Goal: Obtain resource: Obtain resource

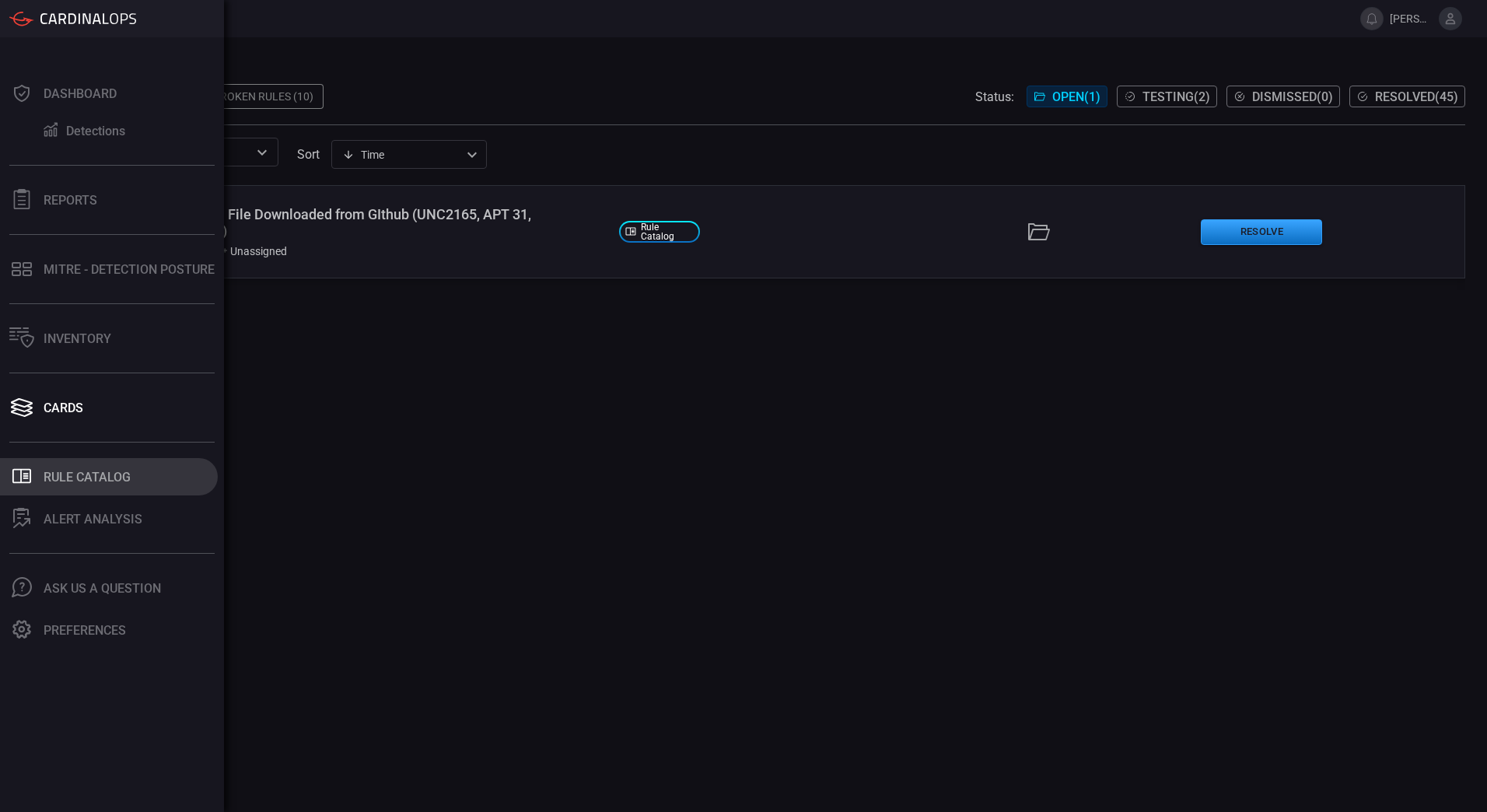
click at [56, 484] on div "Rule Catalog" at bounding box center [86, 476] width 87 height 14
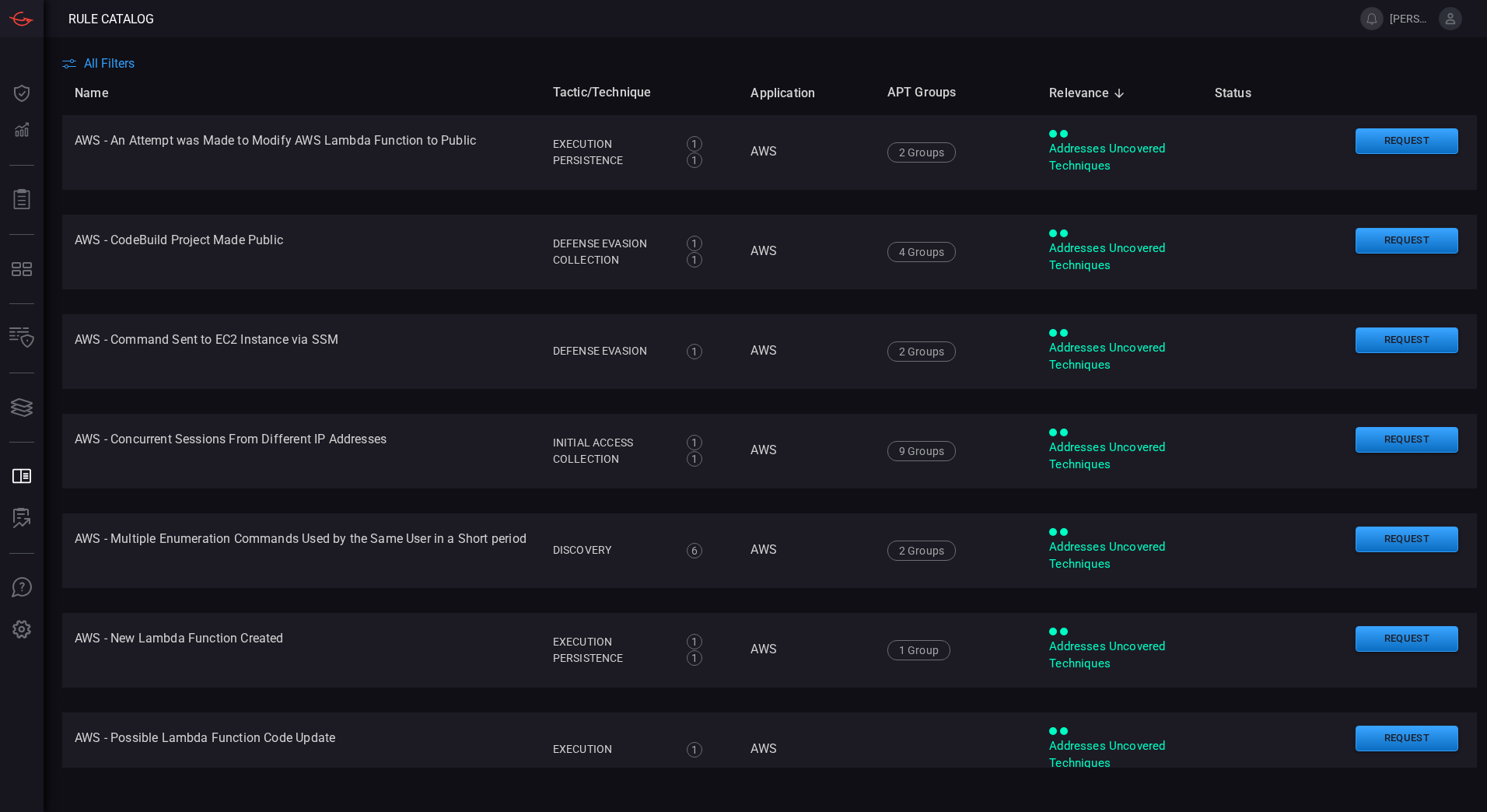
click at [123, 68] on span "All Filters" at bounding box center [109, 62] width 51 height 14
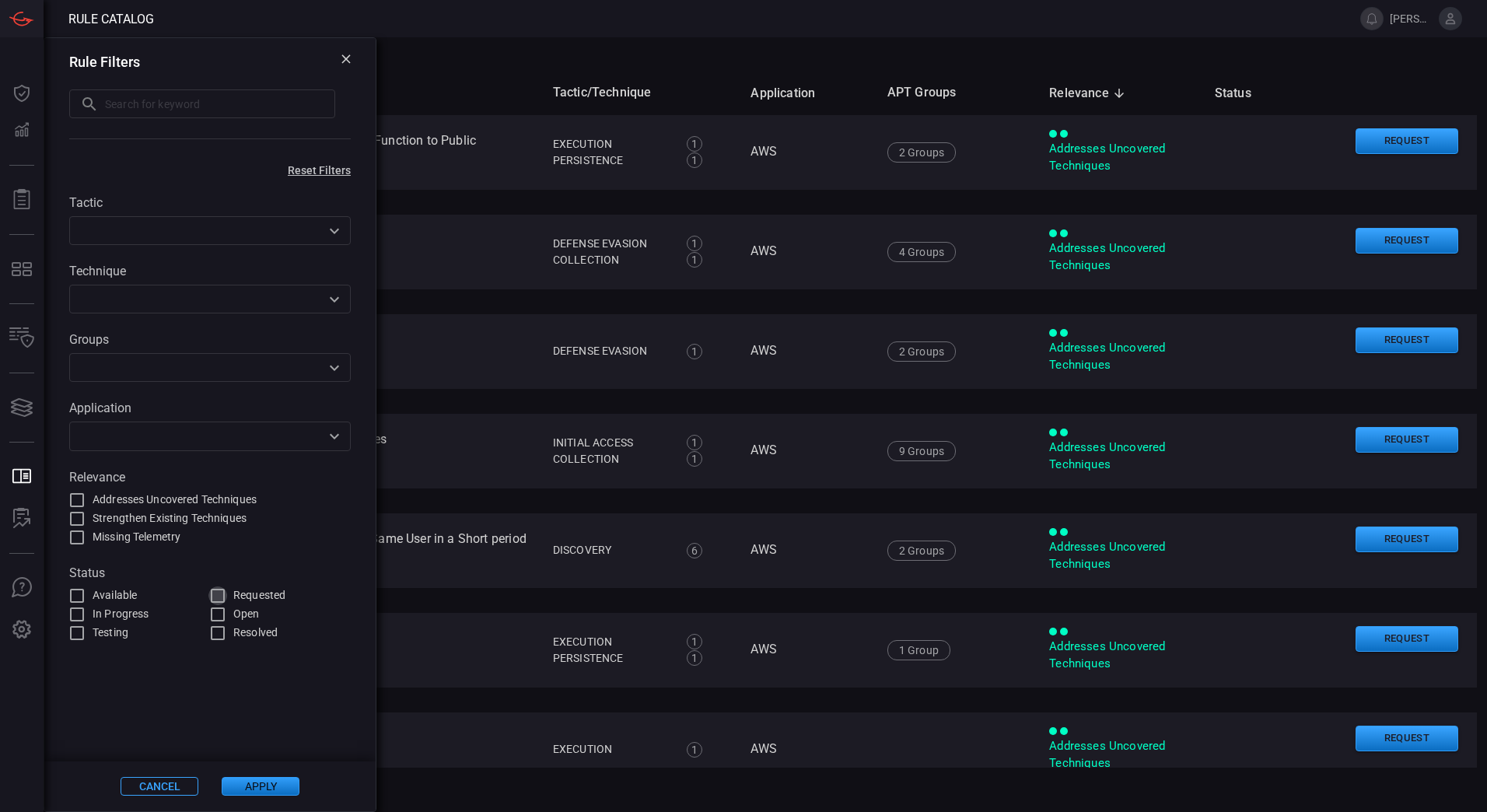
click at [214, 595] on input "Requested" at bounding box center [217, 595] width 18 height 18
checkbox input "true"
click at [282, 784] on button "Apply" at bounding box center [259, 785] width 78 height 18
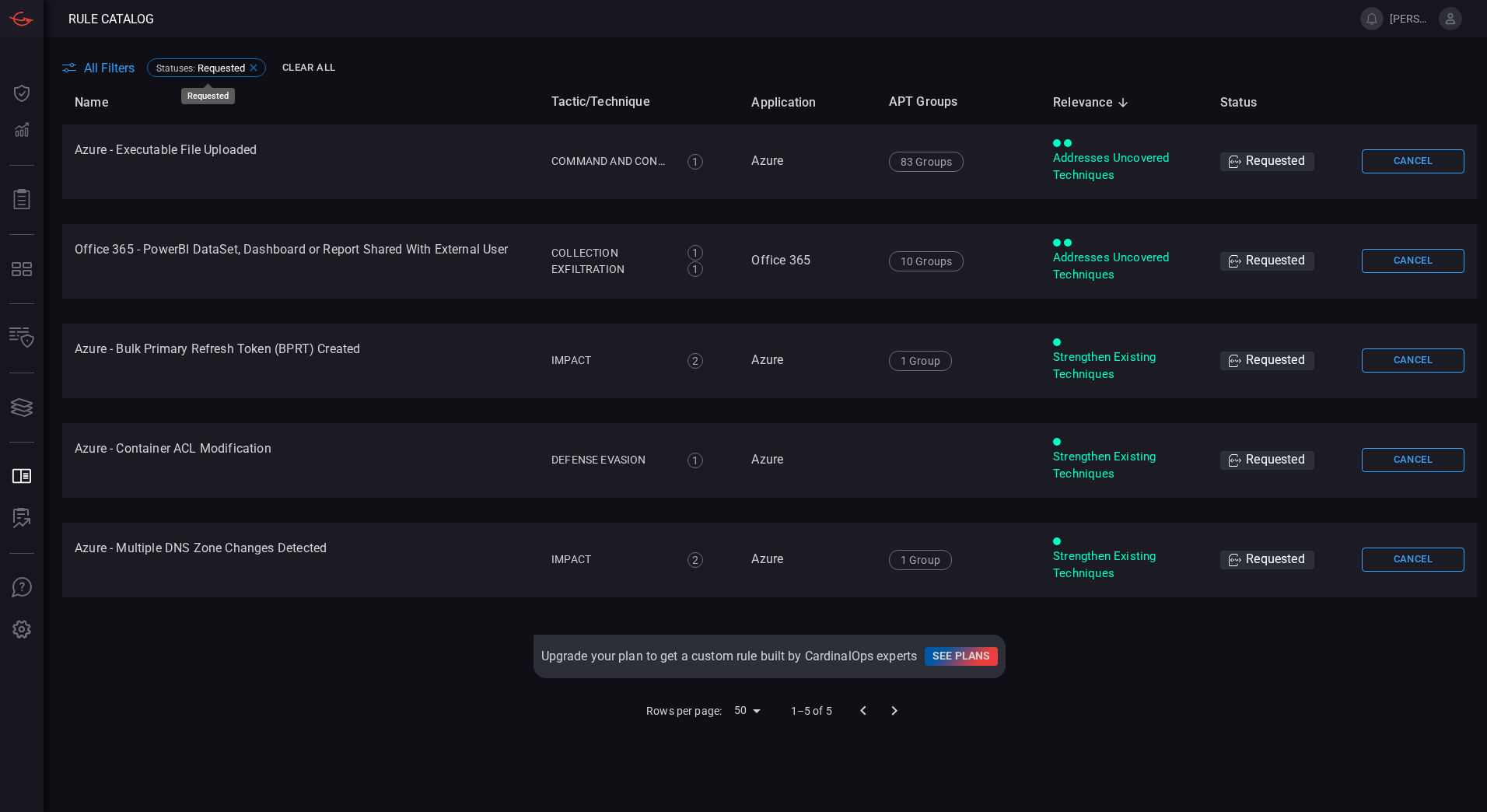
click at [257, 67] on icon at bounding box center [253, 67] width 12 height 12
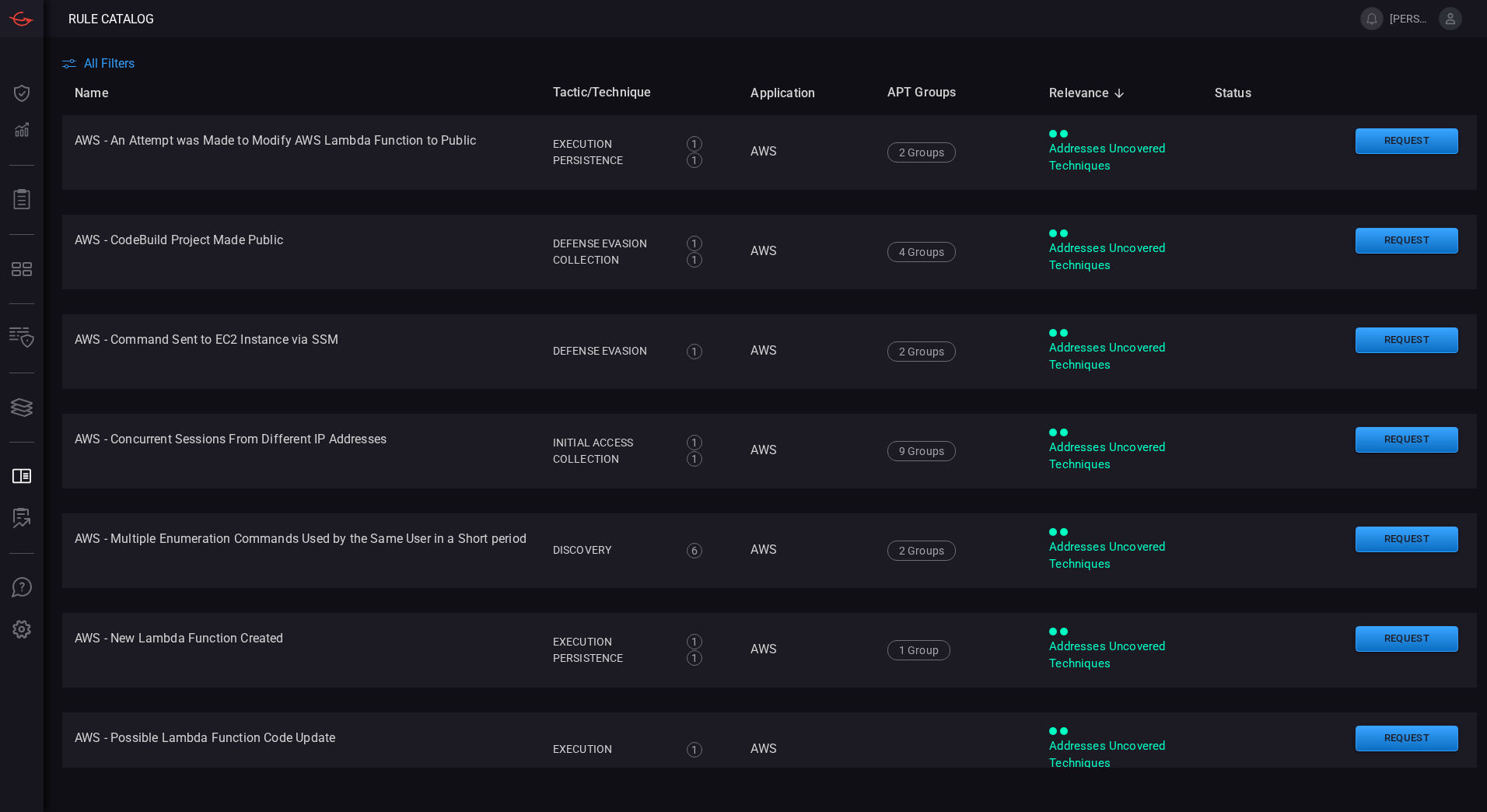
click at [103, 55] on main "All Filters Name Tactic/Technique Application APT Groups Relevance sorted desce…" at bounding box center [743, 424] width 1487 height 775
click at [103, 67] on span "All Filters" at bounding box center [109, 62] width 51 height 14
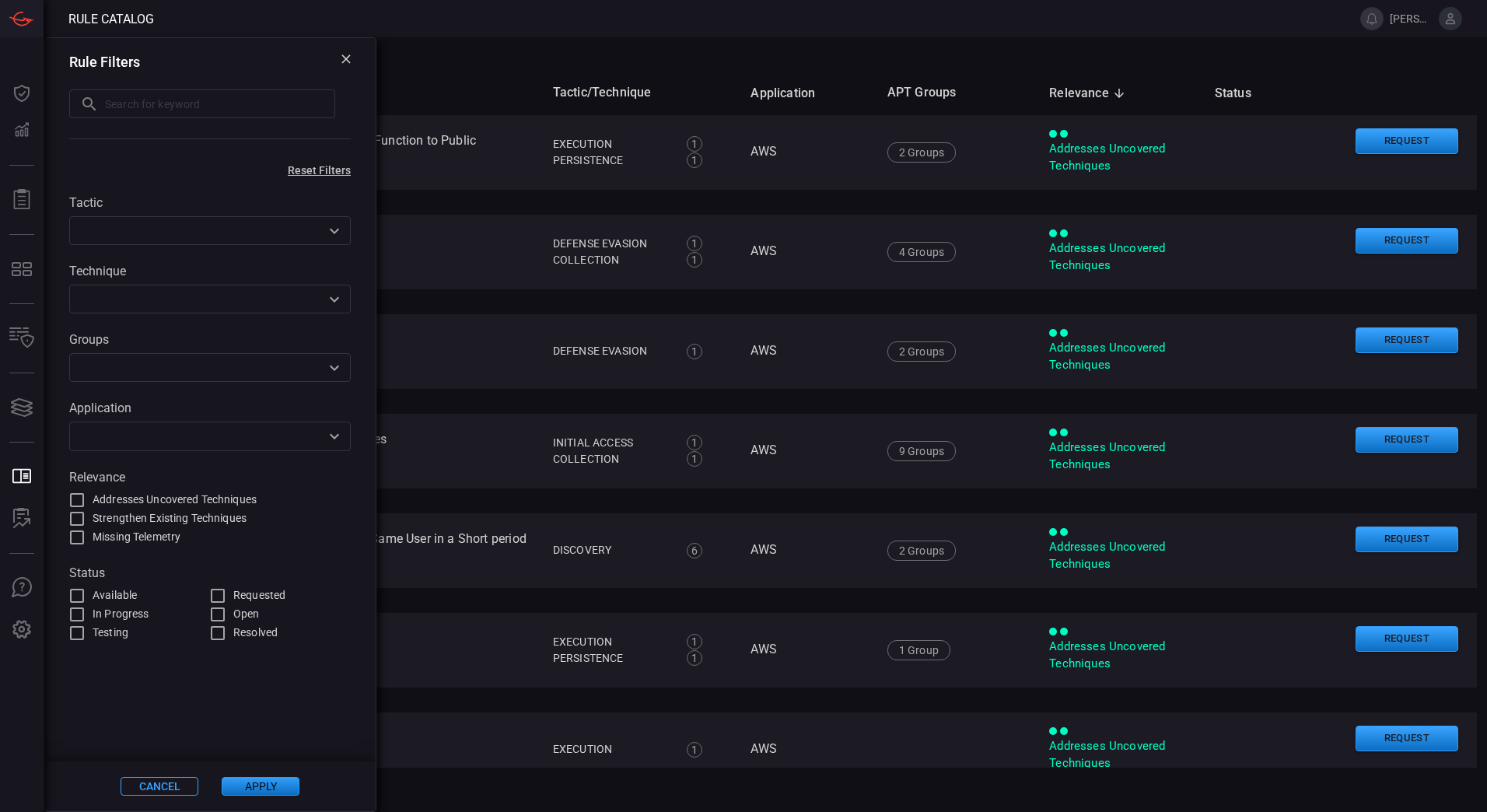
click at [126, 593] on span "Available" at bounding box center [115, 595] width 44 height 16
click at [86, 593] on input "Available" at bounding box center [77, 595] width 18 height 18
checkbox input "true"
click at [81, 492] on input "Addresses Uncovered Techniques" at bounding box center [77, 499] width 18 height 18
checkbox input "true"
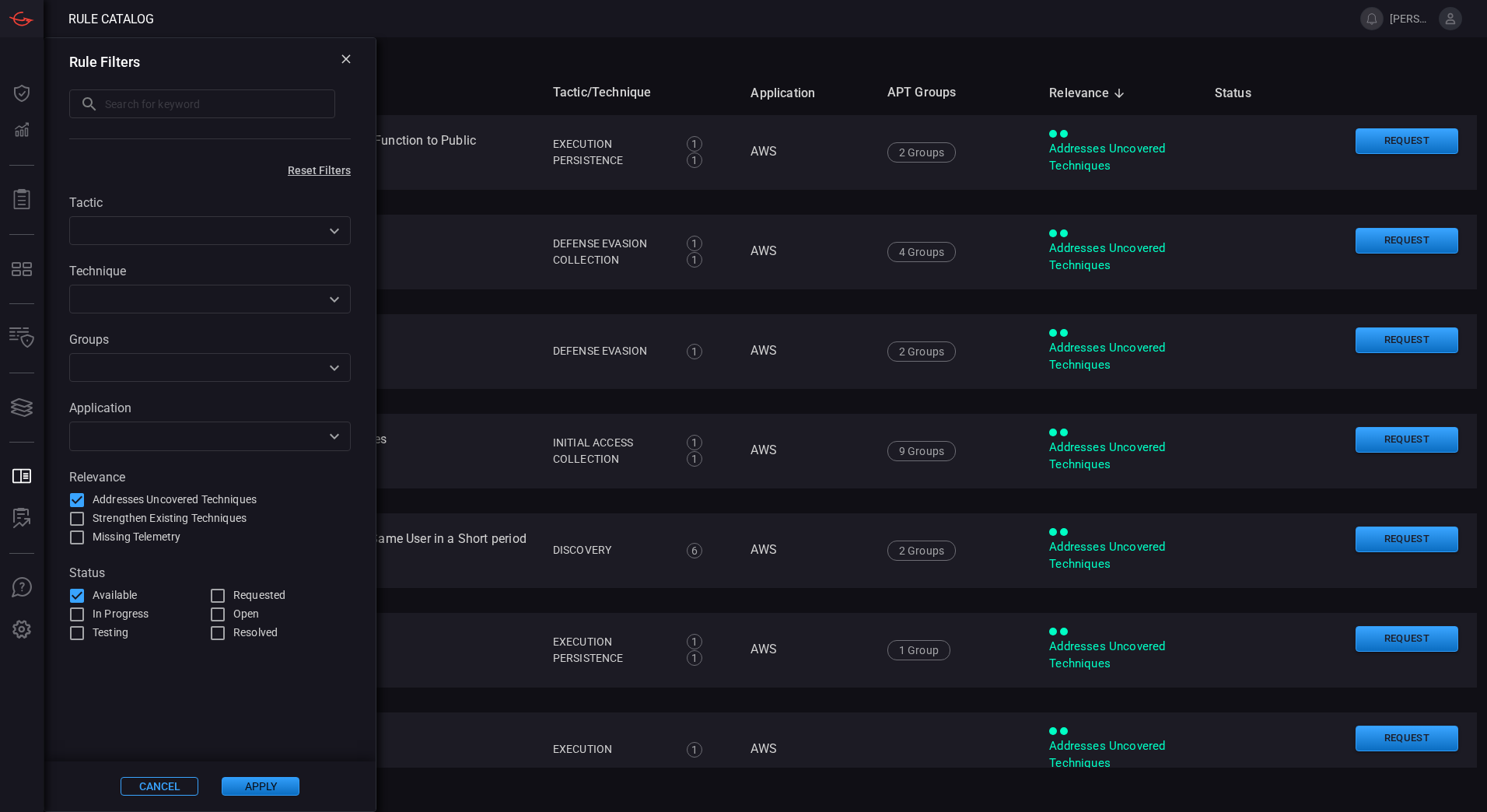
click at [82, 517] on input "Strengthen Existing Techniques" at bounding box center [77, 518] width 18 height 18
checkbox input "true"
click at [249, 788] on button "Apply" at bounding box center [259, 785] width 78 height 18
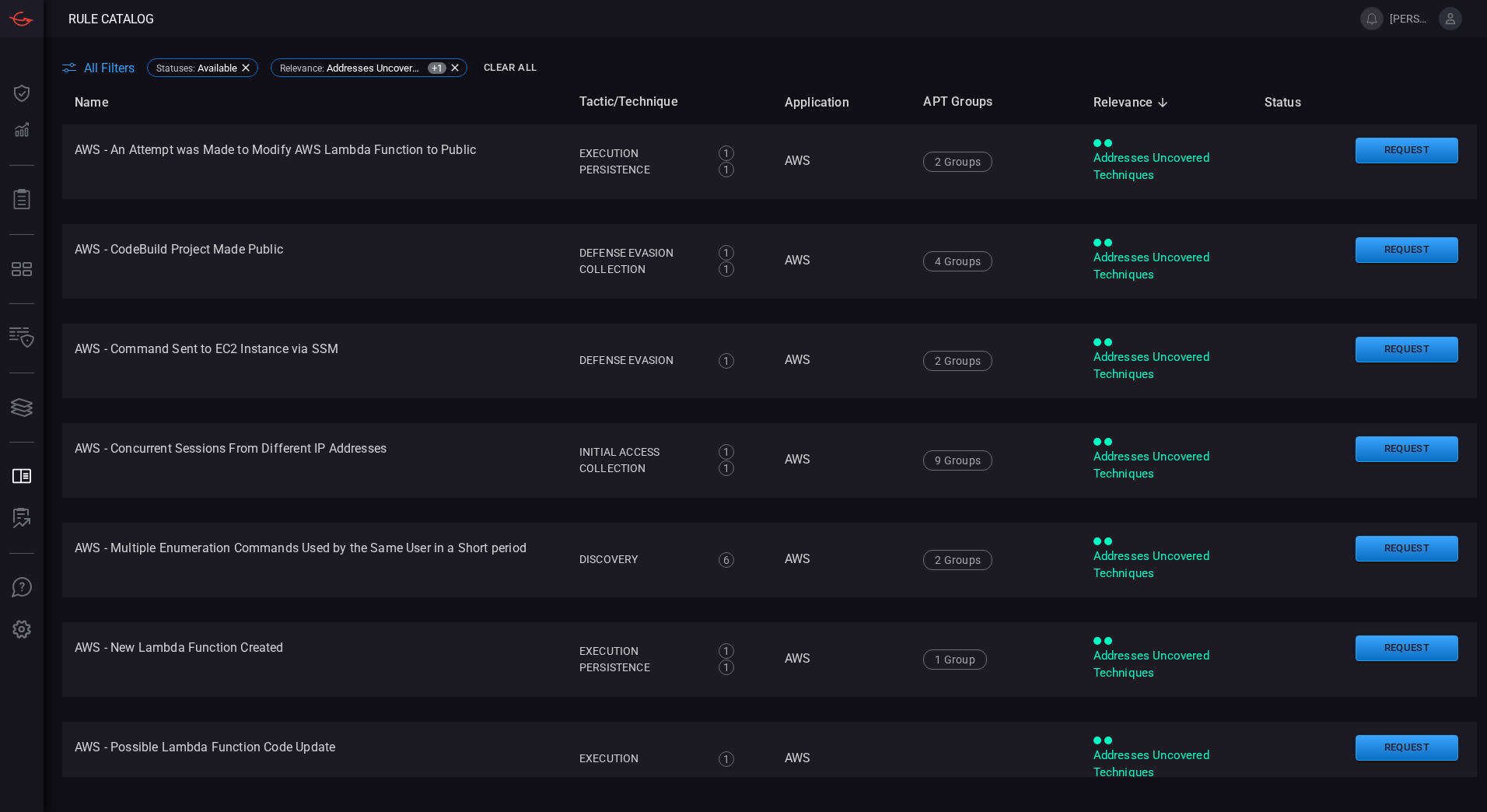
click at [110, 69] on span "All Filters" at bounding box center [109, 67] width 51 height 14
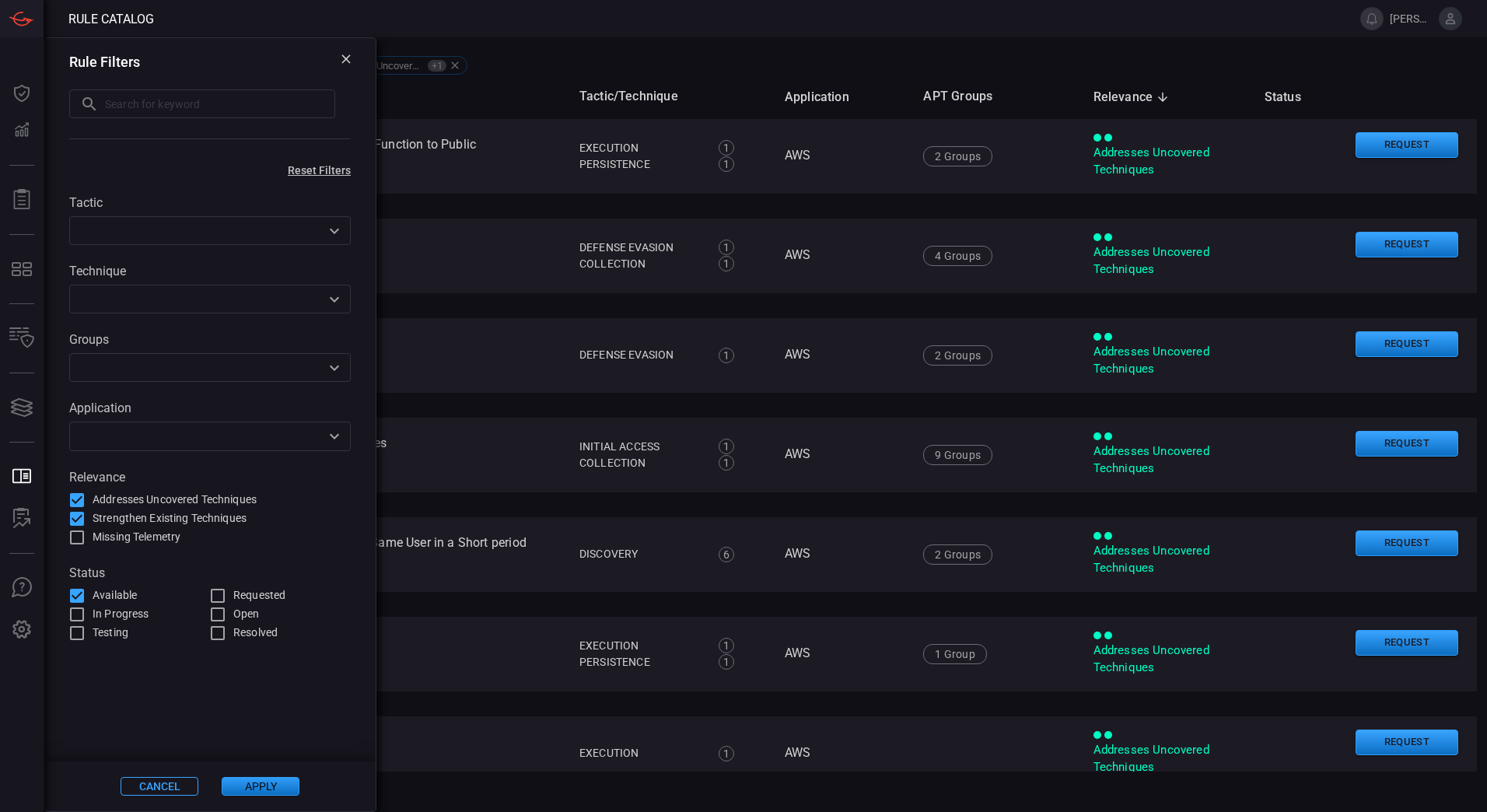
click at [346, 61] on icon at bounding box center [346, 59] width 10 height 10
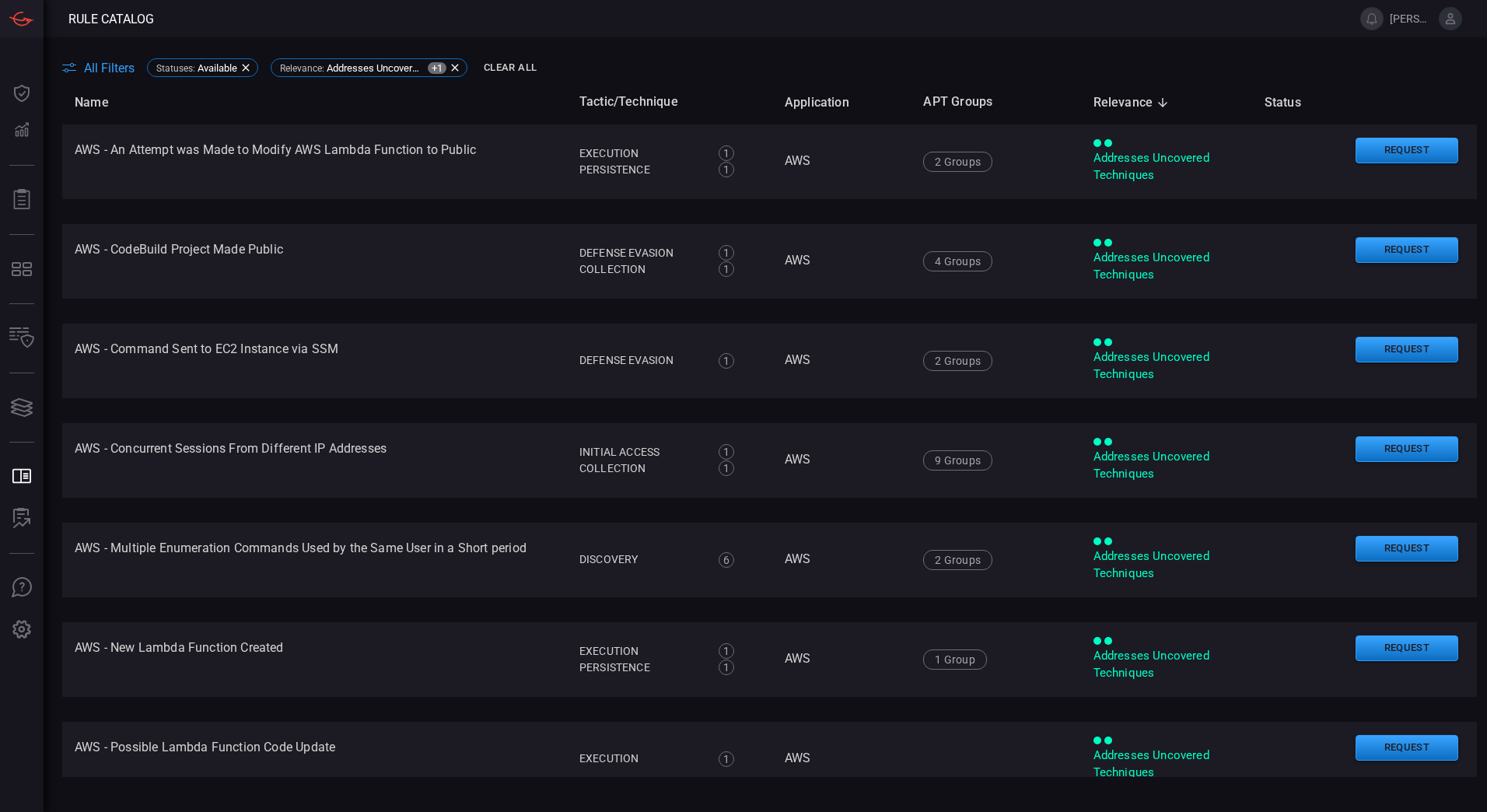
click at [109, 60] on span "All Filters" at bounding box center [109, 67] width 51 height 14
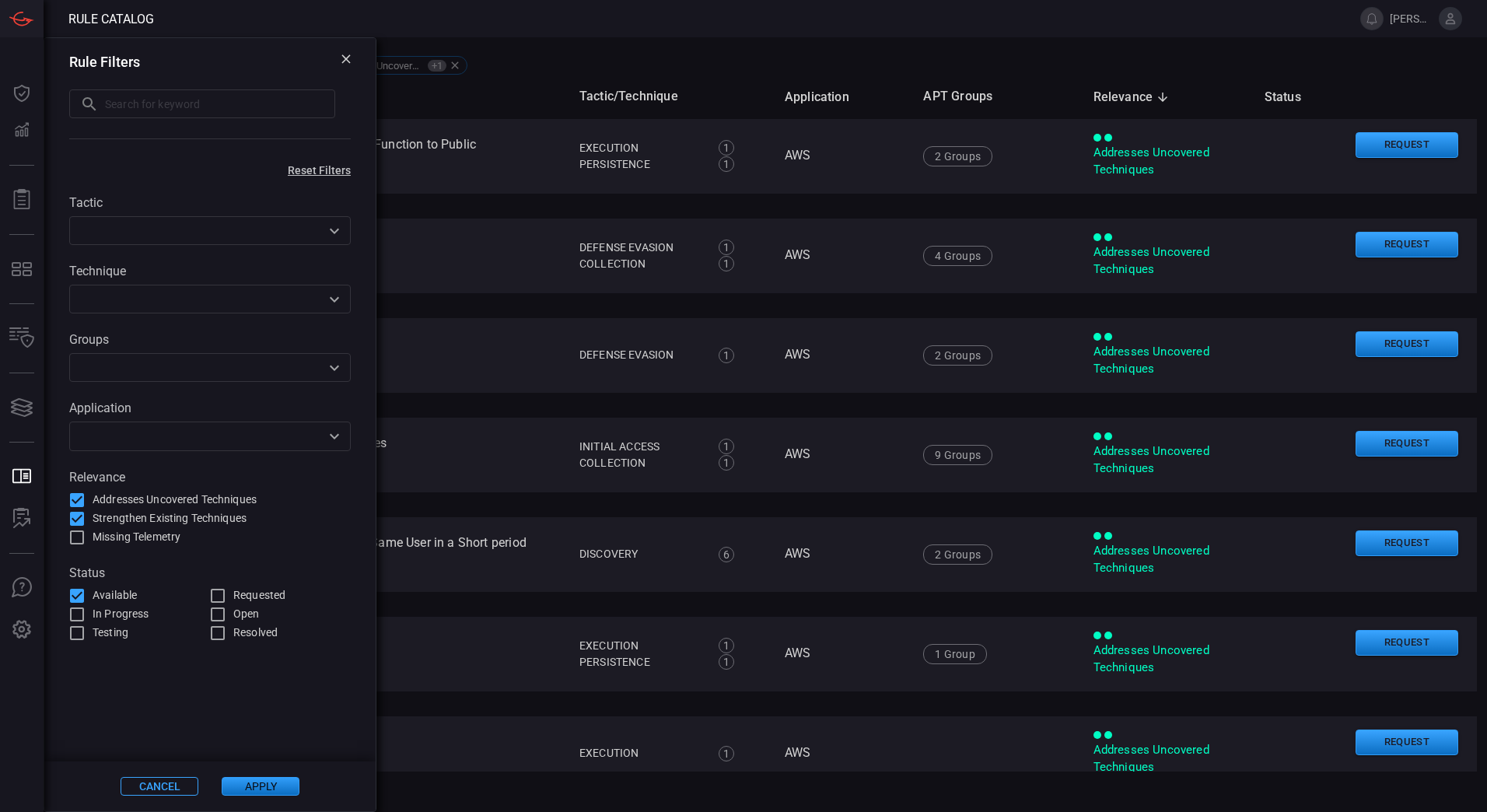
click at [206, 437] on input "text" at bounding box center [196, 436] width 246 height 19
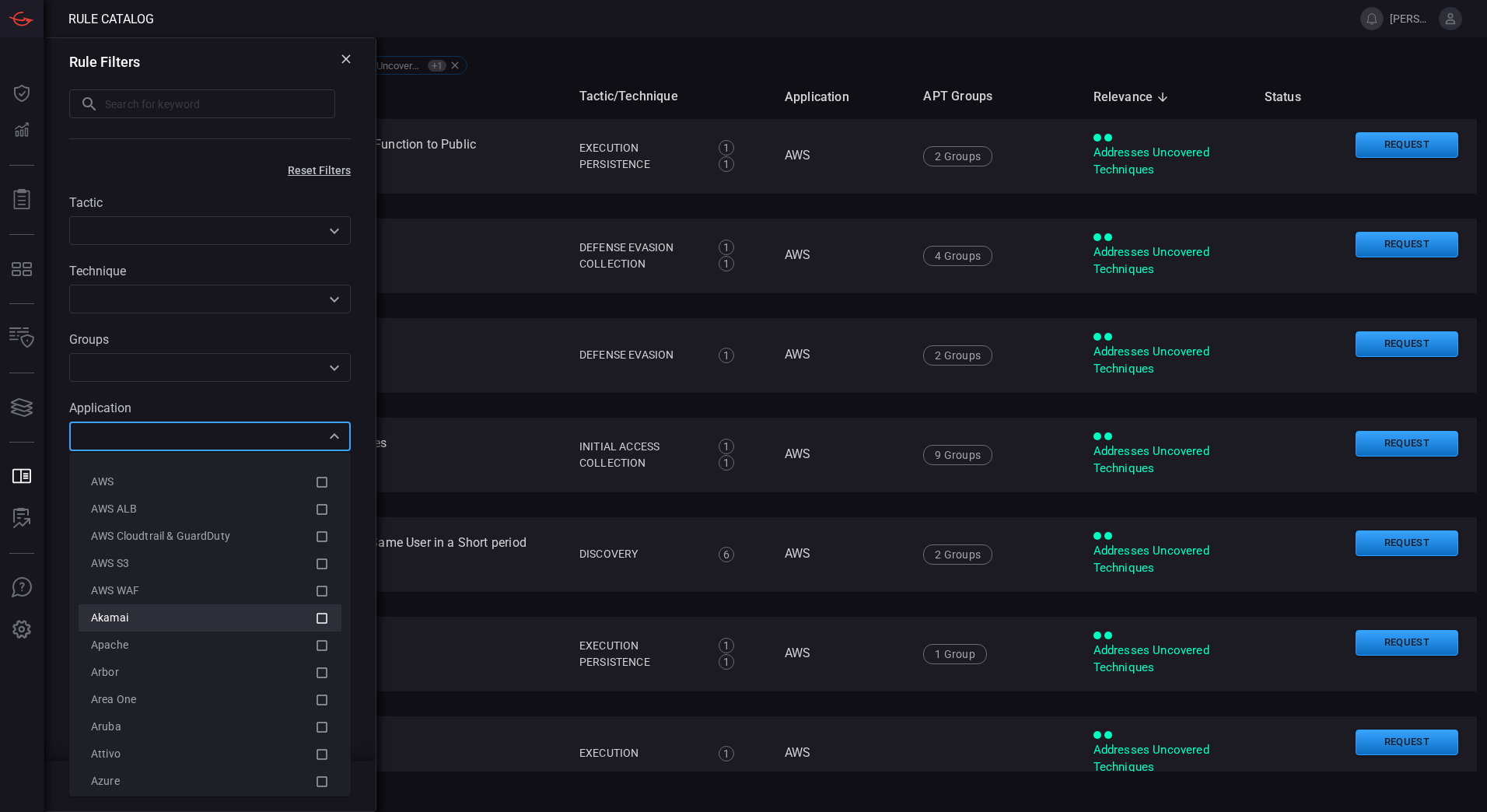
click at [315, 619] on icon at bounding box center [322, 618] width 14 height 18
click at [317, 676] on li "Azure" at bounding box center [210, 677] width 262 height 27
click at [316, 647] on icon at bounding box center [322, 647] width 14 height 18
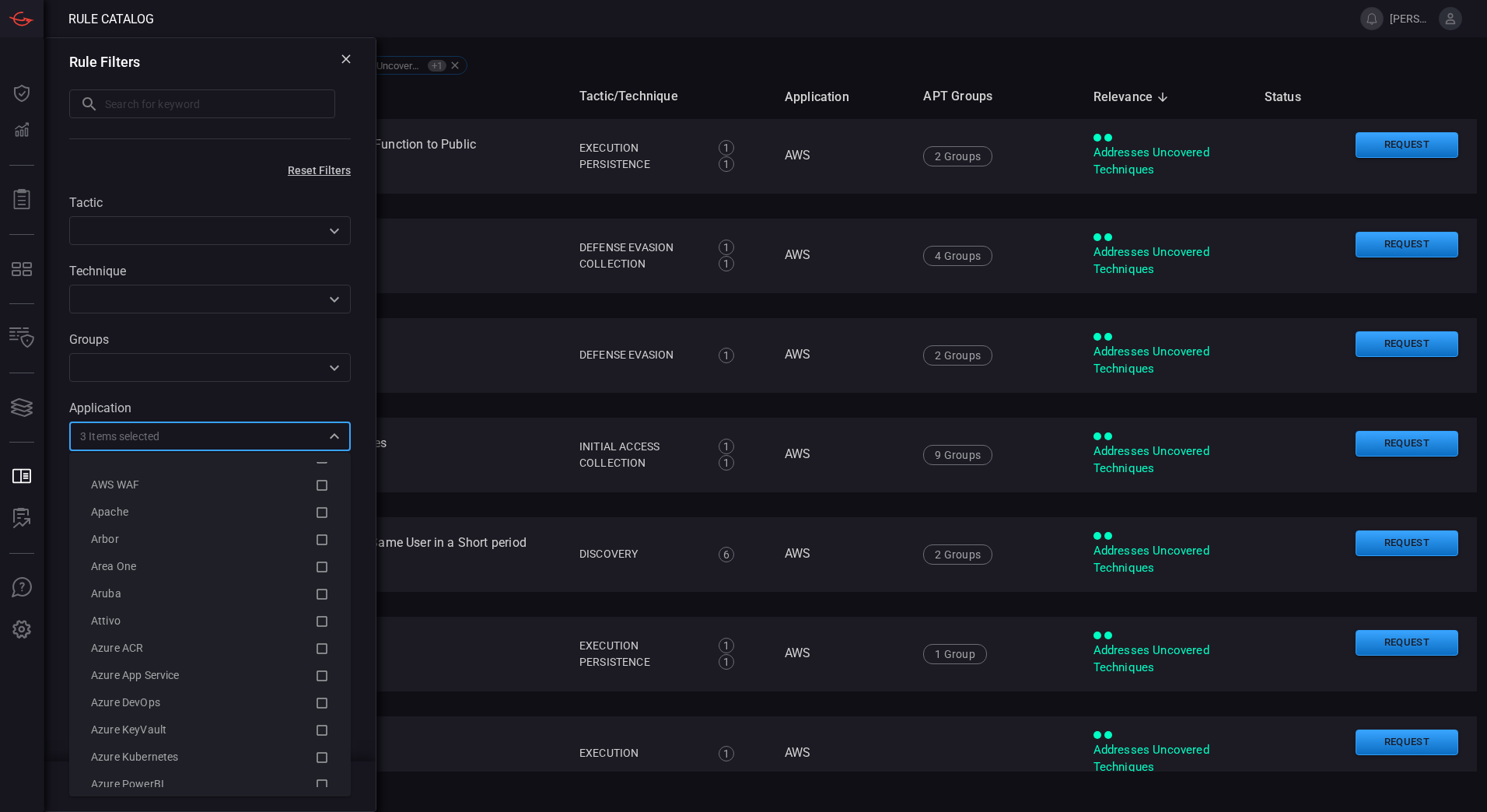
scroll to position [0, 0]
click at [316, 647] on icon at bounding box center [322, 644] width 14 height 18
click at [315, 672] on icon at bounding box center [322, 669] width 14 height 18
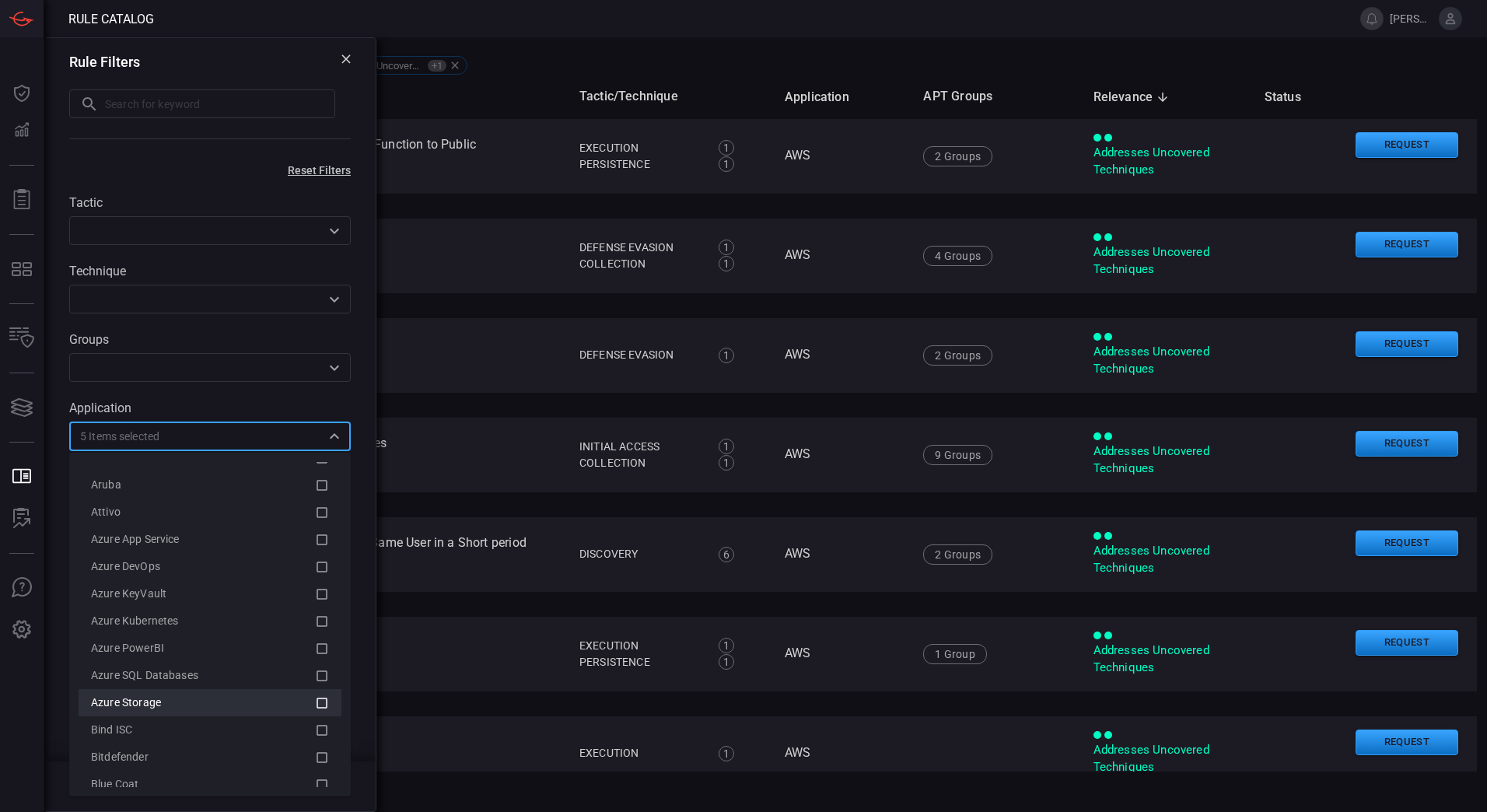
click at [315, 703] on icon at bounding box center [322, 702] width 14 height 18
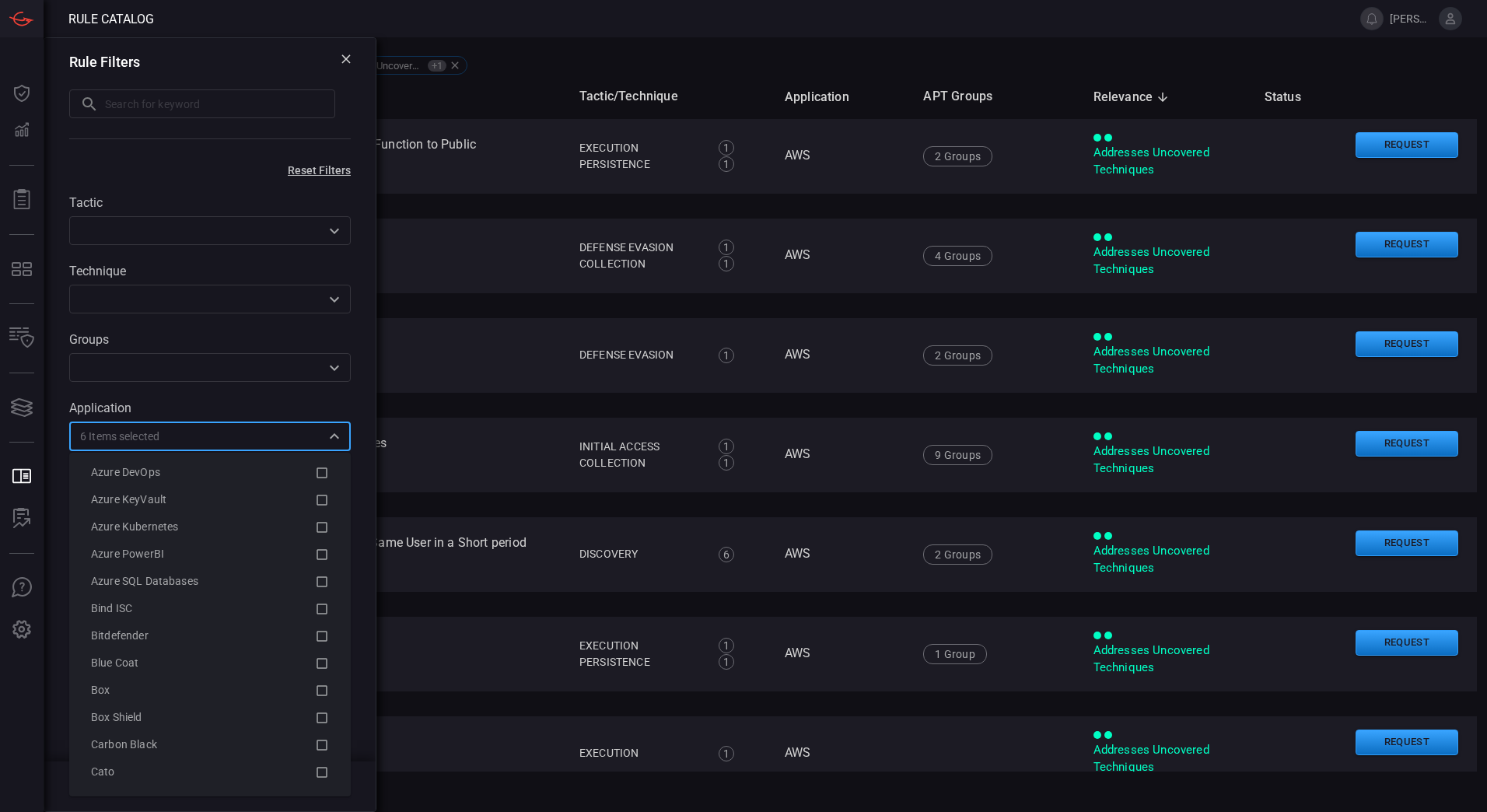
scroll to position [448, 0]
click at [315, 551] on icon at bounding box center [322, 551] width 14 height 18
click at [316, 583] on icon at bounding box center [321, 577] width 11 height 11
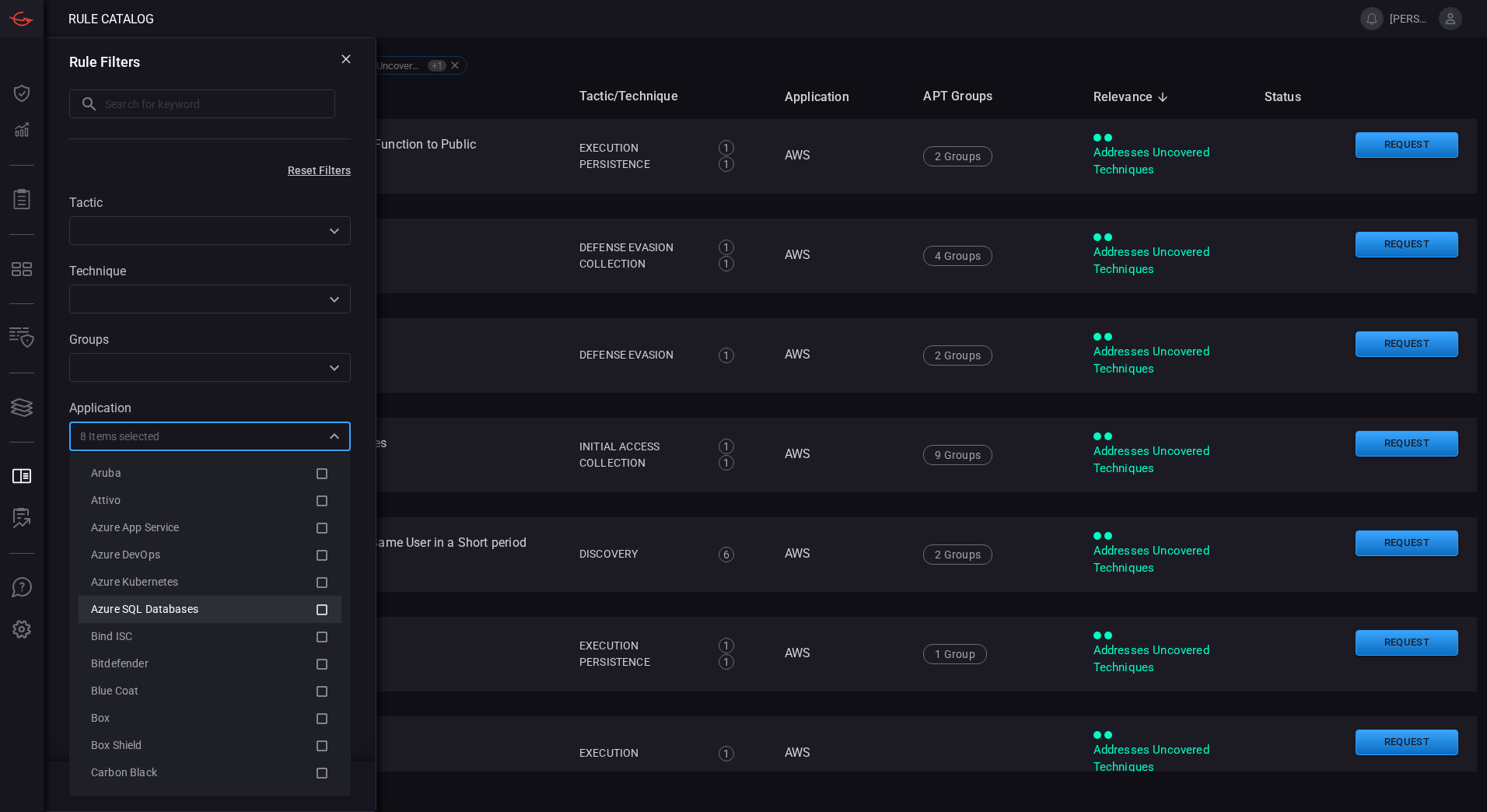
click at [315, 612] on icon at bounding box center [322, 609] width 14 height 18
click at [315, 610] on icon at bounding box center [322, 610] width 14 height 18
click at [315, 634] on icon at bounding box center [322, 631] width 14 height 18
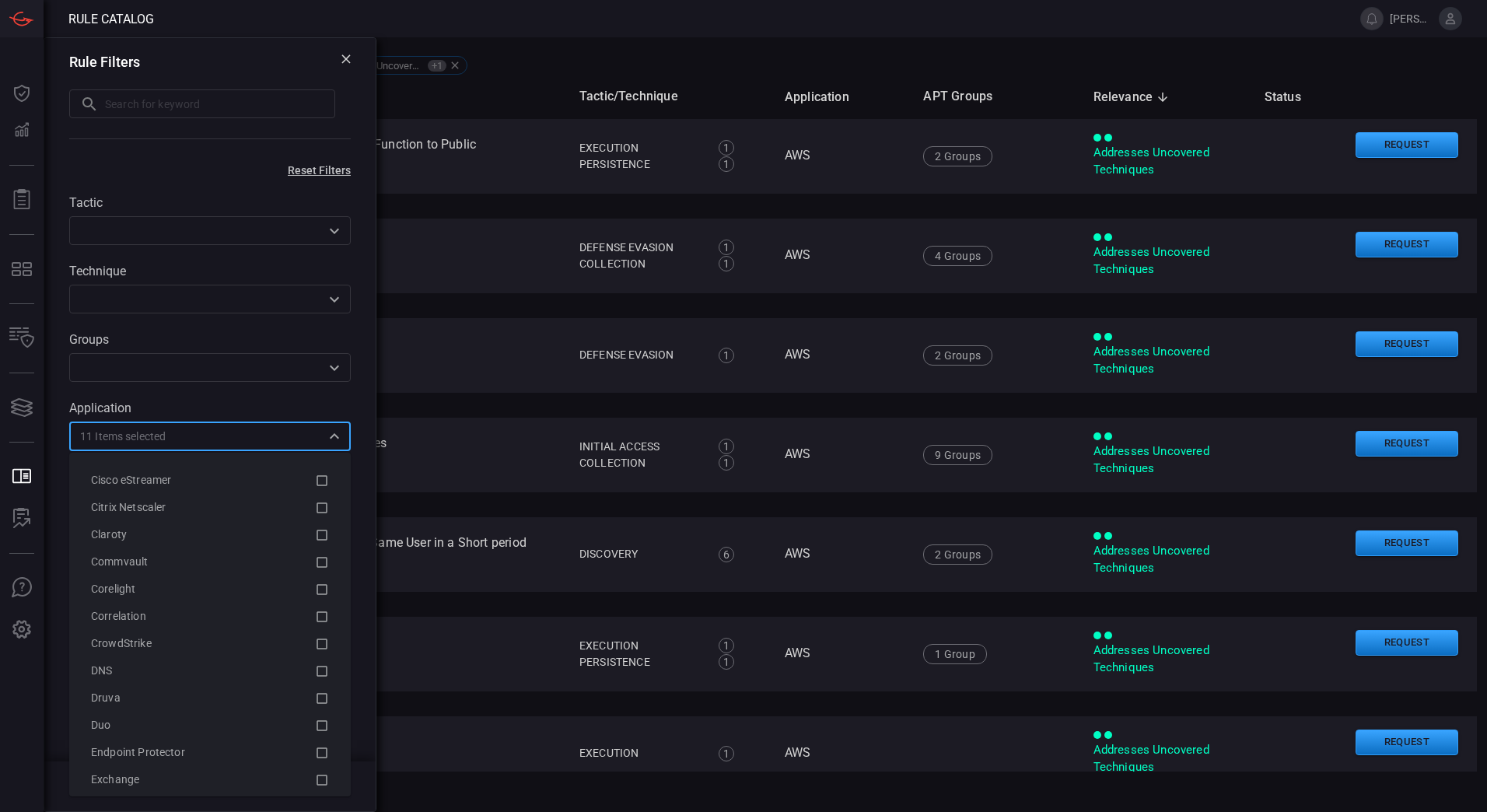
scroll to position [1148, 0]
click at [315, 642] on icon at bounding box center [322, 640] width 14 height 18
click at [315, 608] on icon at bounding box center [322, 605] width 14 height 18
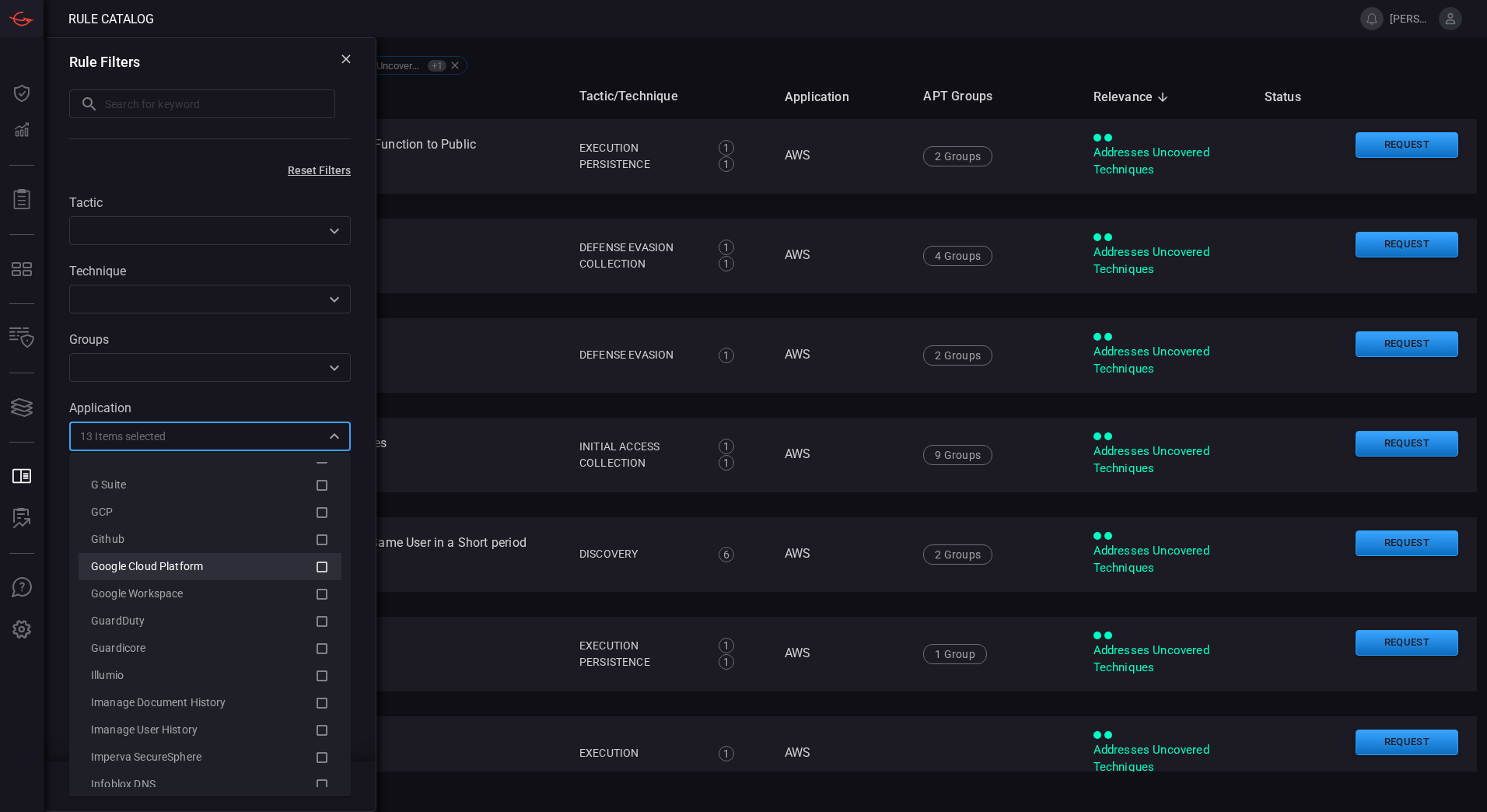
click at [315, 569] on icon at bounding box center [322, 566] width 14 height 18
click at [315, 598] on icon at bounding box center [322, 595] width 14 height 18
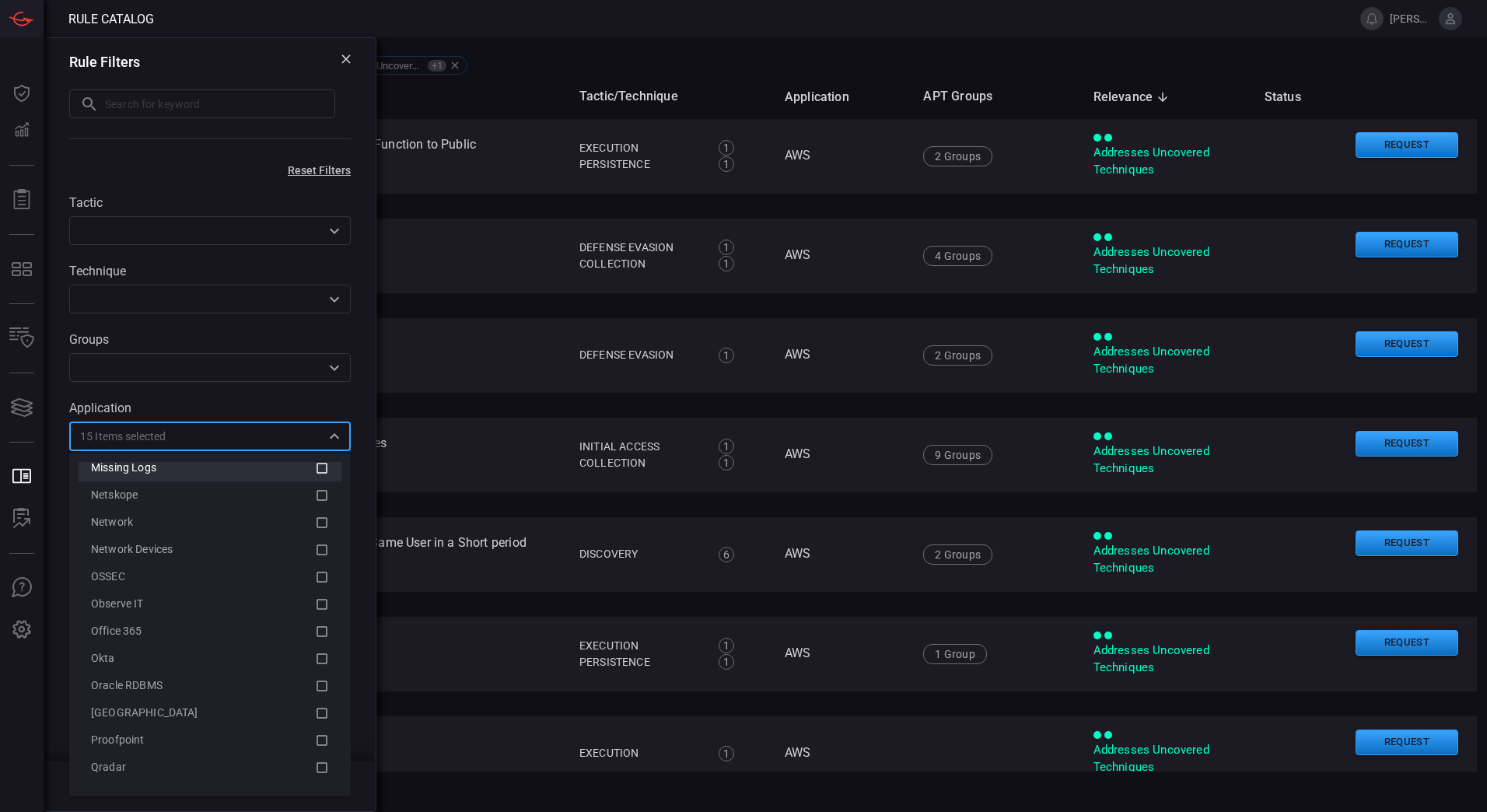
scroll to position [2383, 0]
click at [315, 628] on icon at bounding box center [322, 629] width 14 height 18
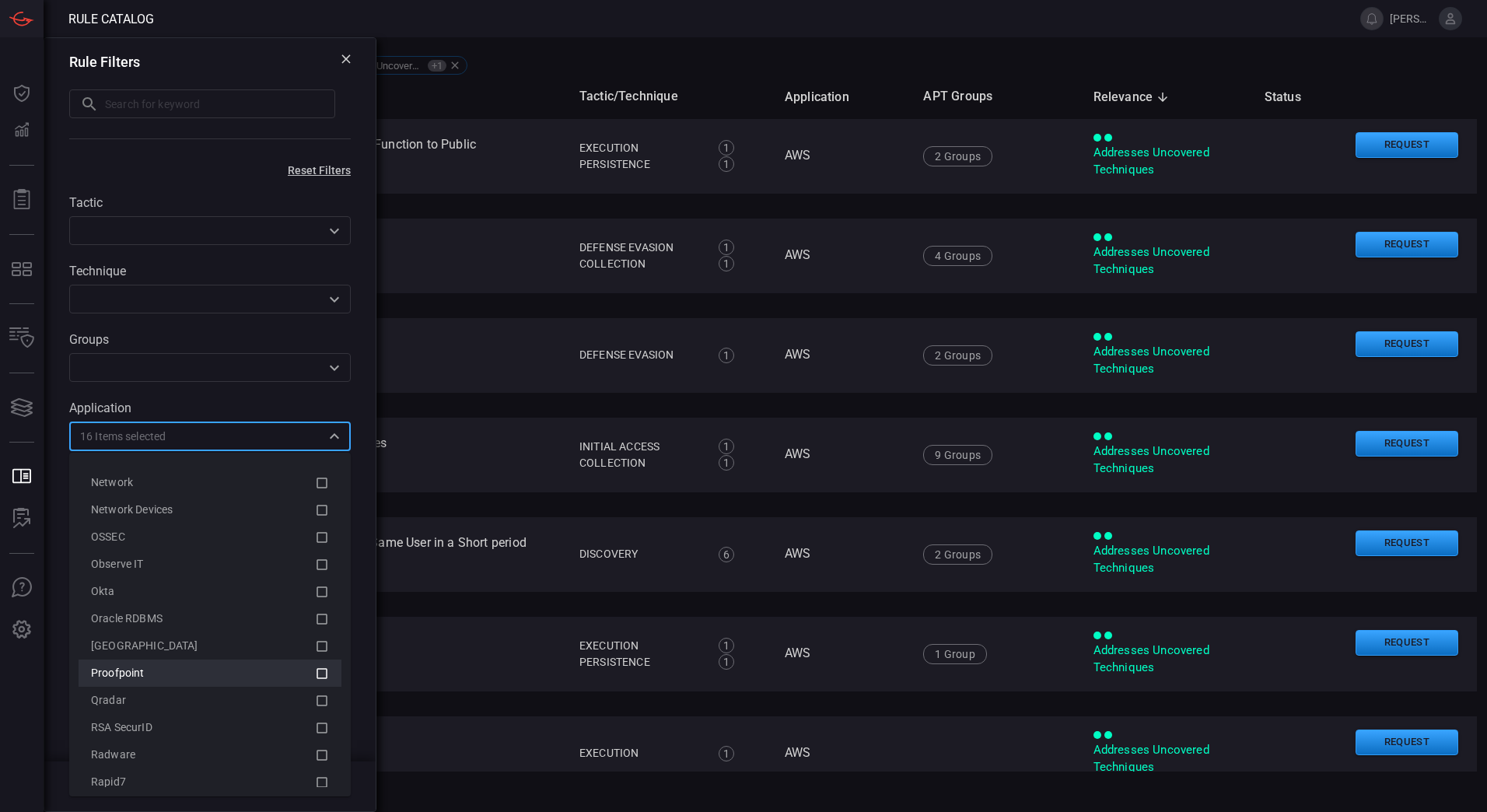
click at [315, 676] on icon at bounding box center [322, 672] width 14 height 18
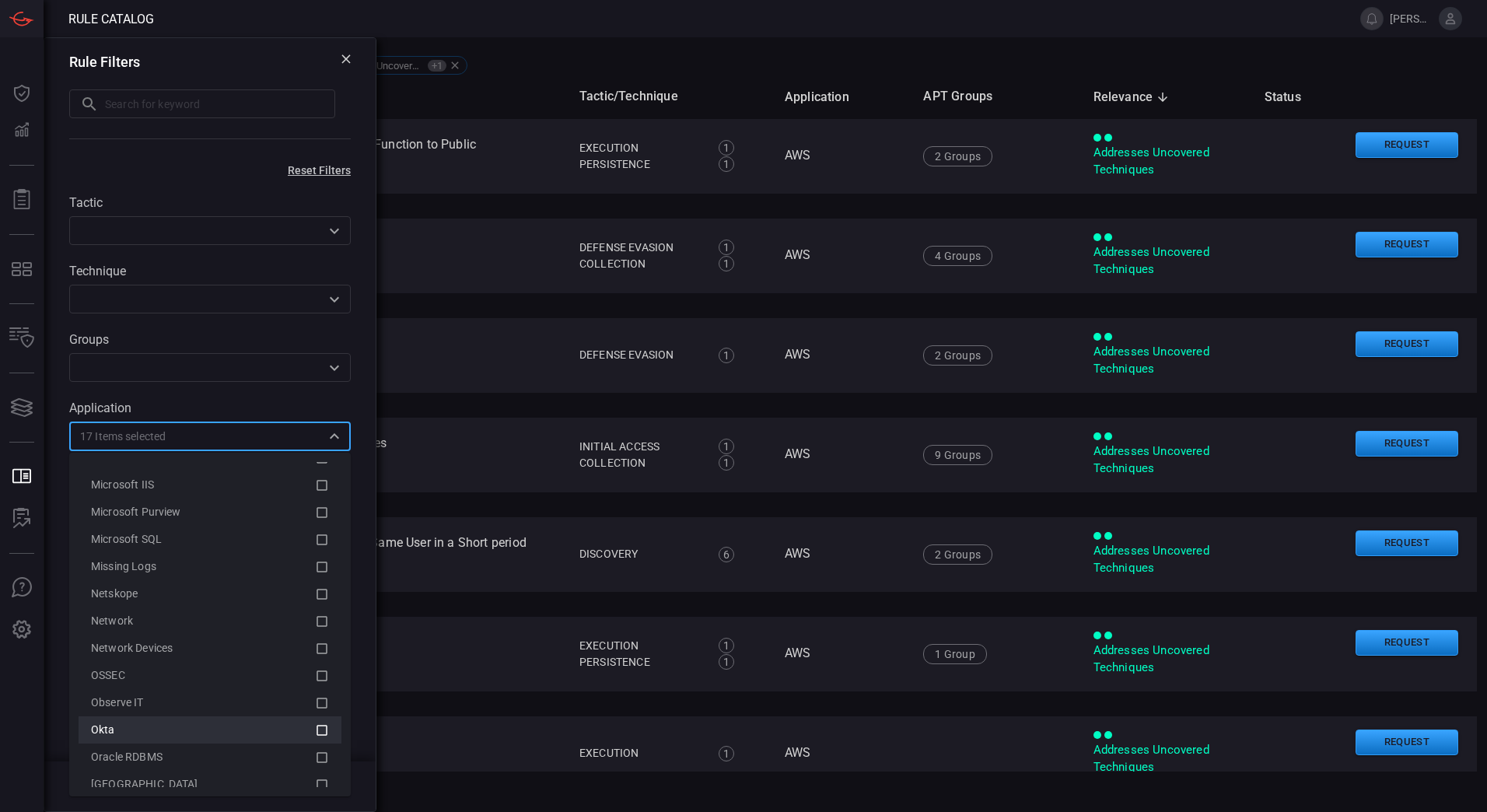
click at [315, 730] on icon at bounding box center [322, 730] width 14 height 18
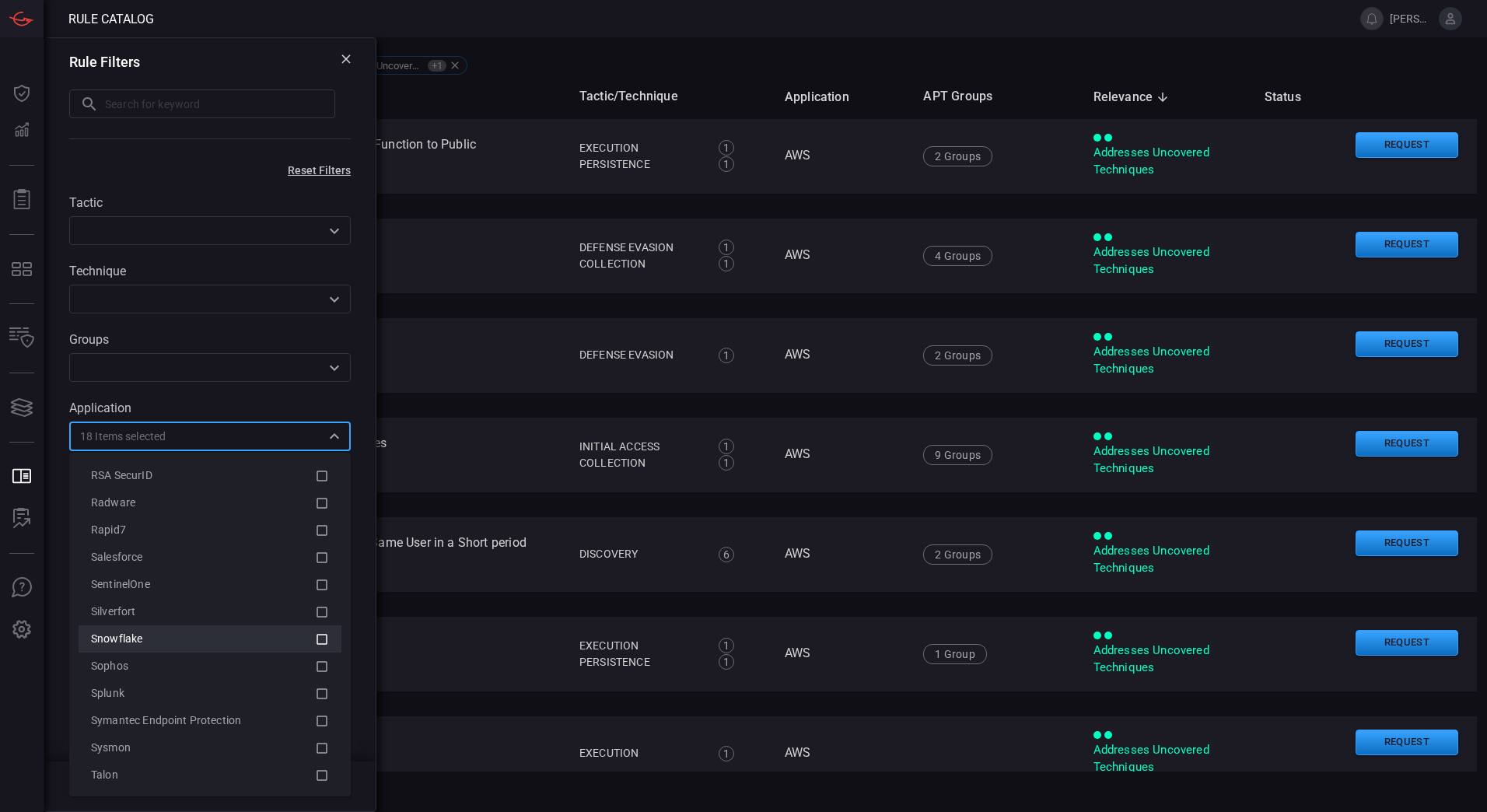
click at [315, 639] on icon at bounding box center [322, 639] width 14 height 18
click at [209, 713] on li "Blue Coat" at bounding box center [210, 727] width 262 height 27
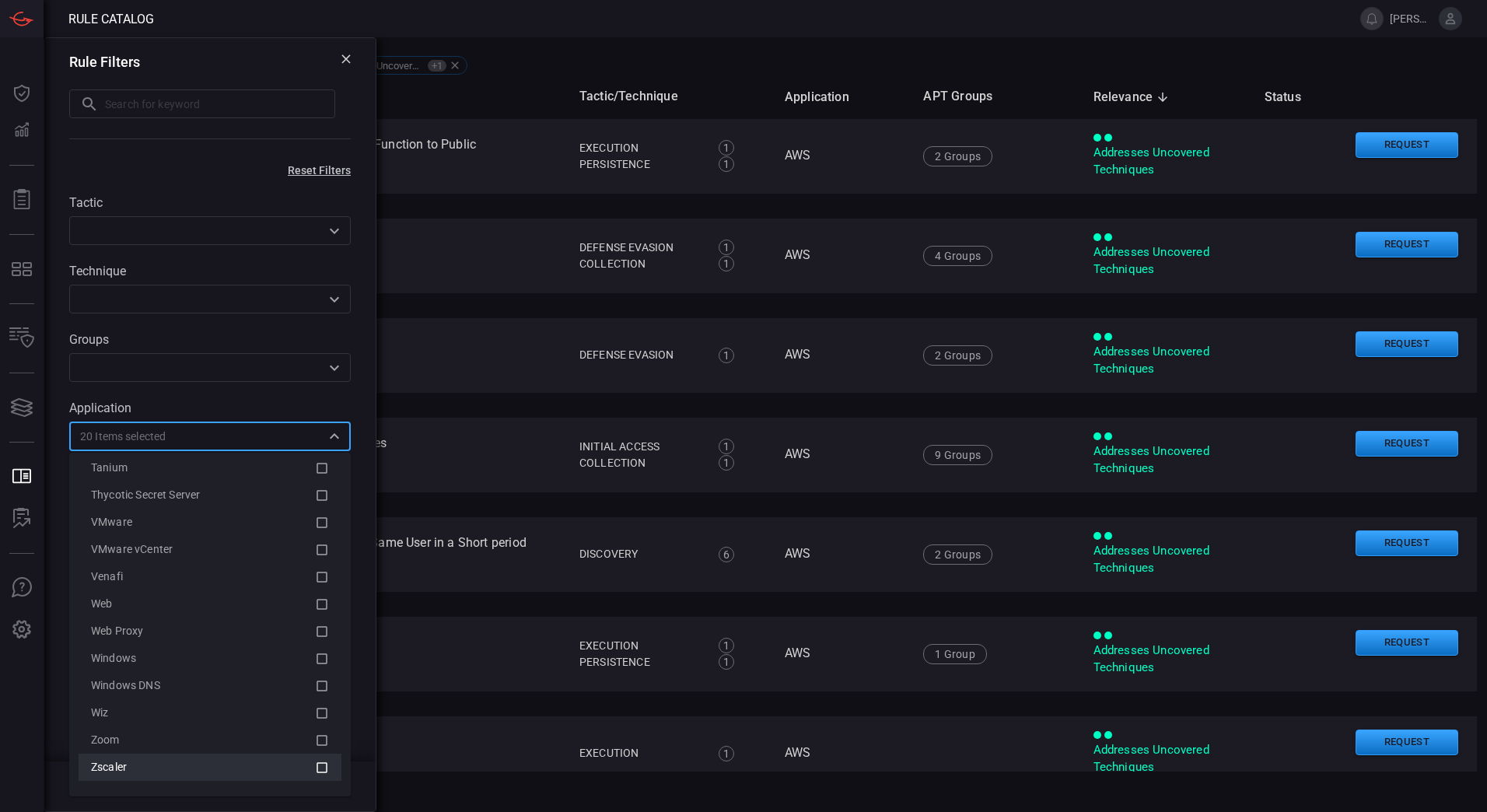
click at [315, 765] on icon at bounding box center [322, 767] width 14 height 18
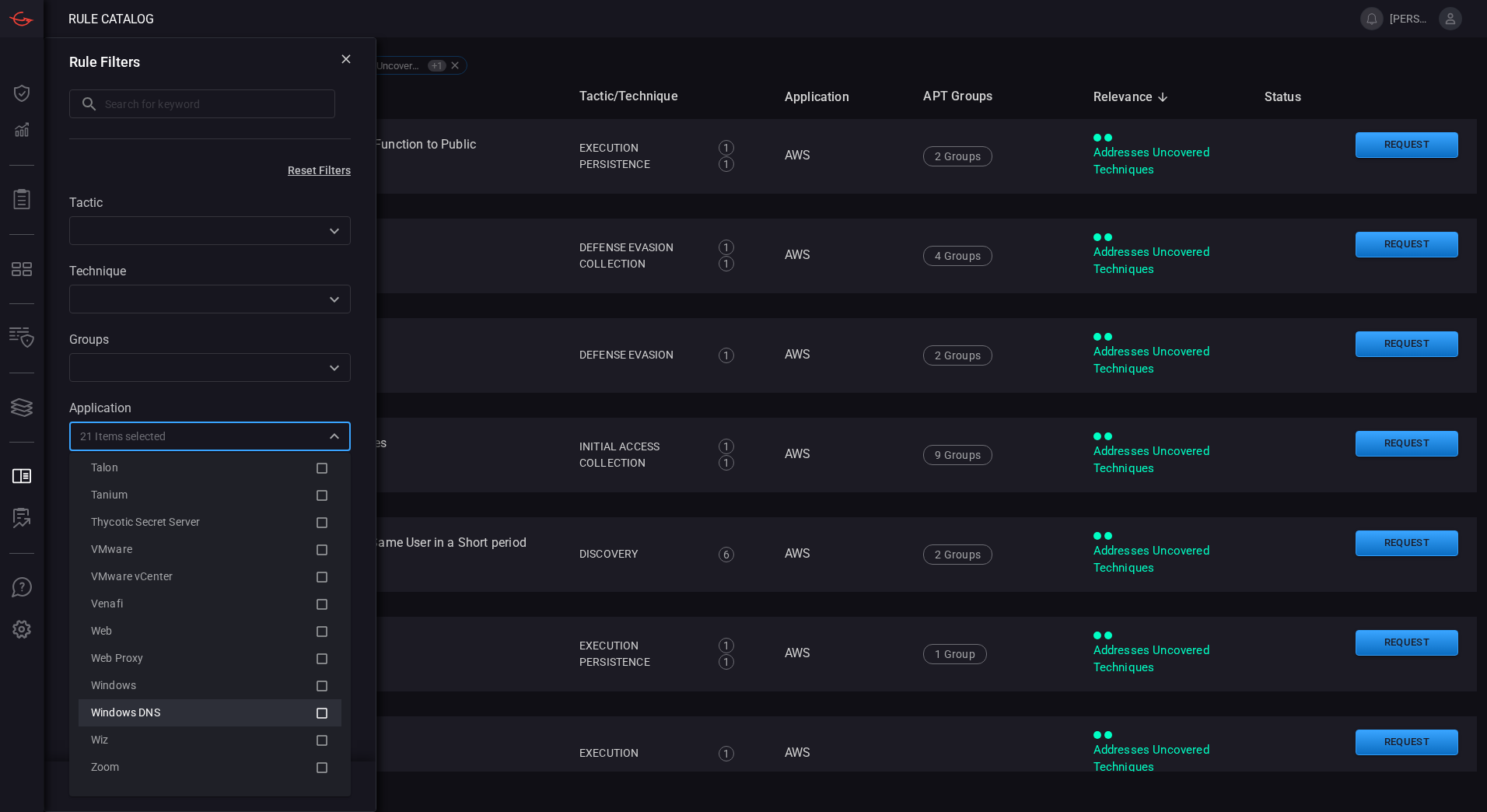
click at [315, 705] on icon at bounding box center [322, 712] width 14 height 18
click at [316, 709] on icon at bounding box center [321, 712] width 11 height 11
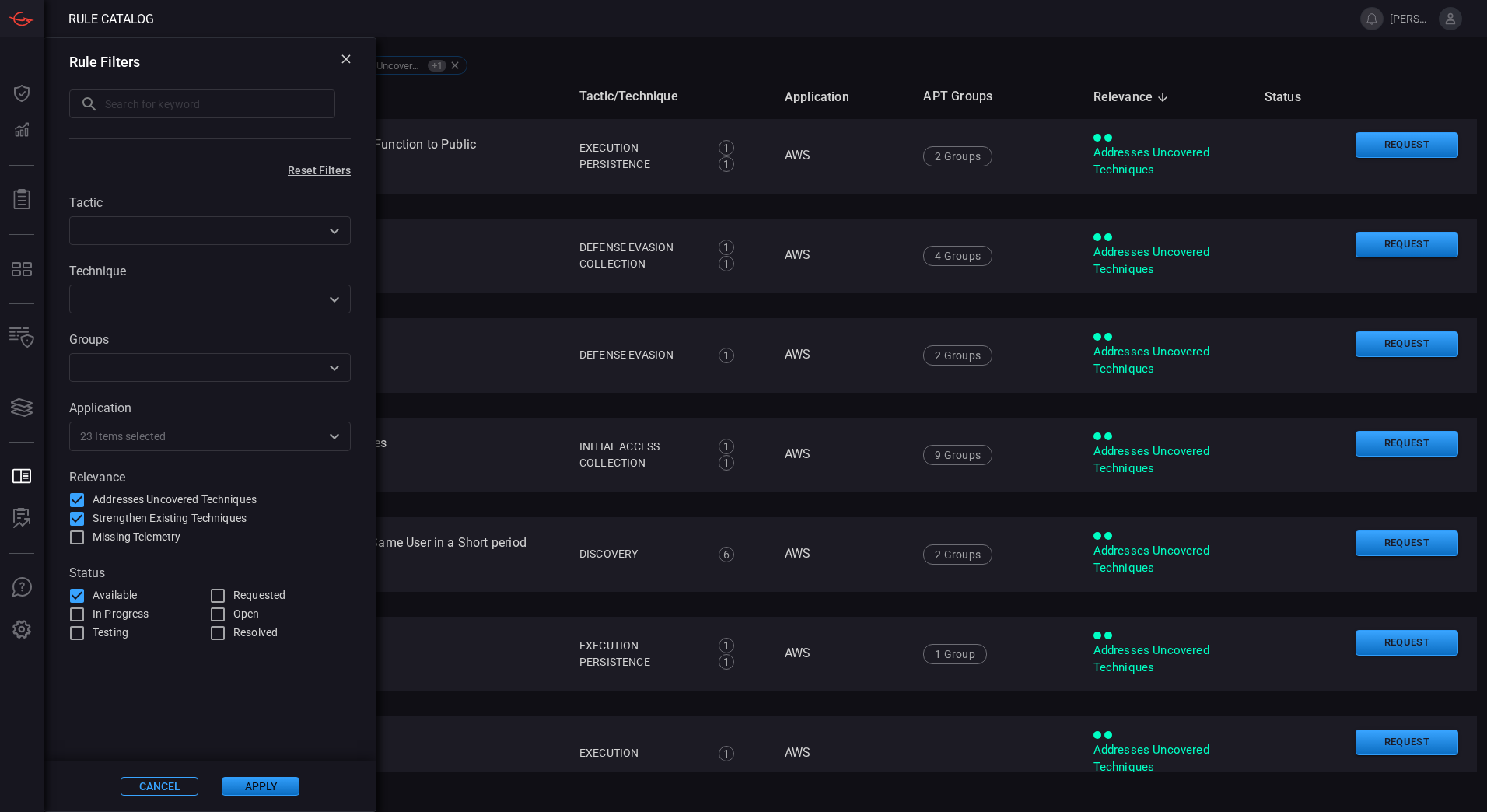
click at [467, 789] on main "All Filters Statuses : Available Relevance : Addresses Uncovered Techniques +1 …" at bounding box center [743, 424] width 1487 height 775
click at [271, 784] on button "Apply" at bounding box center [259, 785] width 78 height 18
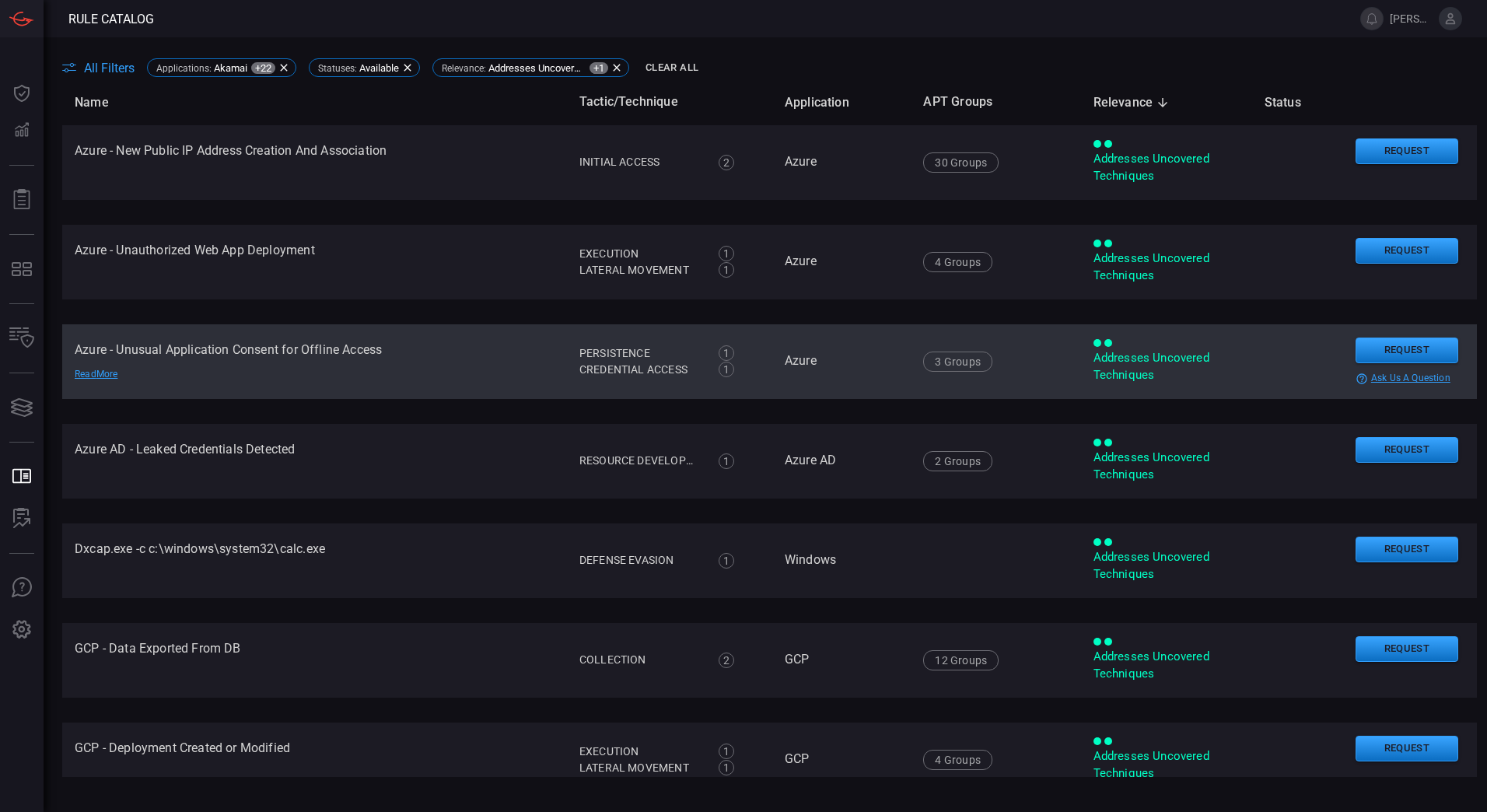
scroll to position [199, 0]
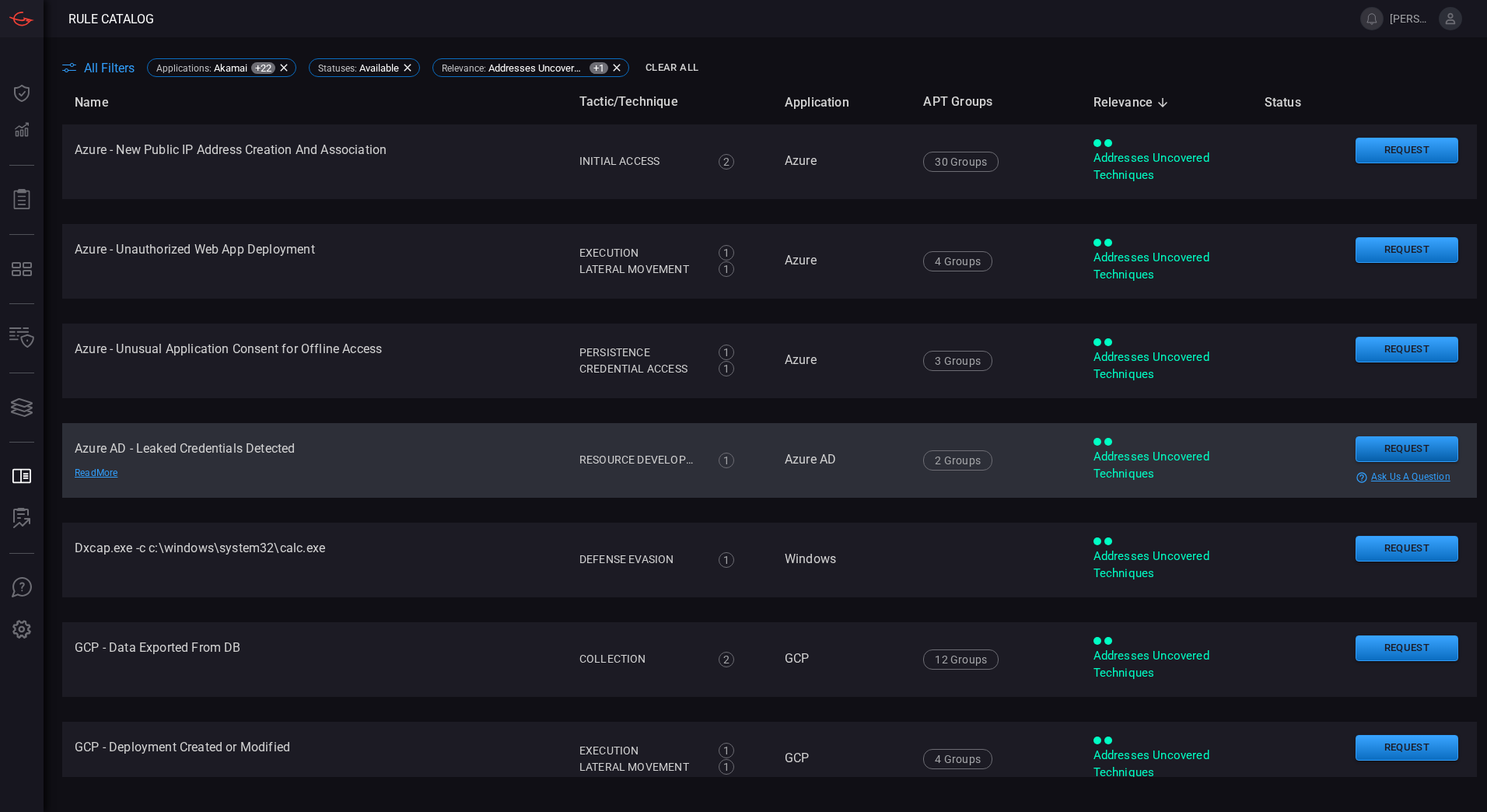
click at [1388, 450] on button "Request" at bounding box center [1406, 449] width 102 height 26
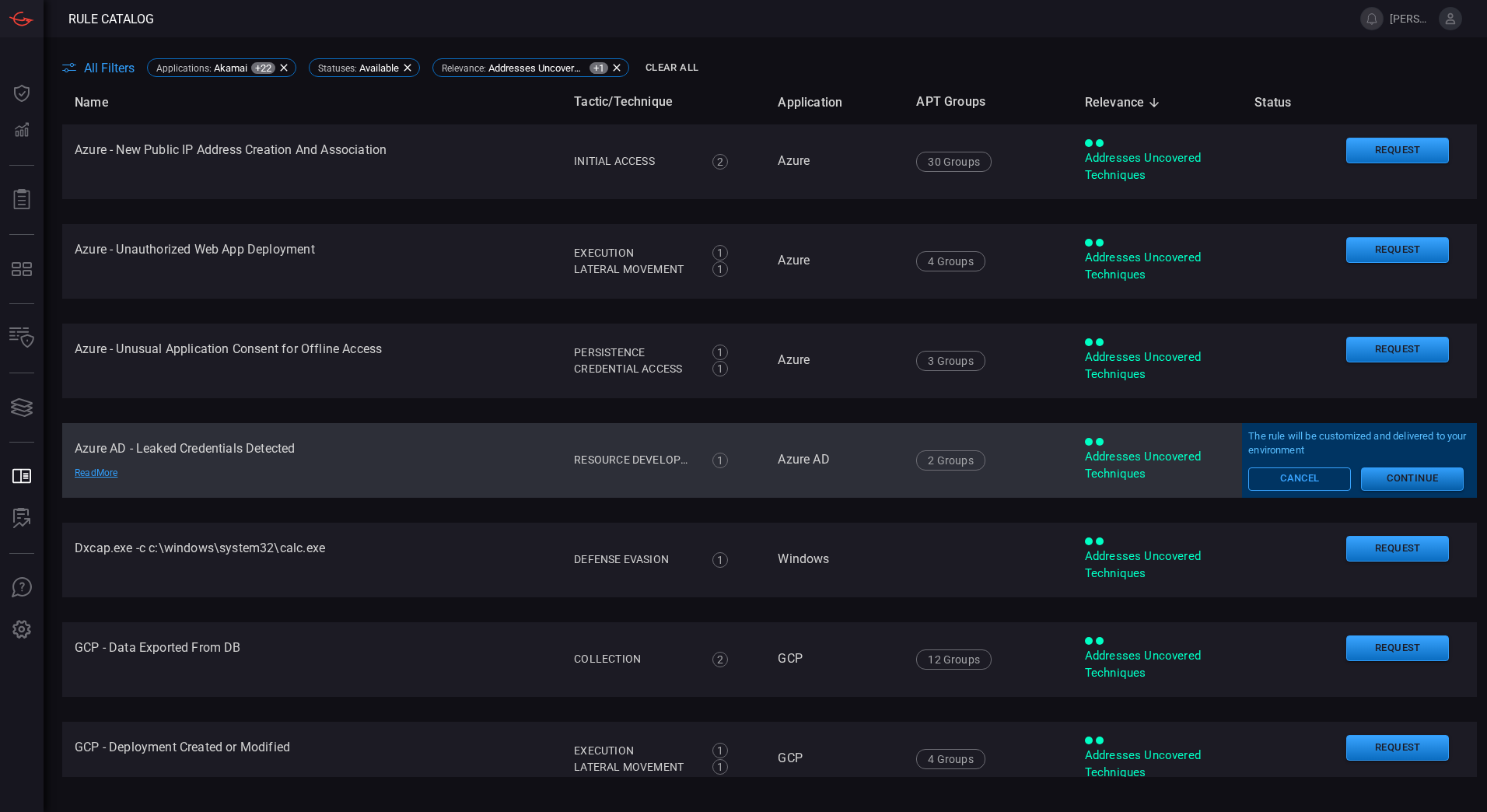
click at [1386, 474] on button "Continue" at bounding box center [1411, 479] width 102 height 23
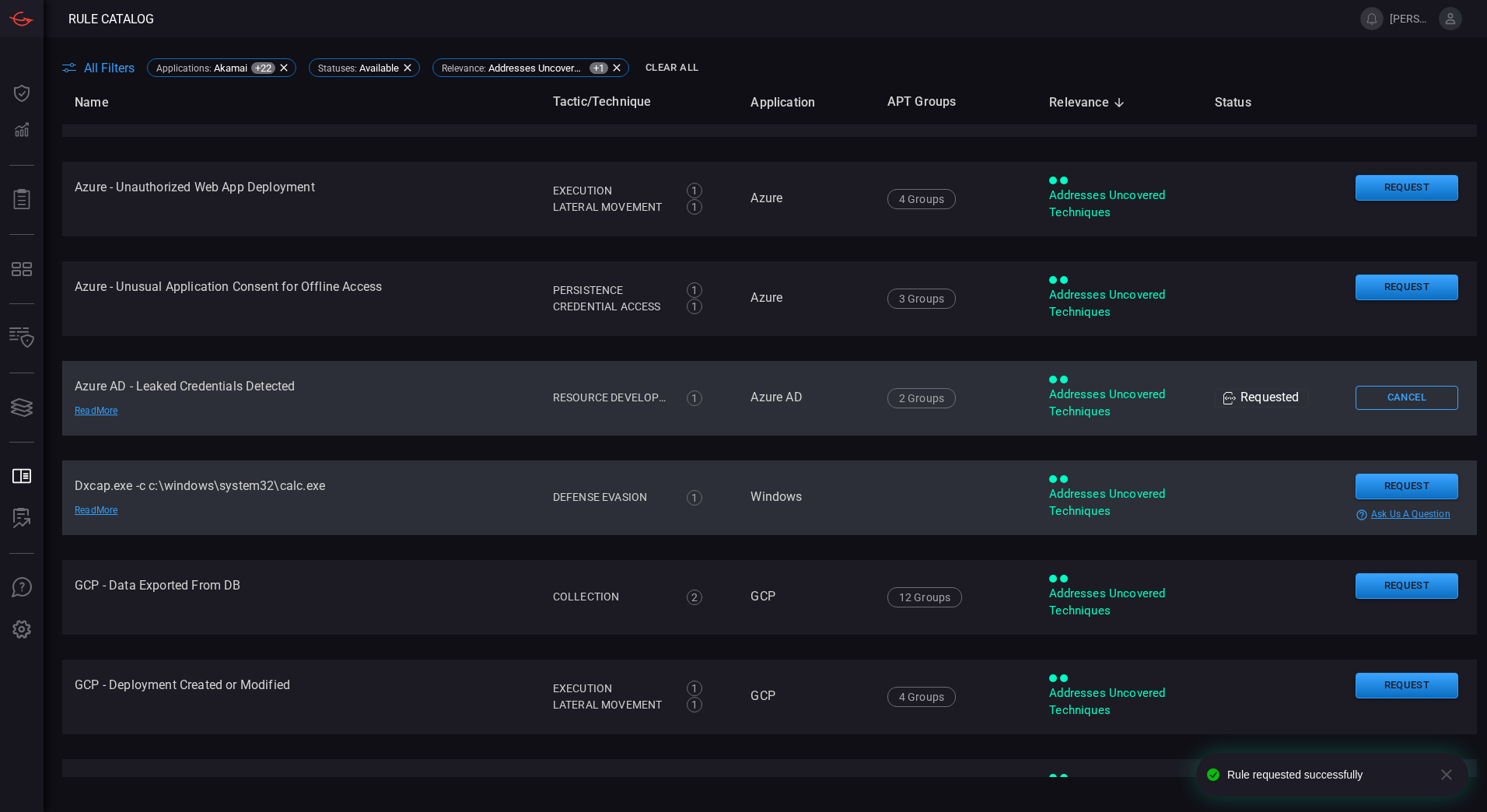
scroll to position [262, 0]
click at [1391, 476] on button "Request" at bounding box center [1406, 485] width 102 height 26
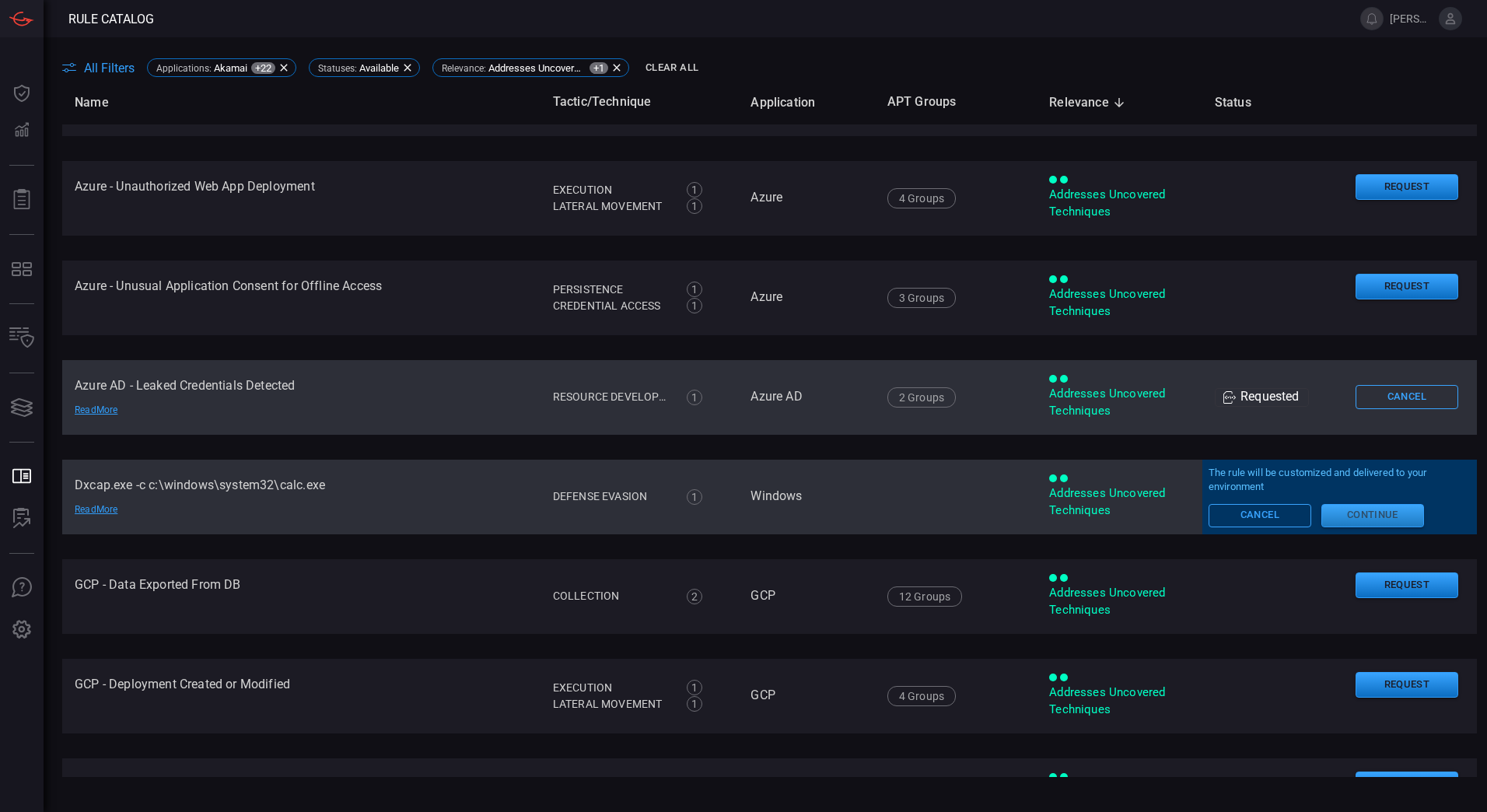
click at [1364, 521] on button "Continue" at bounding box center [1372, 515] width 102 height 23
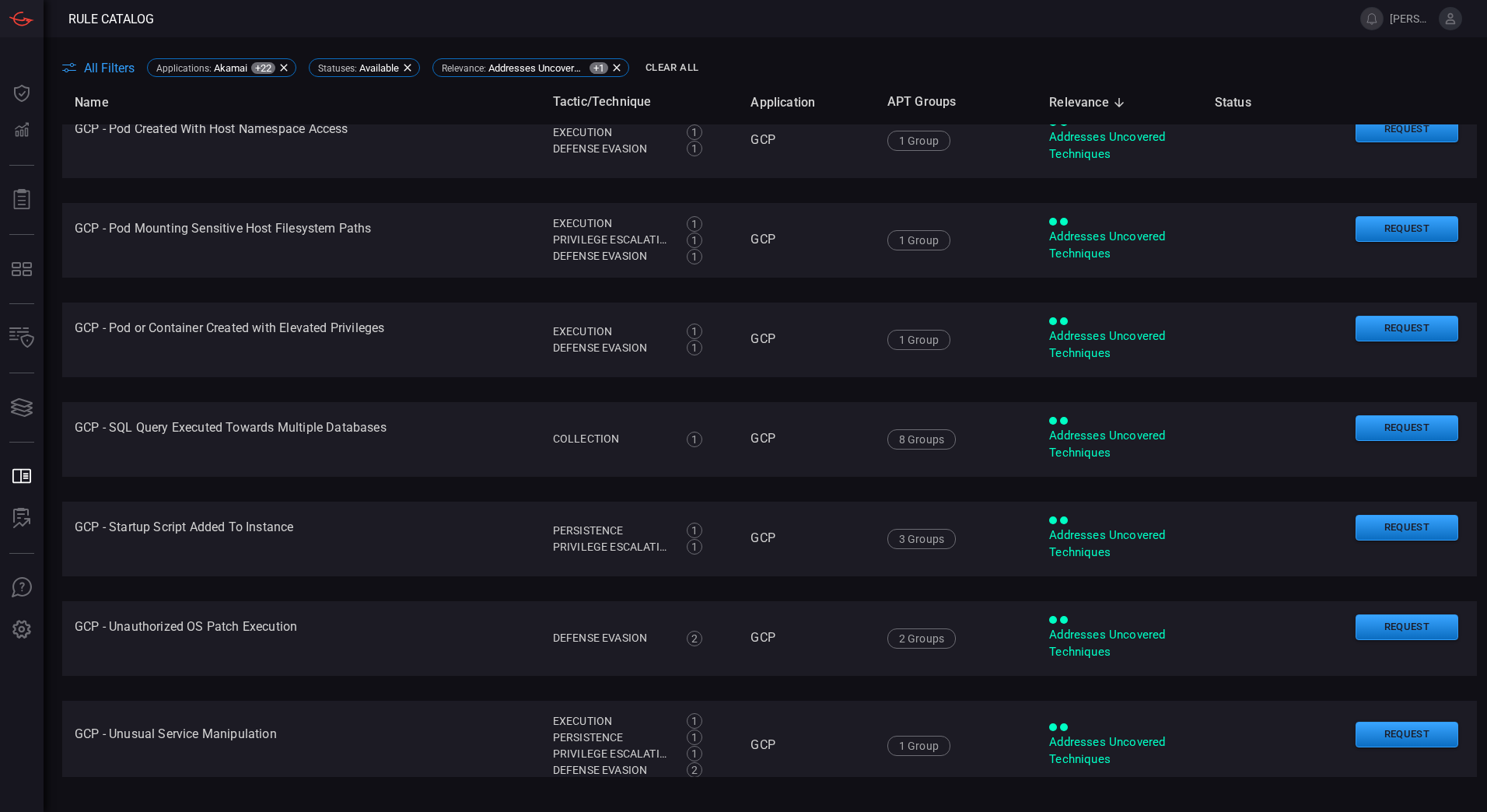
scroll to position [1342, 0]
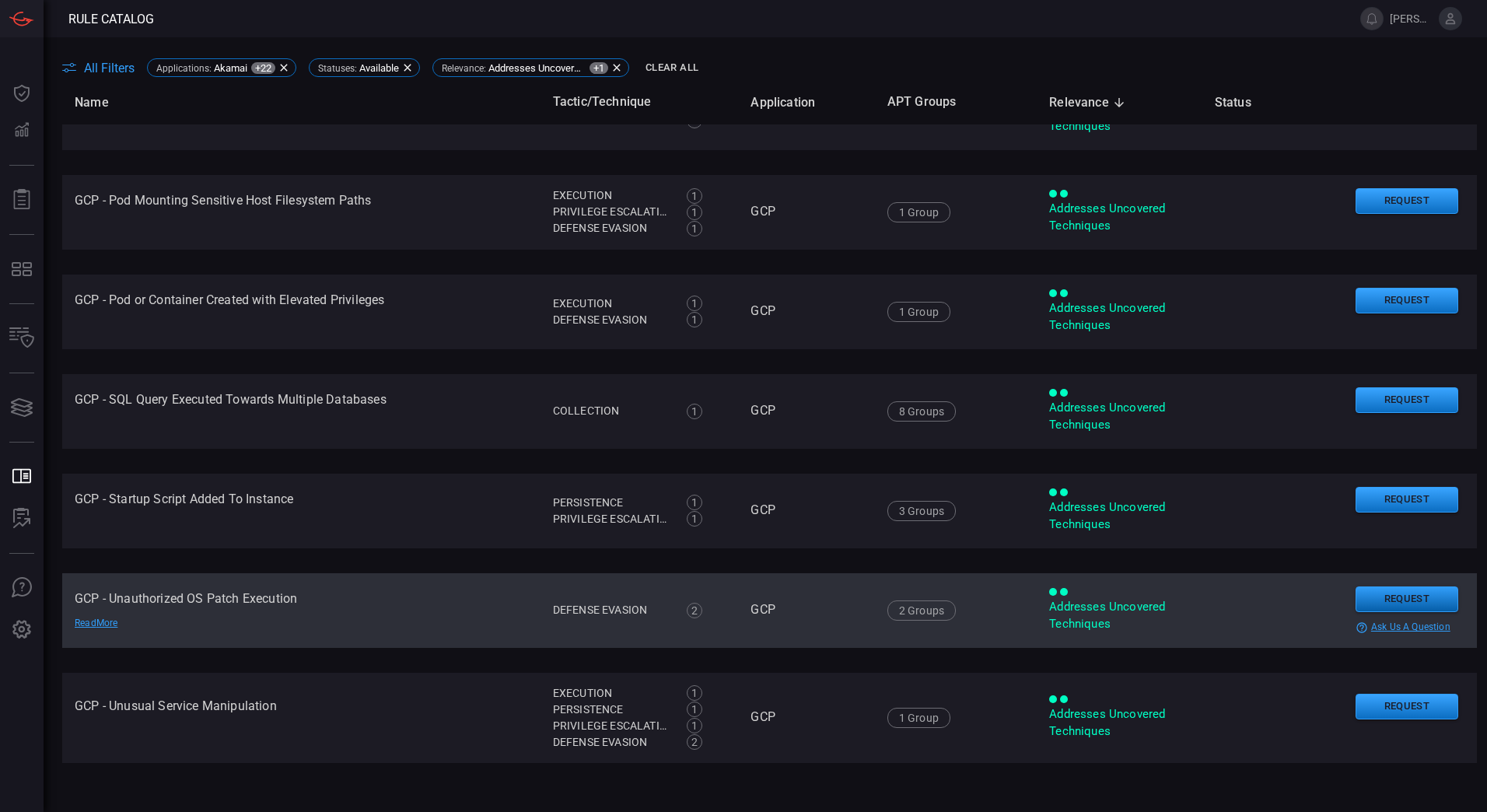
click at [1372, 590] on button "Request" at bounding box center [1406, 598] width 102 height 26
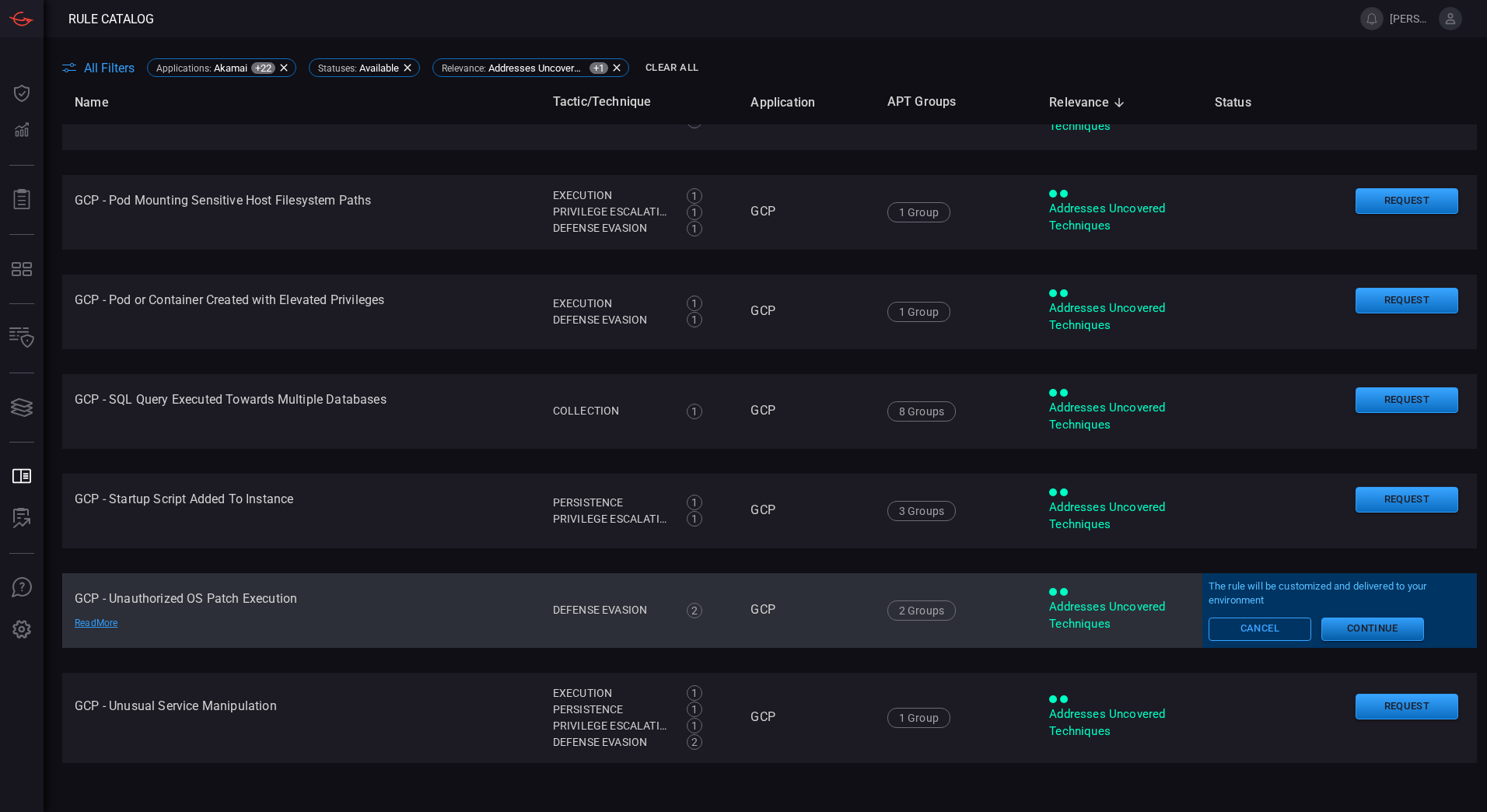
click at [1344, 629] on button "Continue" at bounding box center [1372, 629] width 102 height 23
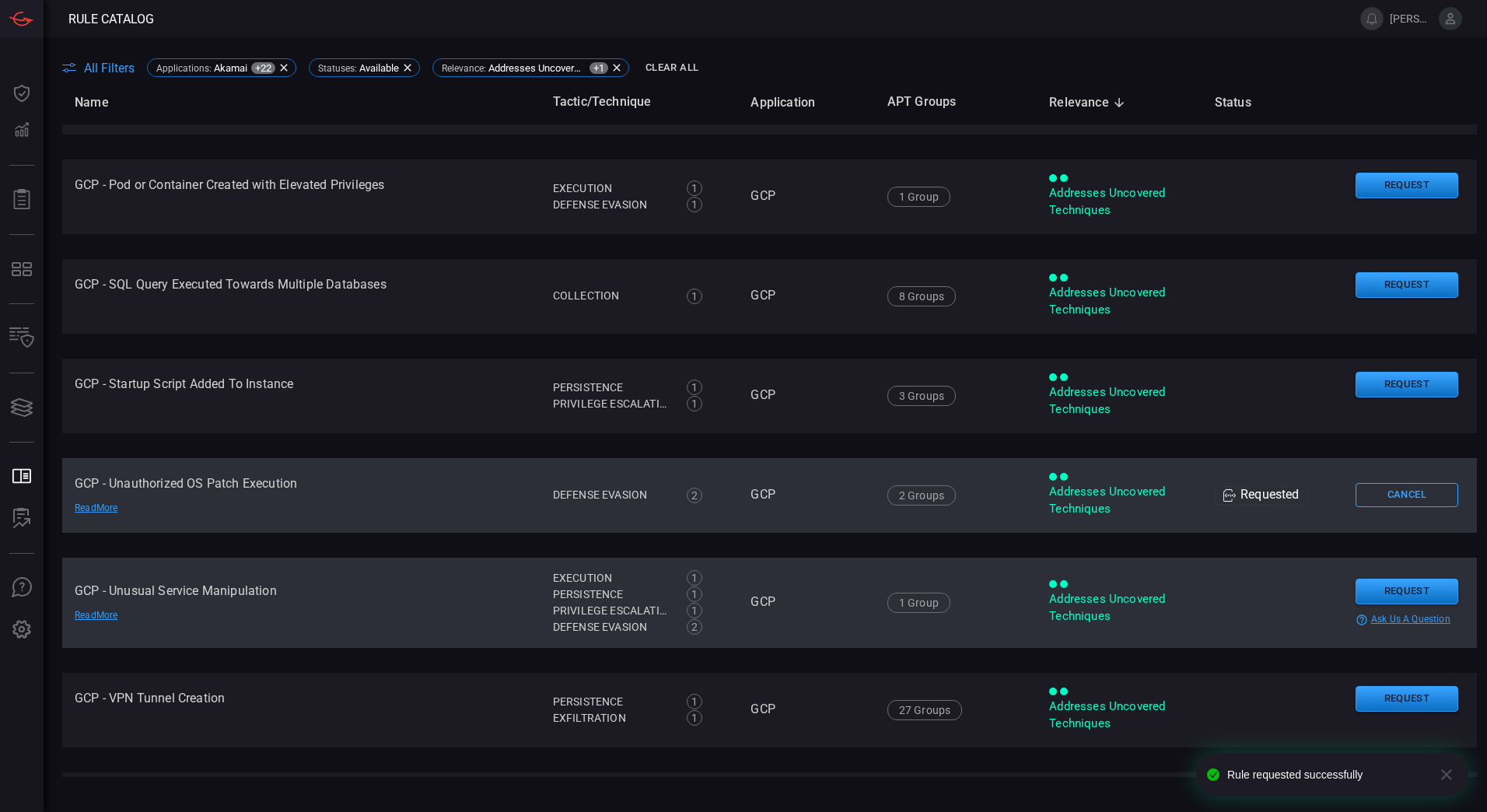
scroll to position [1458, 0]
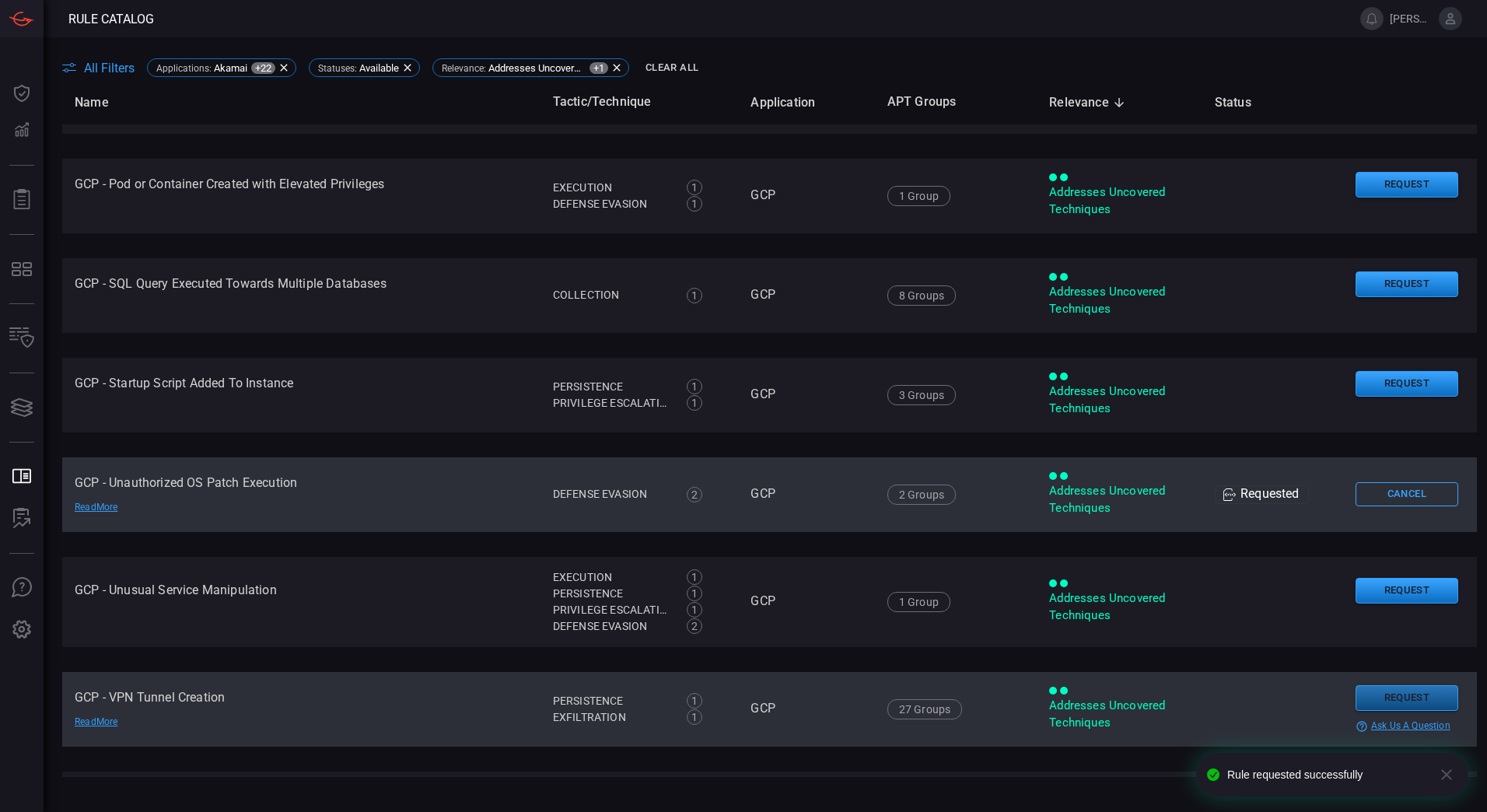
click at [1381, 701] on button "Request" at bounding box center [1406, 697] width 102 height 26
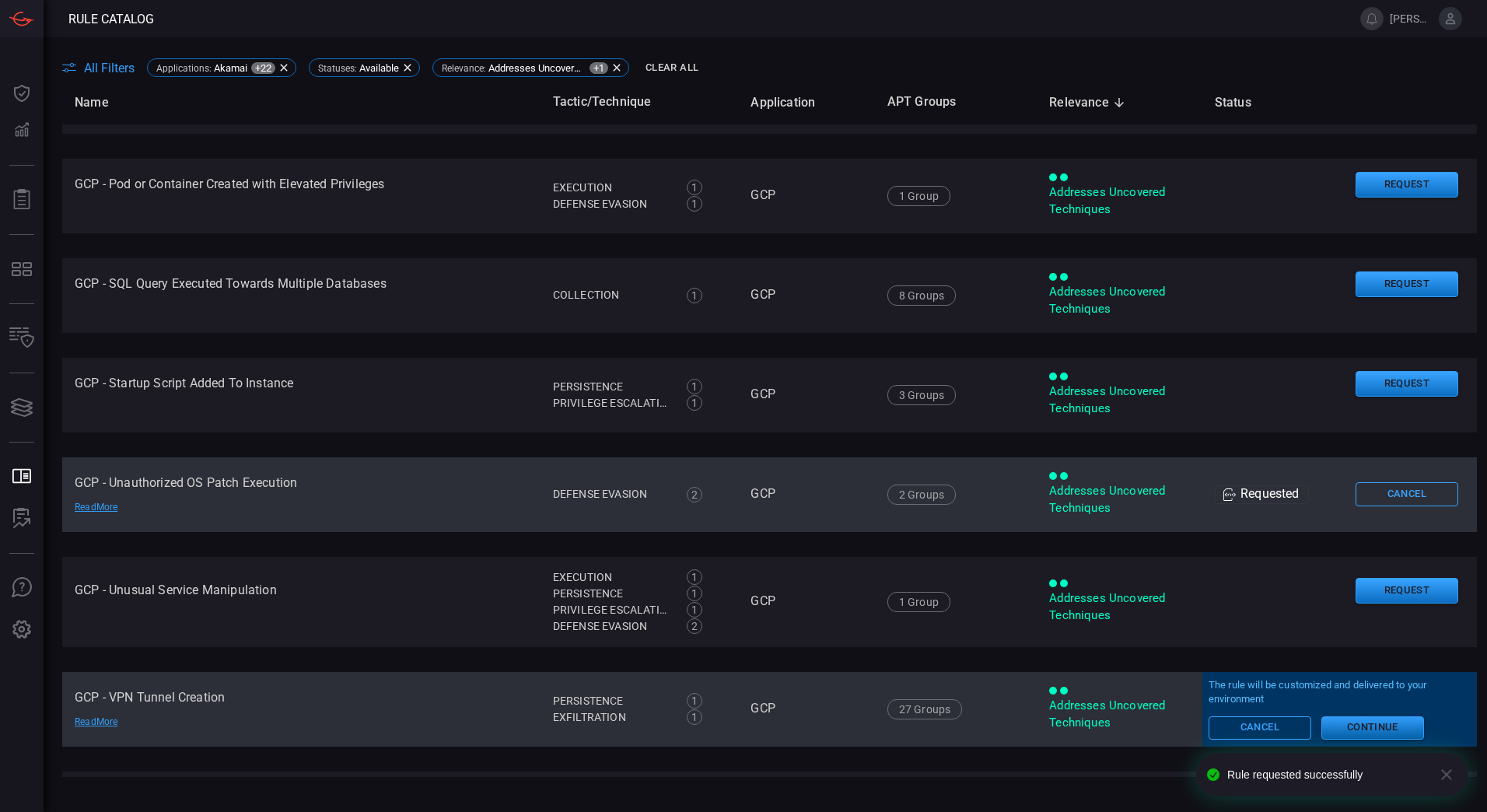
click at [1334, 730] on button "Continue" at bounding box center [1372, 728] width 102 height 23
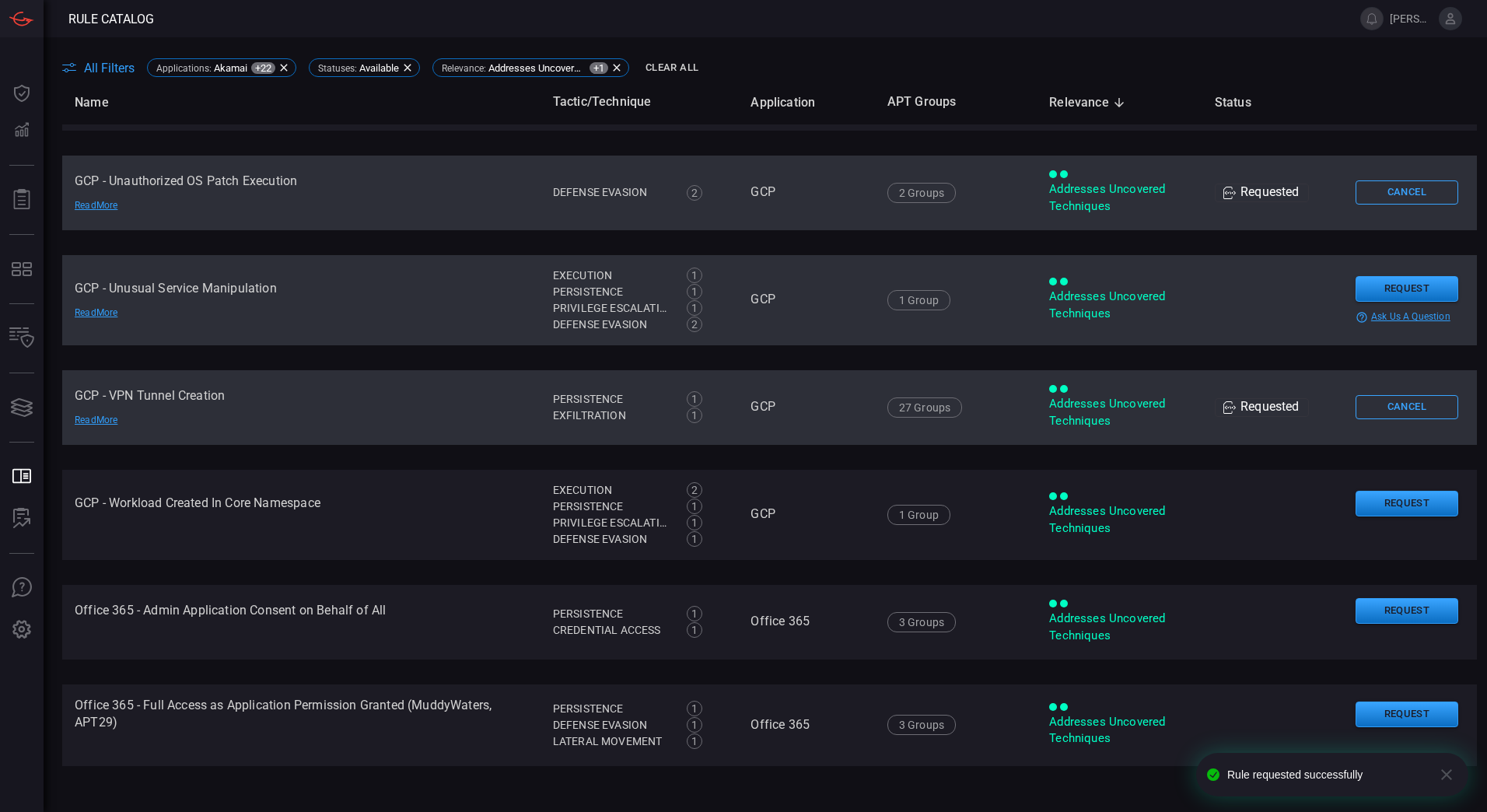
scroll to position [1761, 0]
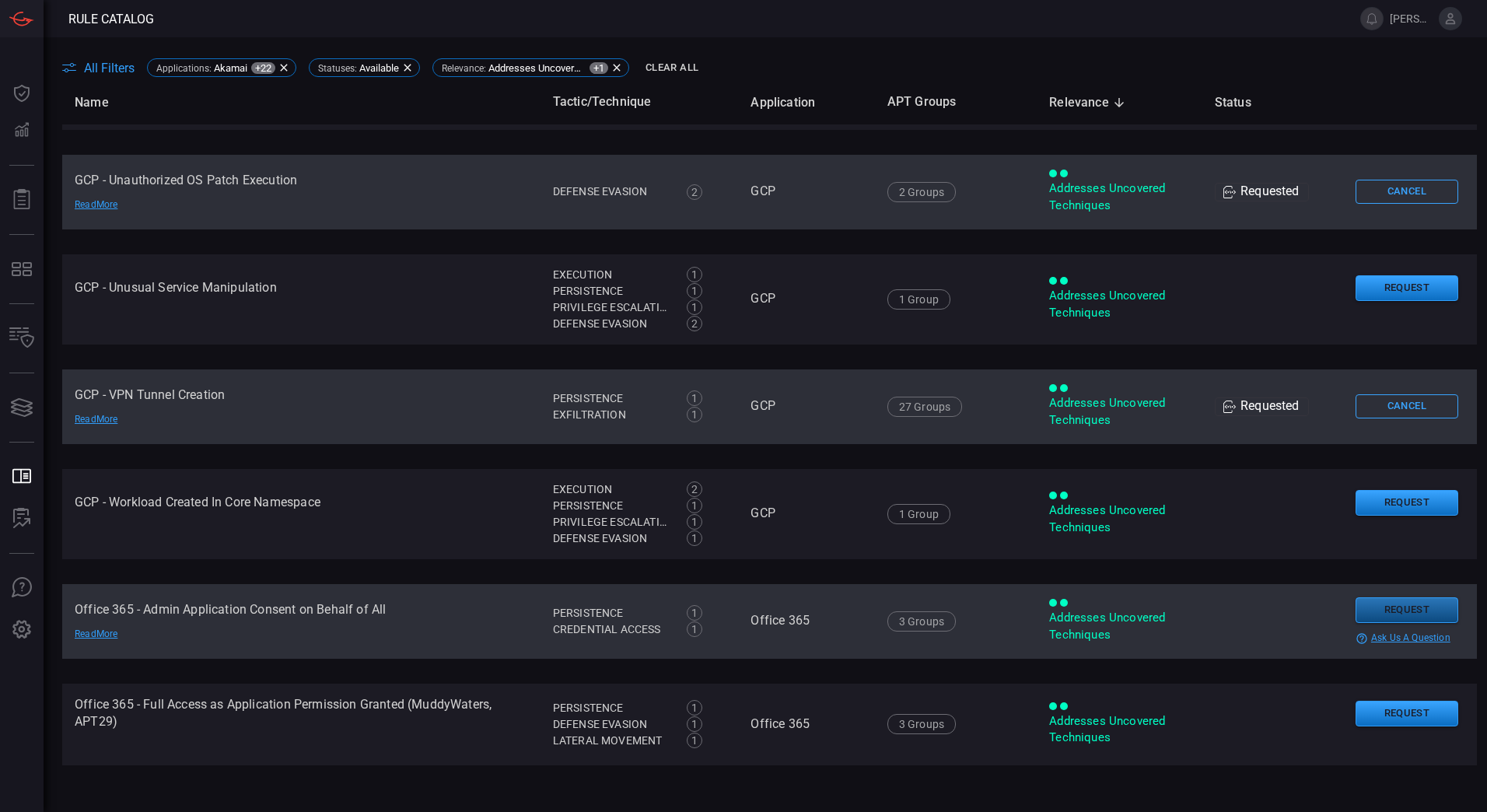
click at [1387, 607] on button "Request" at bounding box center [1406, 610] width 102 height 26
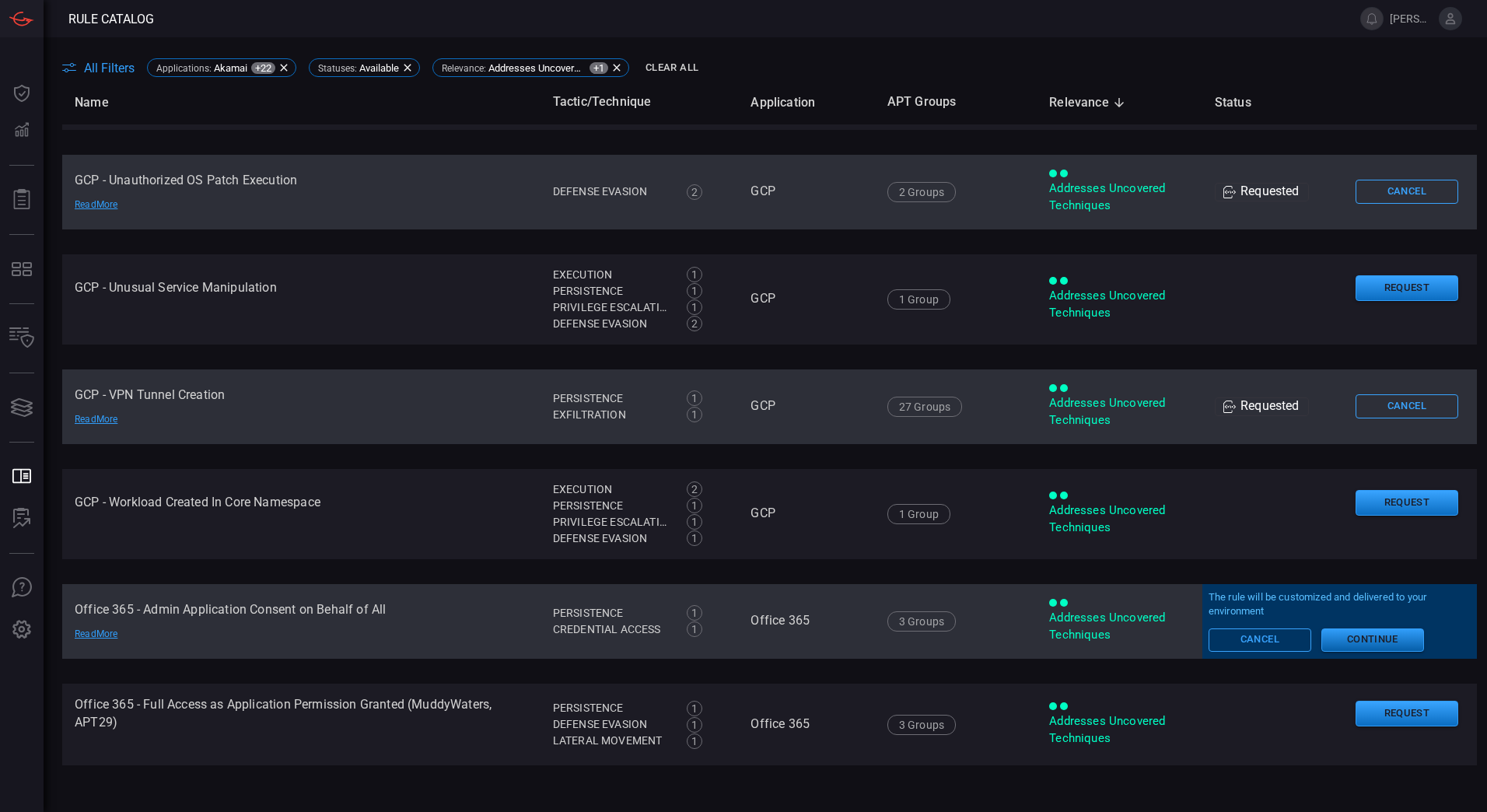
click at [1333, 641] on button "Continue" at bounding box center [1372, 640] width 102 height 23
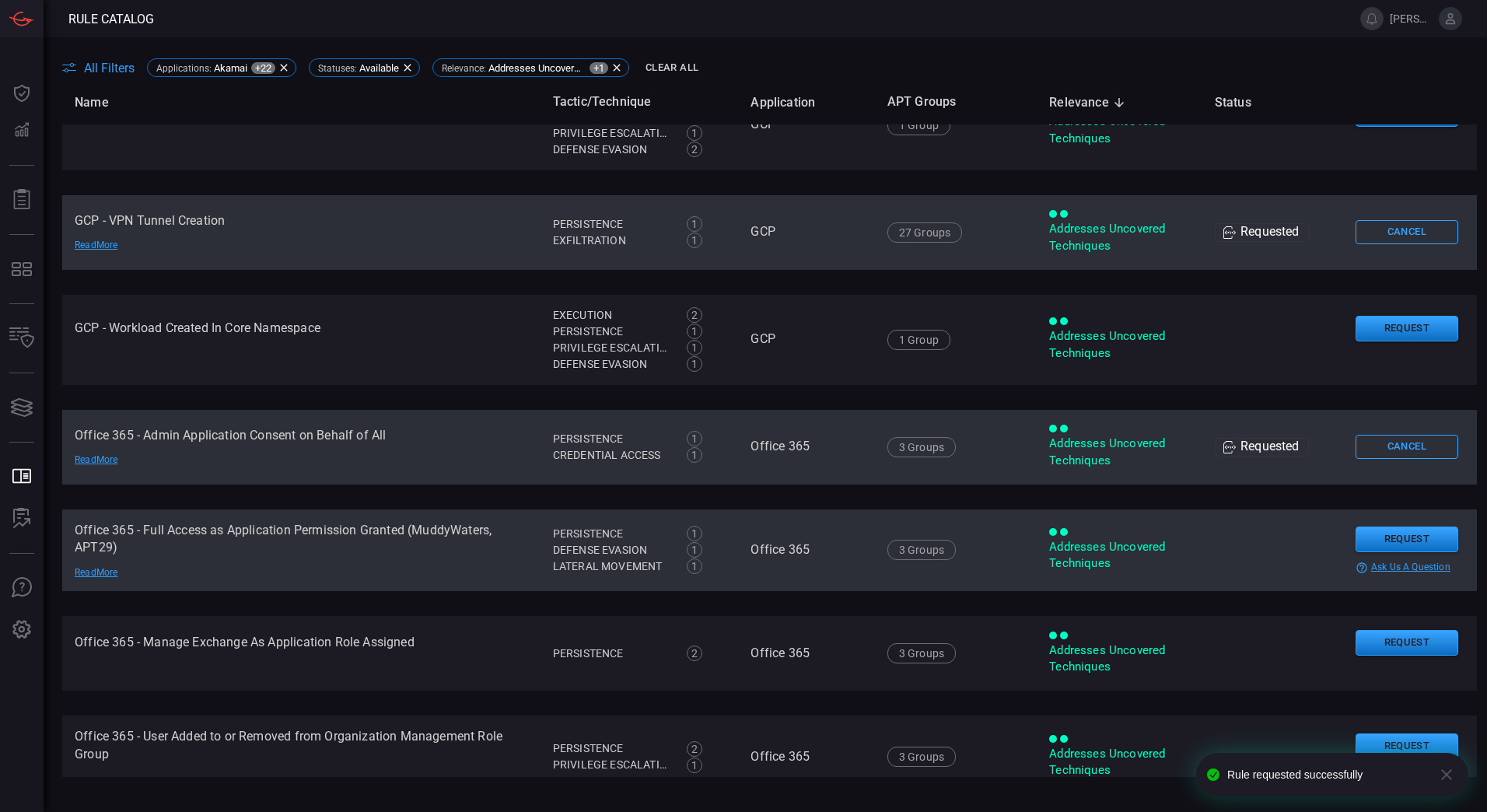
scroll to position [1938, 0]
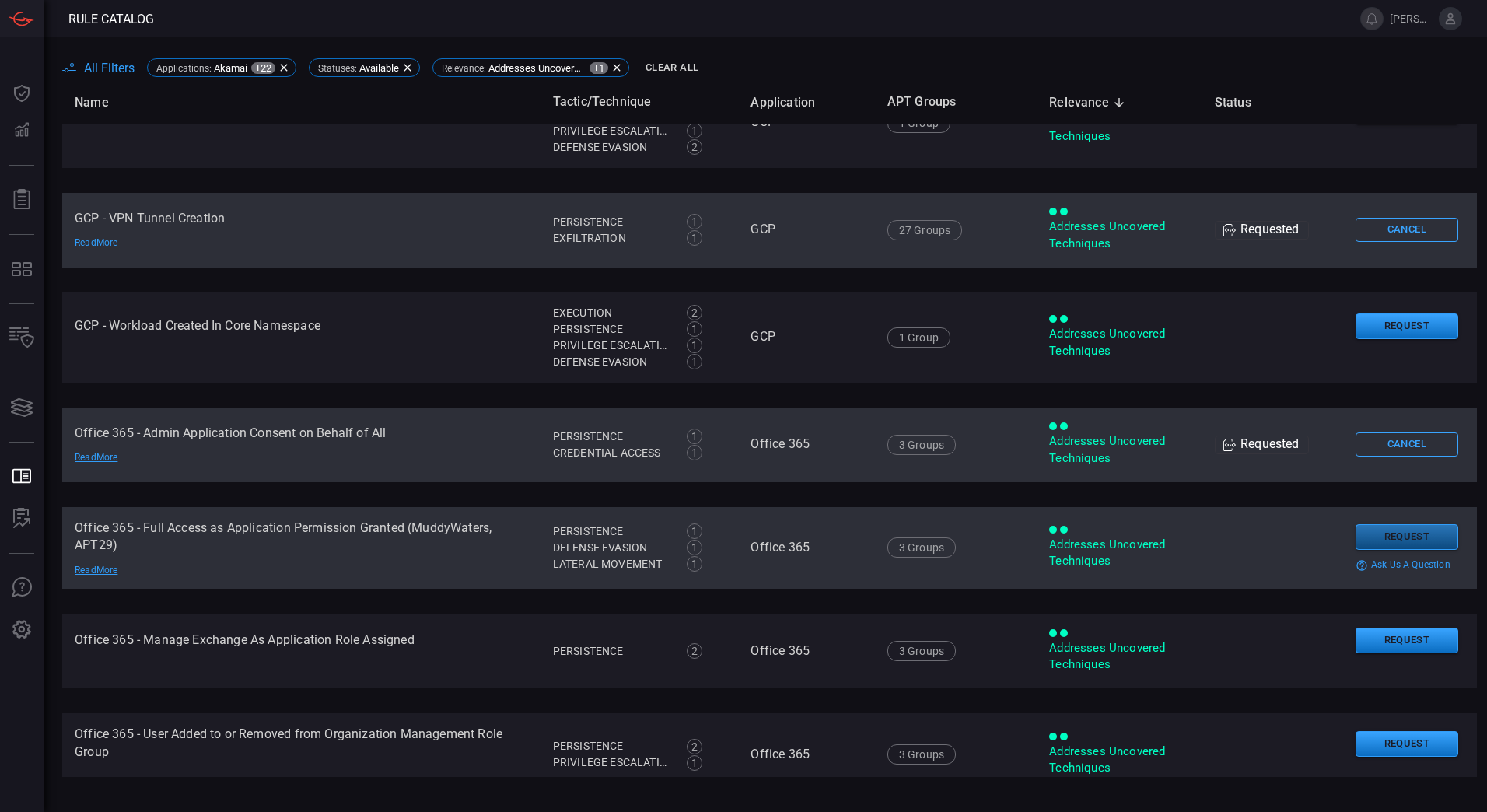
click at [1389, 525] on button "Request" at bounding box center [1406, 536] width 102 height 26
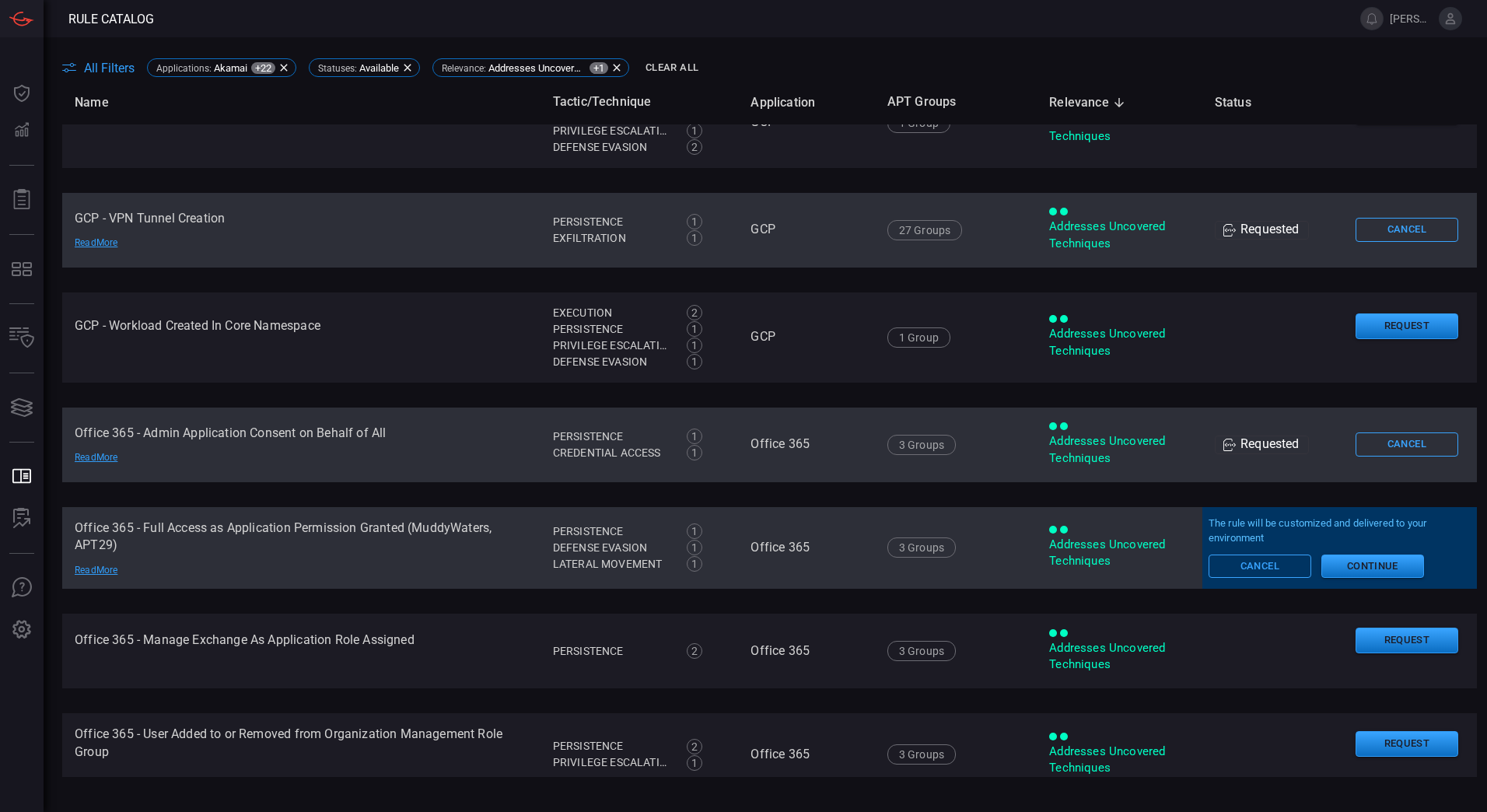
click at [1351, 553] on div "The rule will be customized and delivered to your environment Cancel Continue" at bounding box center [1340, 547] width 262 height 61
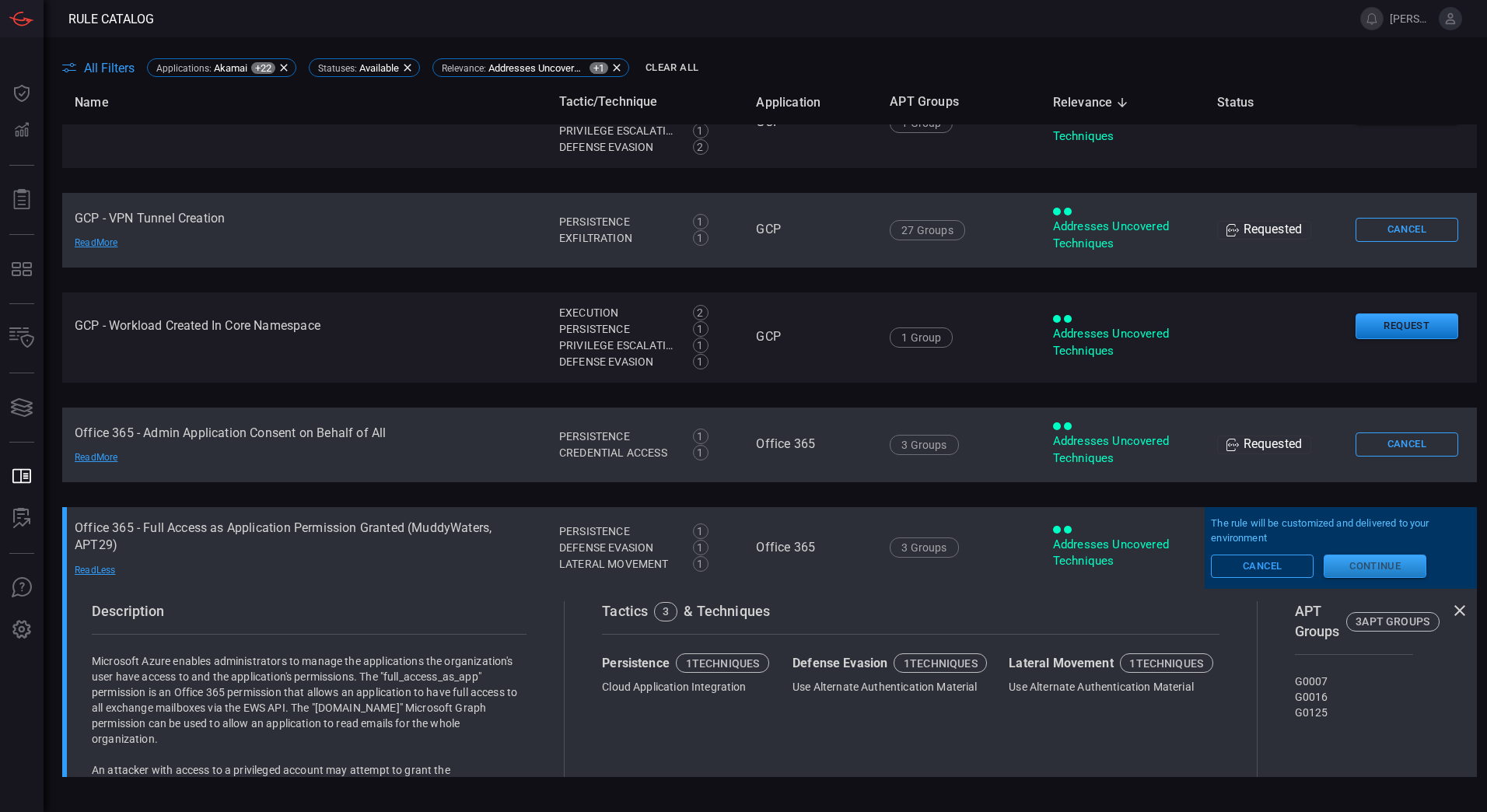
click at [1363, 565] on button "Continue" at bounding box center [1374, 566] width 102 height 23
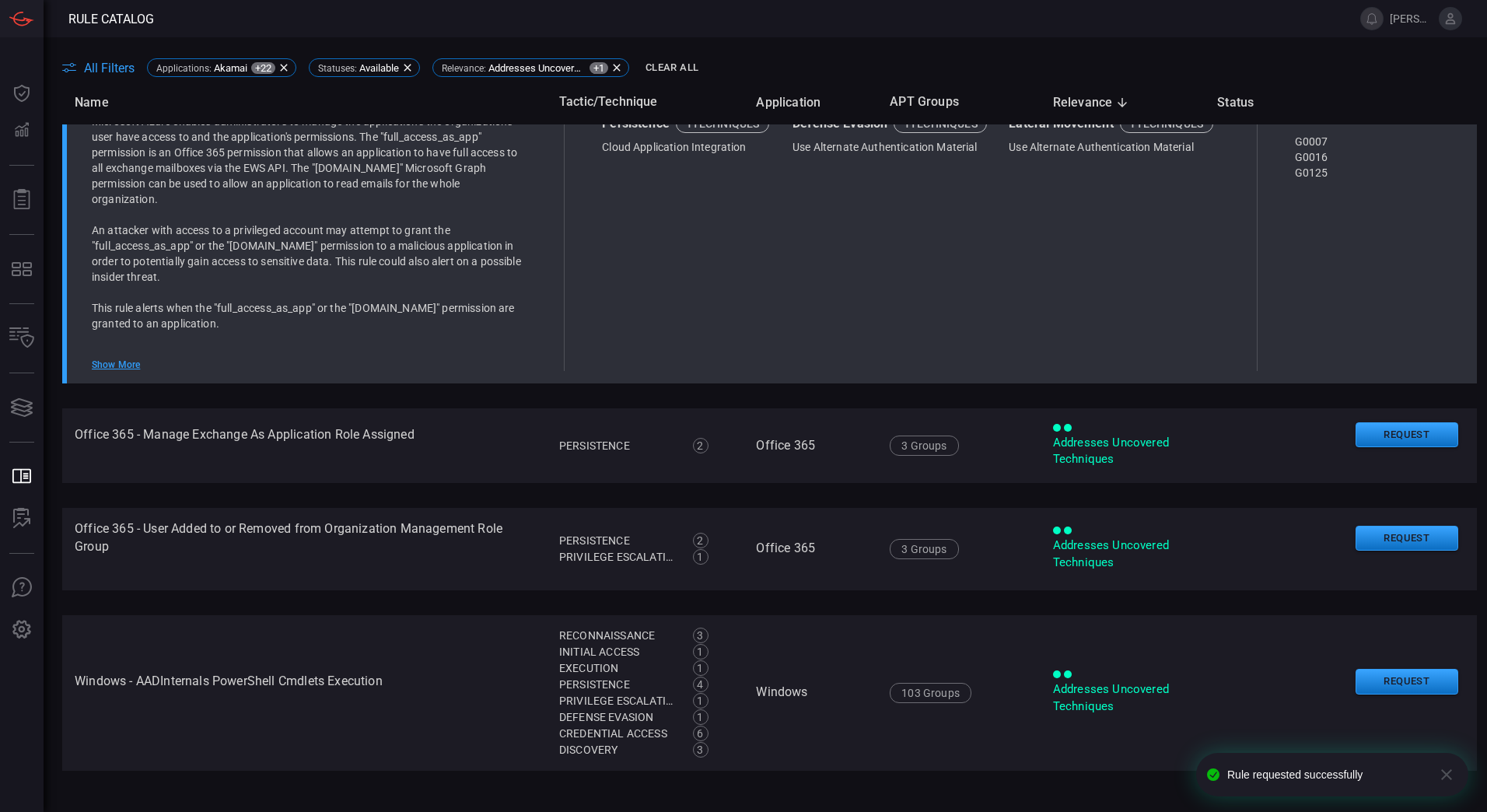
scroll to position [2478, 0]
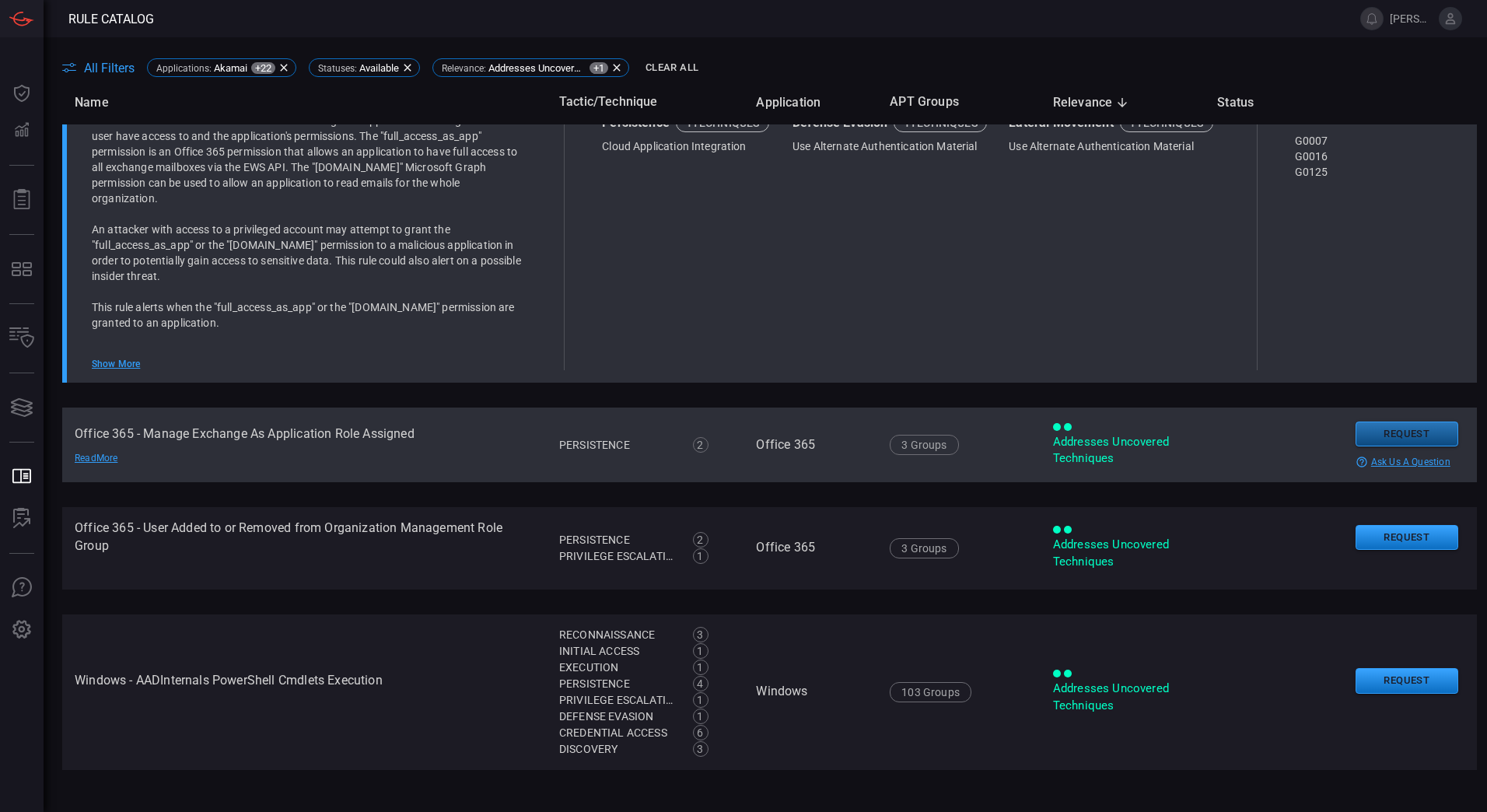
click at [1375, 431] on button "Request" at bounding box center [1406, 434] width 102 height 26
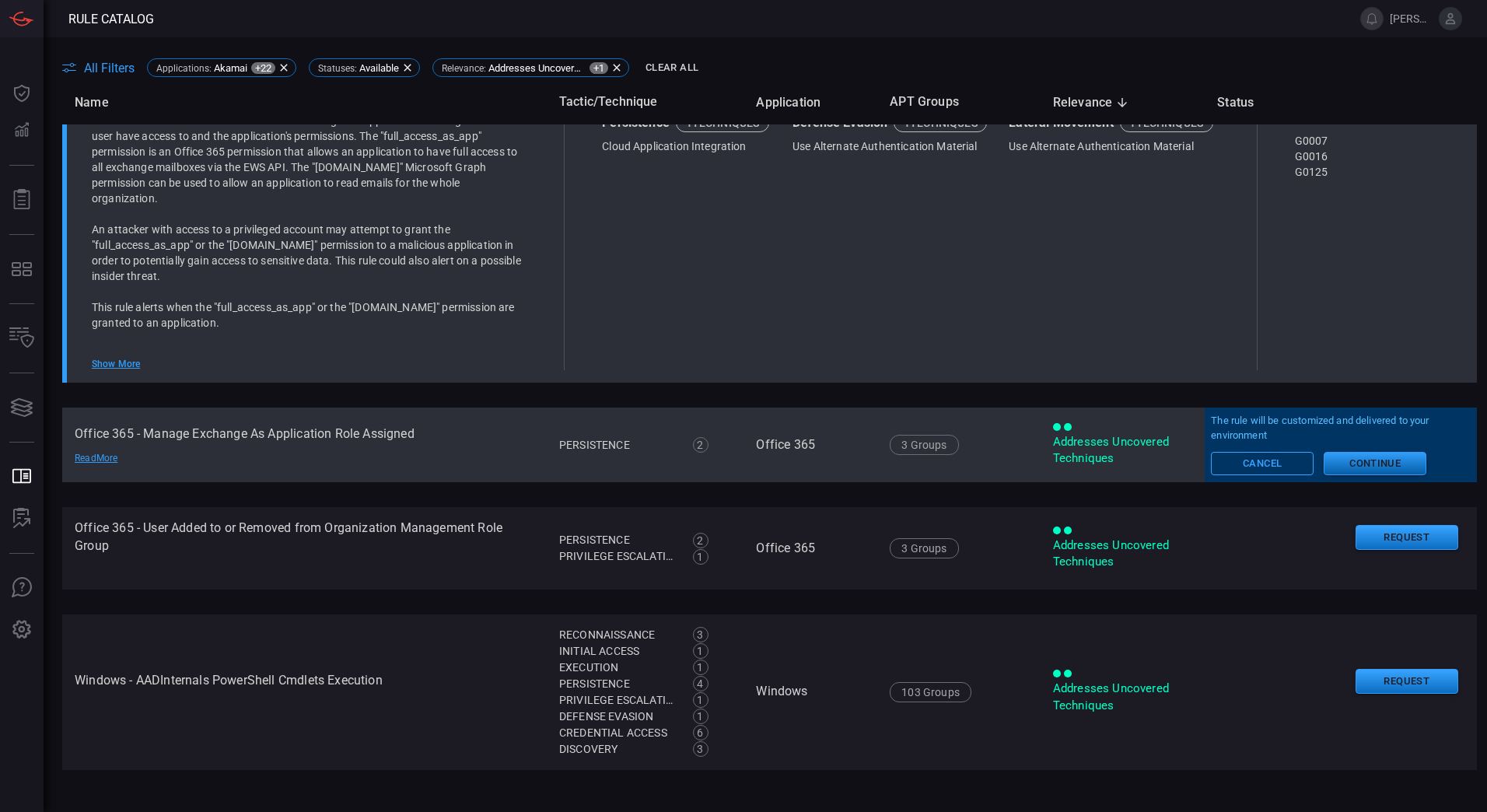
click at [1356, 463] on button "Continue" at bounding box center [1374, 463] width 102 height 23
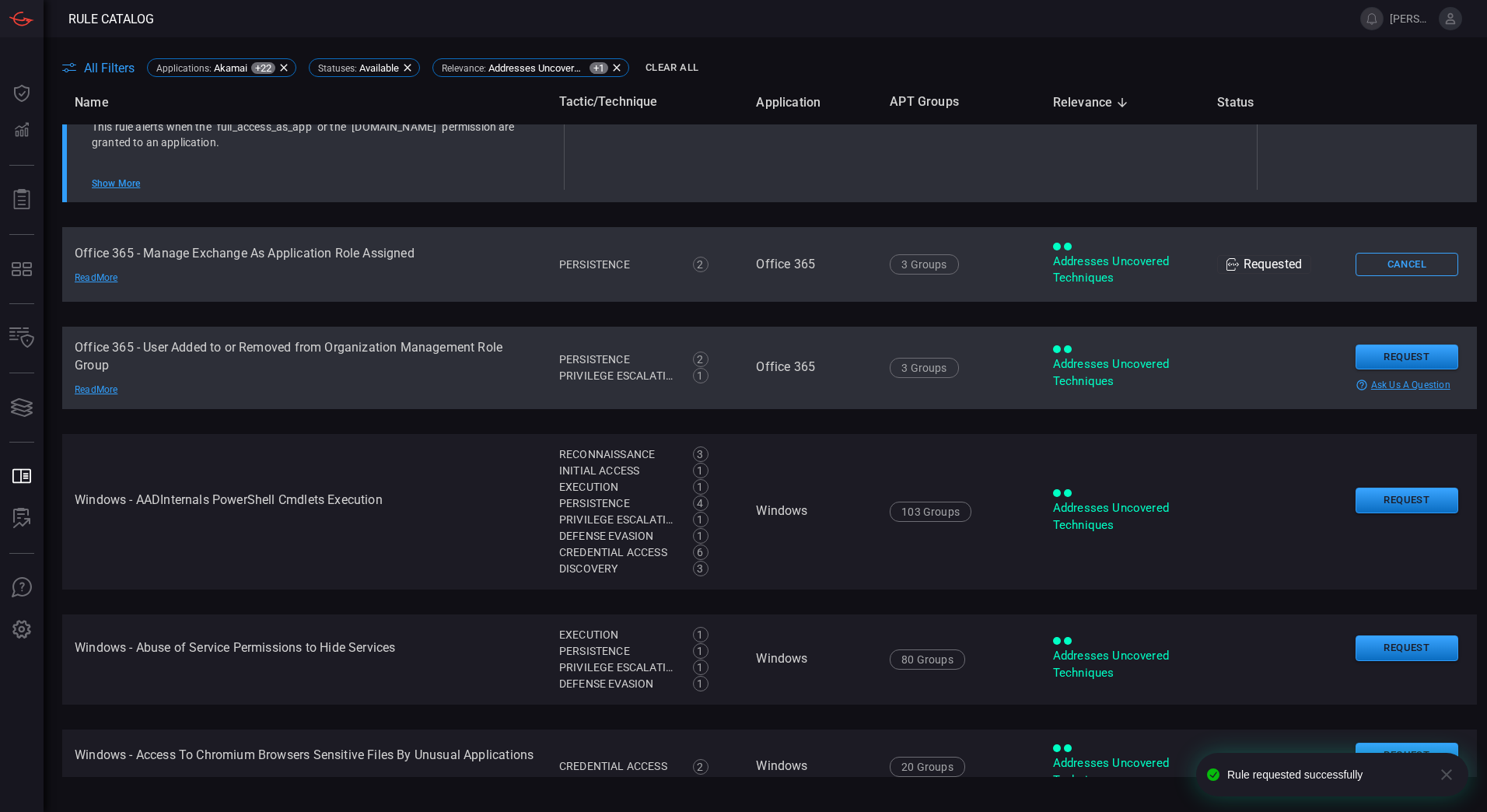
scroll to position [2662, 0]
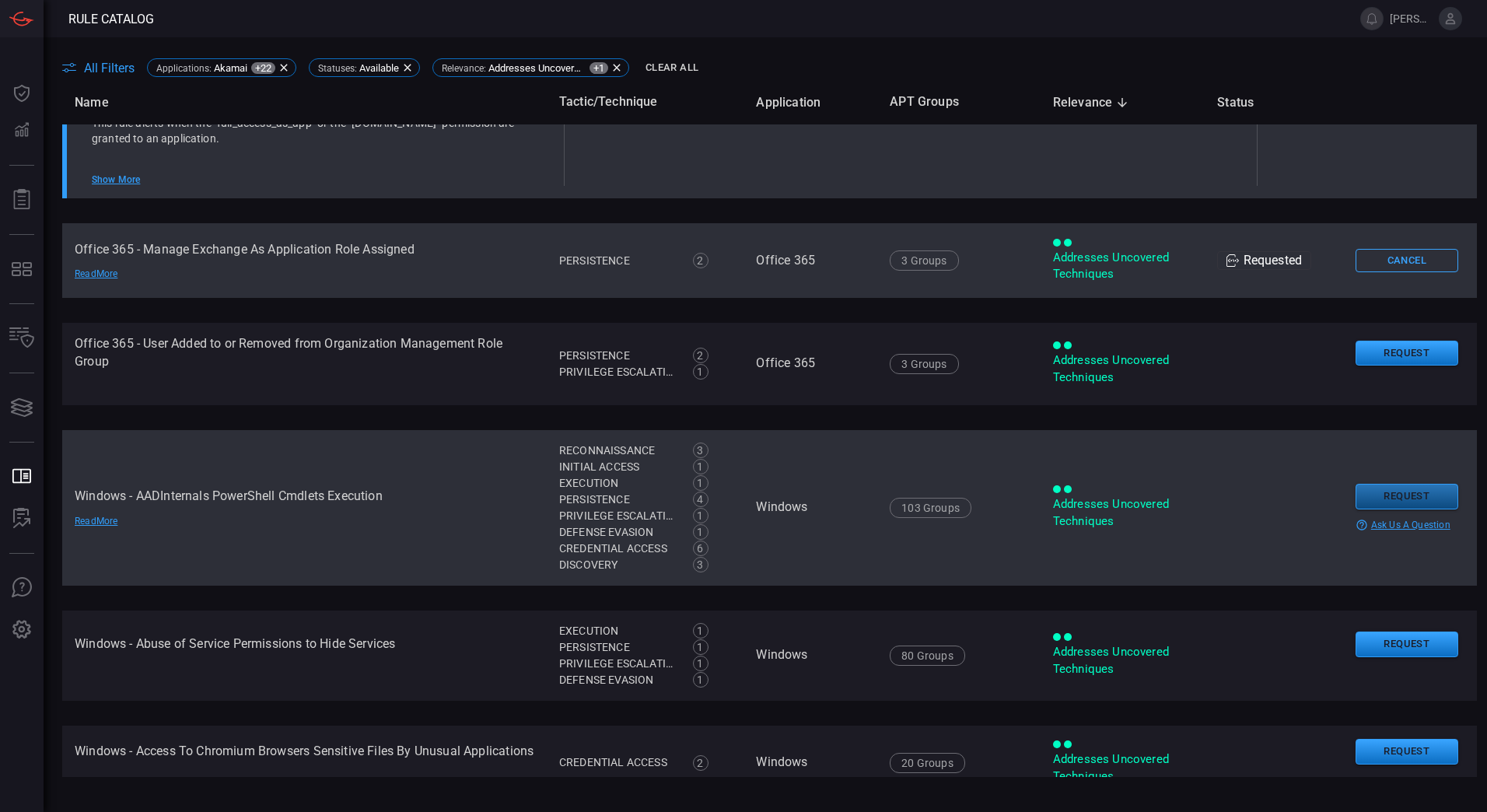
click at [1376, 495] on button "Request" at bounding box center [1406, 496] width 102 height 26
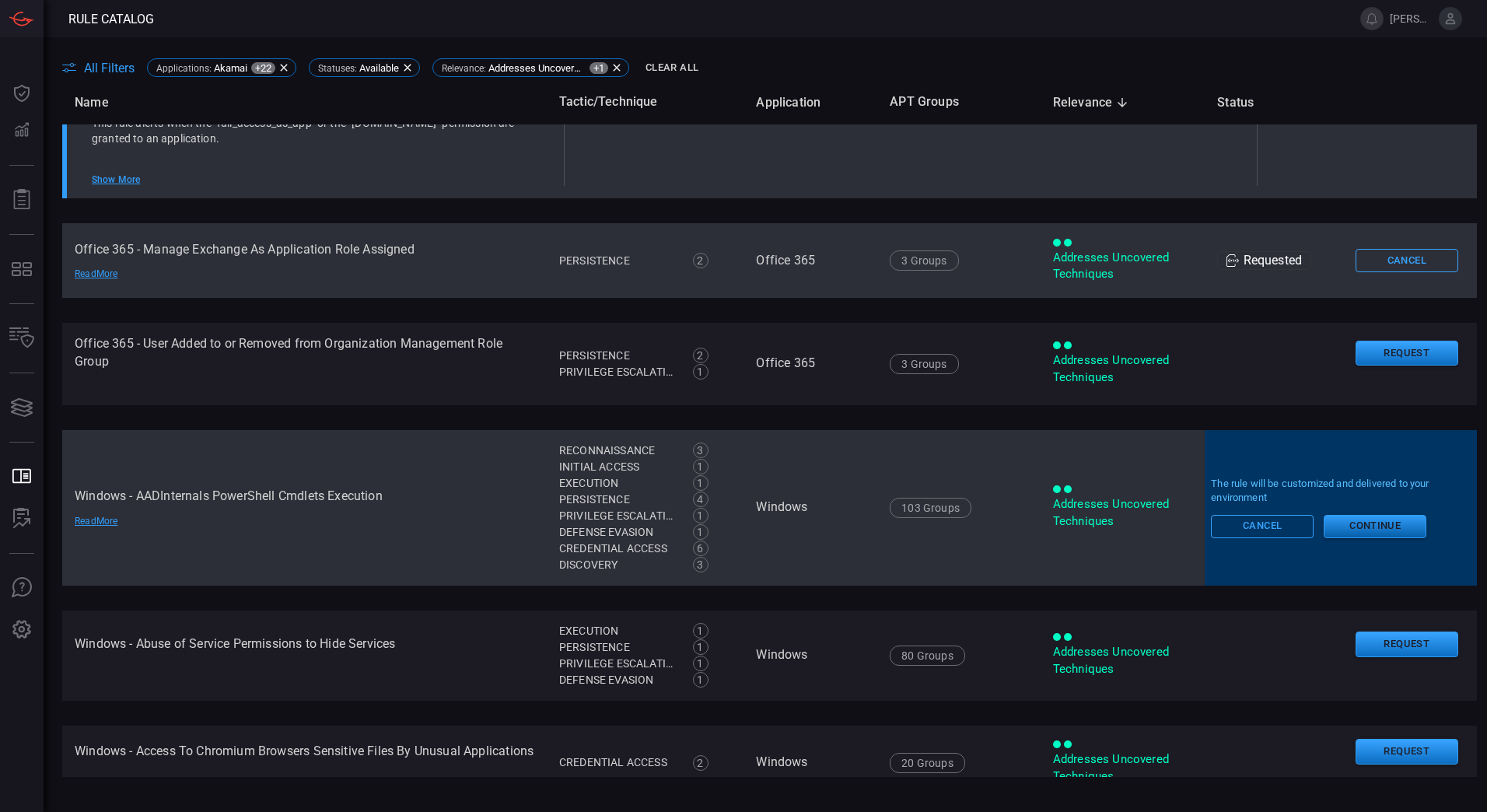
click at [1346, 527] on button "Continue" at bounding box center [1374, 527] width 102 height 23
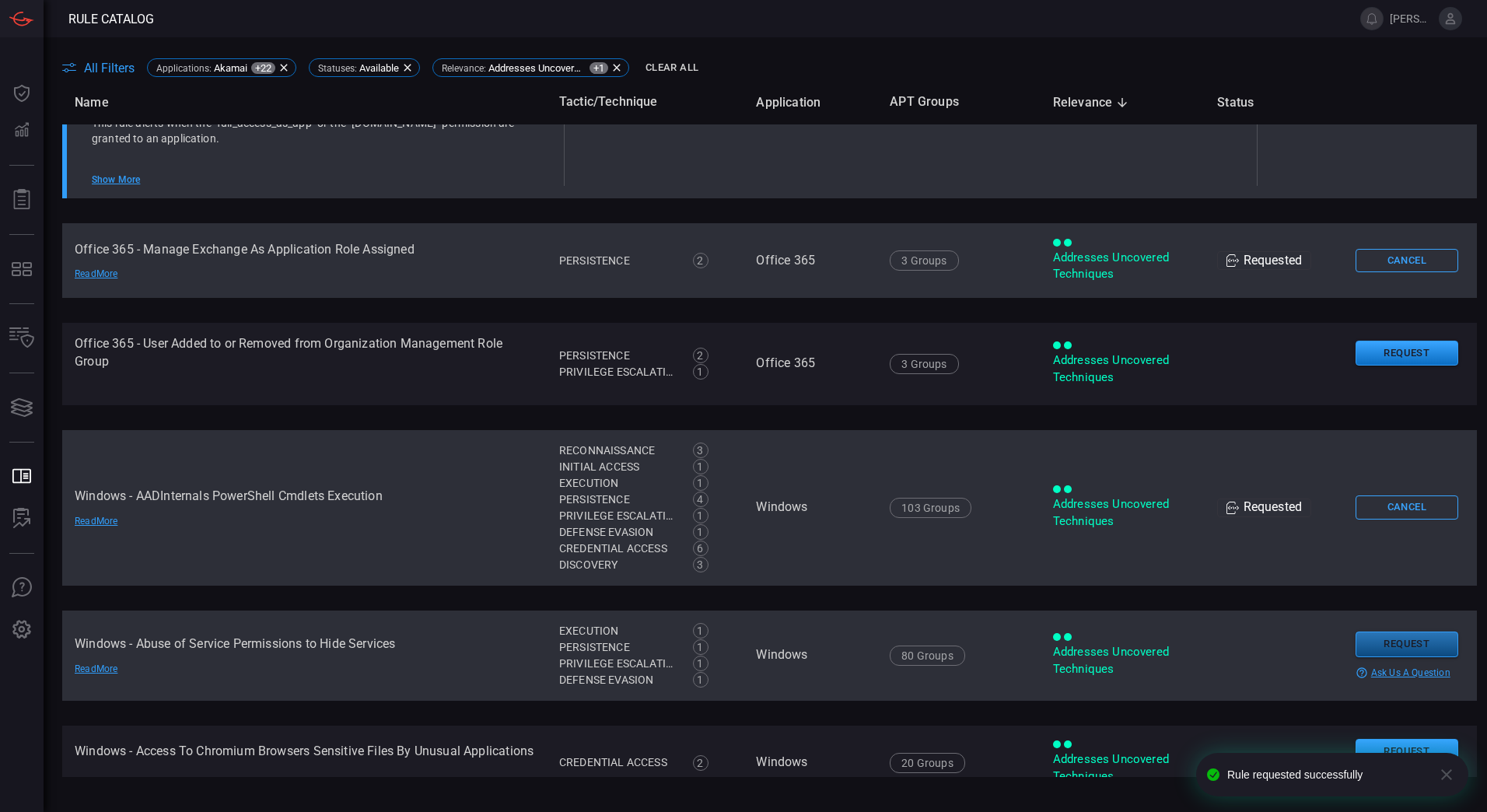
click at [1364, 639] on button "Request" at bounding box center [1406, 643] width 102 height 26
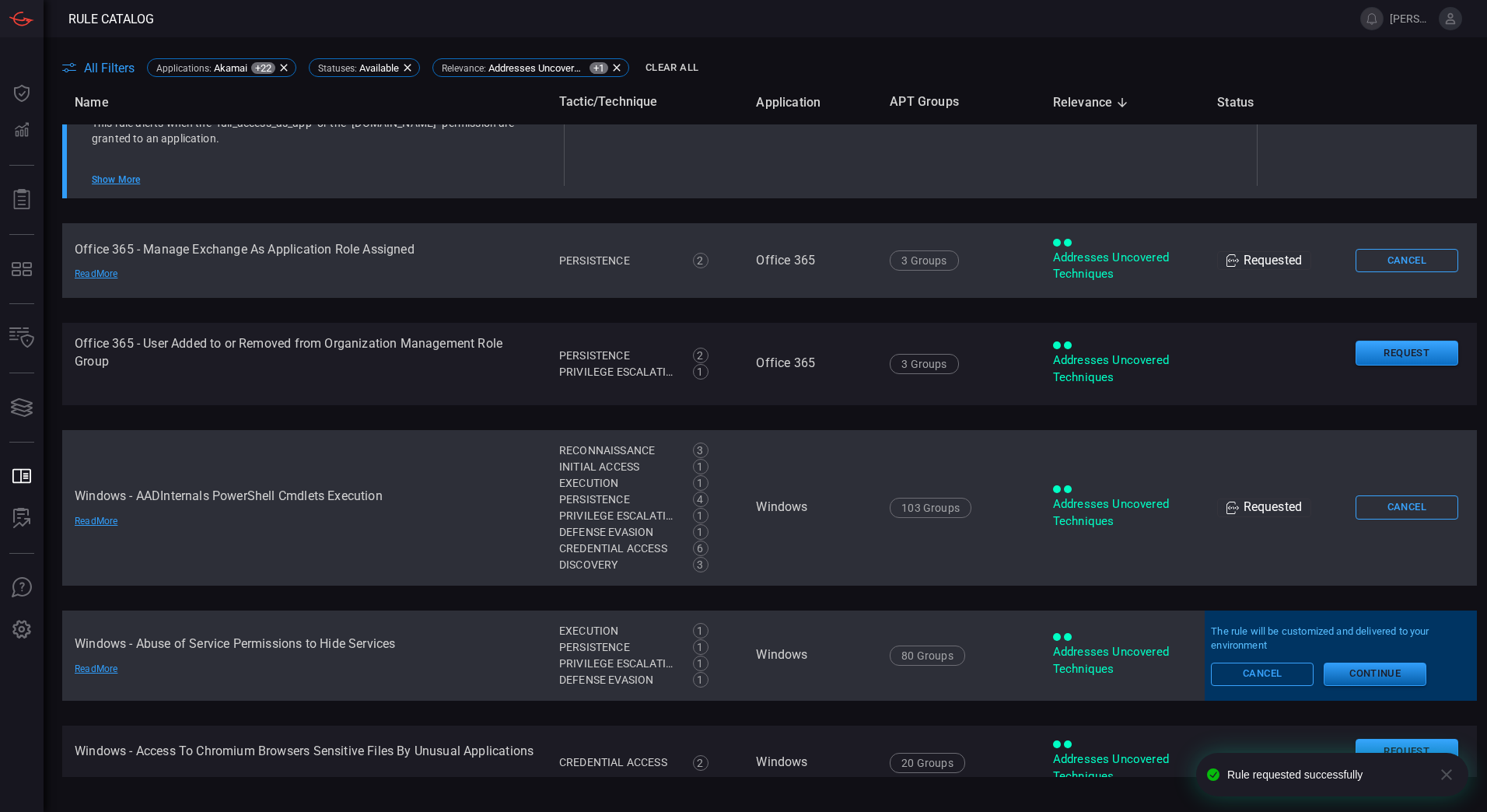
click at [1346, 676] on button "Continue" at bounding box center [1374, 674] width 102 height 23
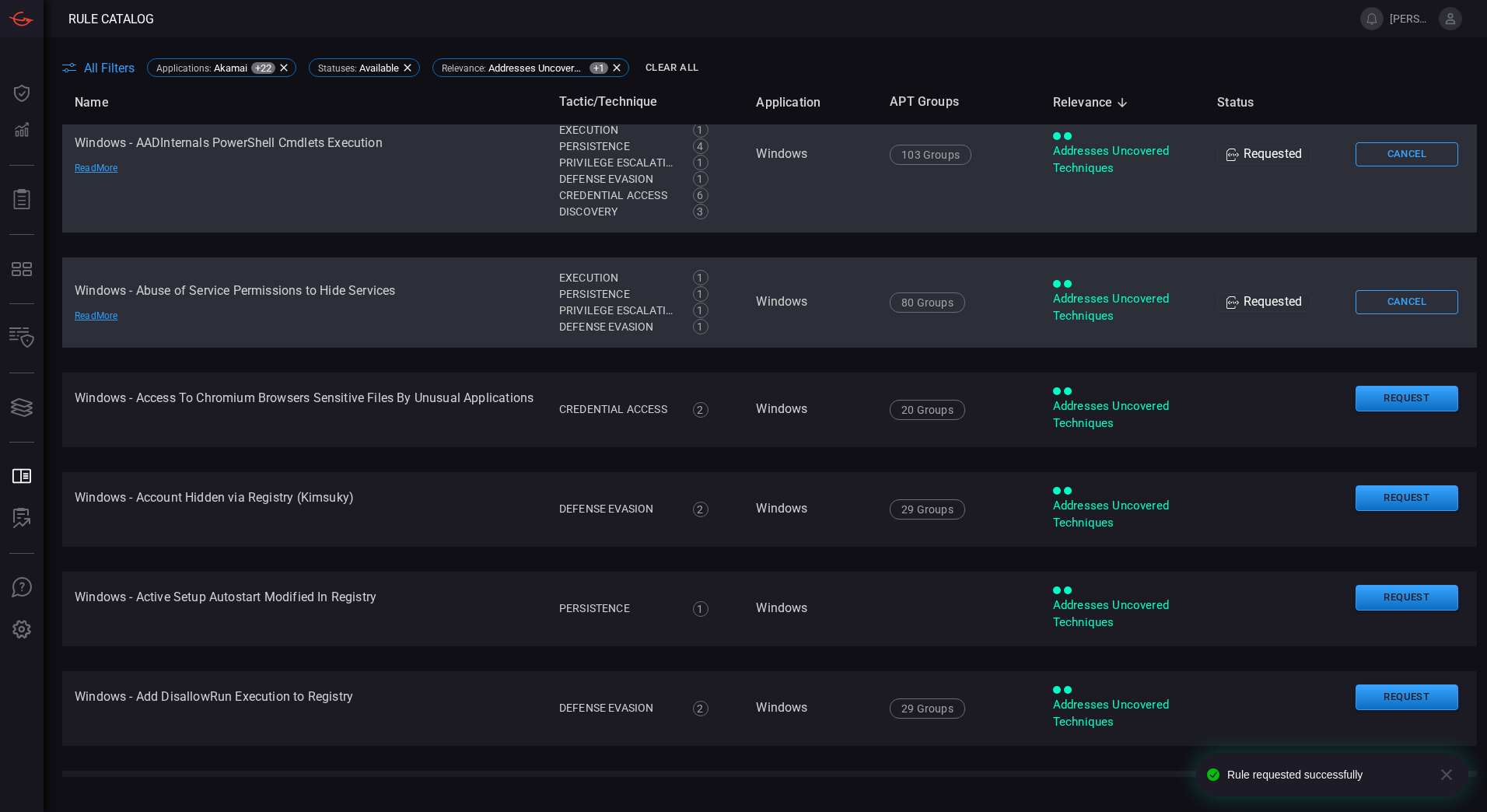
scroll to position [3016, 0]
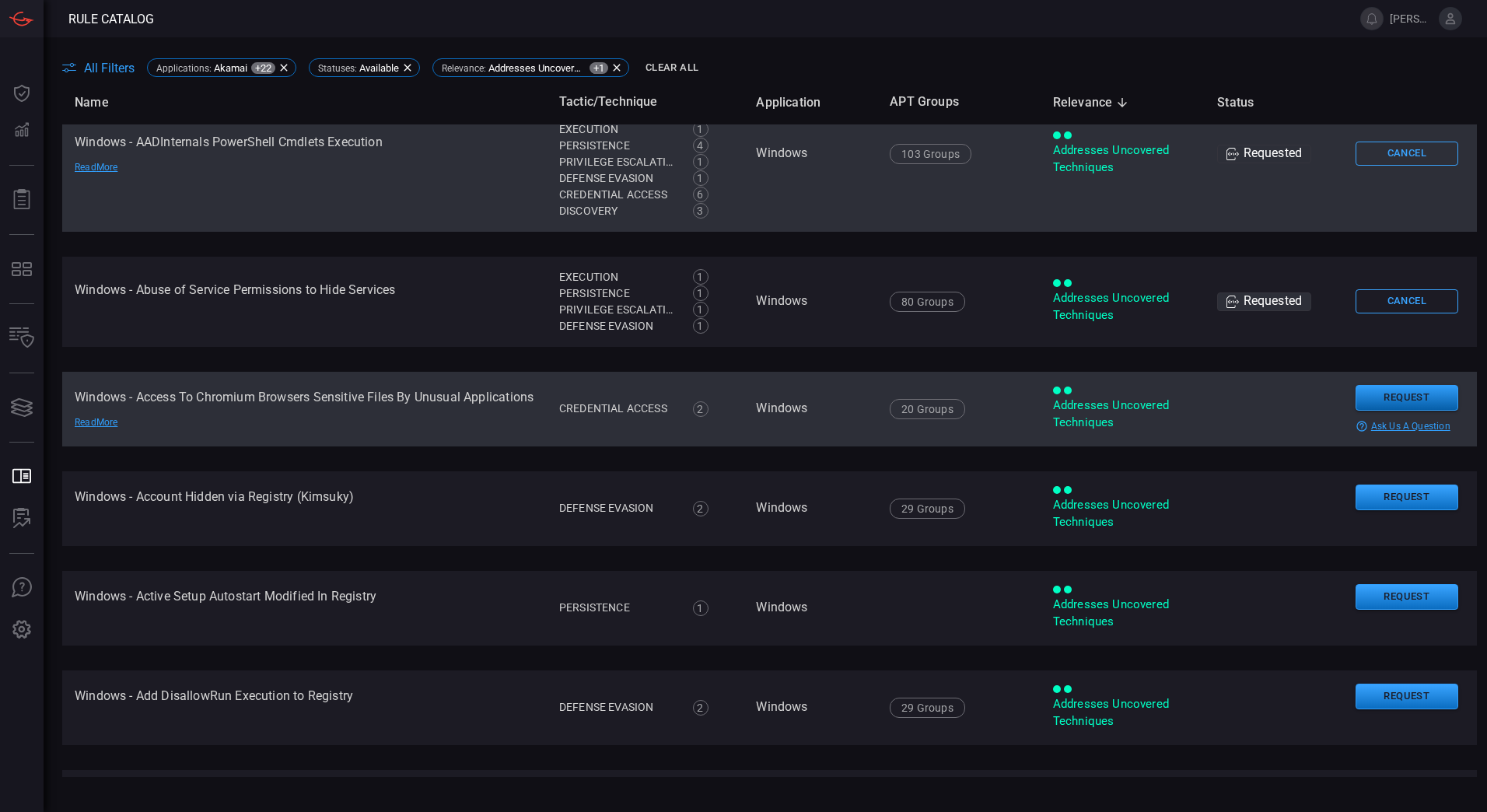
click at [1395, 395] on button "Request" at bounding box center [1406, 397] width 102 height 26
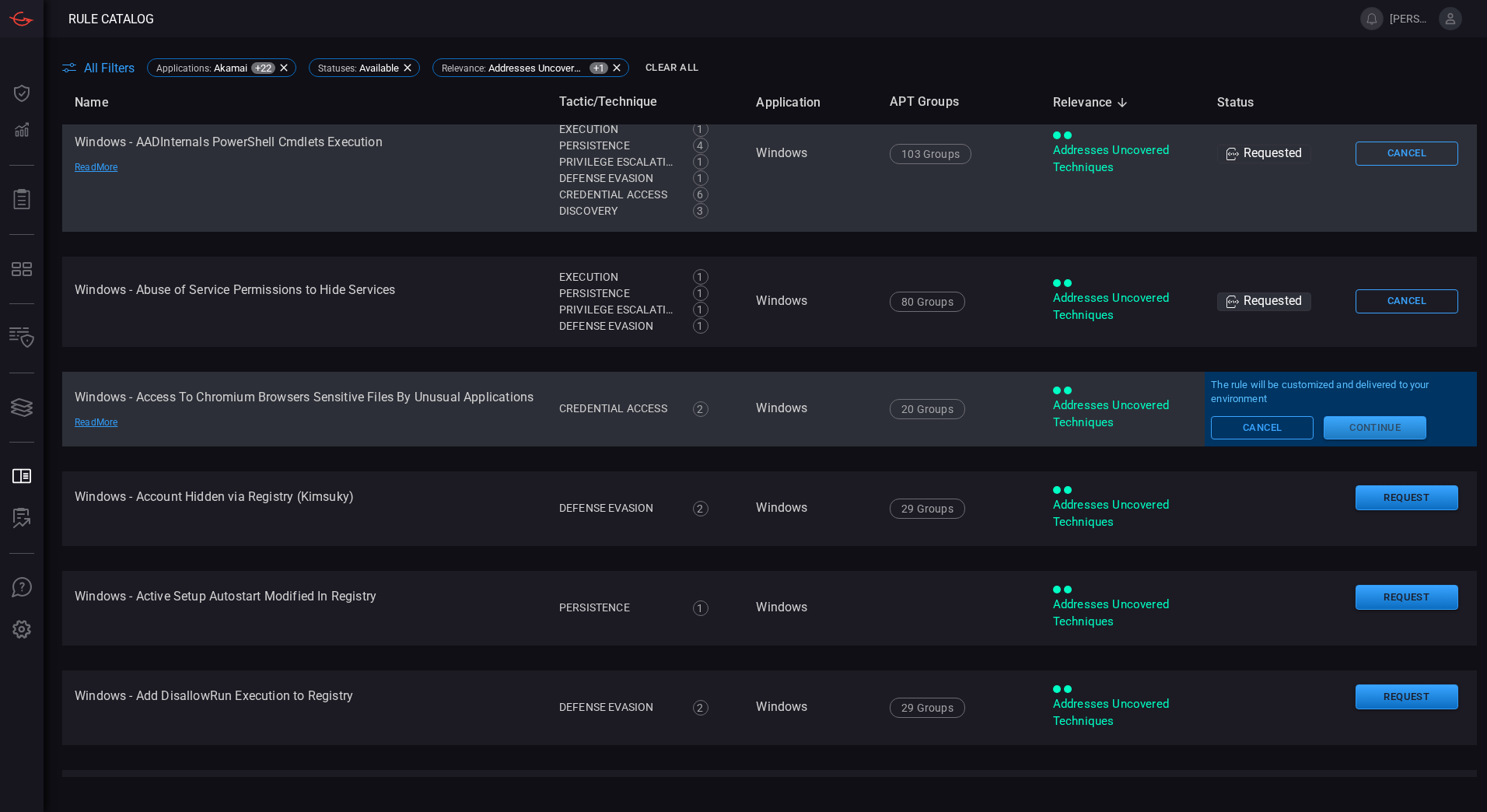
click at [1352, 432] on button "Continue" at bounding box center [1374, 427] width 102 height 23
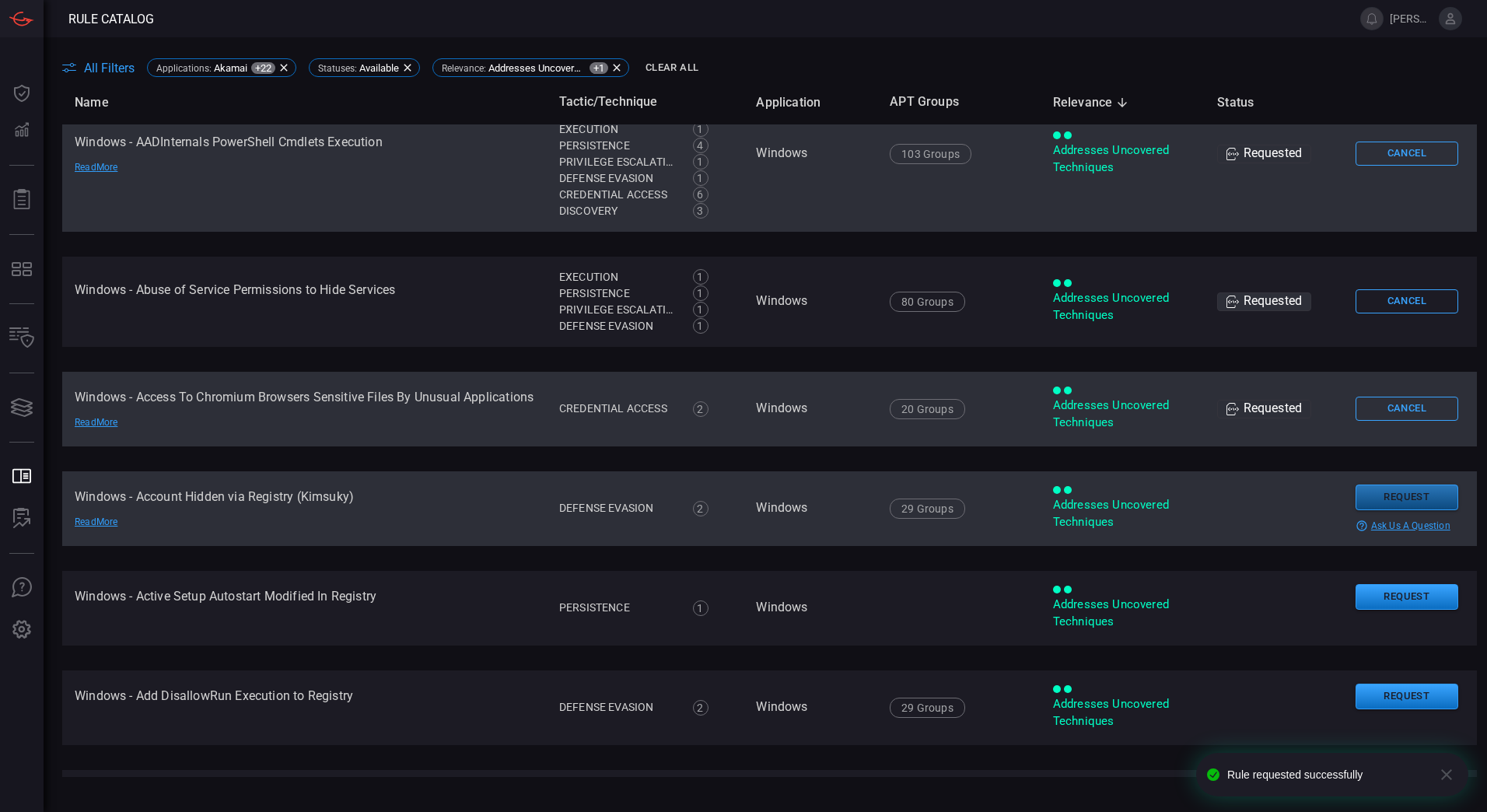
click at [1379, 500] on button "Request" at bounding box center [1406, 497] width 102 height 26
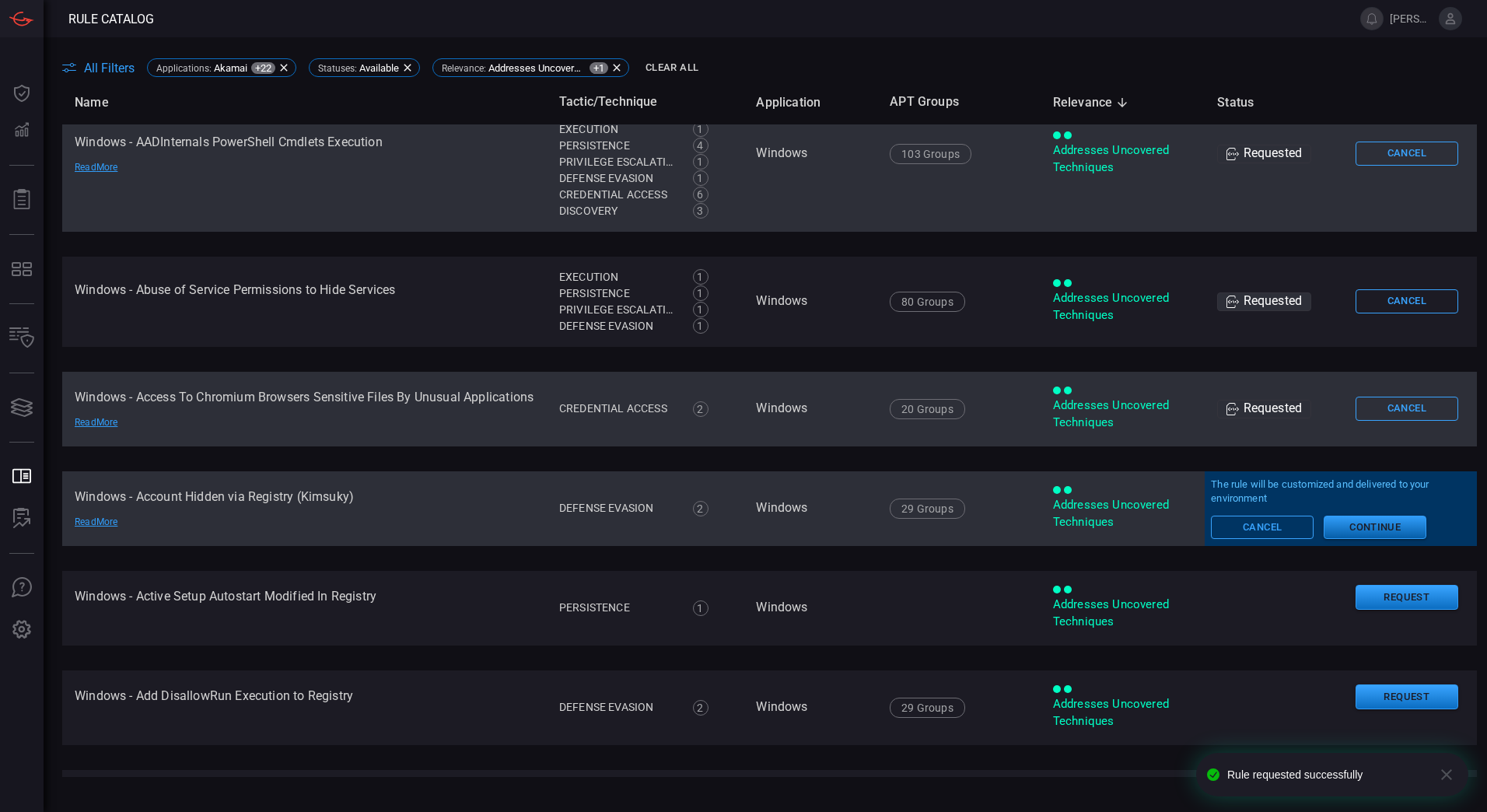
click at [1358, 530] on button "Continue" at bounding box center [1374, 527] width 102 height 23
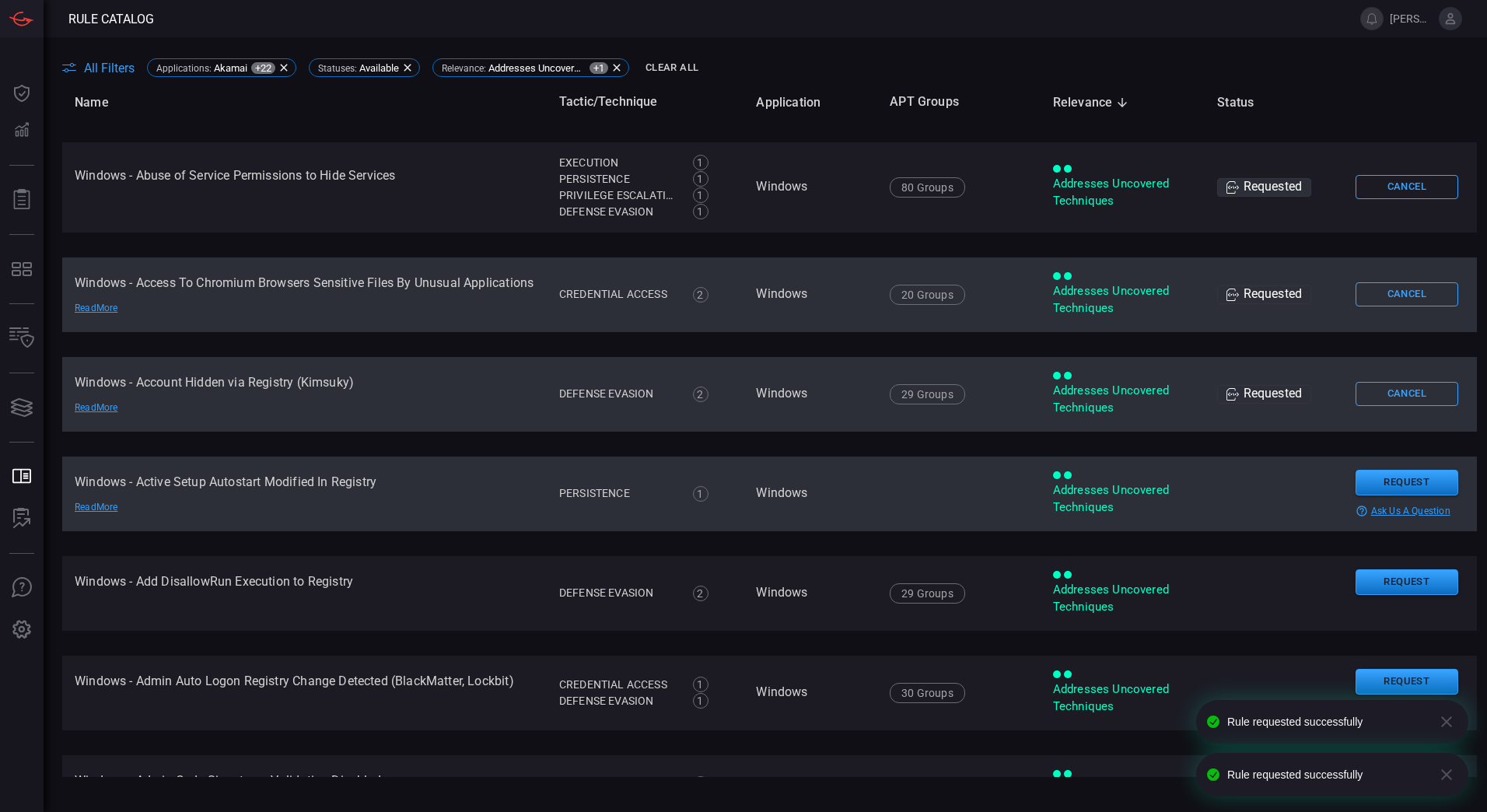
scroll to position [3133, 0]
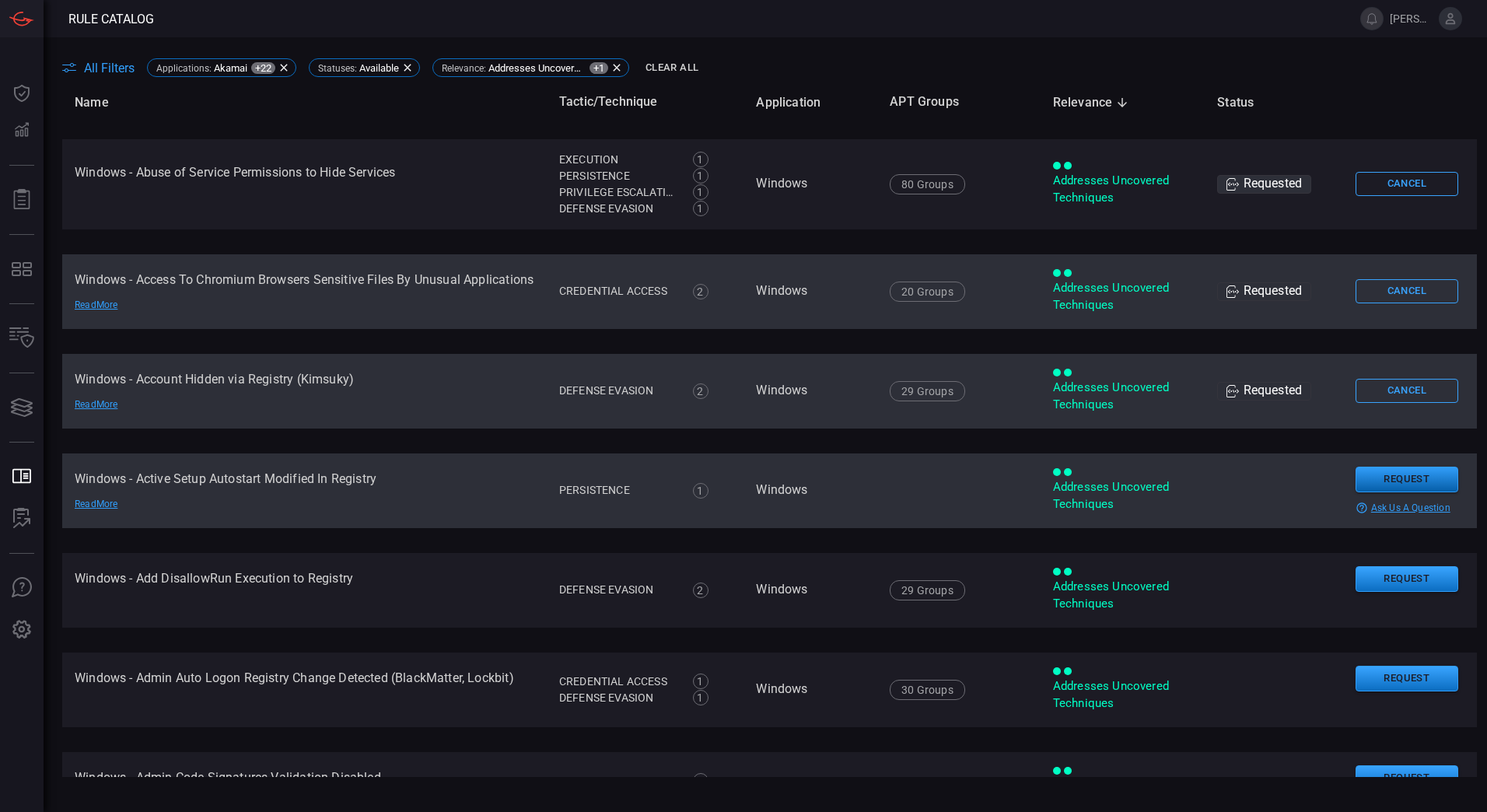
click at [1380, 480] on button "Request" at bounding box center [1406, 479] width 102 height 26
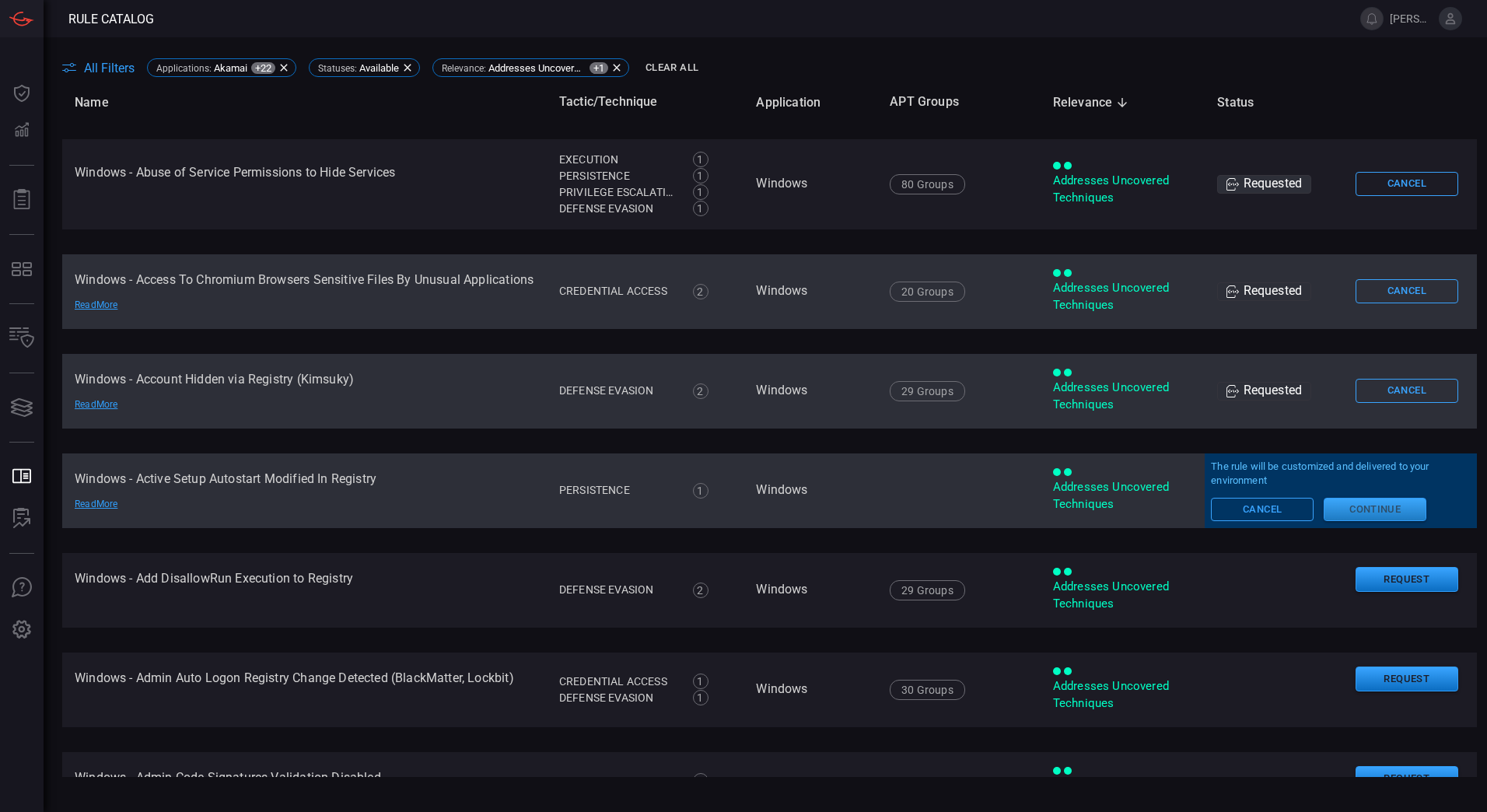
click at [1353, 515] on button "Continue" at bounding box center [1374, 509] width 102 height 23
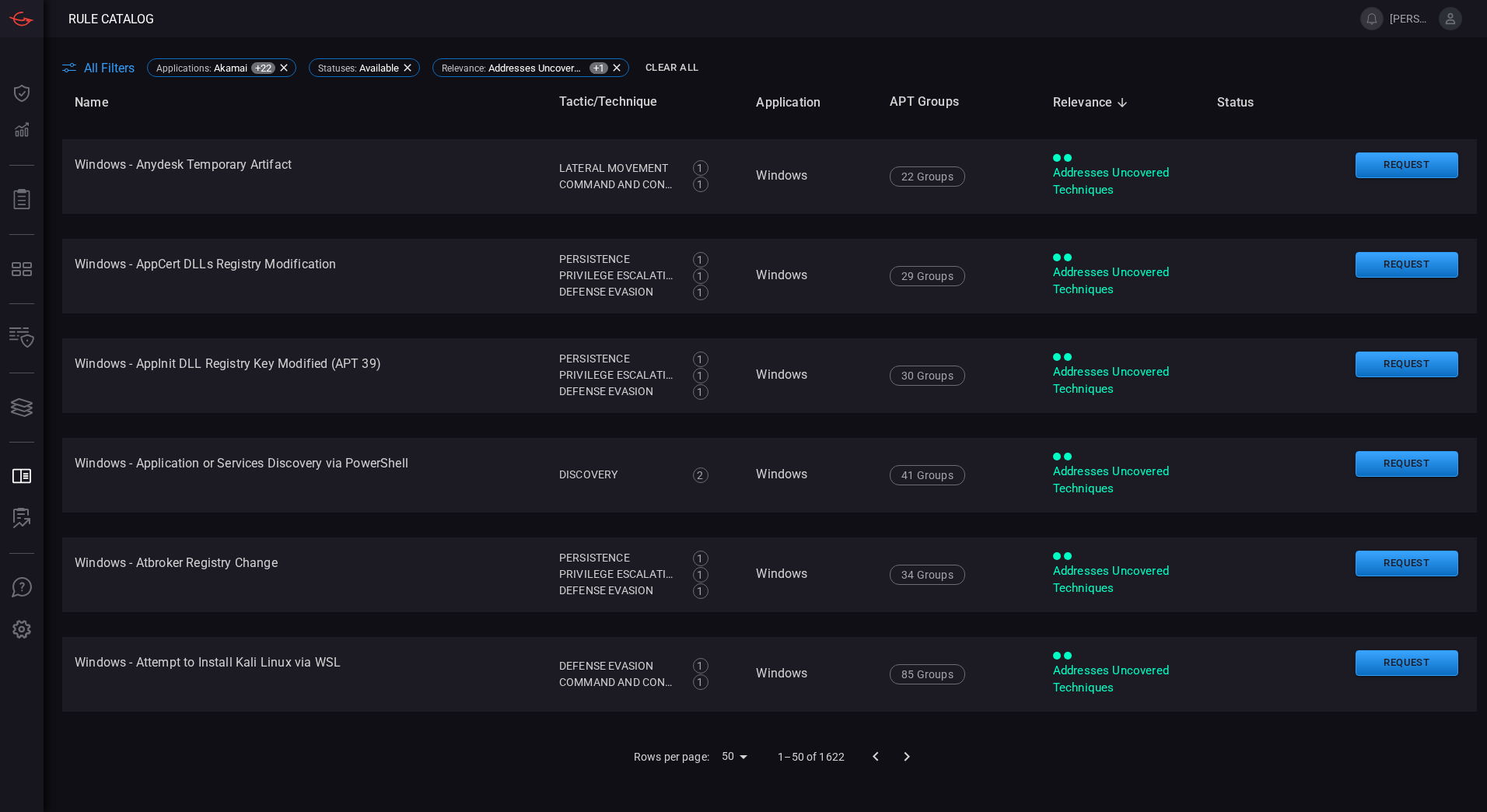
scroll to position [4861, 0]
click at [743, 742] on body "Rule Catalog [PERSON_NAME].[PERSON_NAME] Dashboard Dashboard Detections Detecti…" at bounding box center [743, 406] width 1487 height 812
click at [741, 778] on li "100" at bounding box center [728, 778] width 46 height 28
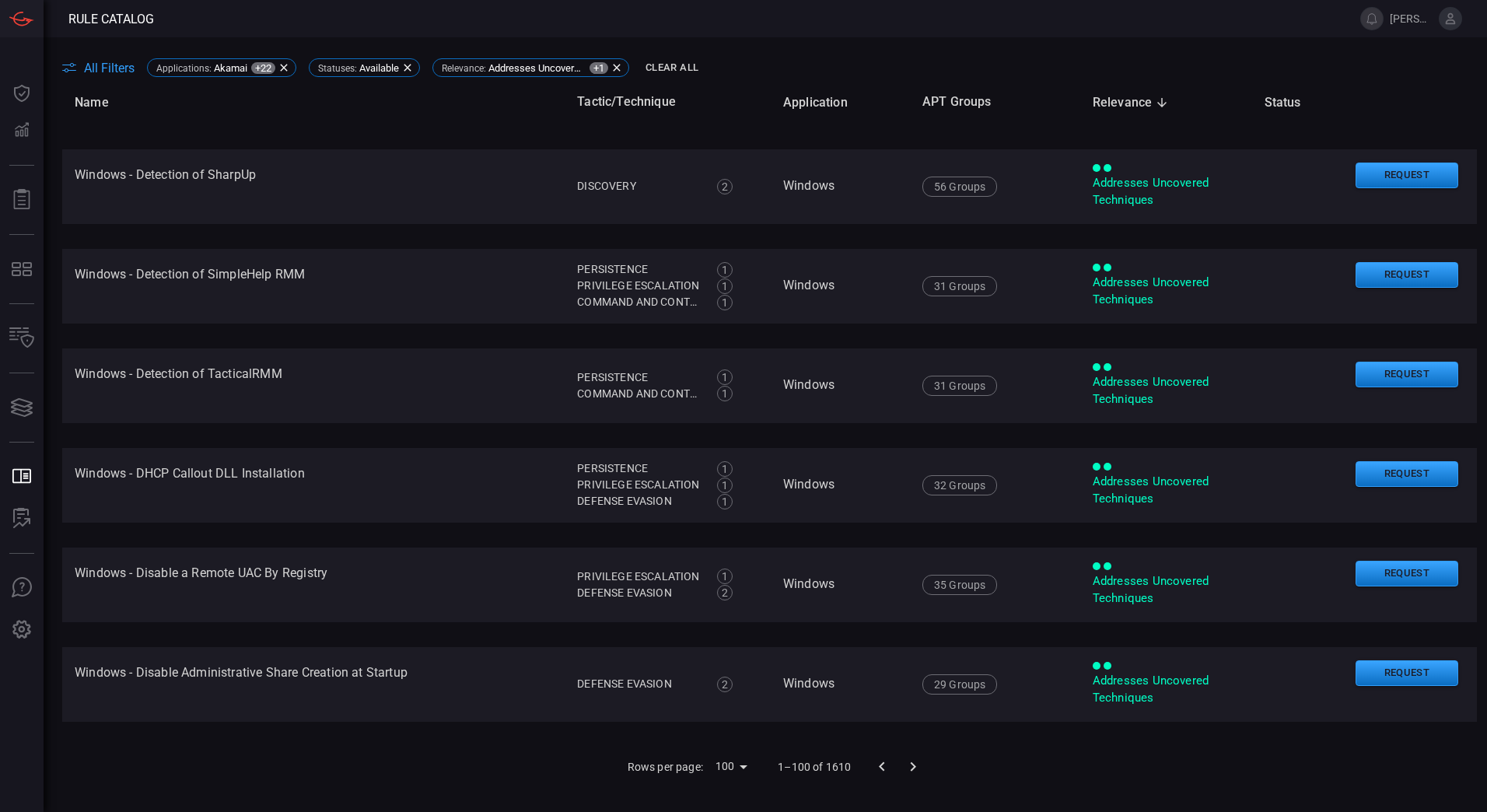
scroll to position [9372, 0]
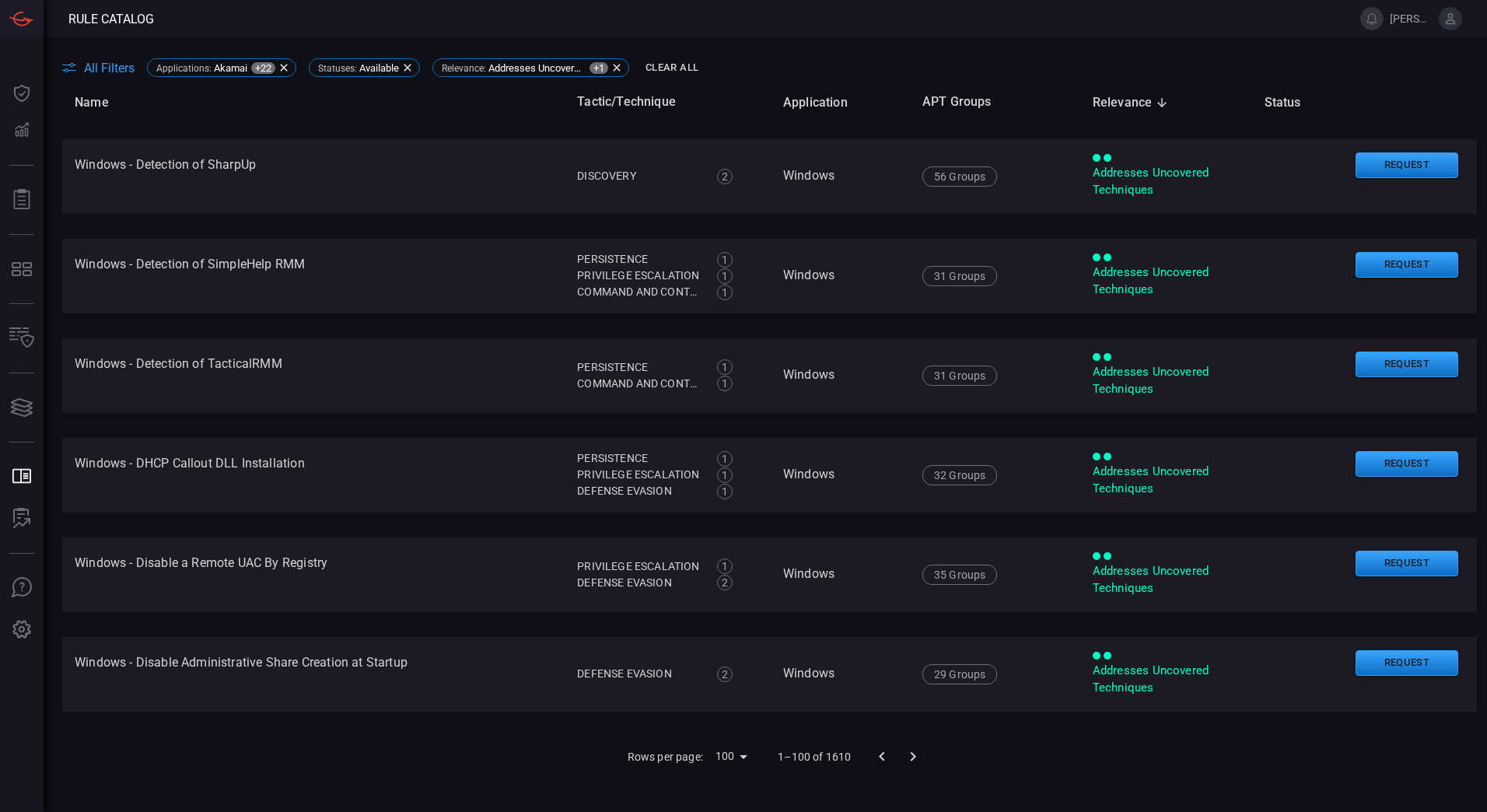
click at [911, 759] on icon "Go to next page" at bounding box center [913, 756] width 6 height 10
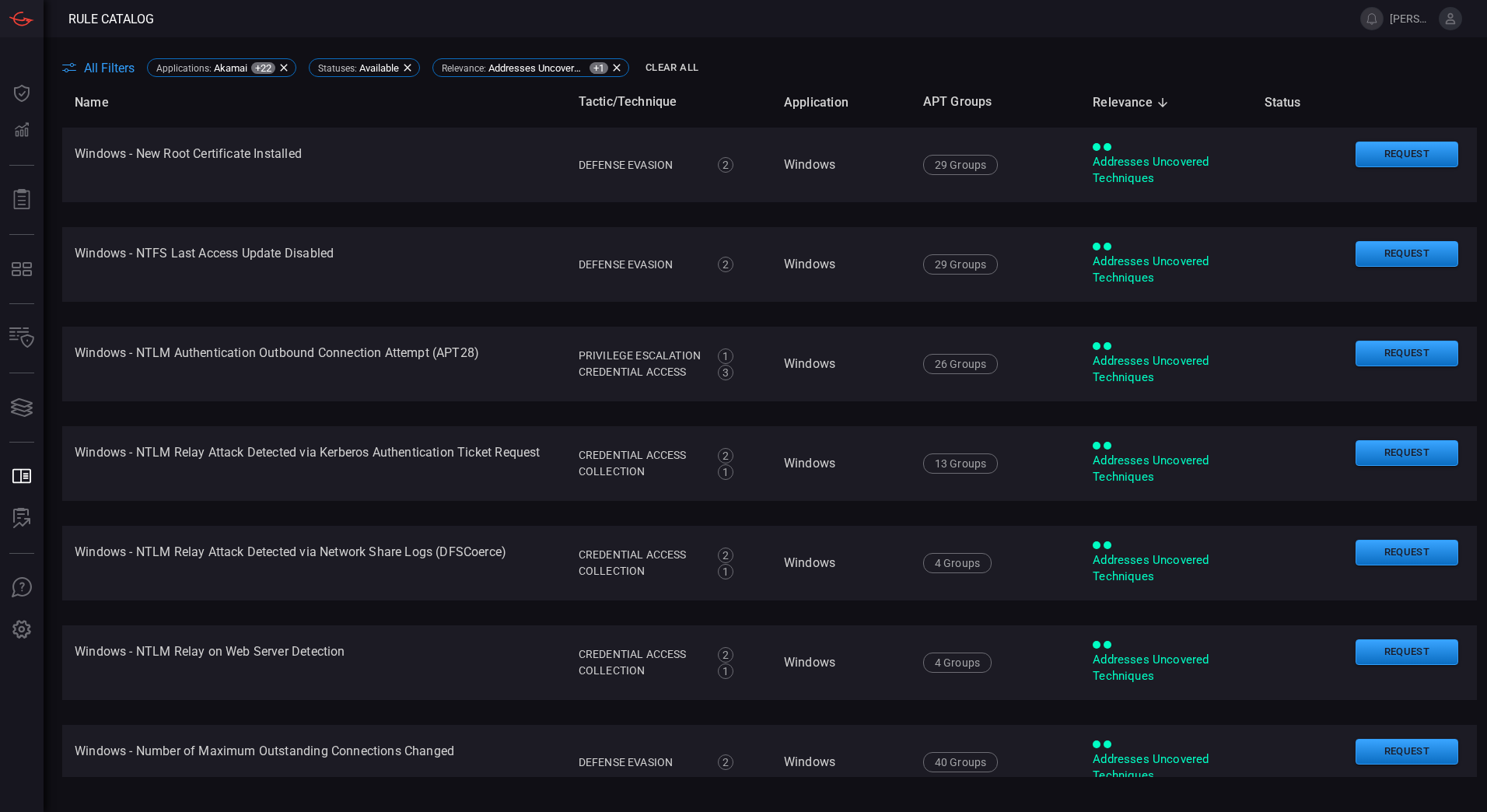
scroll to position [9363, 0]
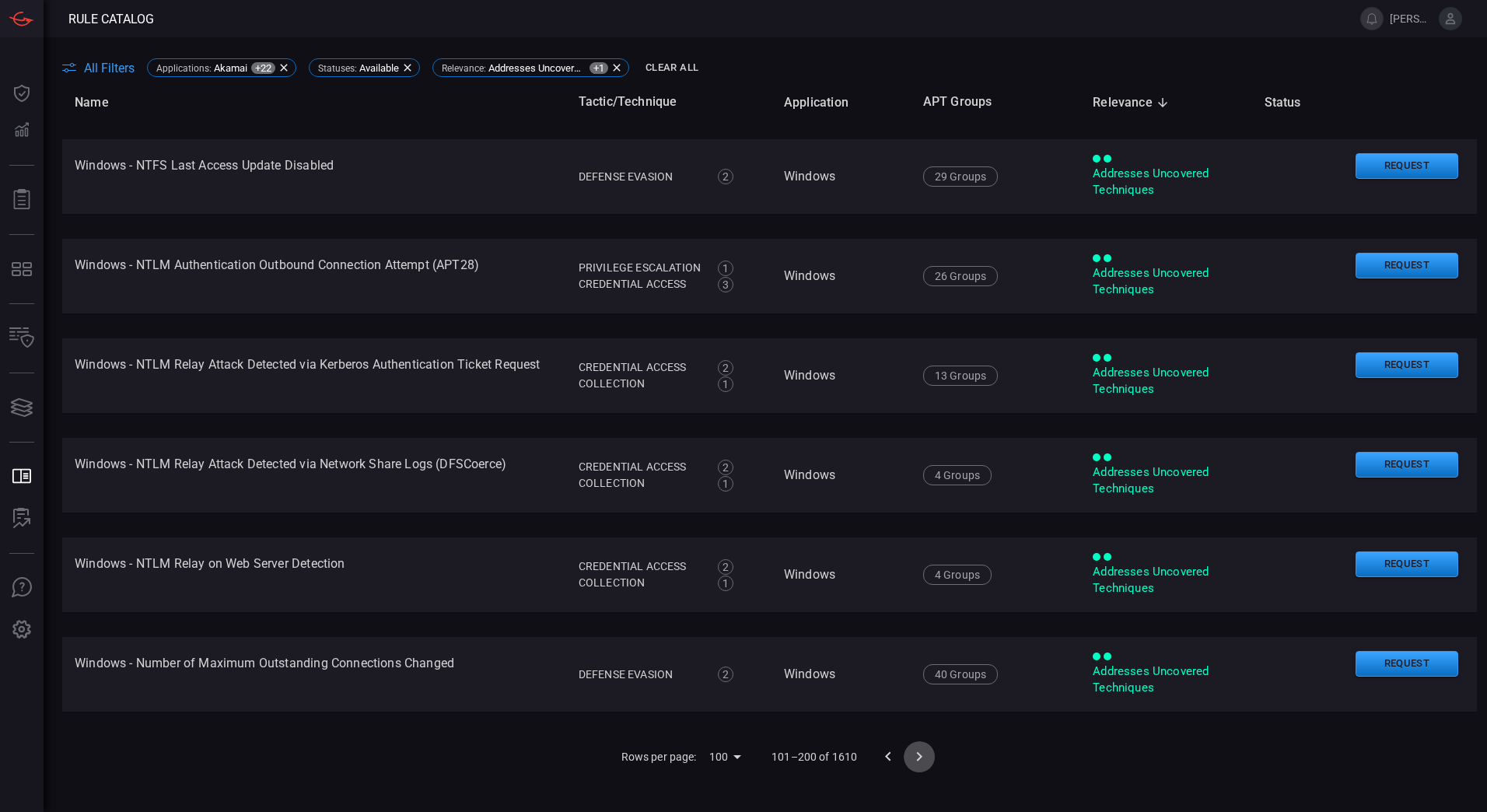
click at [910, 759] on icon "Go to next page" at bounding box center [918, 756] width 18 height 18
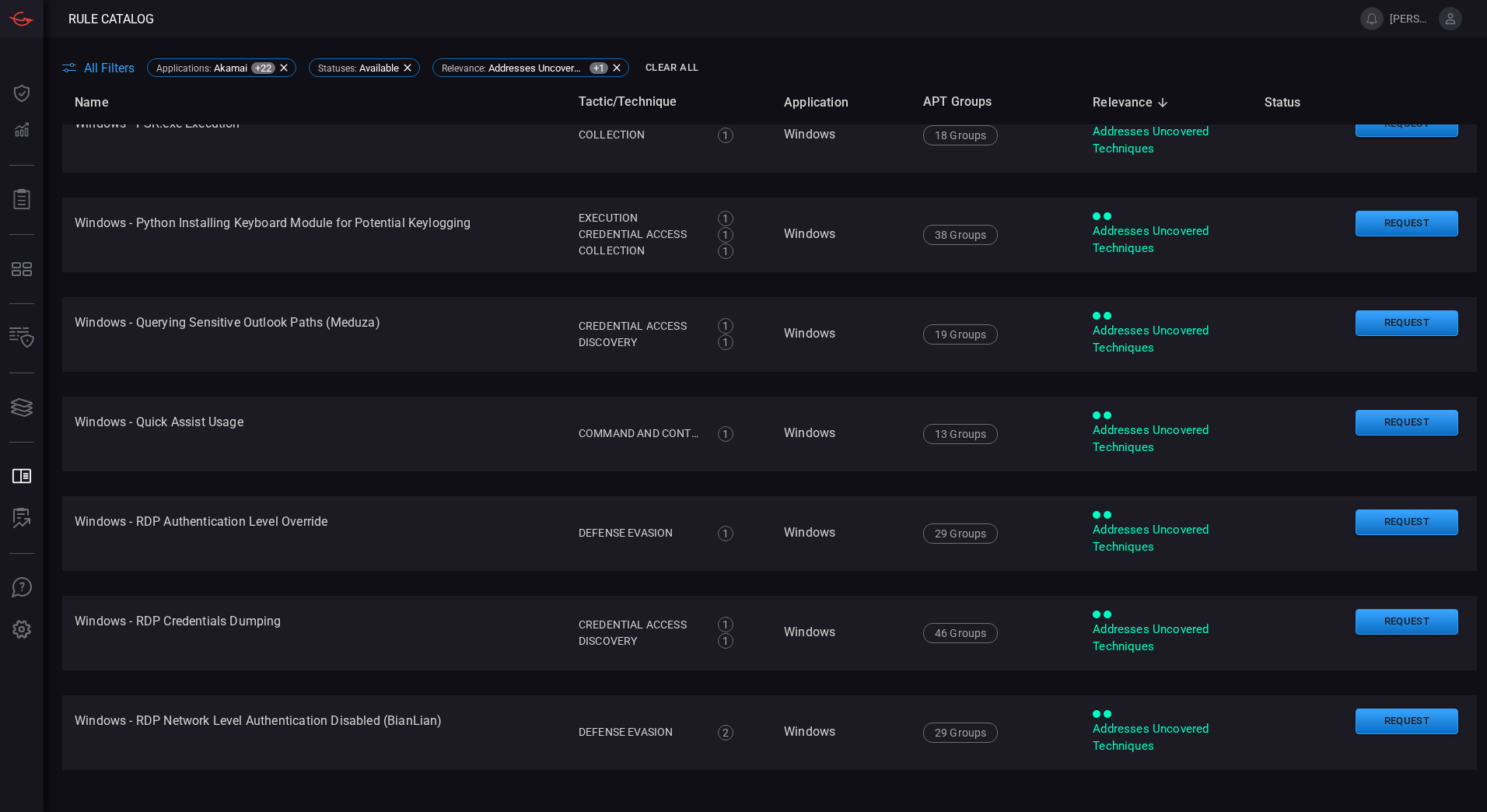
scroll to position [9379, 0]
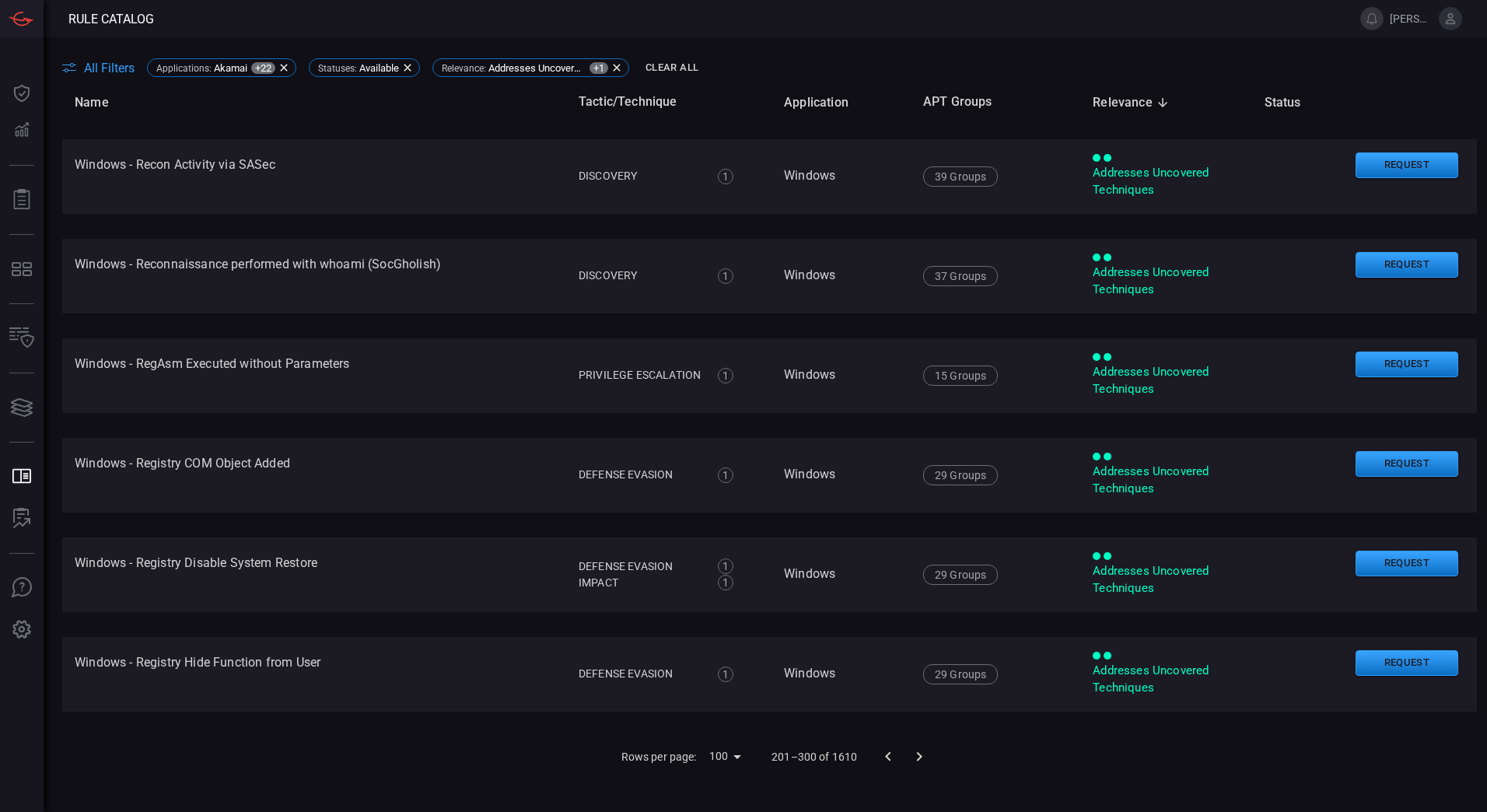
click at [920, 749] on icon "Go to next page" at bounding box center [918, 756] width 18 height 18
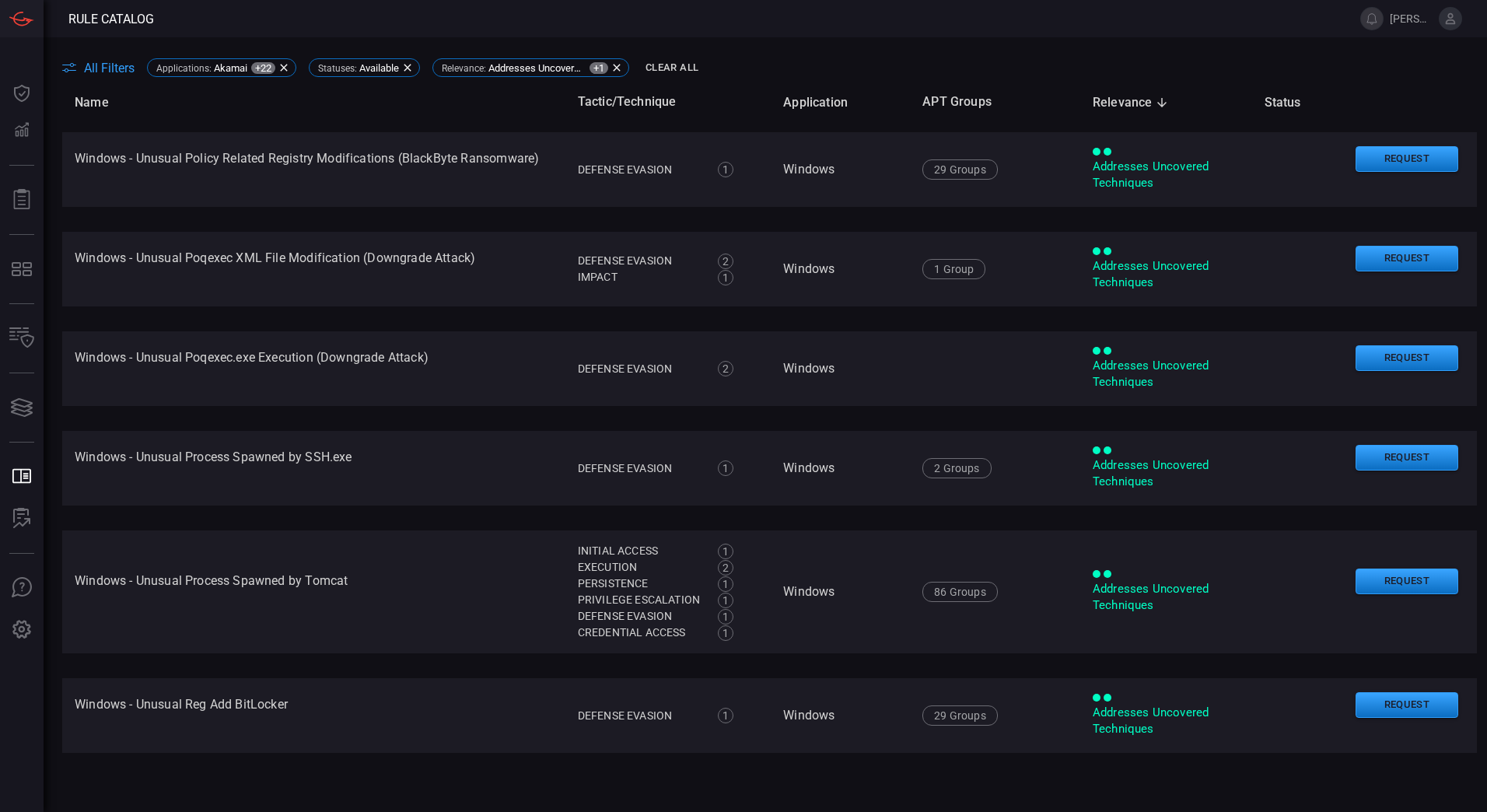
scroll to position [9524, 0]
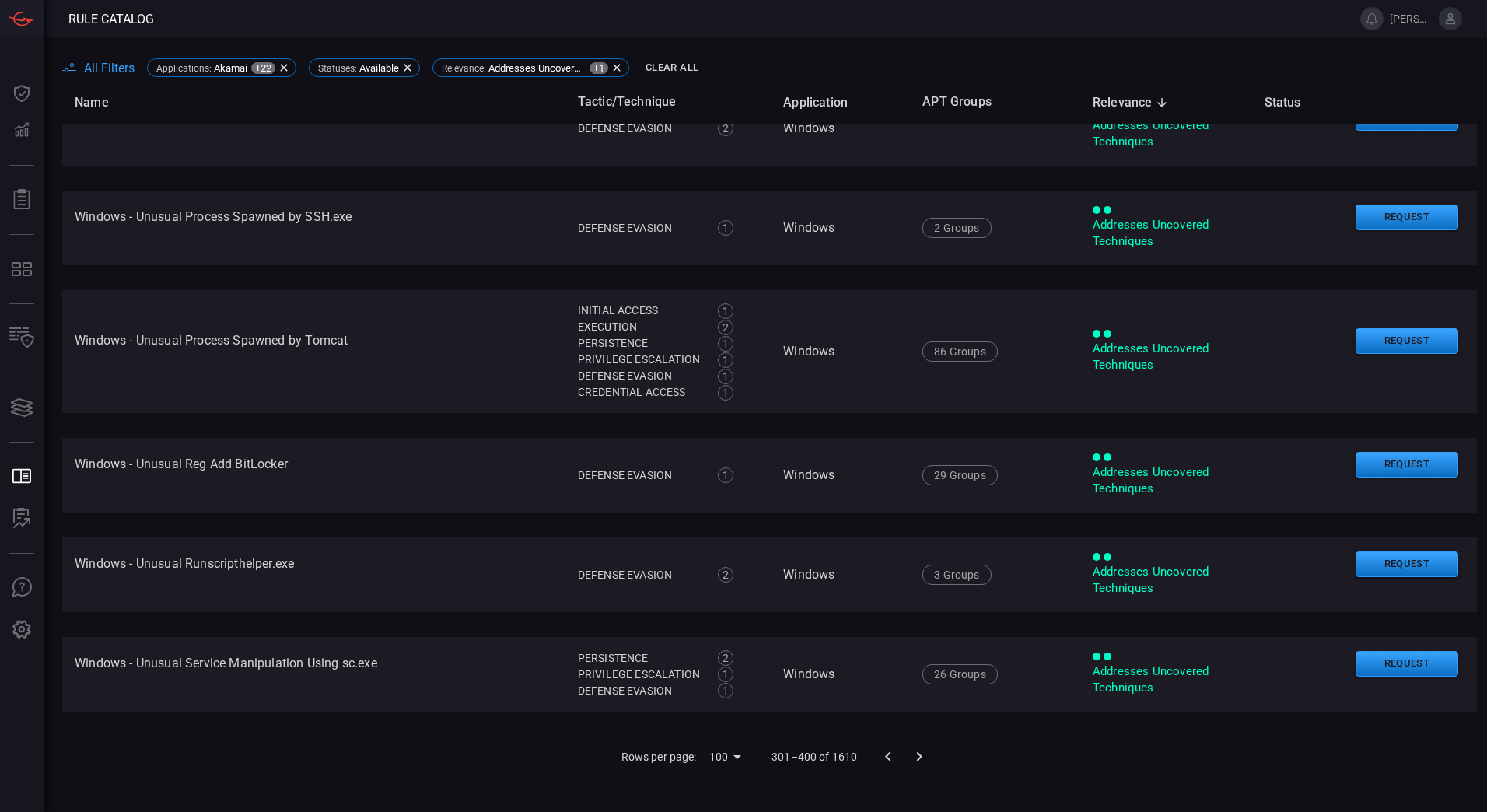
click at [916, 756] on icon "Go to next page" at bounding box center [919, 756] width 6 height 10
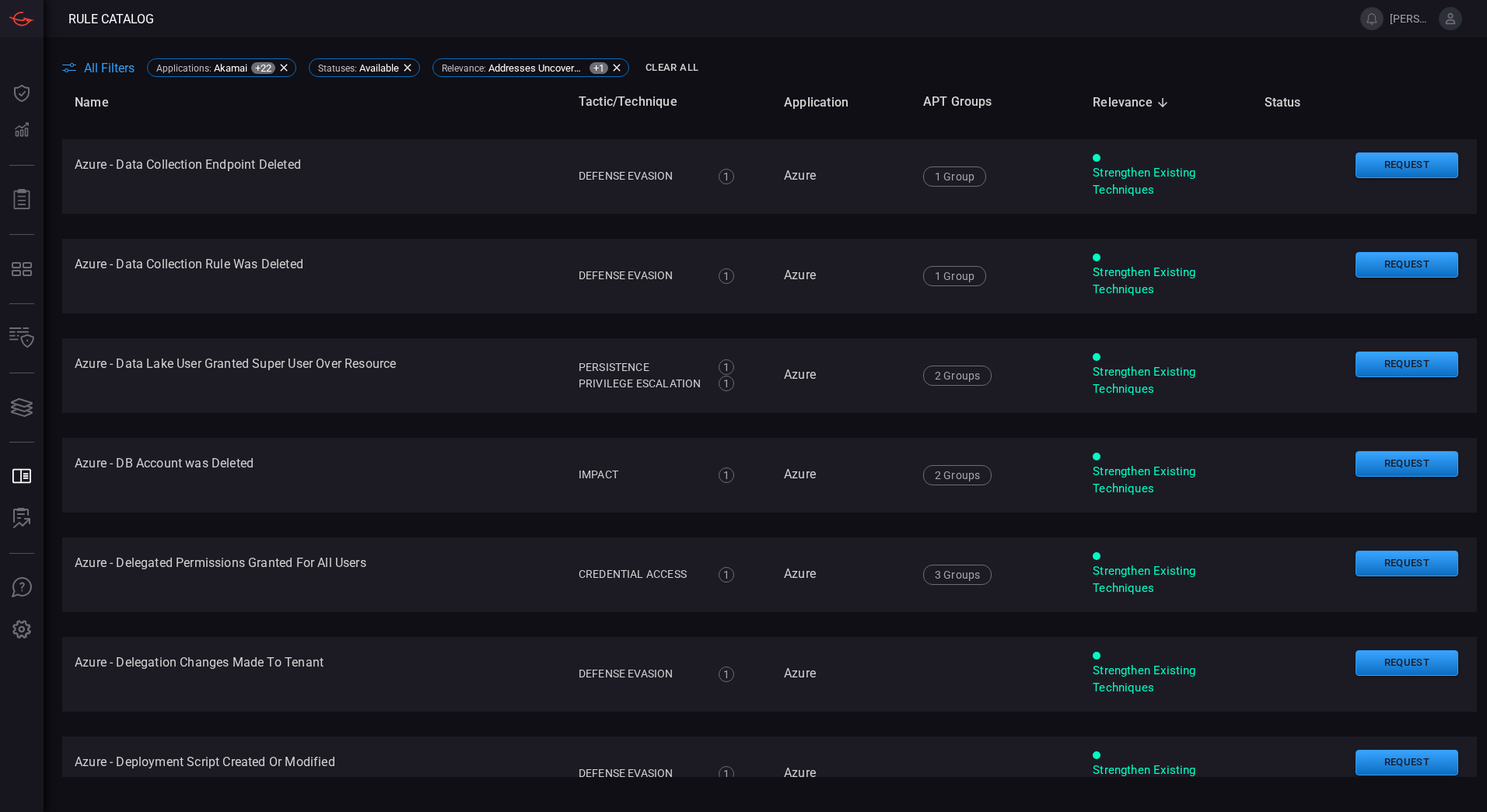
scroll to position [9512, 0]
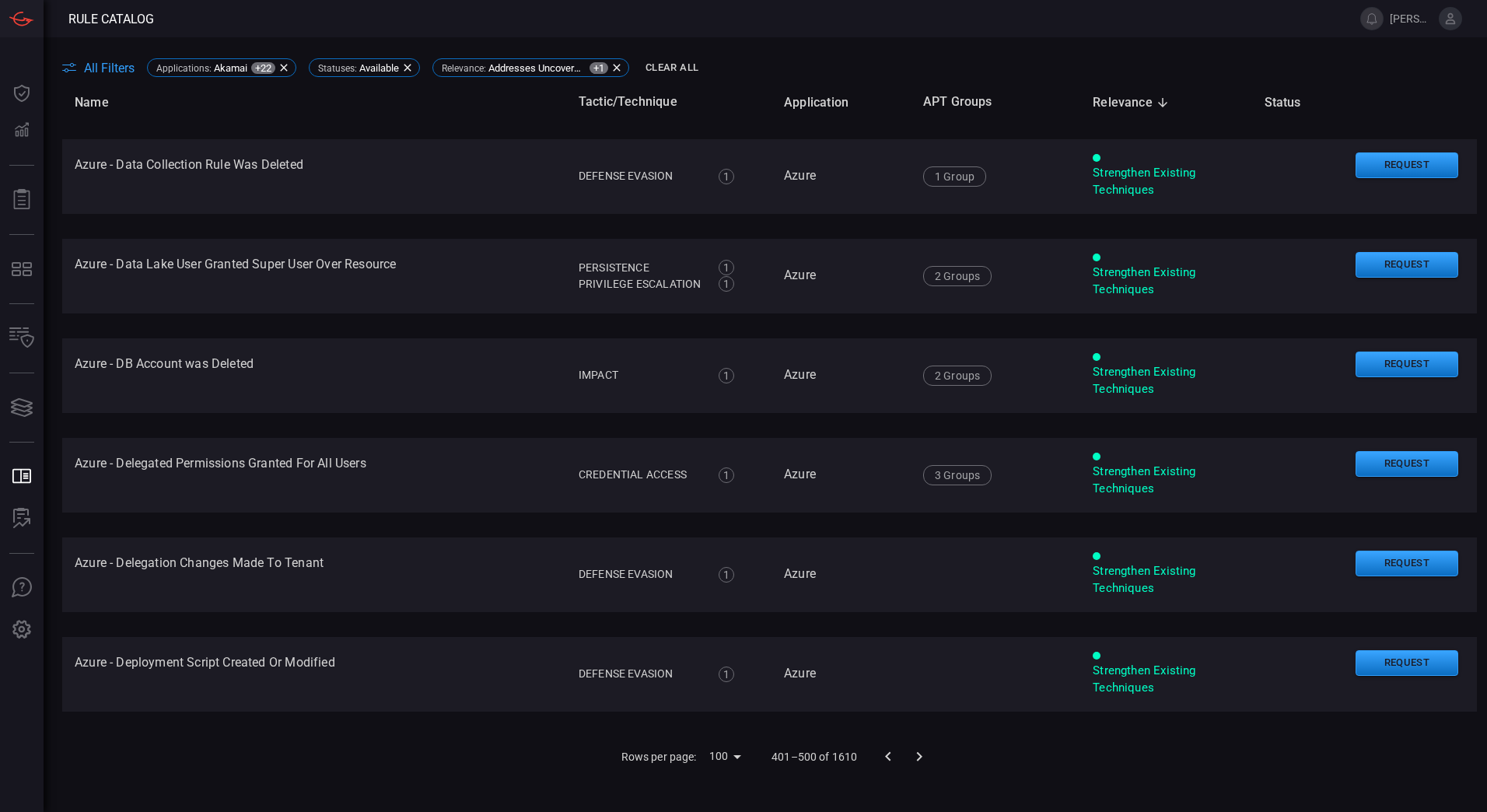
click at [911, 756] on icon "Go to next page" at bounding box center [918, 756] width 18 height 18
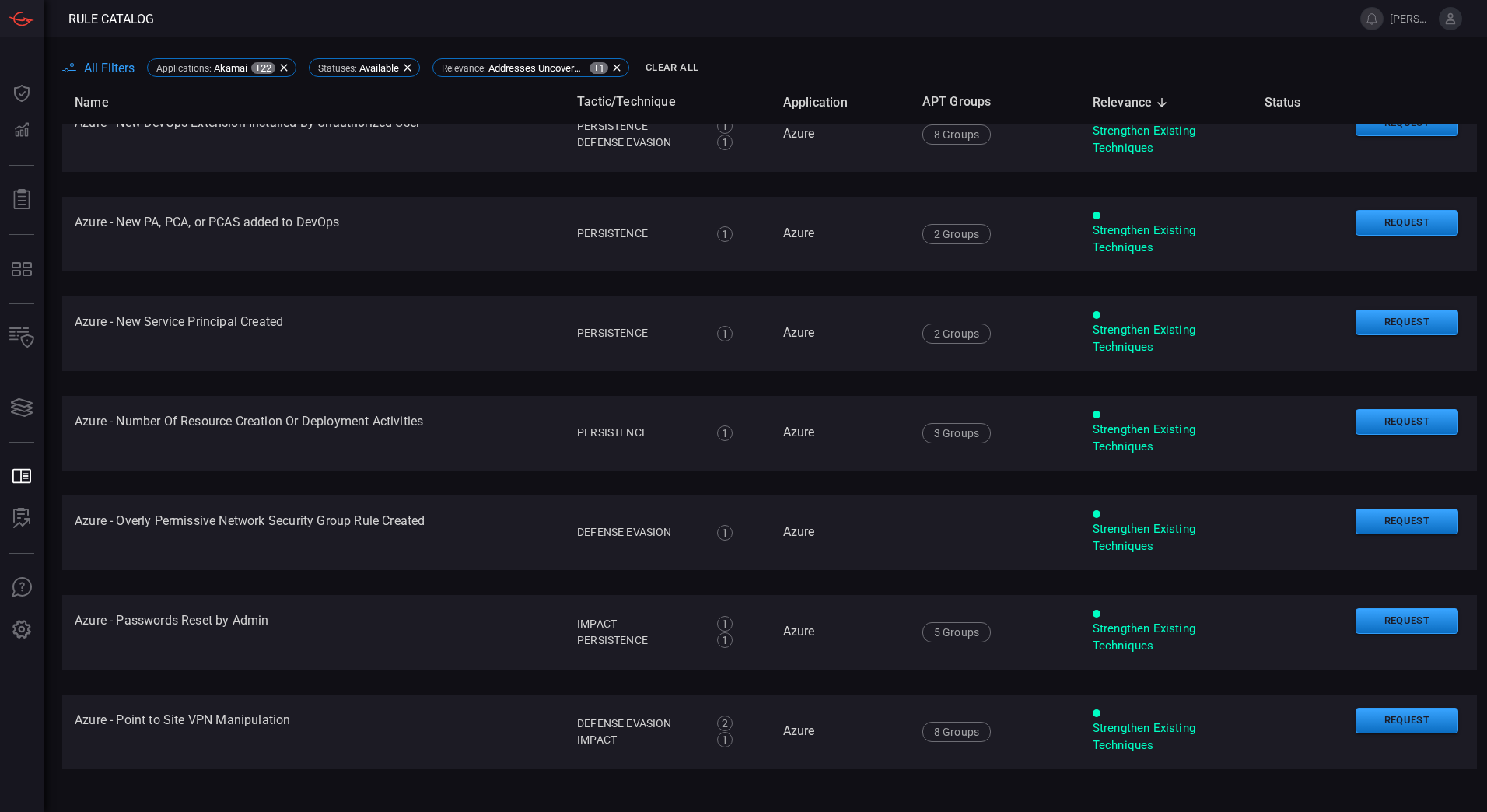
scroll to position [9363, 0]
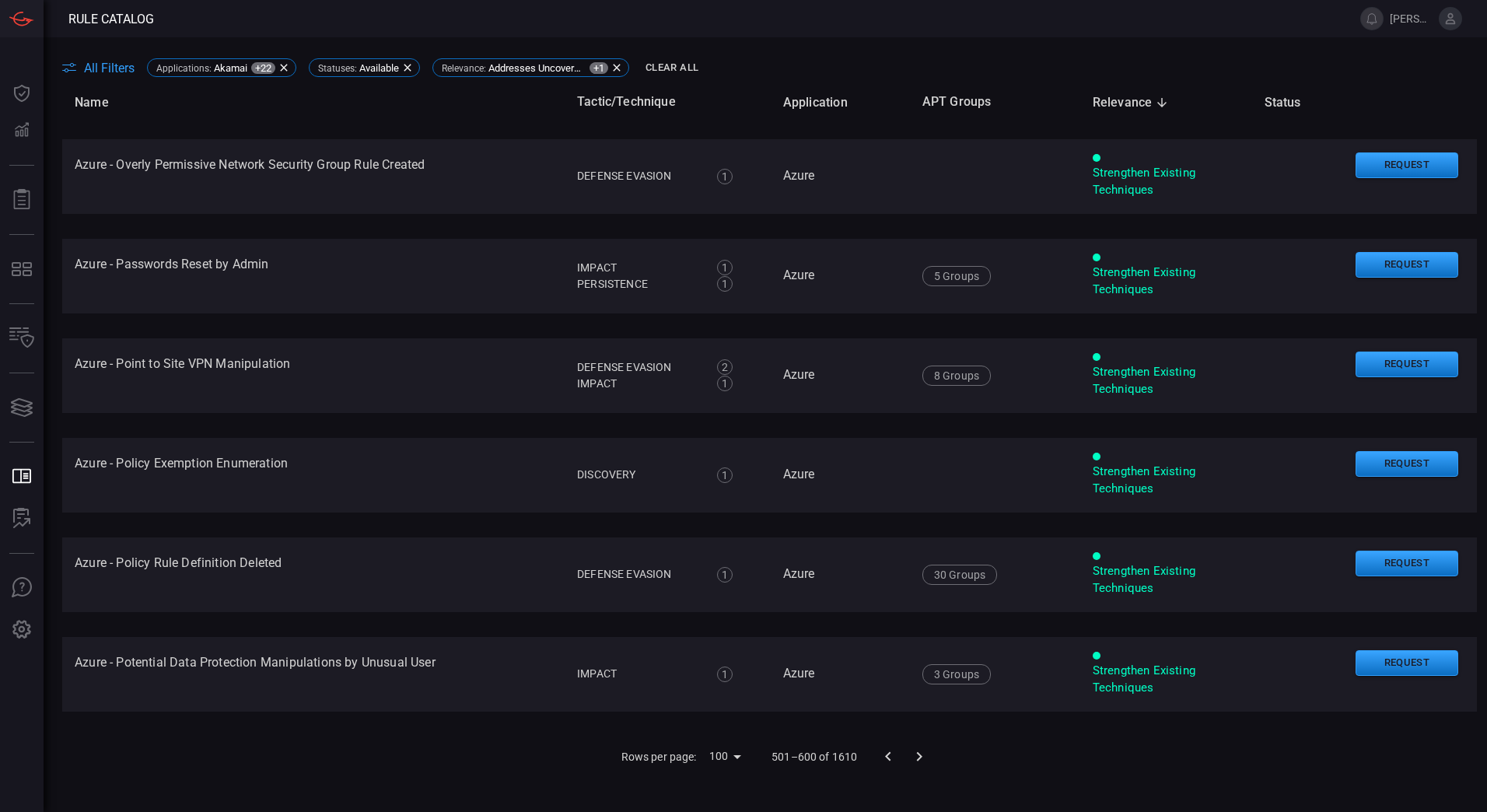
click at [916, 753] on icon "Go to next page" at bounding box center [918, 756] width 18 height 18
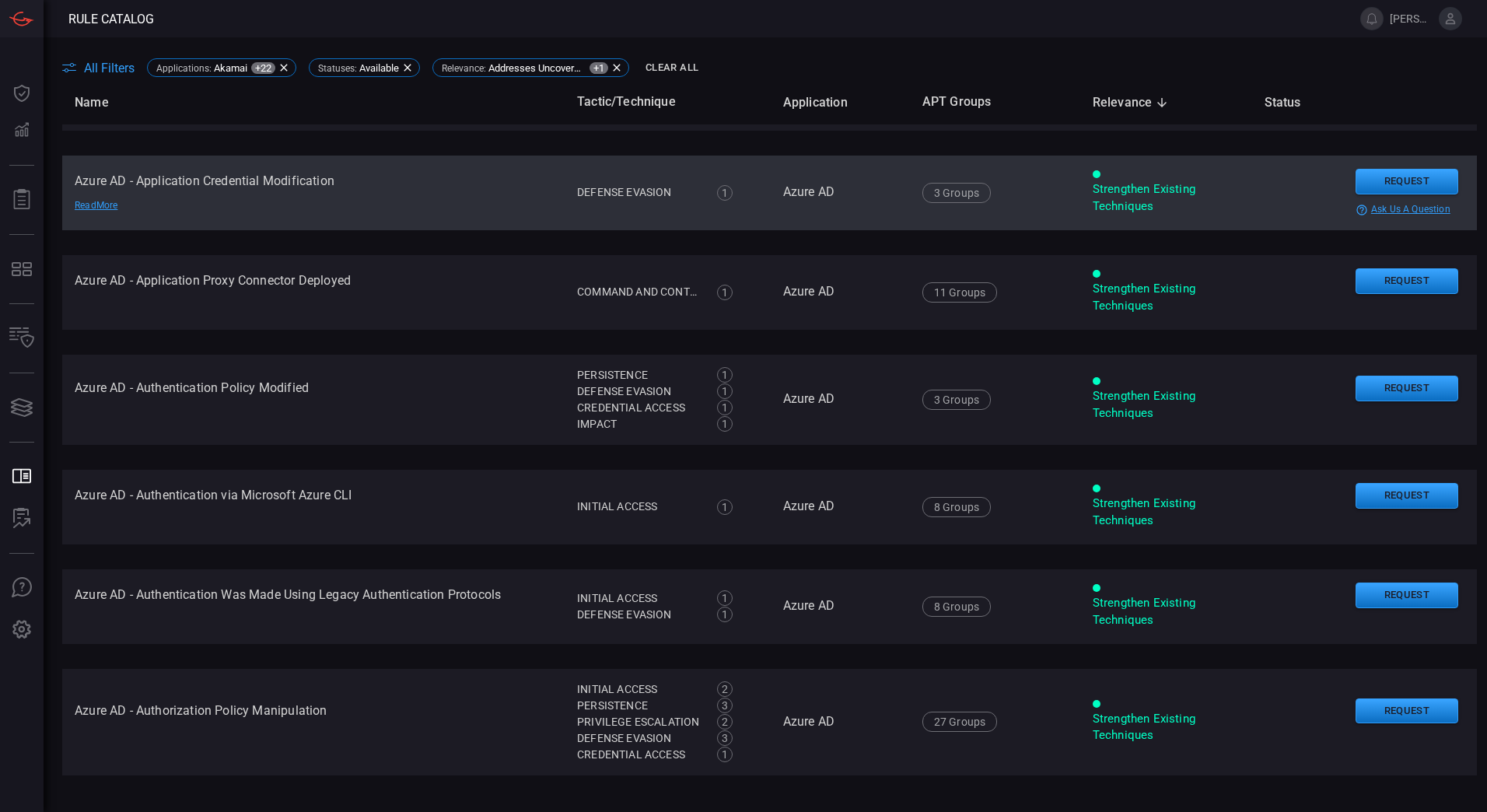
scroll to position [4315, 0]
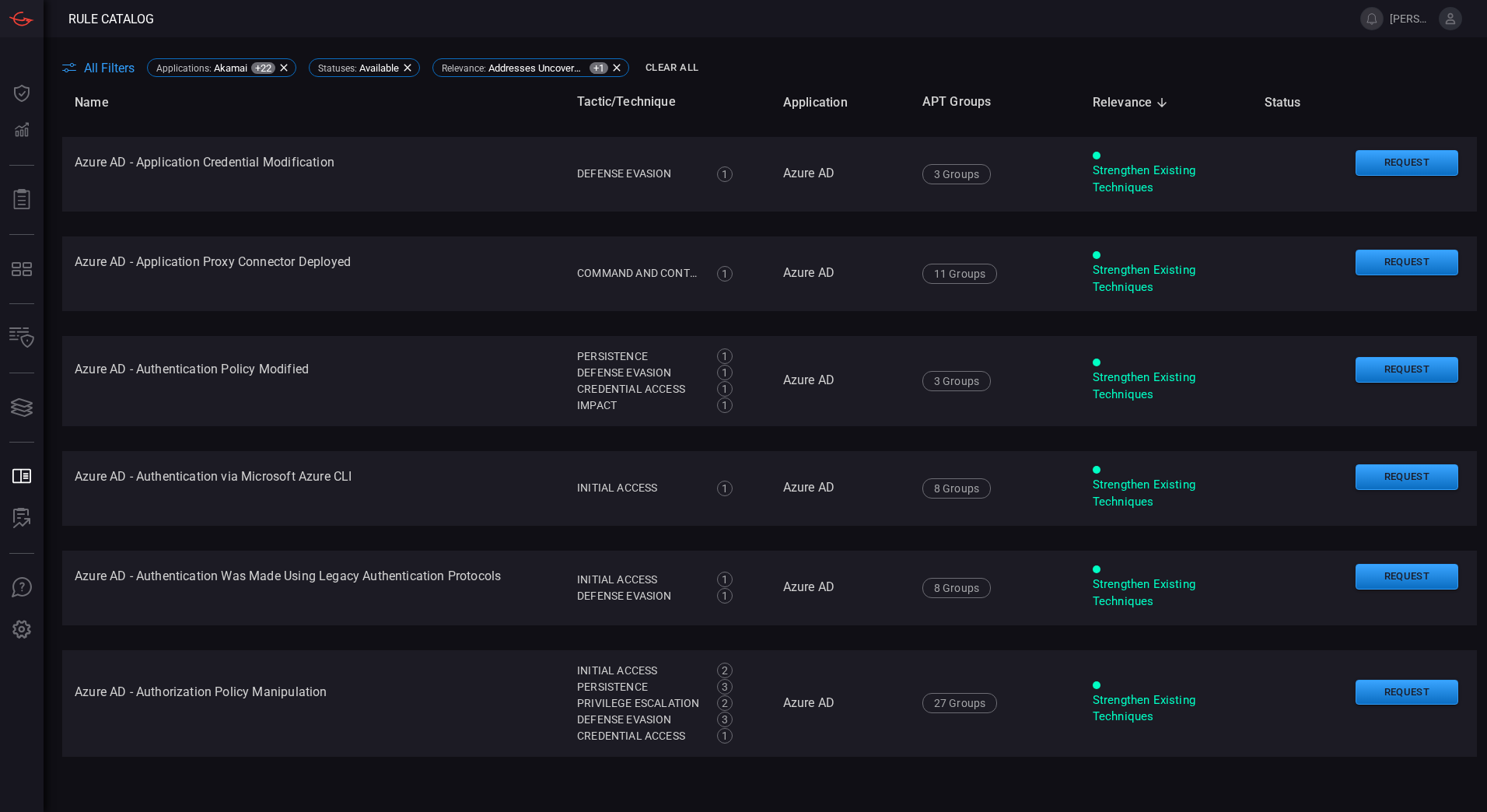
click at [94, 71] on span "All Filters" at bounding box center [109, 67] width 51 height 14
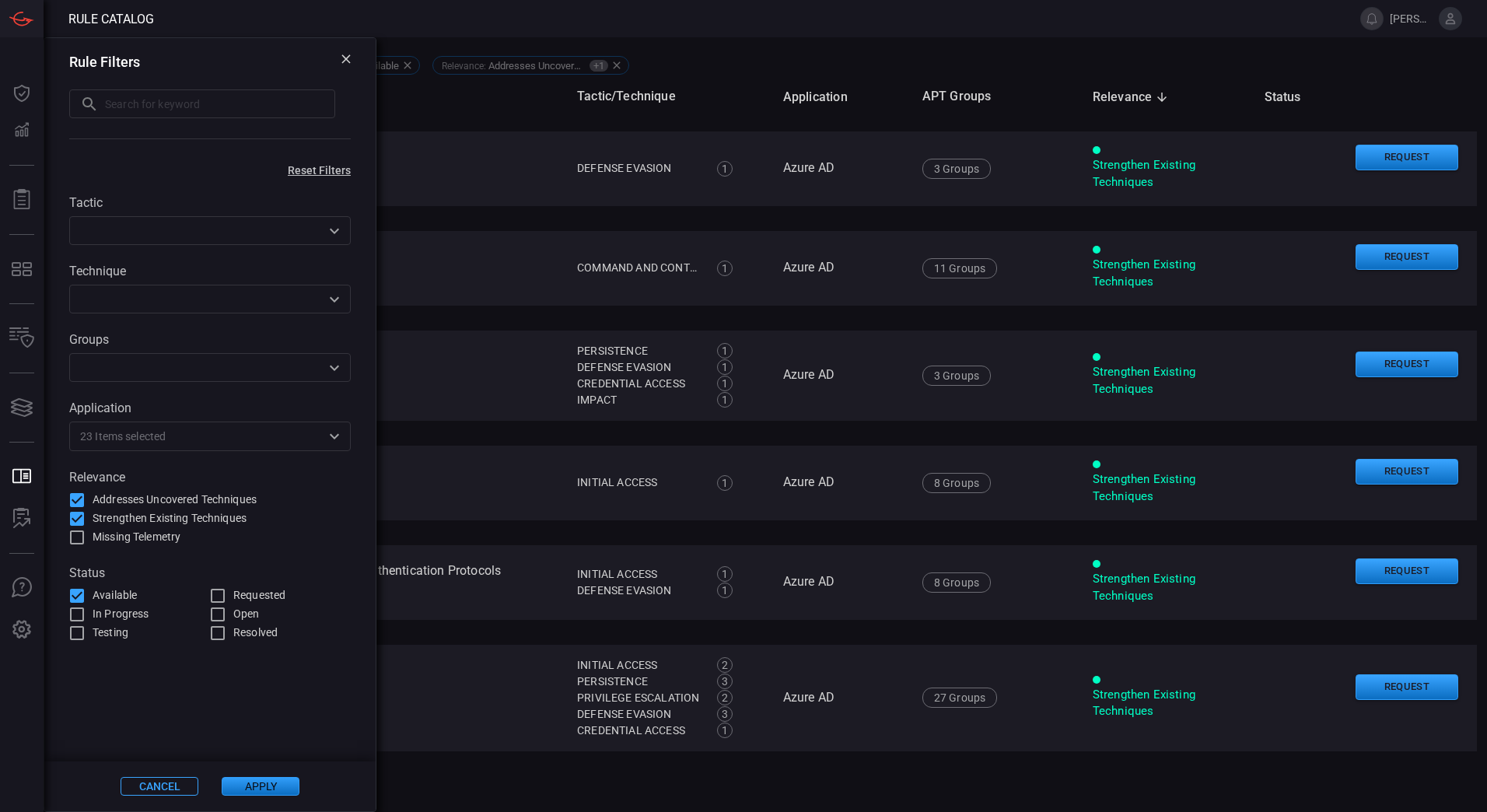
click at [184, 433] on input "text" at bounding box center [243, 436] width 155 height 19
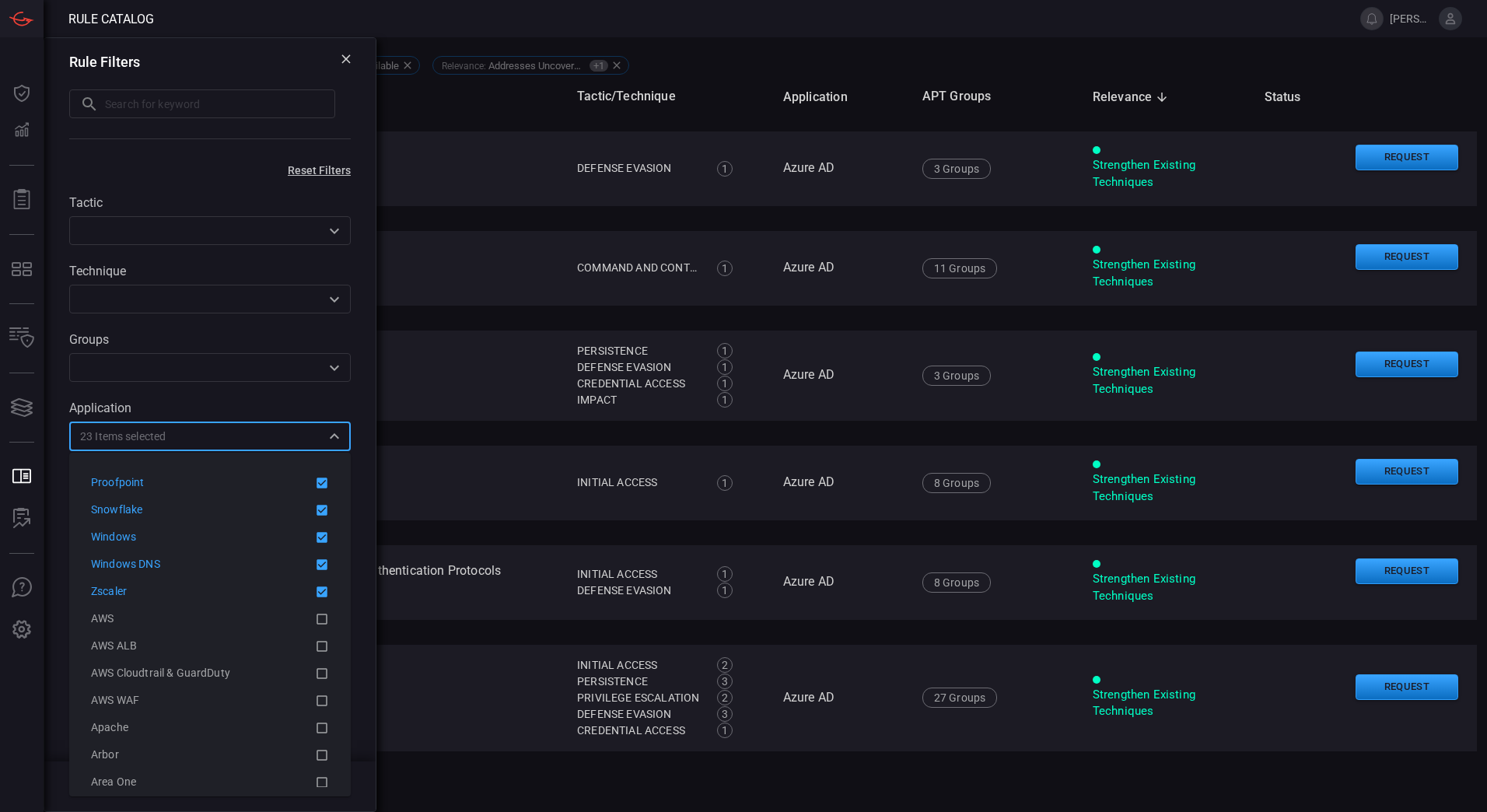
scroll to position [493, 0]
click at [316, 531] on icon at bounding box center [321, 532] width 11 height 11
click at [239, 395] on div "Tactic ​ Technique ​ Groups ​ Application 22 Items selected ​ Relevance Address…" at bounding box center [210, 409] width 331 height 465
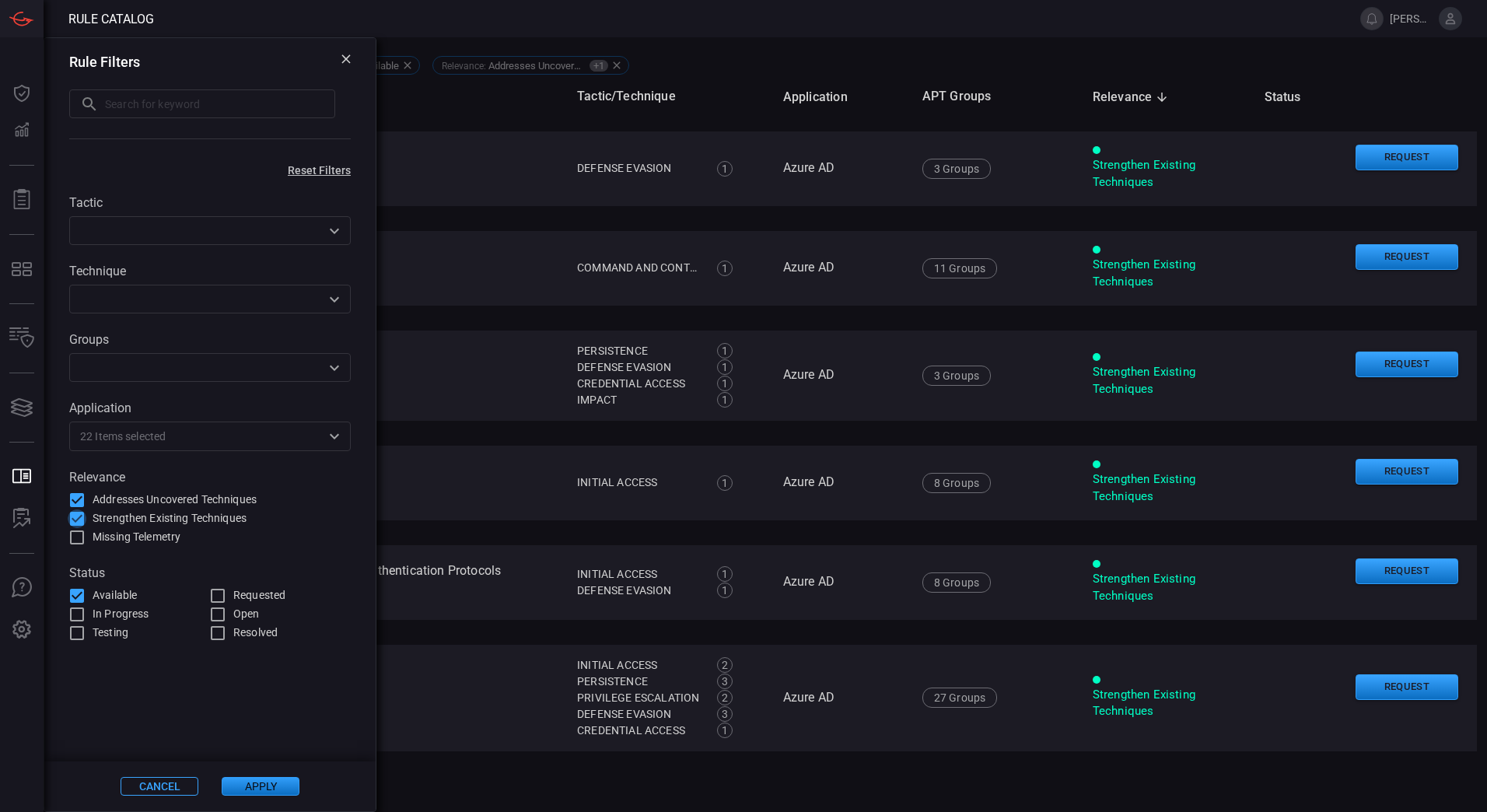
click at [79, 520] on input "Strengthen Existing Techniques" at bounding box center [77, 518] width 18 height 18
checkbox input "false"
click at [260, 792] on button "Apply" at bounding box center [259, 785] width 78 height 18
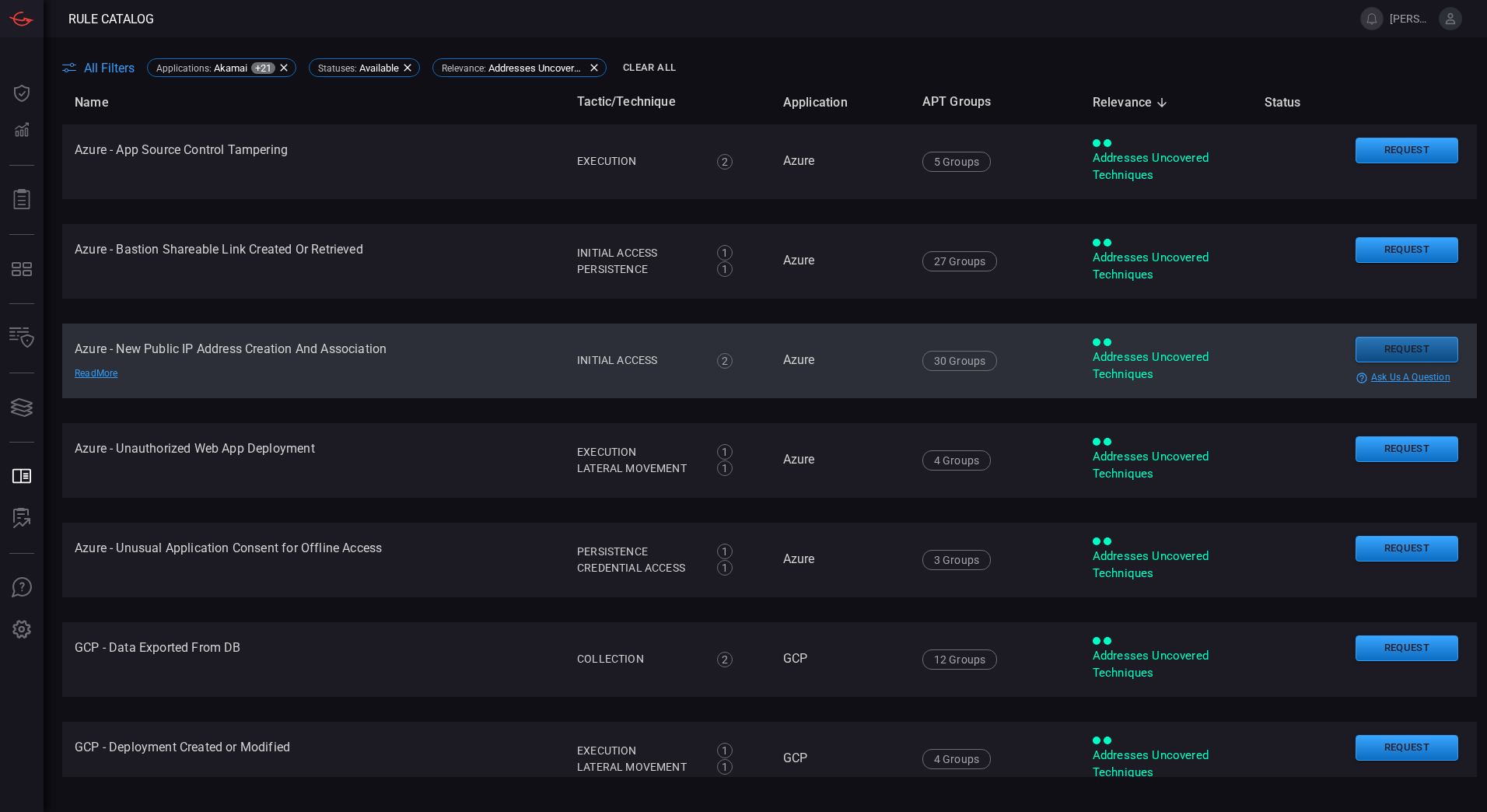
click at [1363, 345] on button "Request" at bounding box center [1406, 350] width 102 height 26
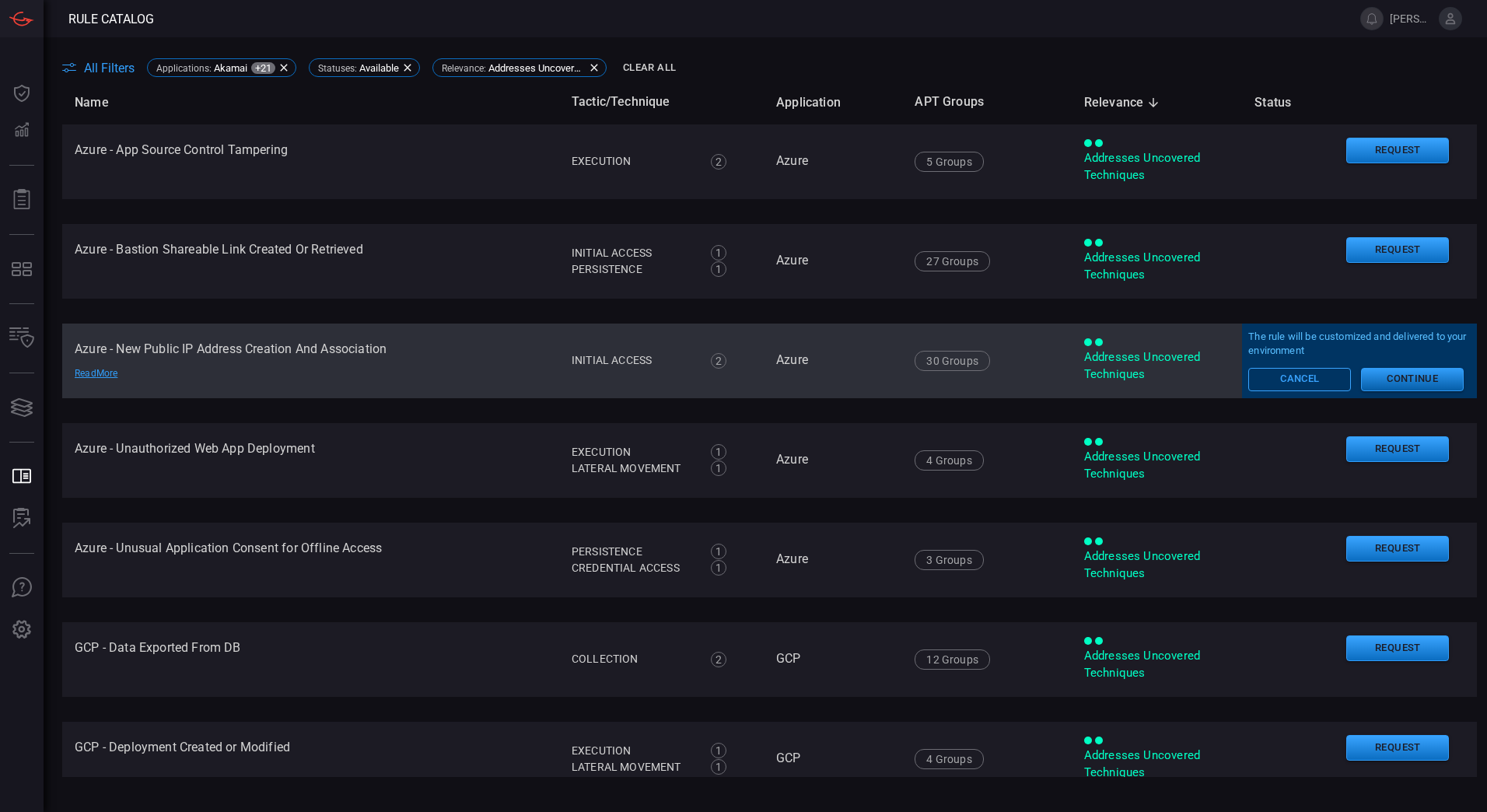
click at [1388, 378] on button "Continue" at bounding box center [1411, 379] width 102 height 23
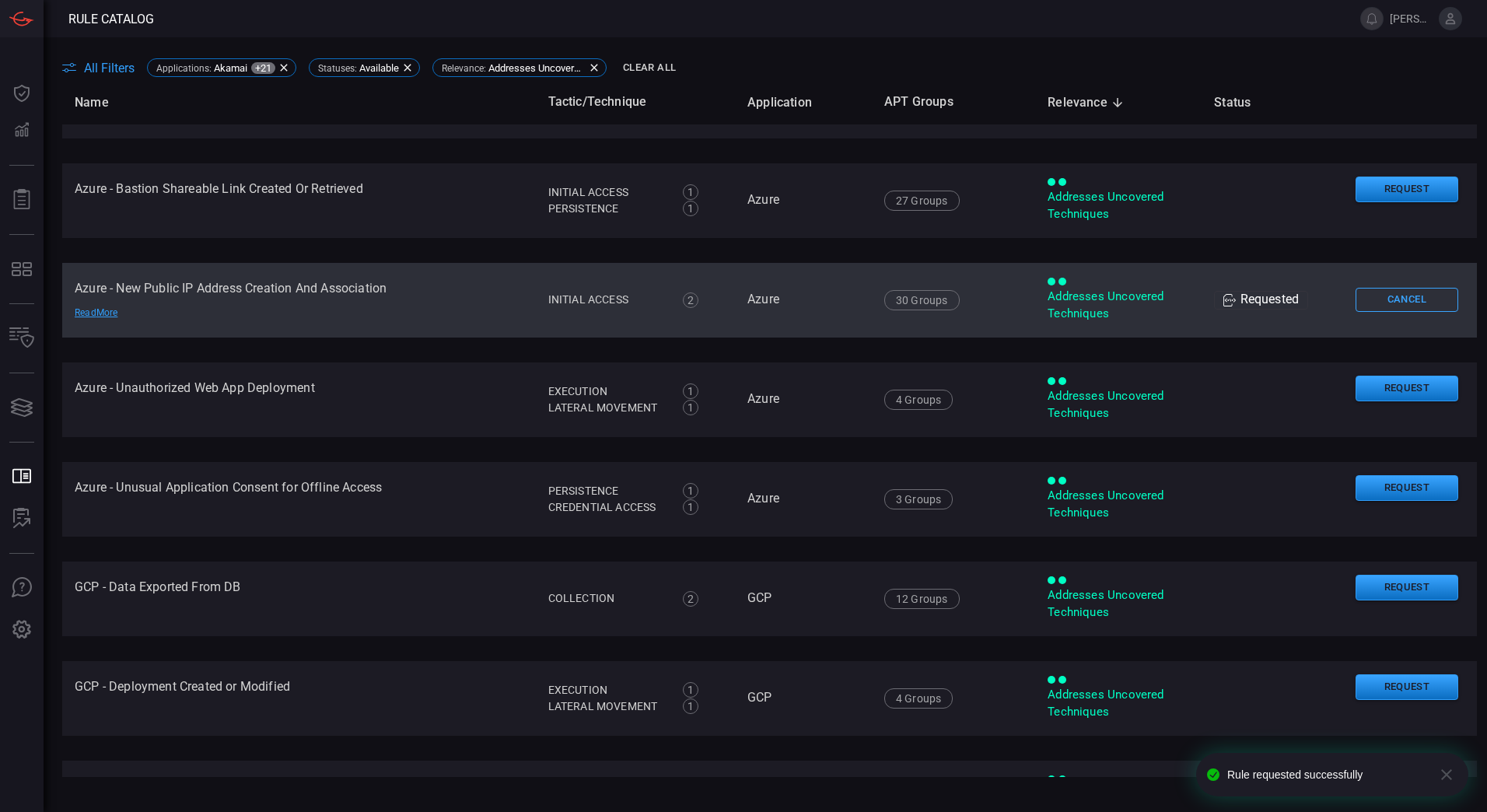
scroll to position [61, 0]
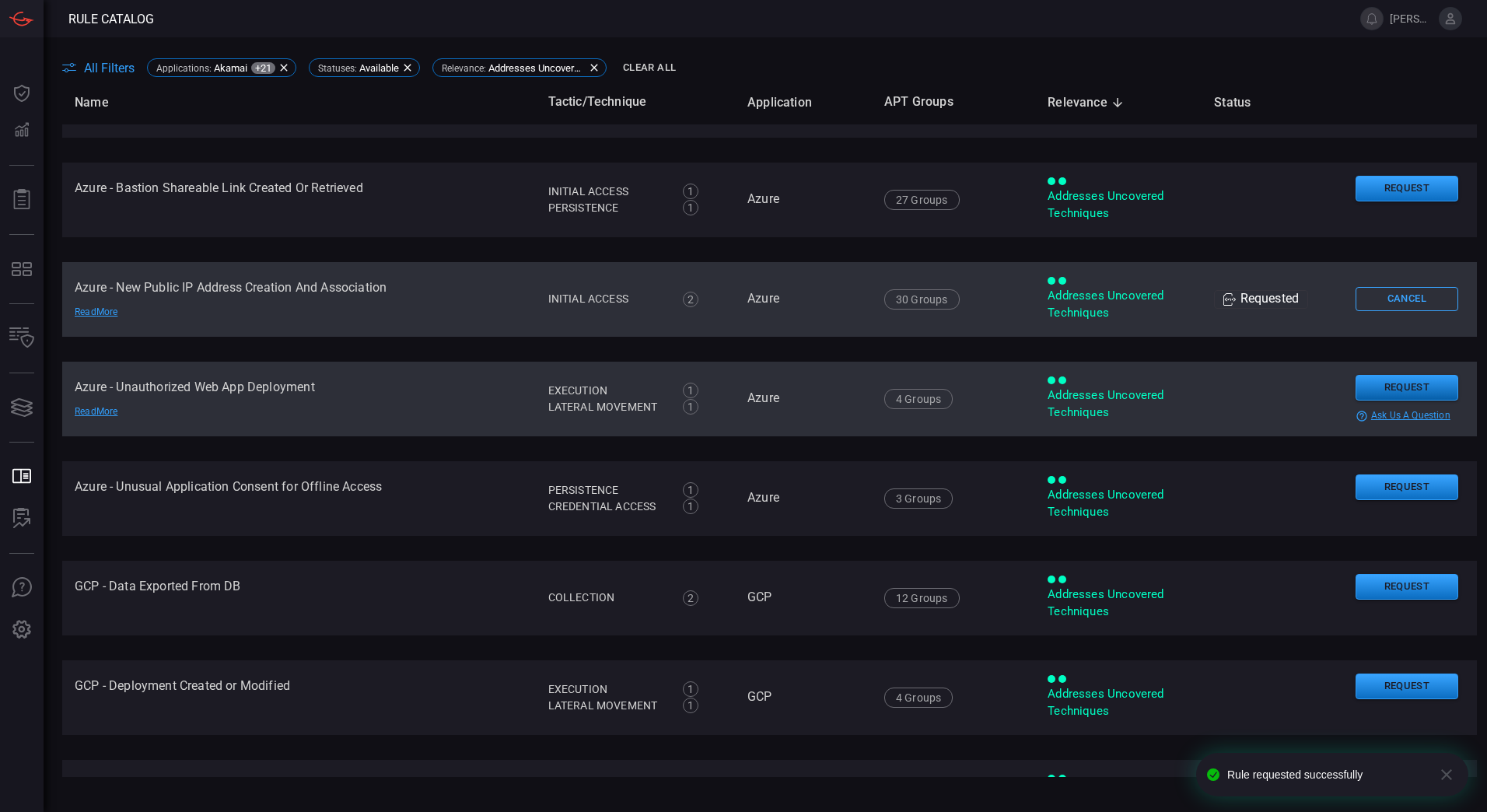
click at [1365, 387] on button "Request" at bounding box center [1406, 387] width 102 height 26
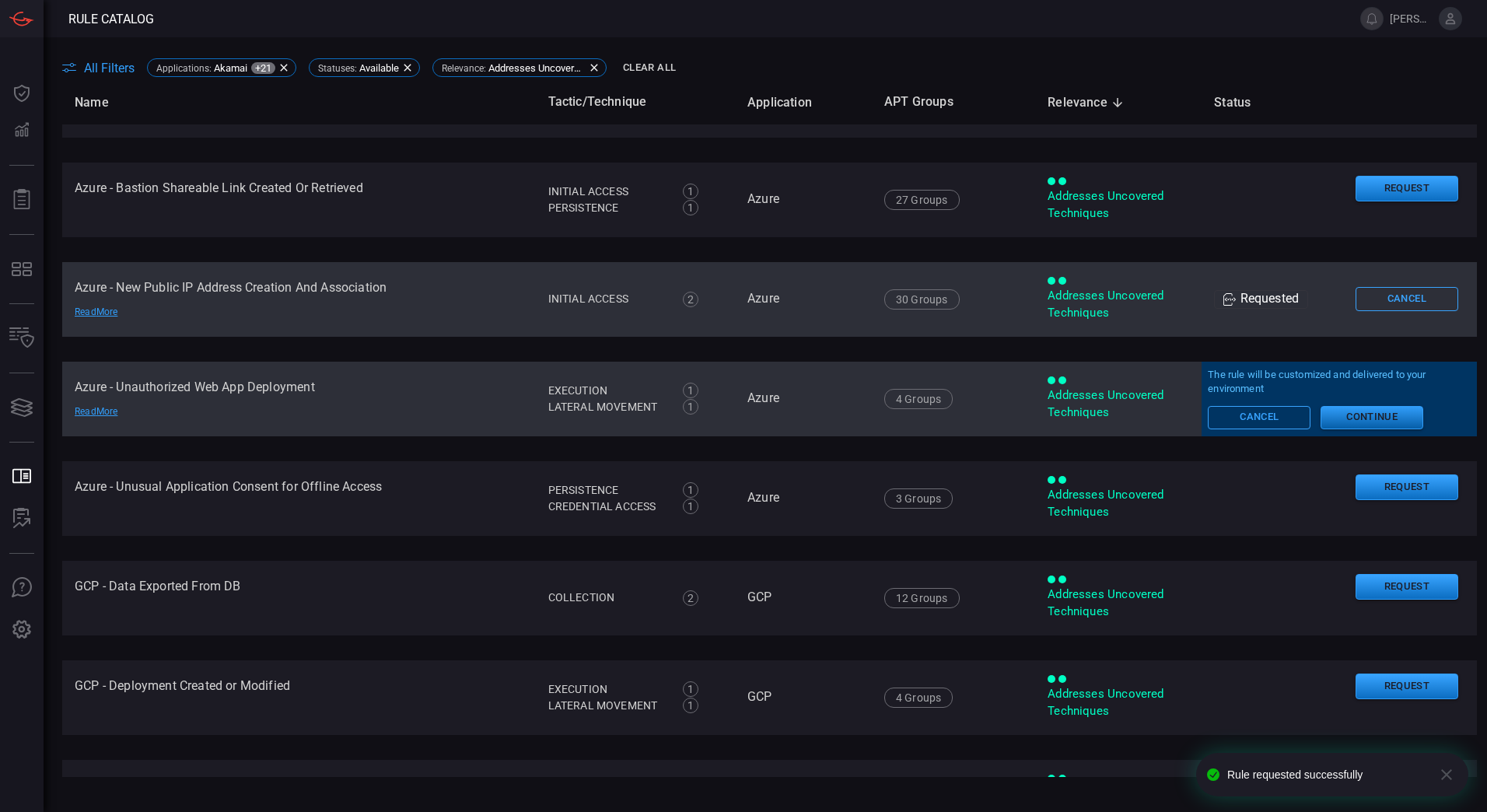
click at [1365, 414] on button "Continue" at bounding box center [1371, 417] width 102 height 23
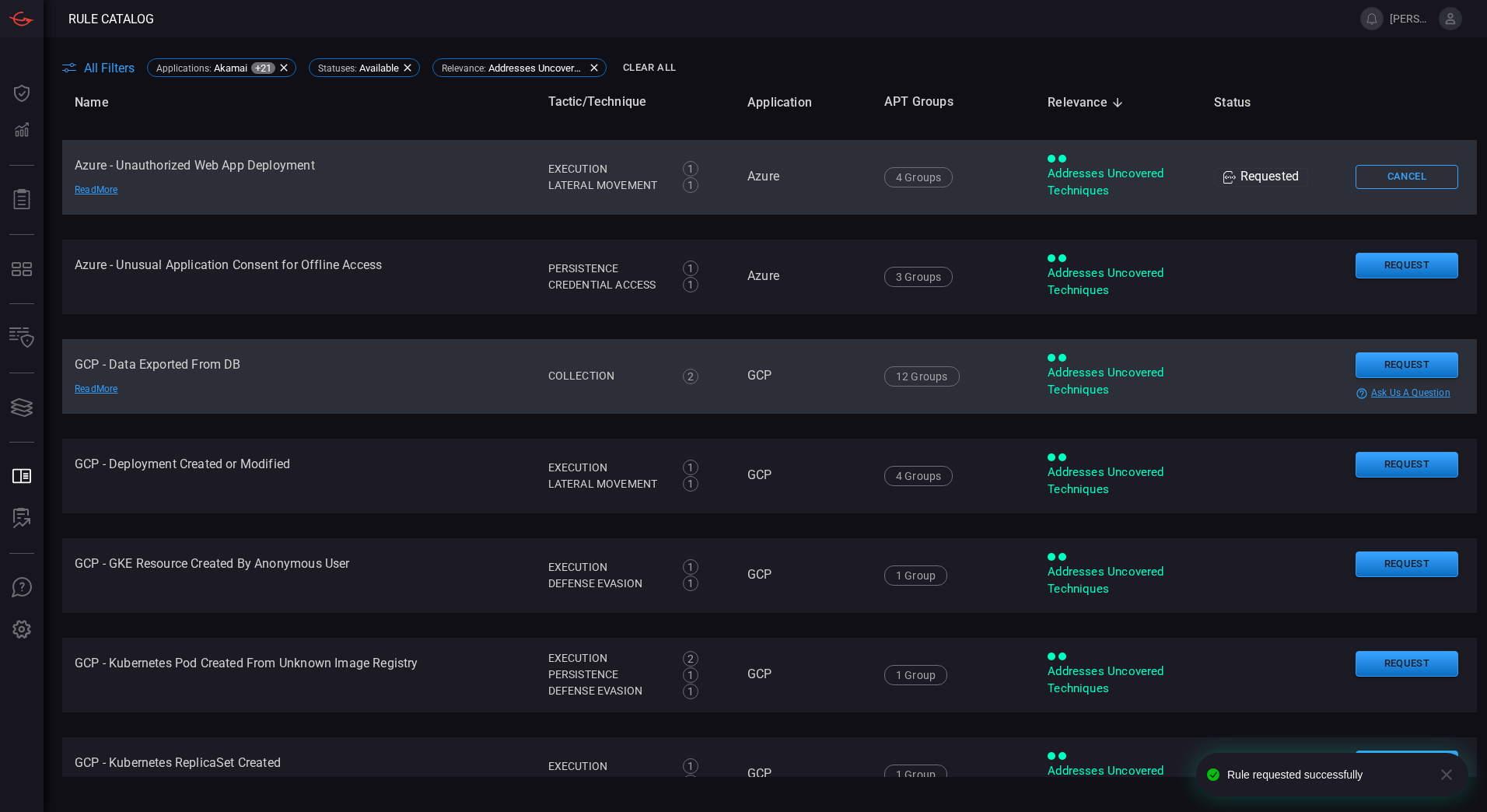
scroll to position [0, 0]
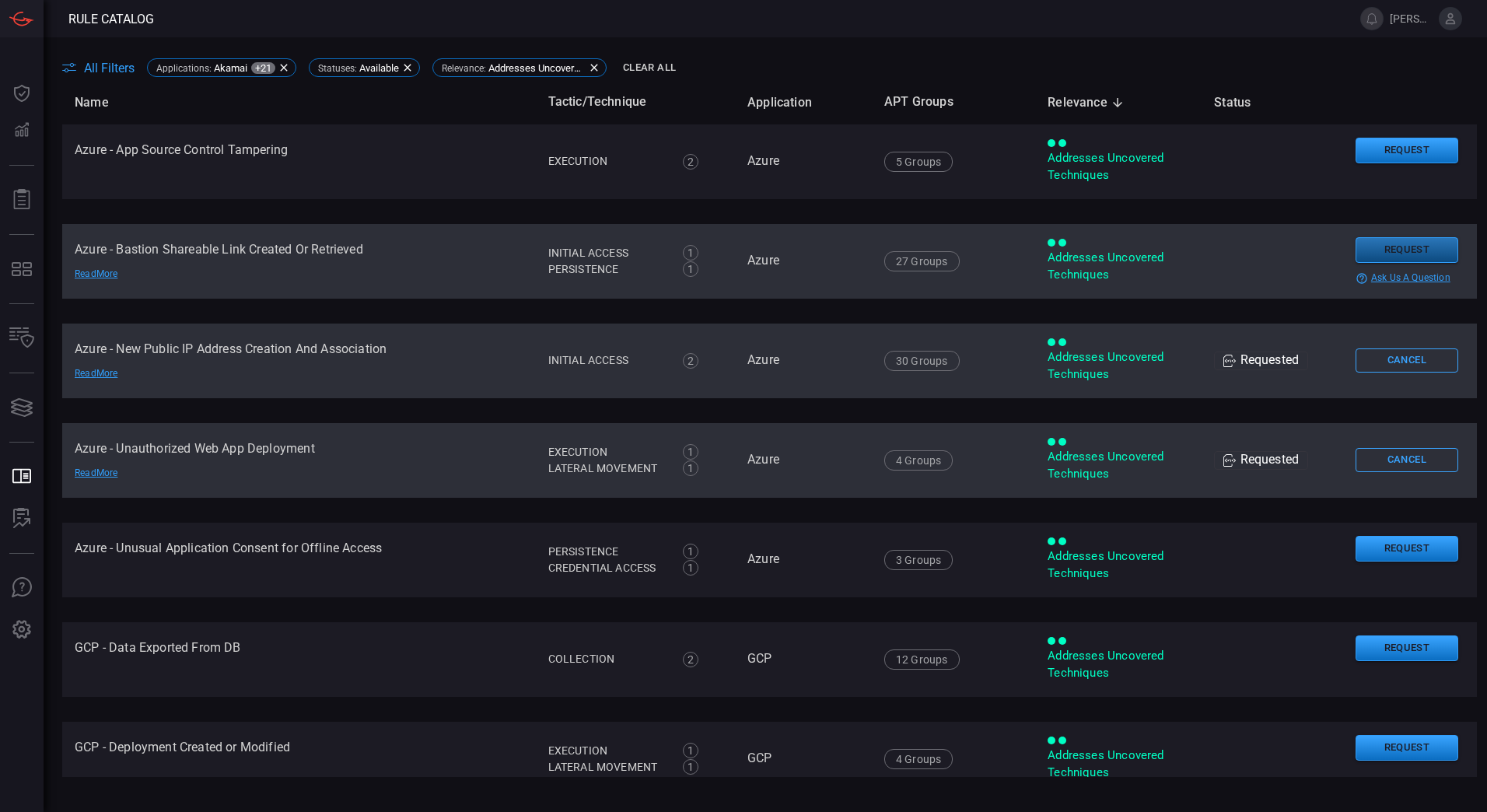
click at [1375, 237] on button "Request" at bounding box center [1406, 250] width 102 height 26
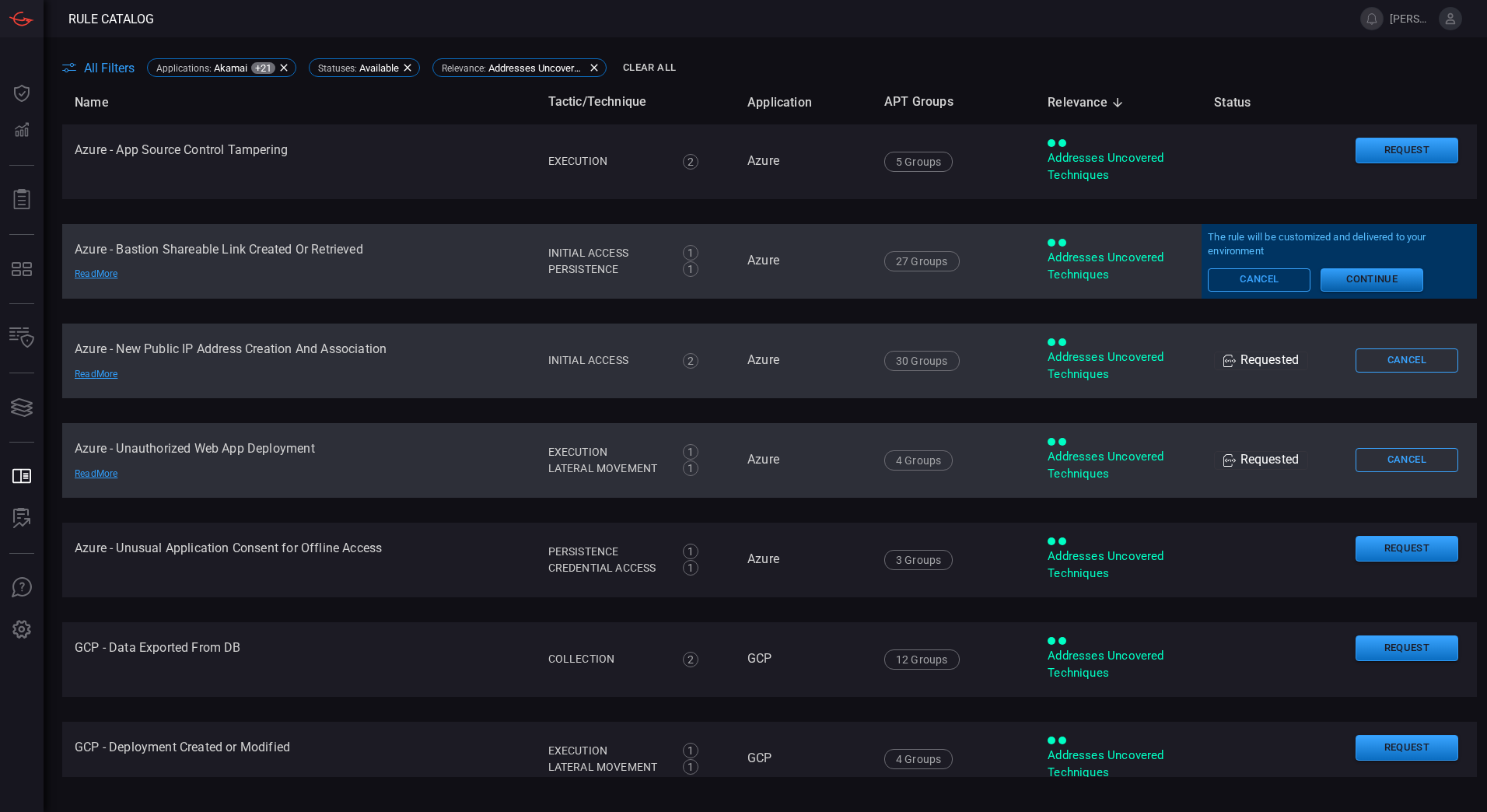
click at [1355, 271] on button "Continue" at bounding box center [1371, 280] width 102 height 23
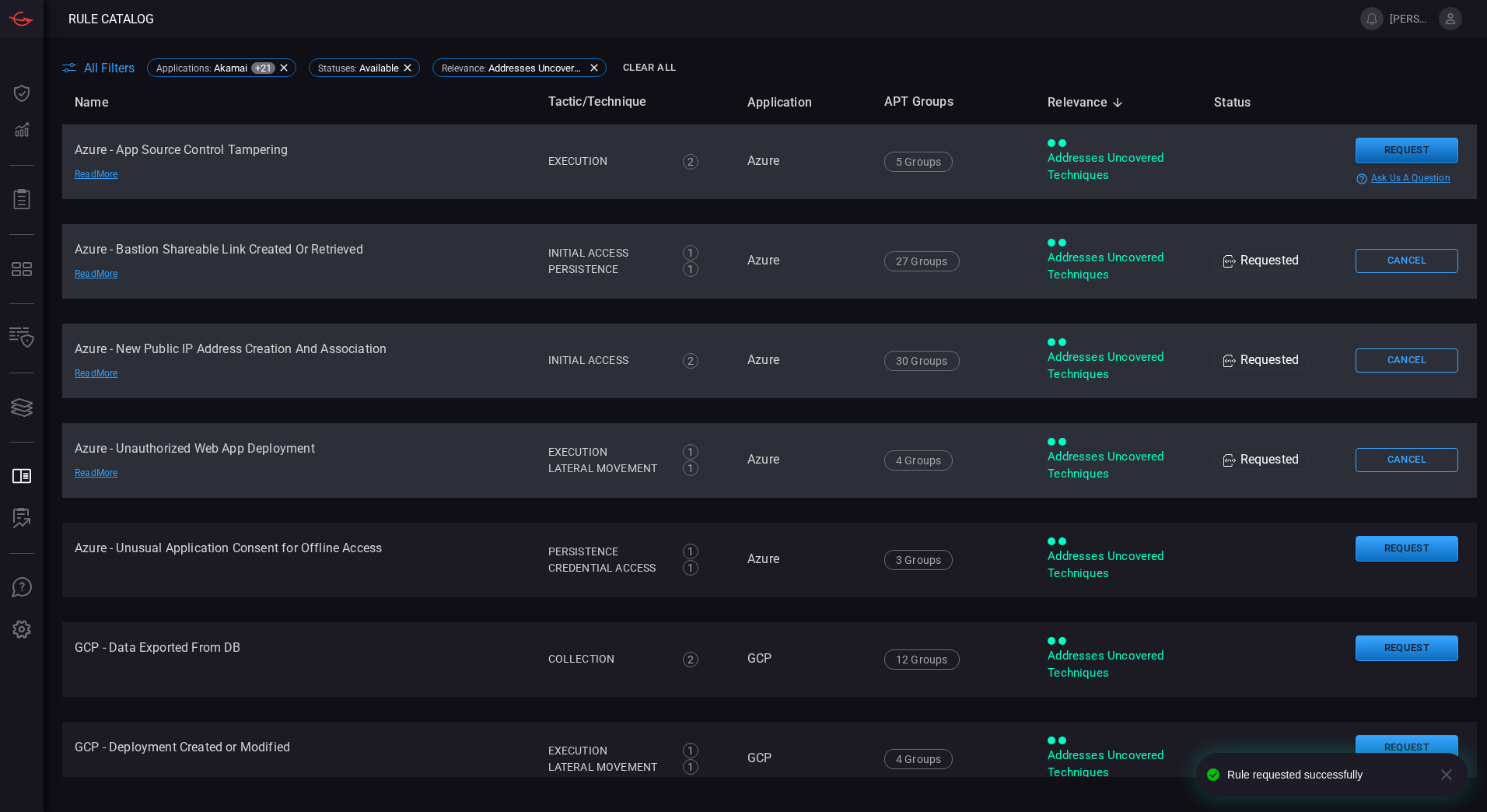
click at [1384, 149] on button "Request" at bounding box center [1406, 150] width 102 height 26
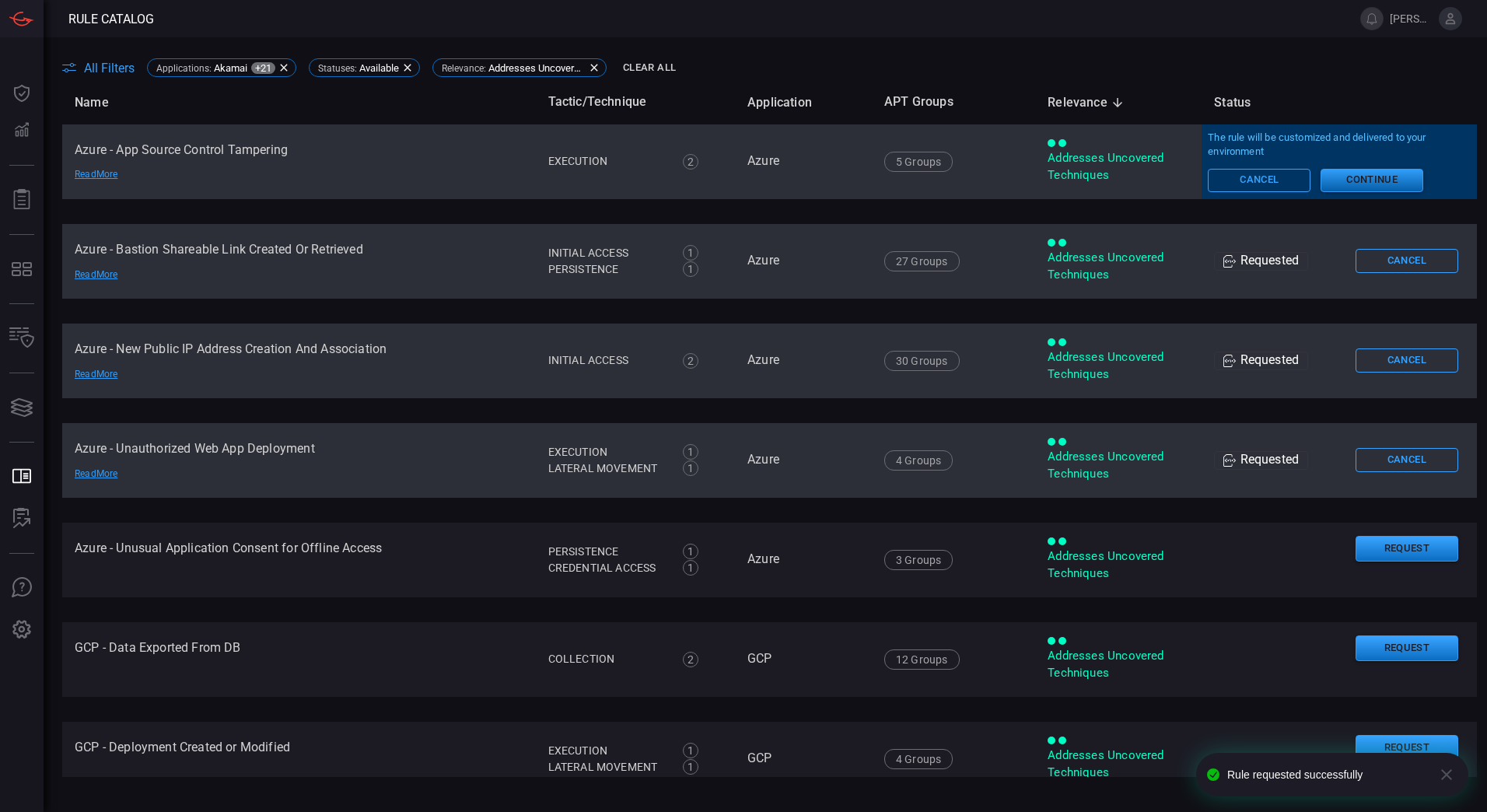
click at [1375, 180] on button "Continue" at bounding box center [1371, 180] width 102 height 23
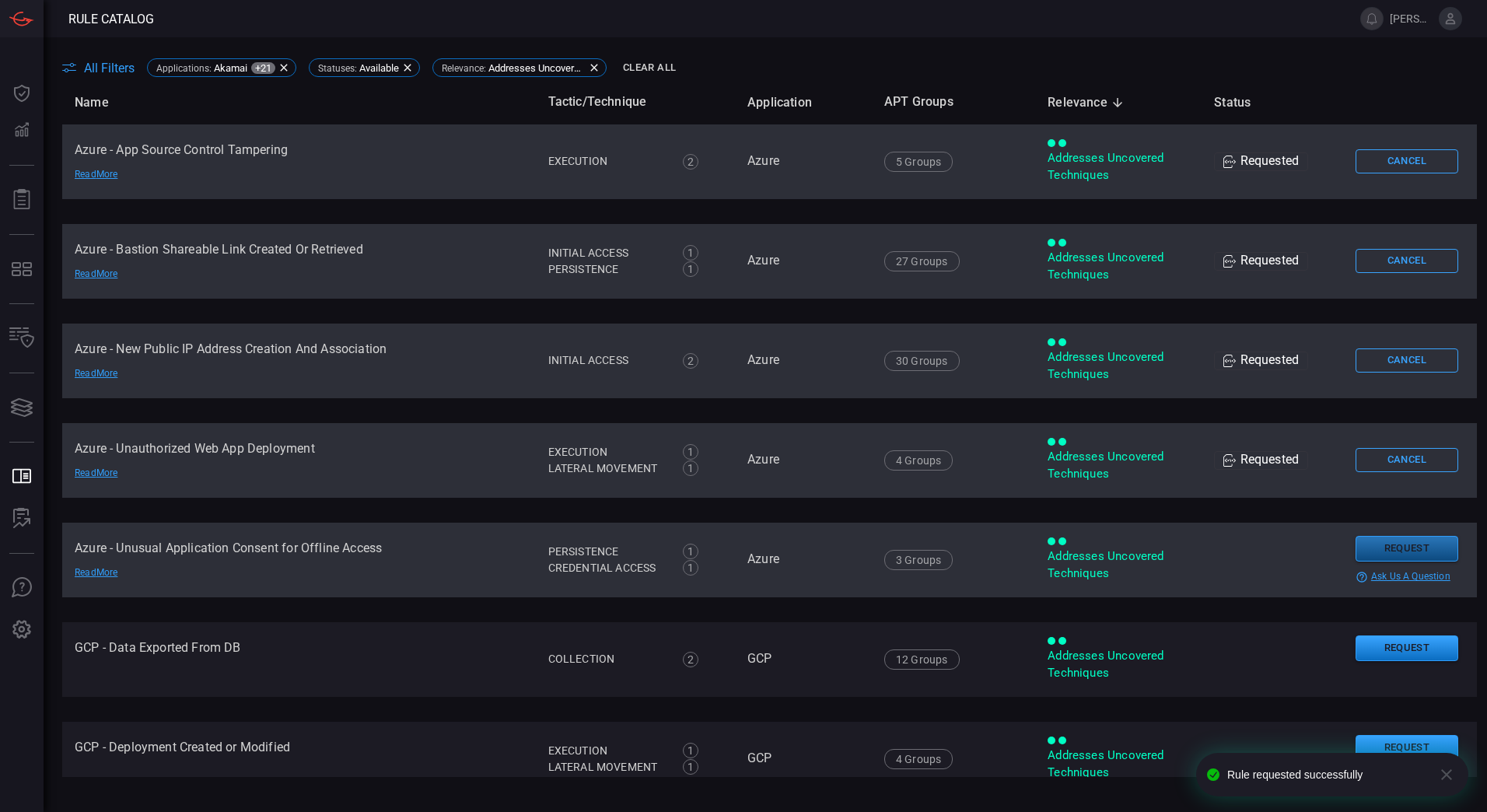
click at [1363, 553] on button "Request" at bounding box center [1406, 548] width 102 height 26
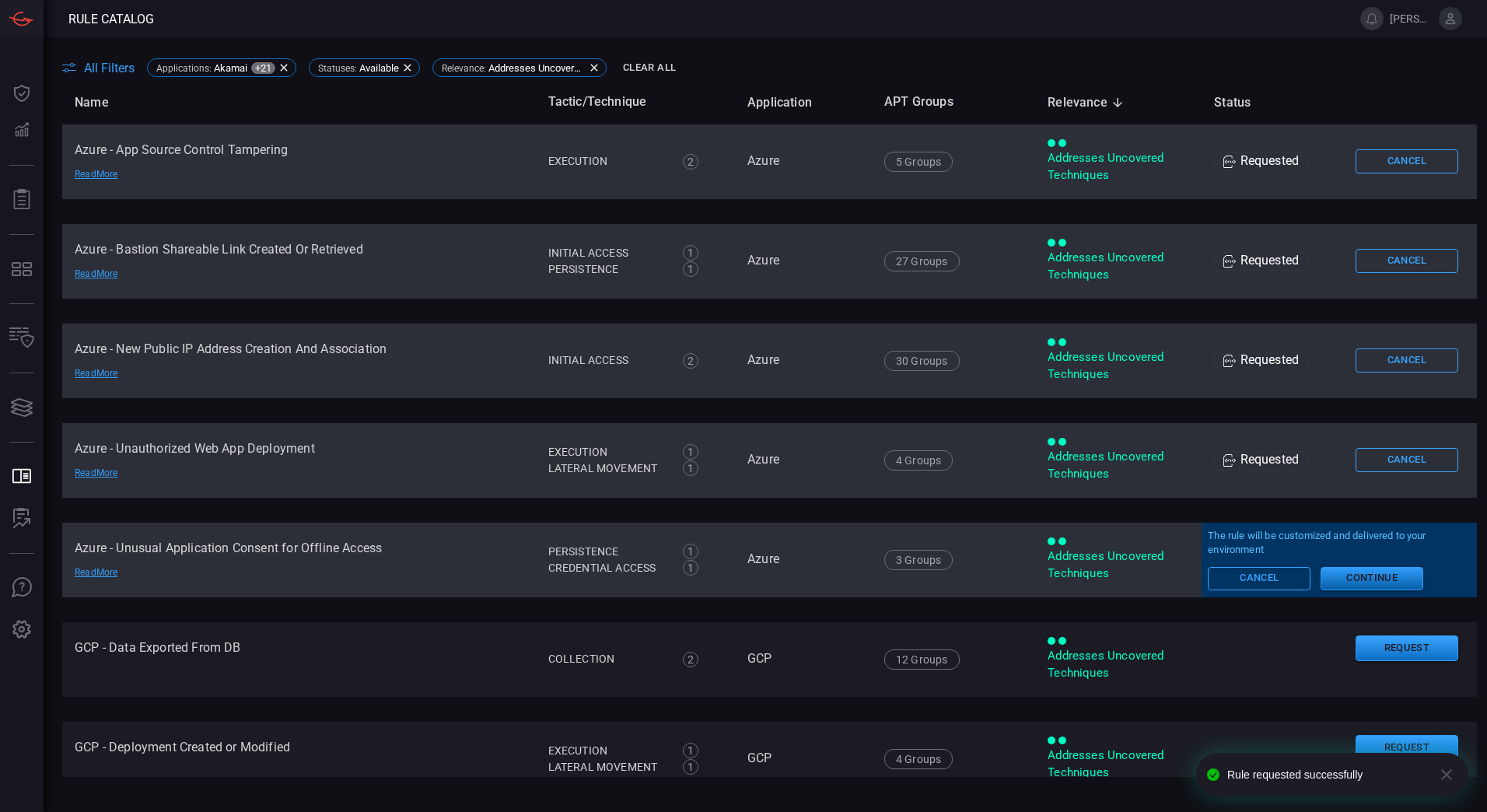
click at [1359, 573] on button "Continue" at bounding box center [1371, 578] width 102 height 23
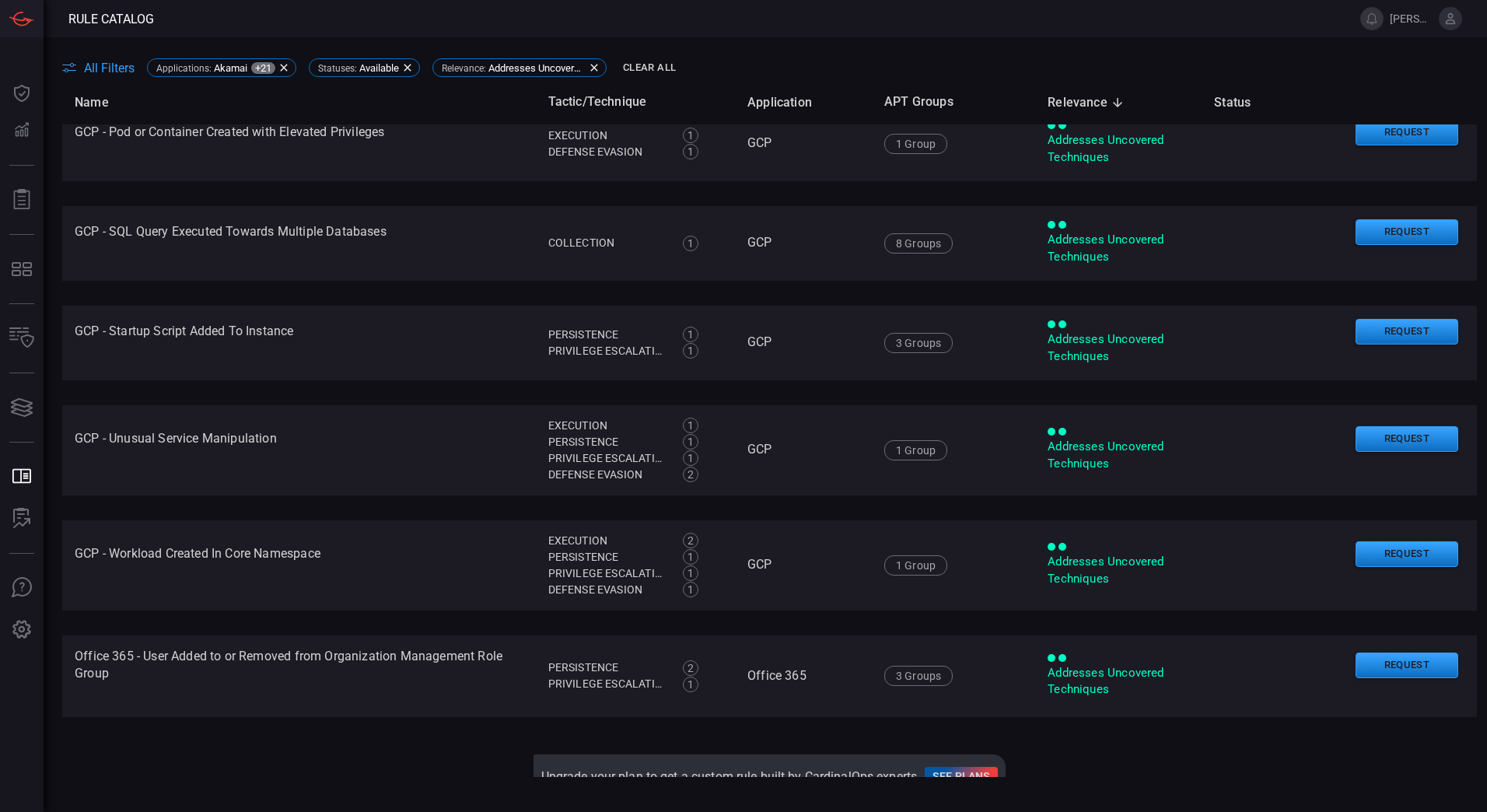
scroll to position [1311, 0]
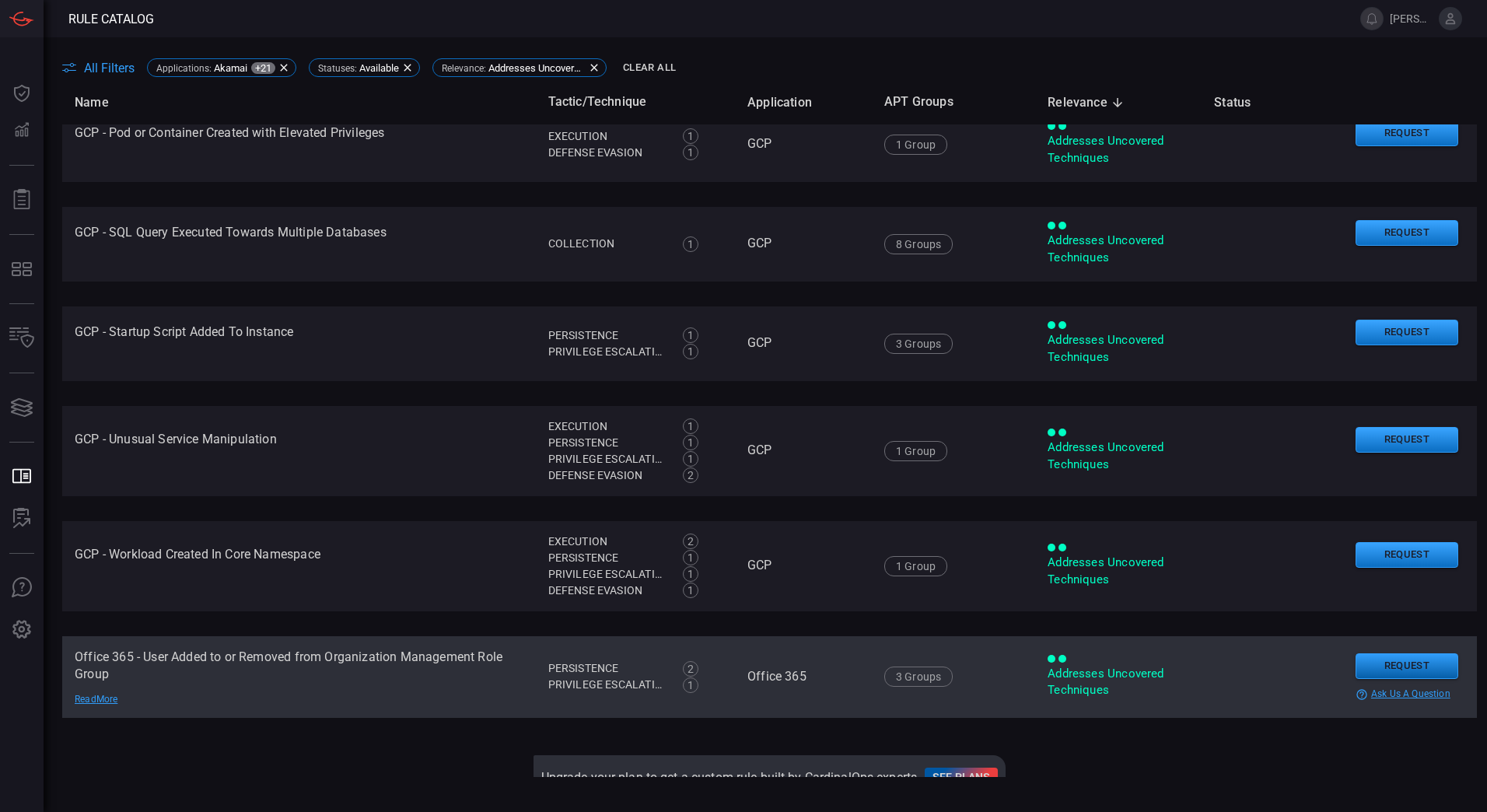
click at [1388, 658] on button "Request" at bounding box center [1406, 665] width 102 height 26
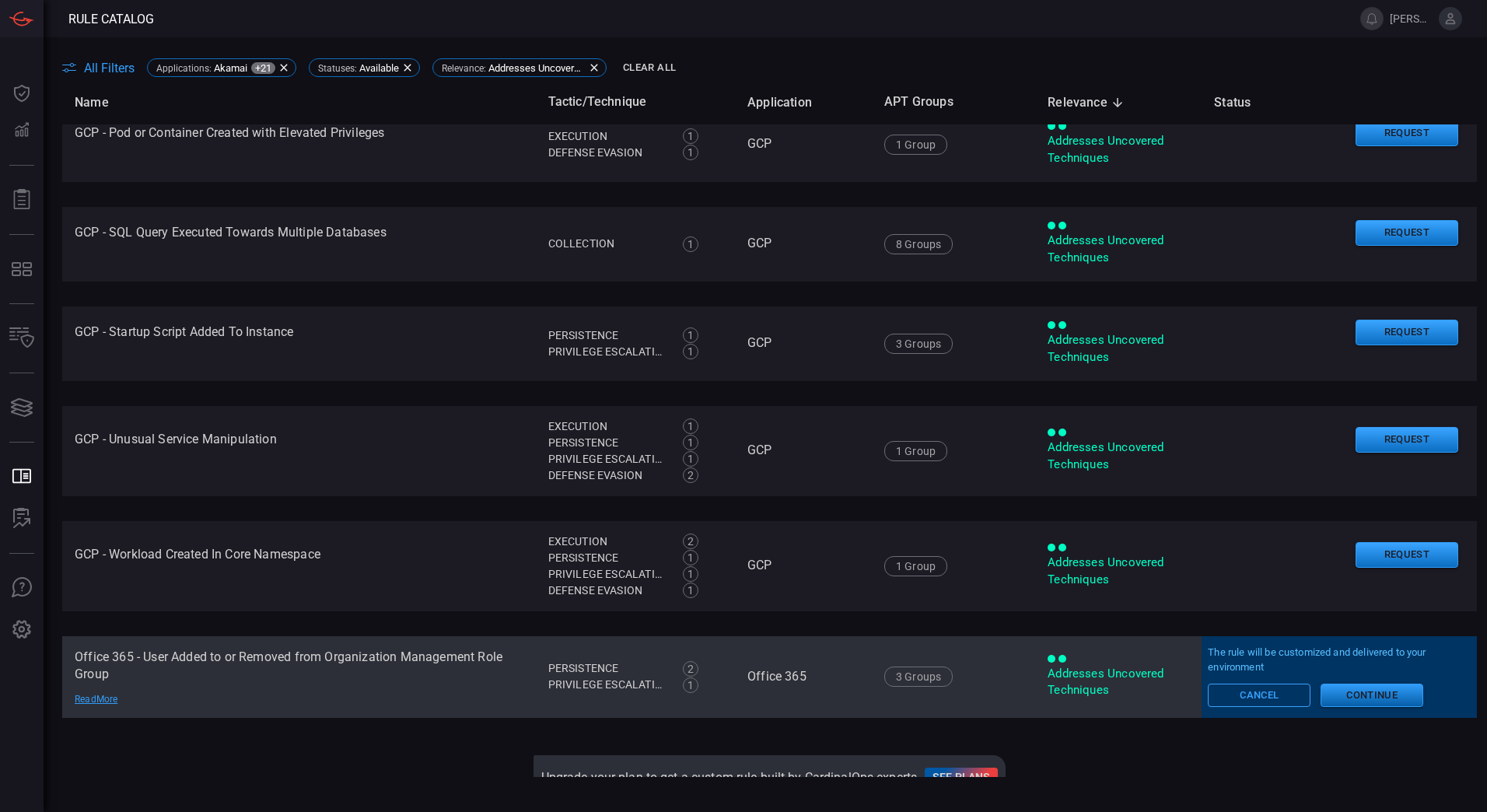
click at [1342, 692] on button "Continue" at bounding box center [1371, 695] width 102 height 23
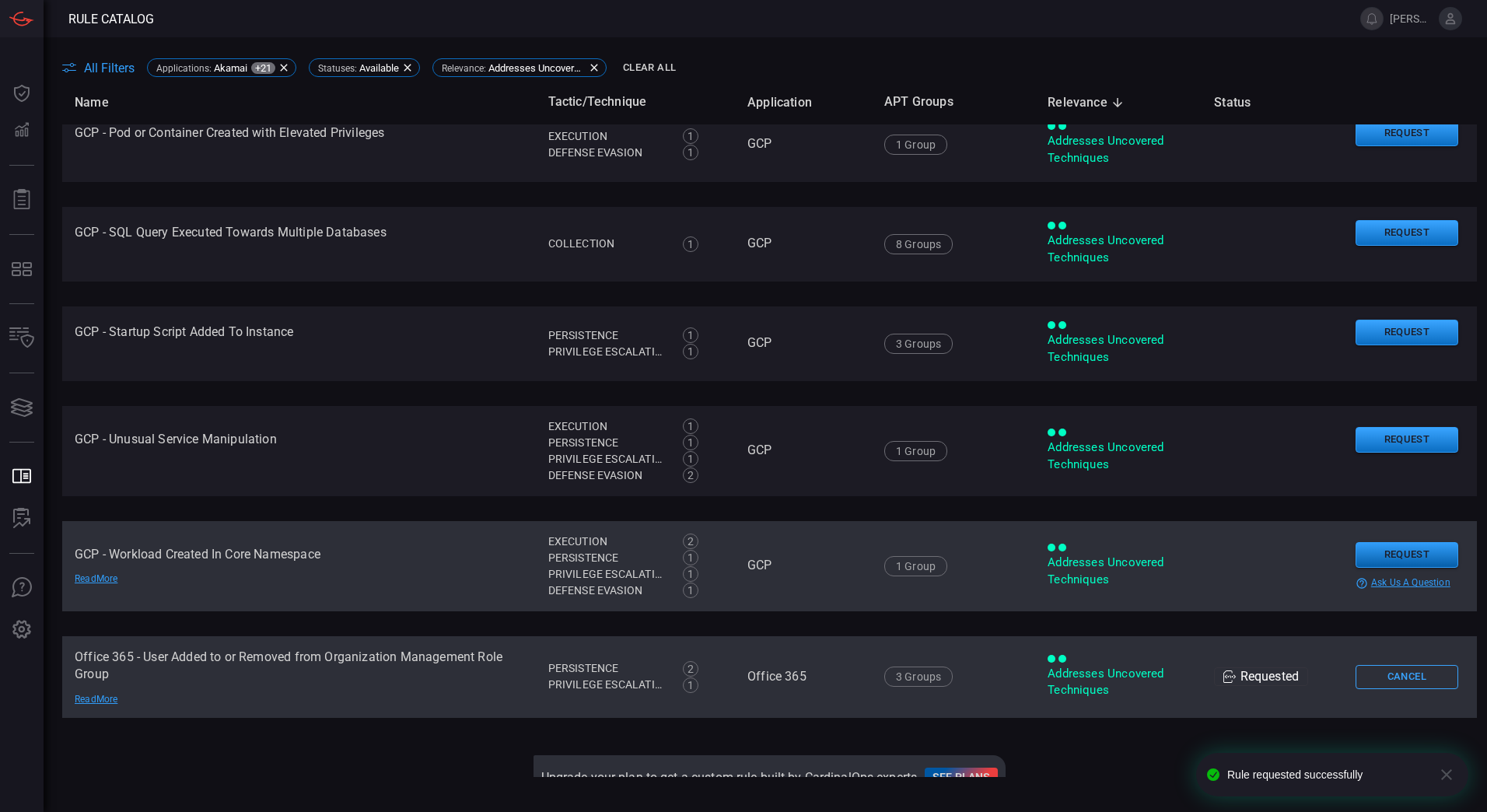
click at [1400, 548] on button "Request" at bounding box center [1406, 554] width 102 height 26
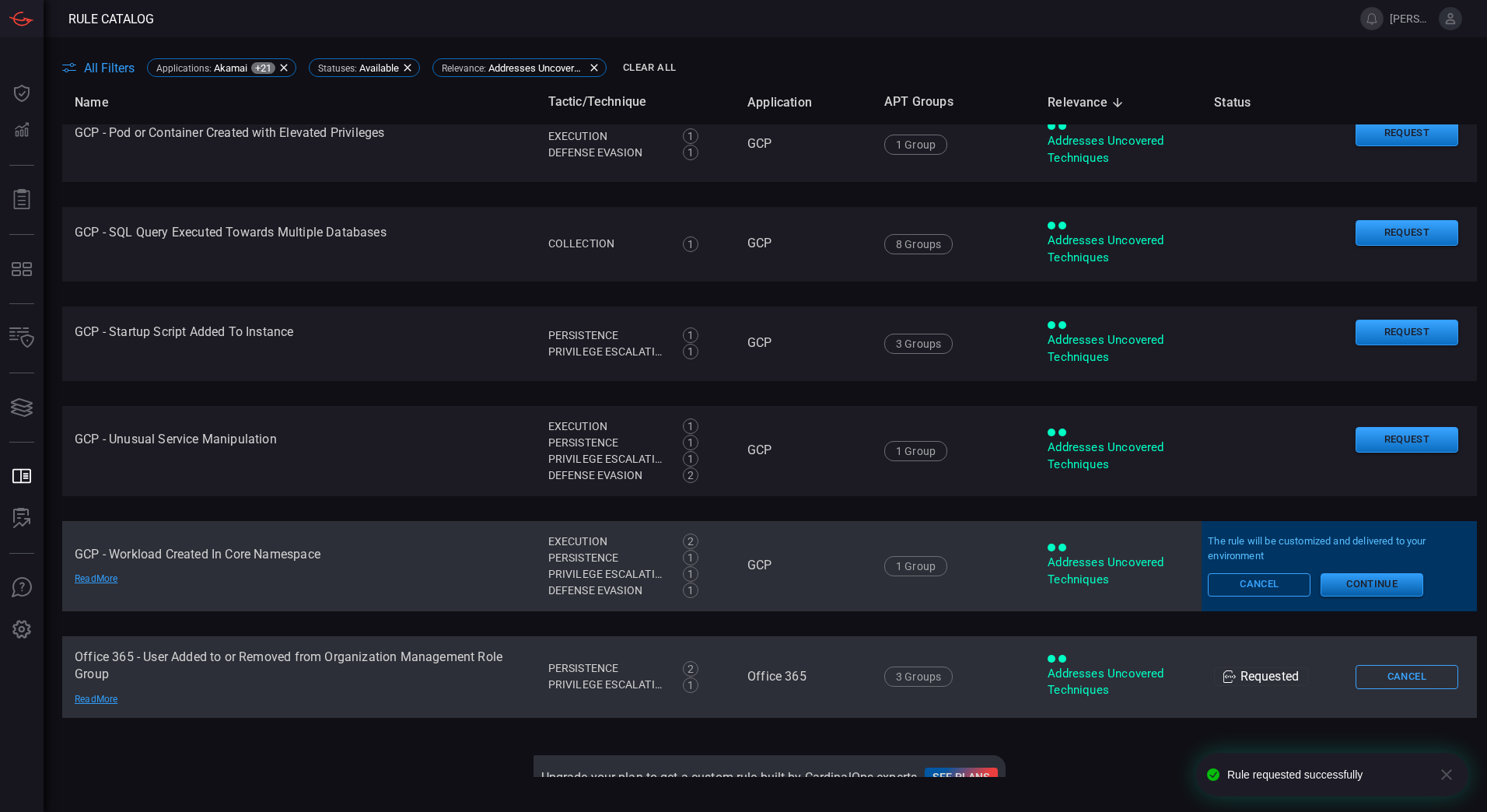
click at [1362, 581] on button "Continue" at bounding box center [1371, 584] width 102 height 23
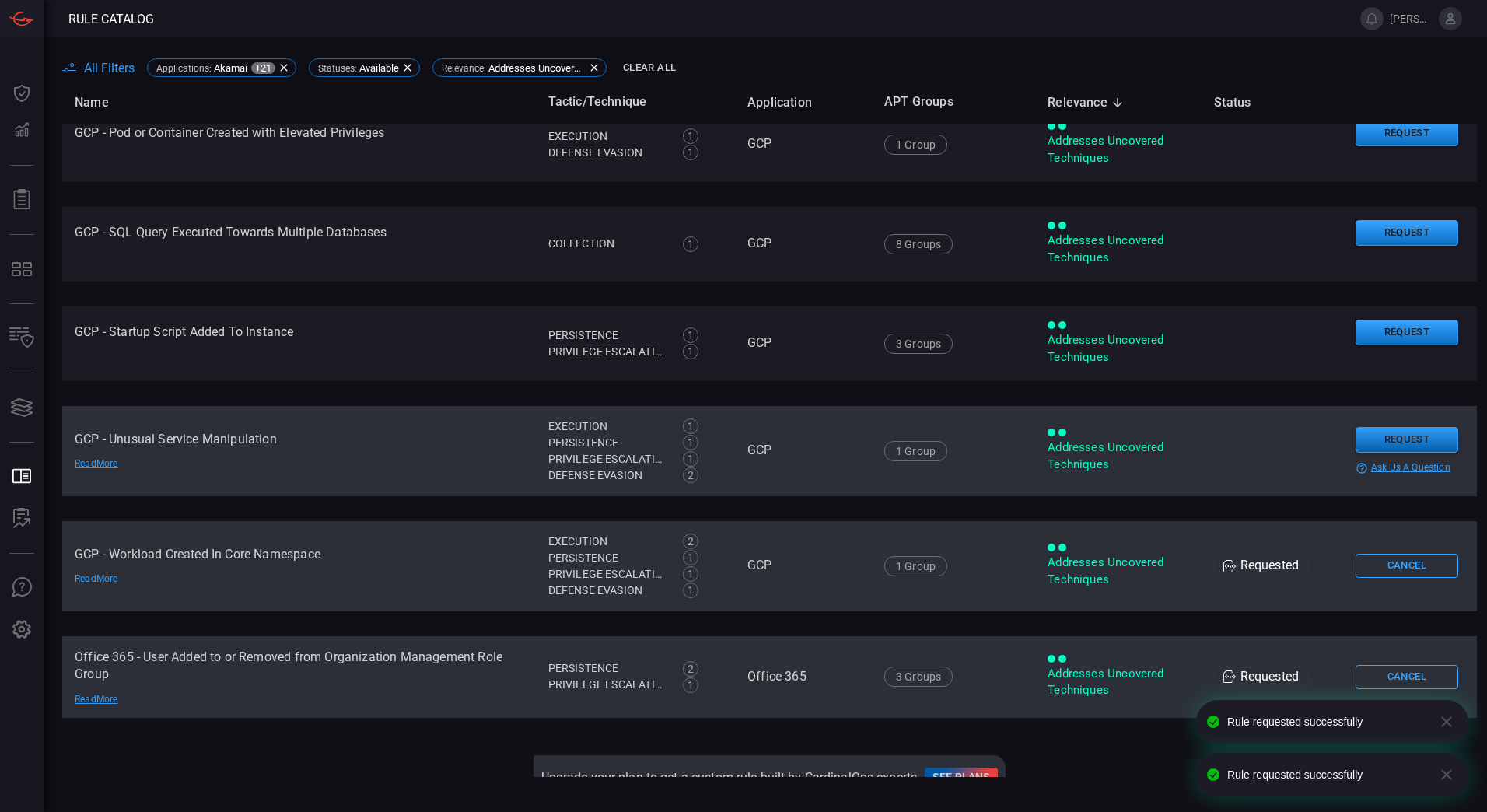
click at [1400, 440] on button "Request" at bounding box center [1406, 440] width 102 height 26
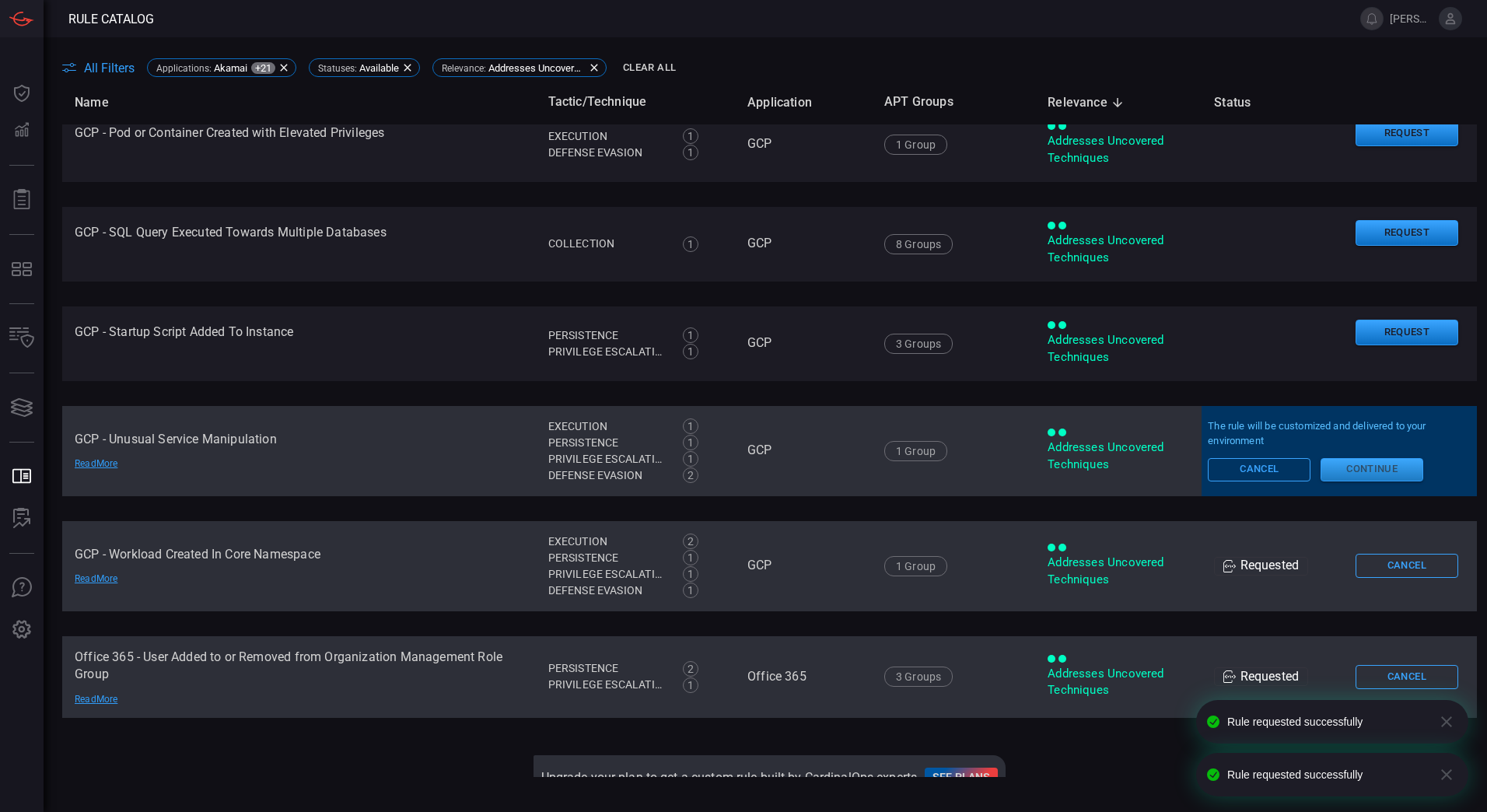
click at [1381, 471] on button "Continue" at bounding box center [1371, 469] width 102 height 23
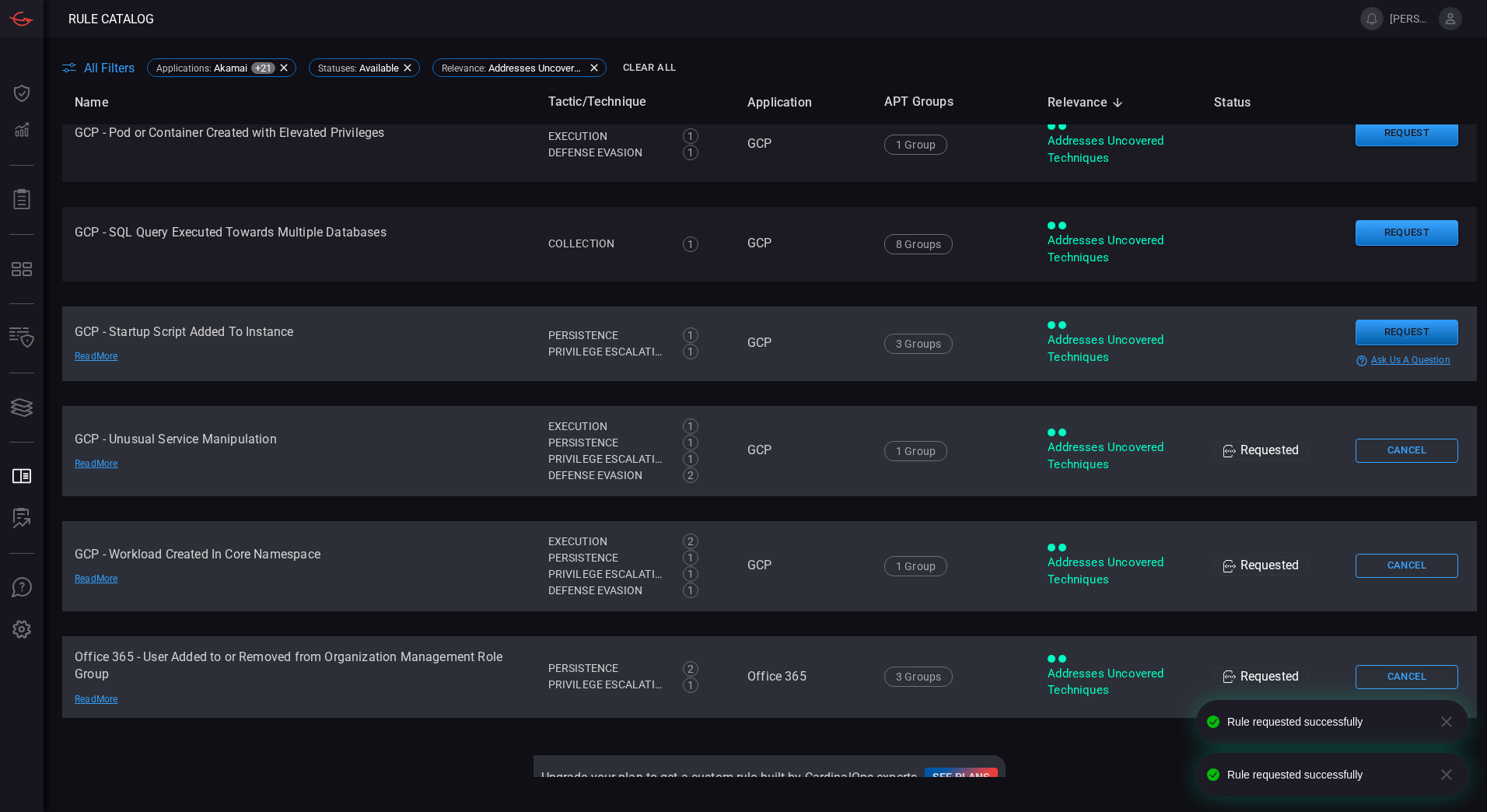
click at [1396, 328] on button "Request" at bounding box center [1406, 332] width 102 height 26
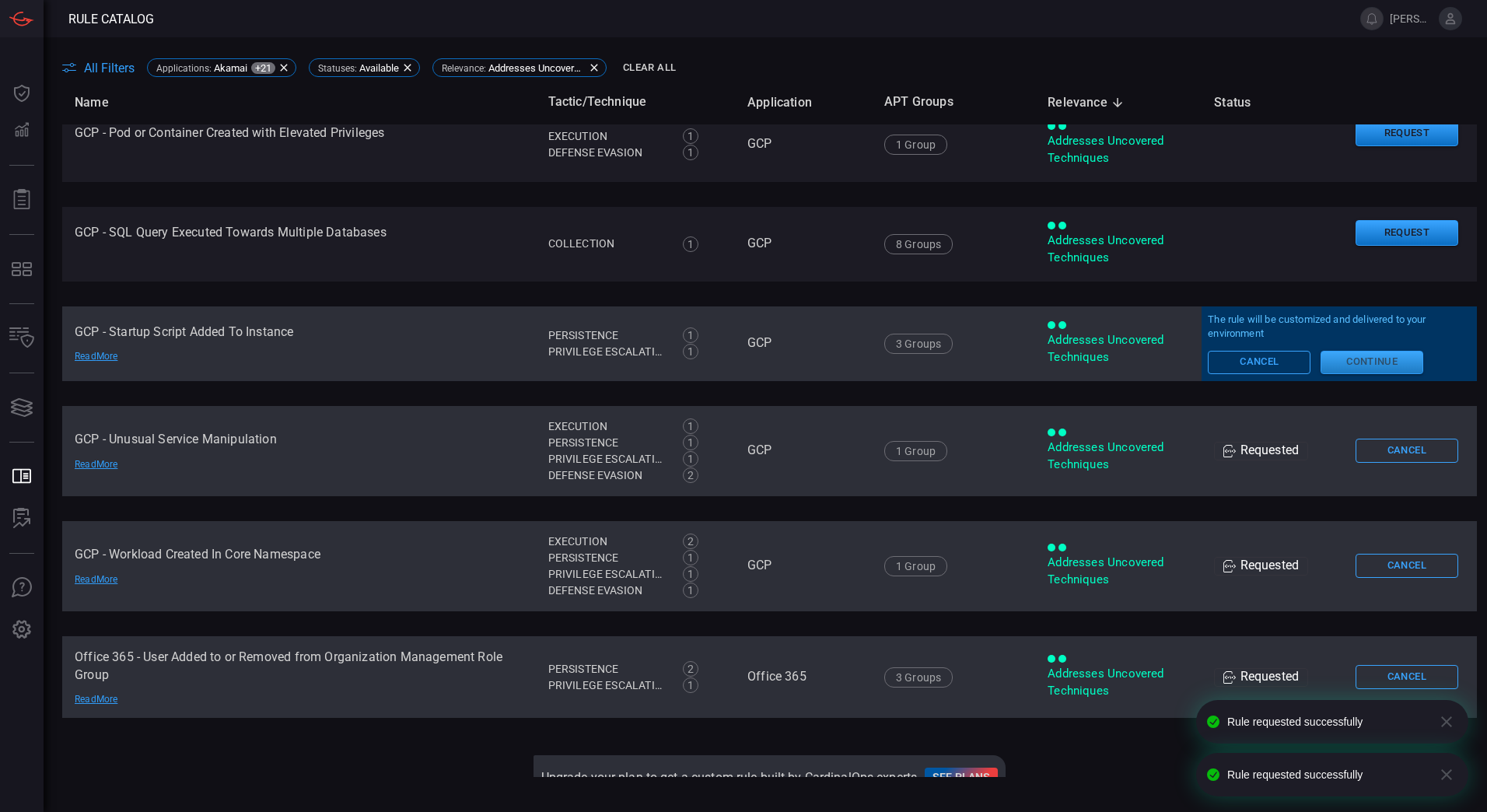
click at [1378, 356] on button "Continue" at bounding box center [1371, 362] width 102 height 23
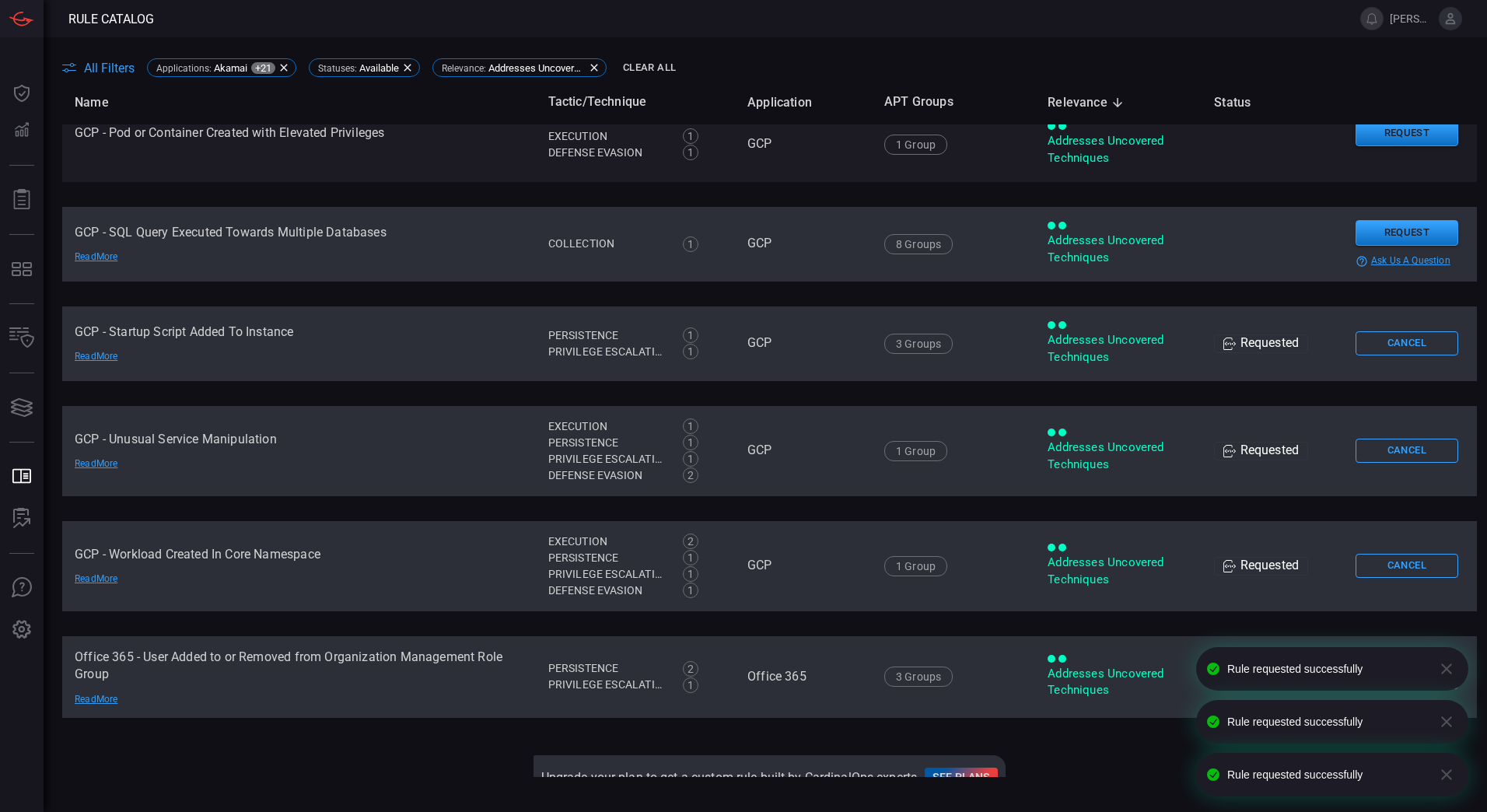
click at [1392, 218] on td "Request help-circle-outline ask us a question" at bounding box center [1409, 244] width 134 height 75
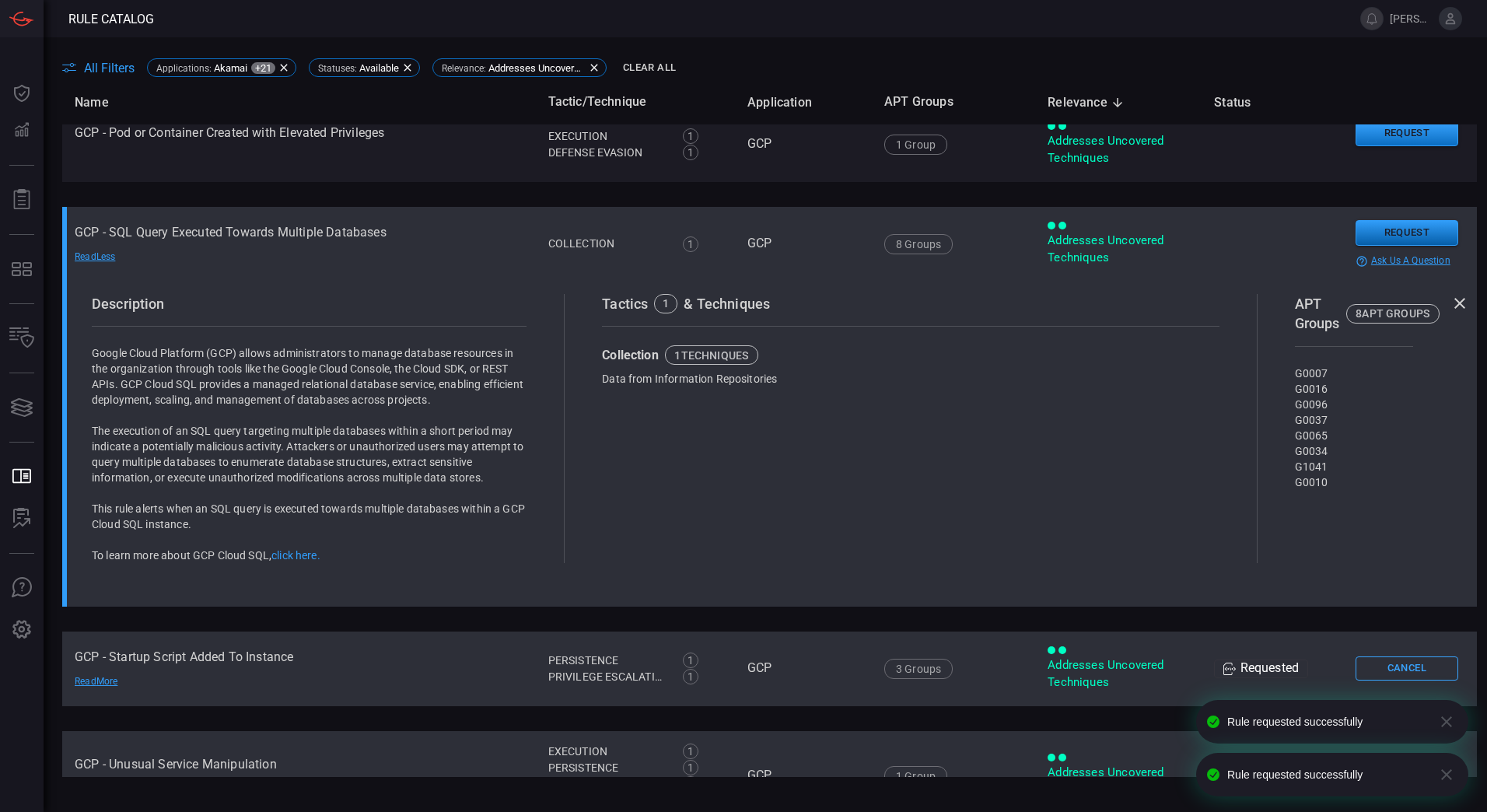
click at [1379, 224] on button "Request" at bounding box center [1406, 233] width 102 height 26
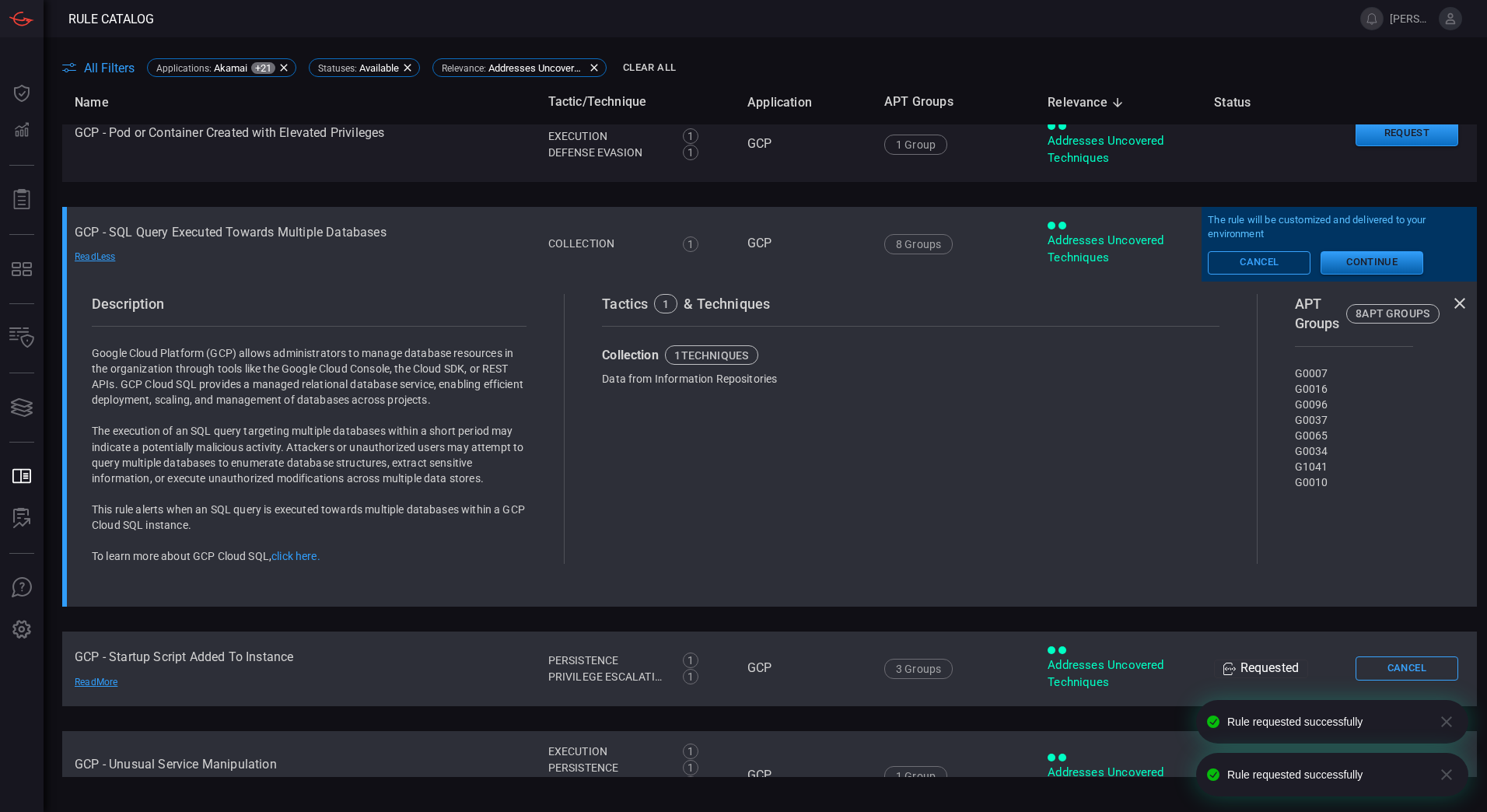
click at [1365, 262] on button "Continue" at bounding box center [1371, 262] width 102 height 23
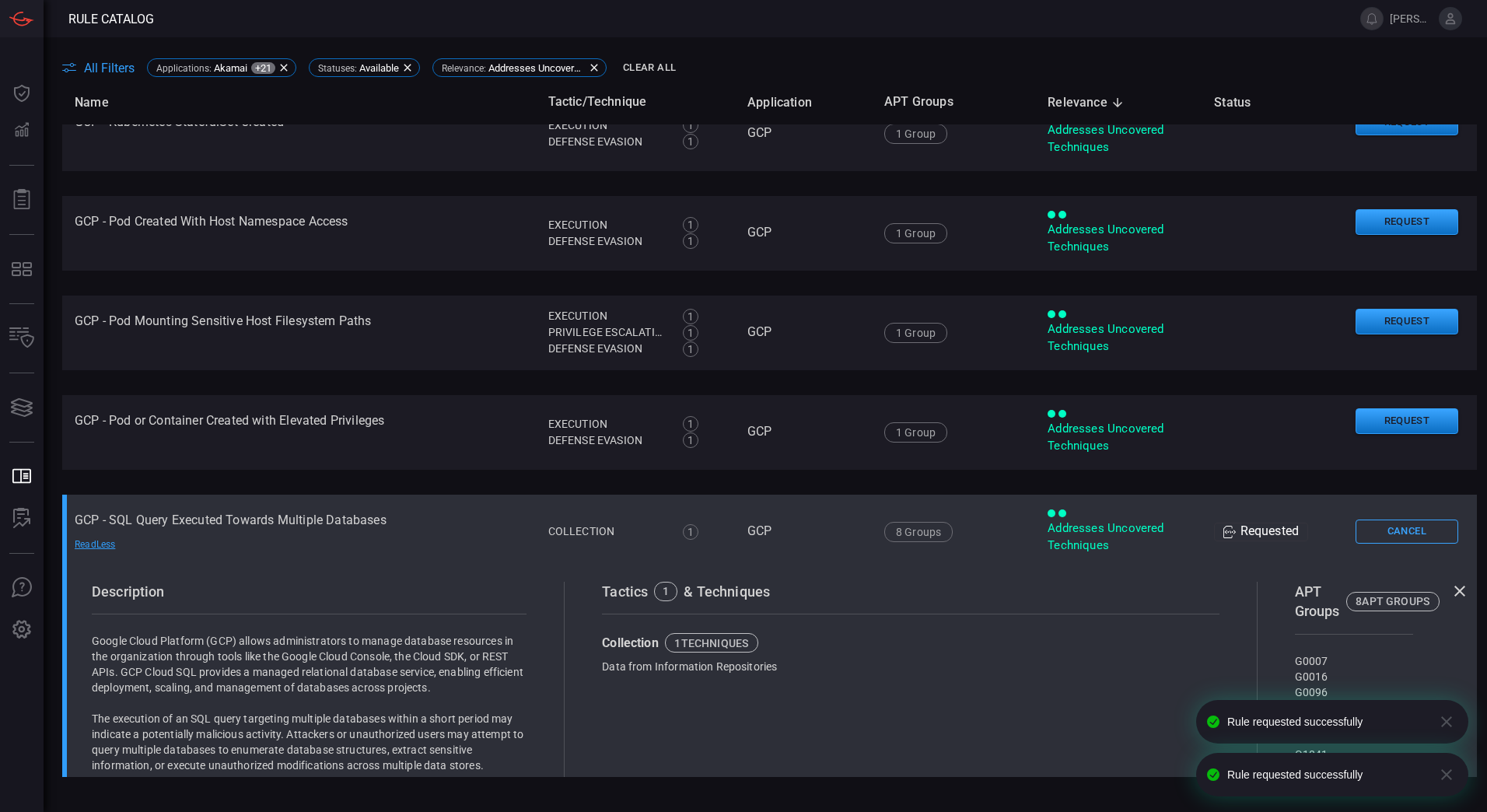
scroll to position [1023, 0]
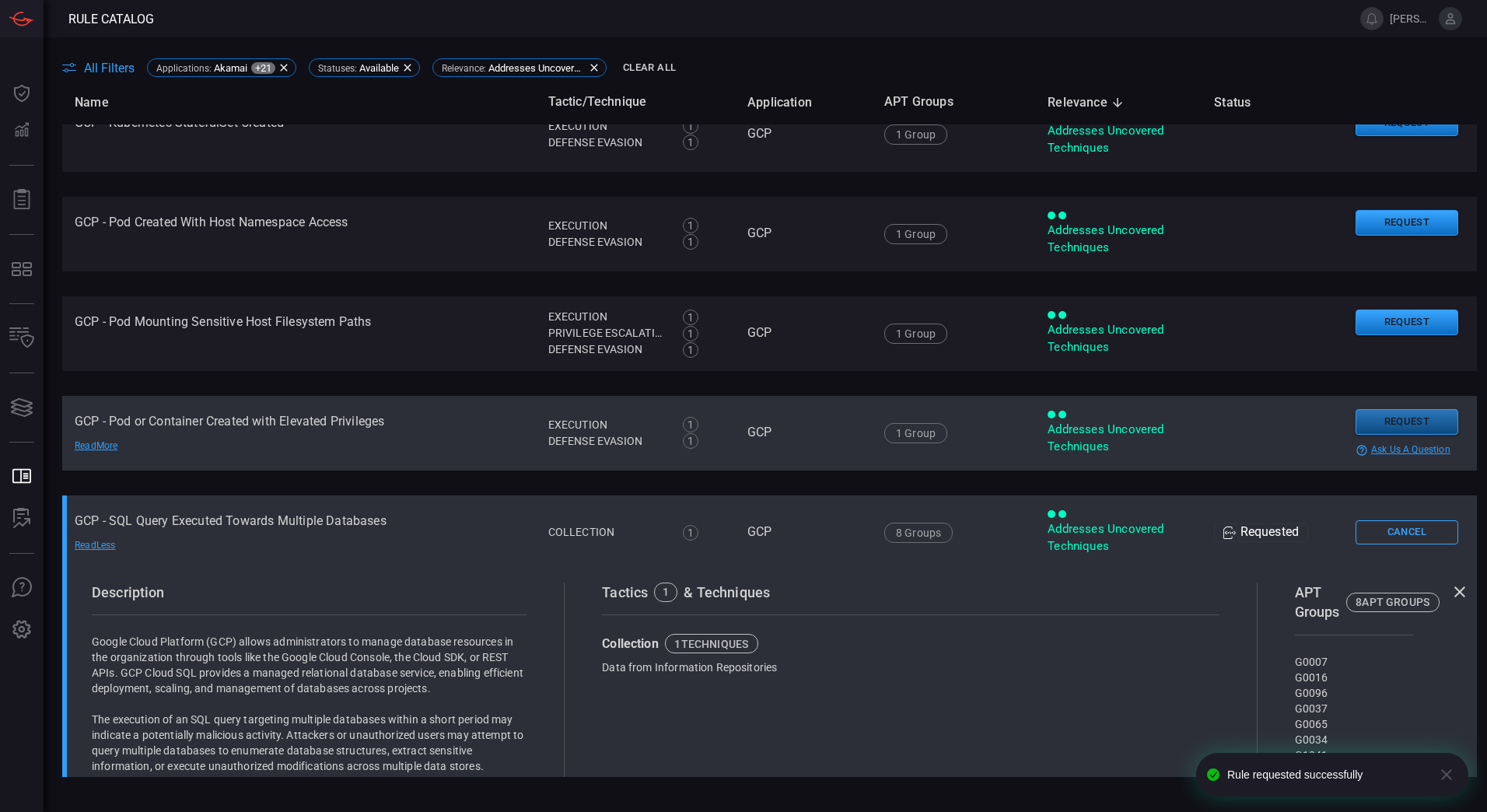
click at [1368, 424] on button "Request" at bounding box center [1406, 421] width 102 height 26
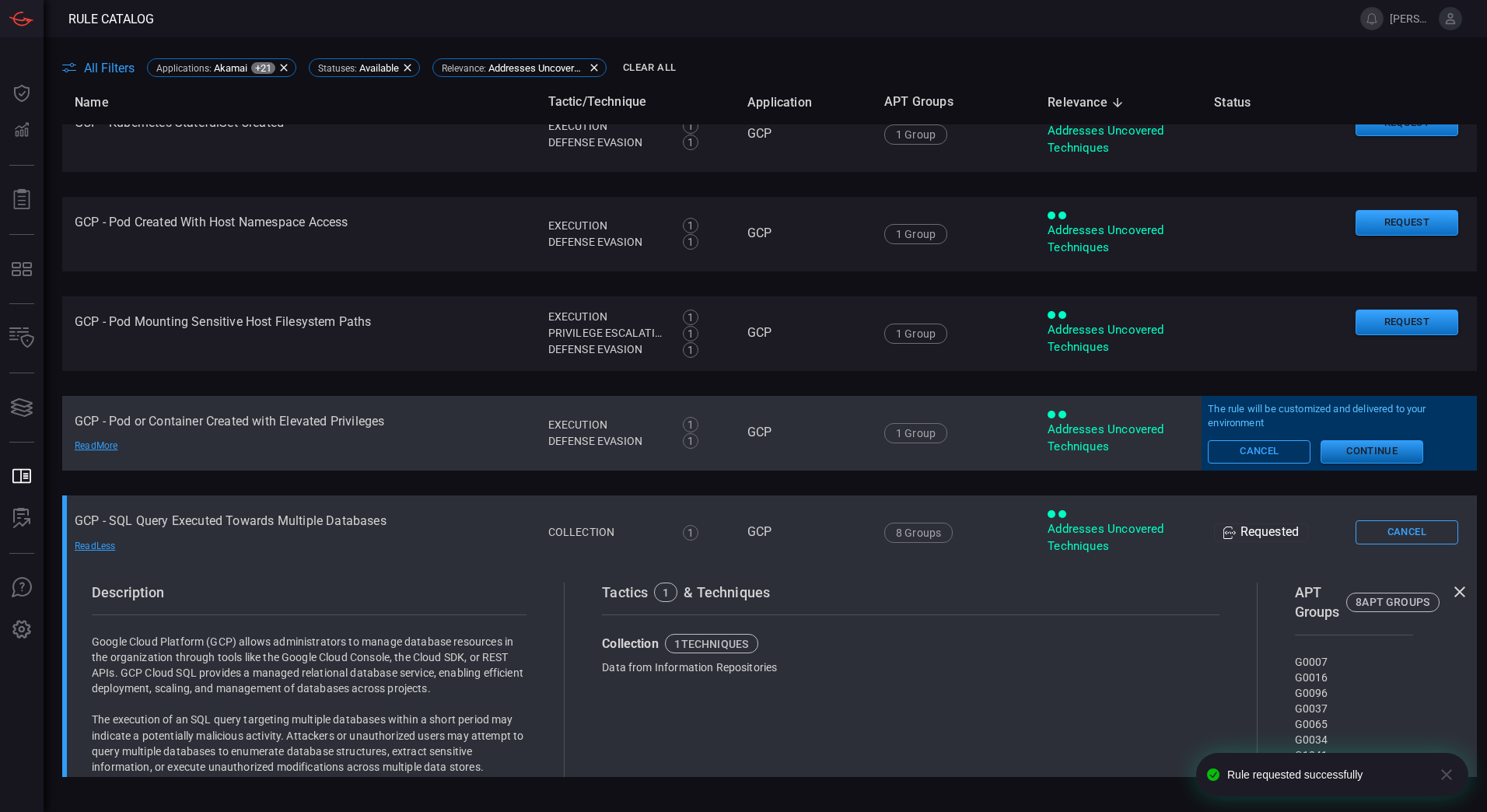
click at [1363, 449] on button "Continue" at bounding box center [1371, 452] width 102 height 23
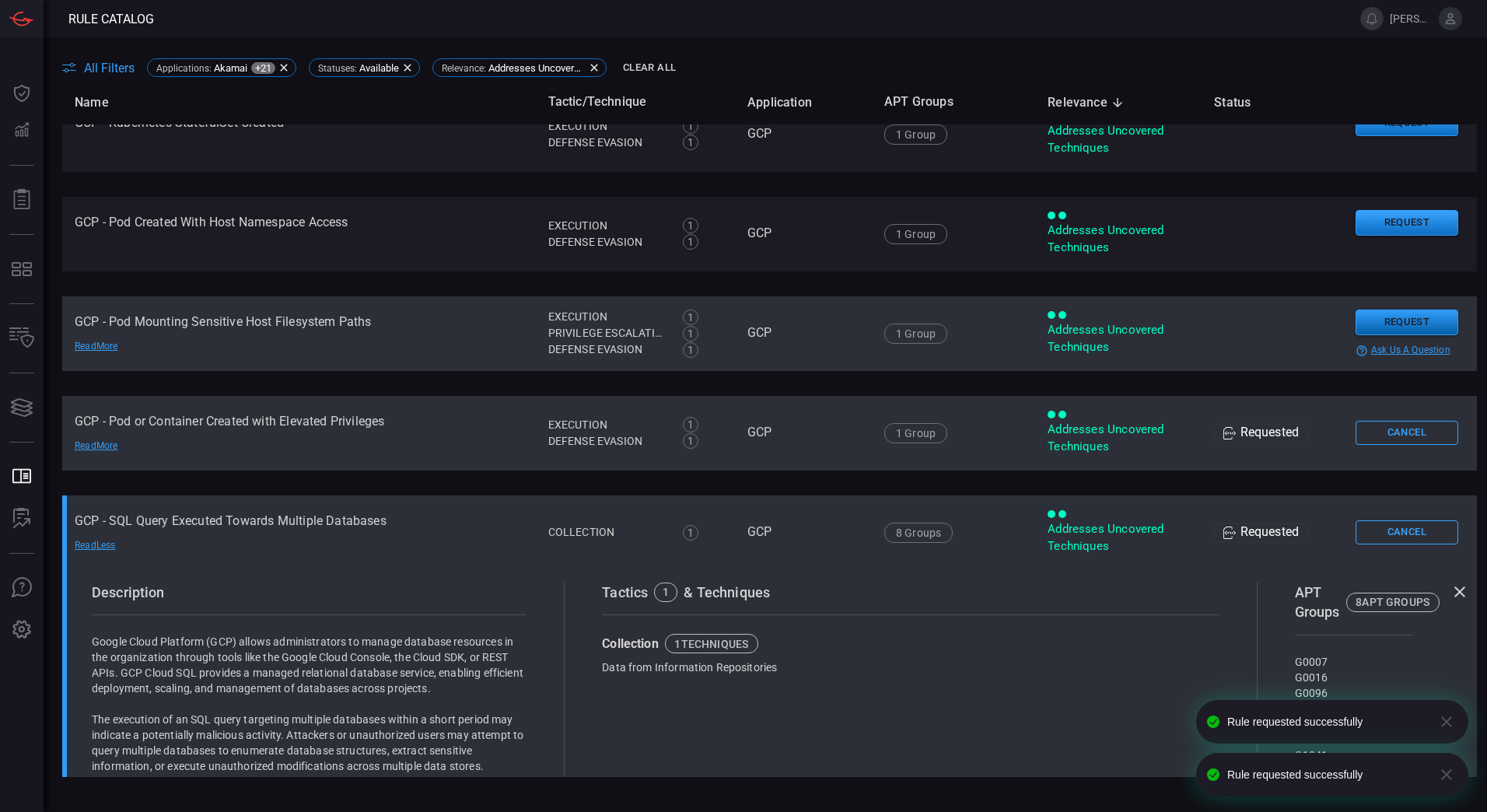
click at [1387, 321] on button "Request" at bounding box center [1406, 322] width 102 height 26
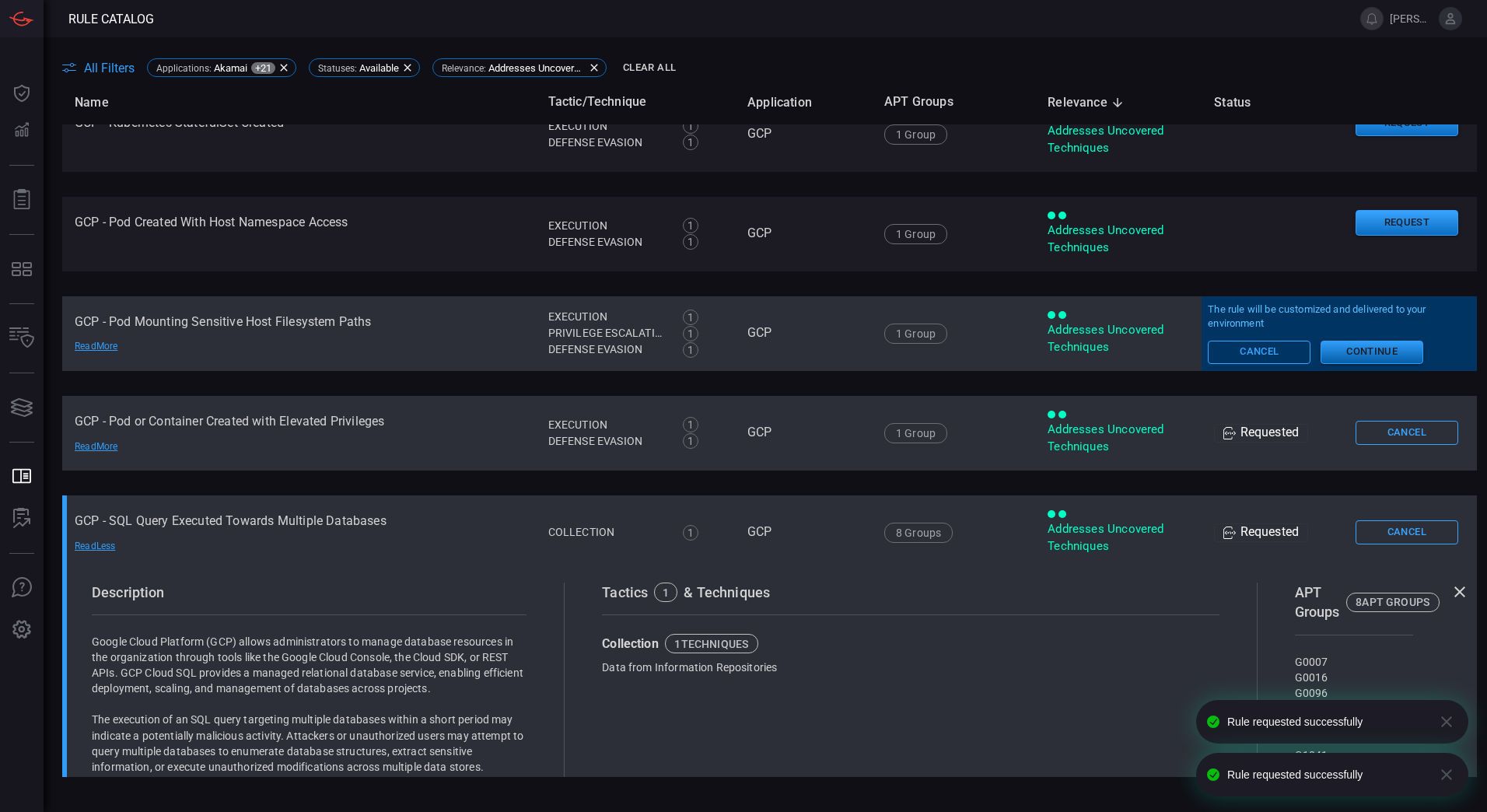
click at [1376, 362] on button "Continue" at bounding box center [1371, 352] width 102 height 23
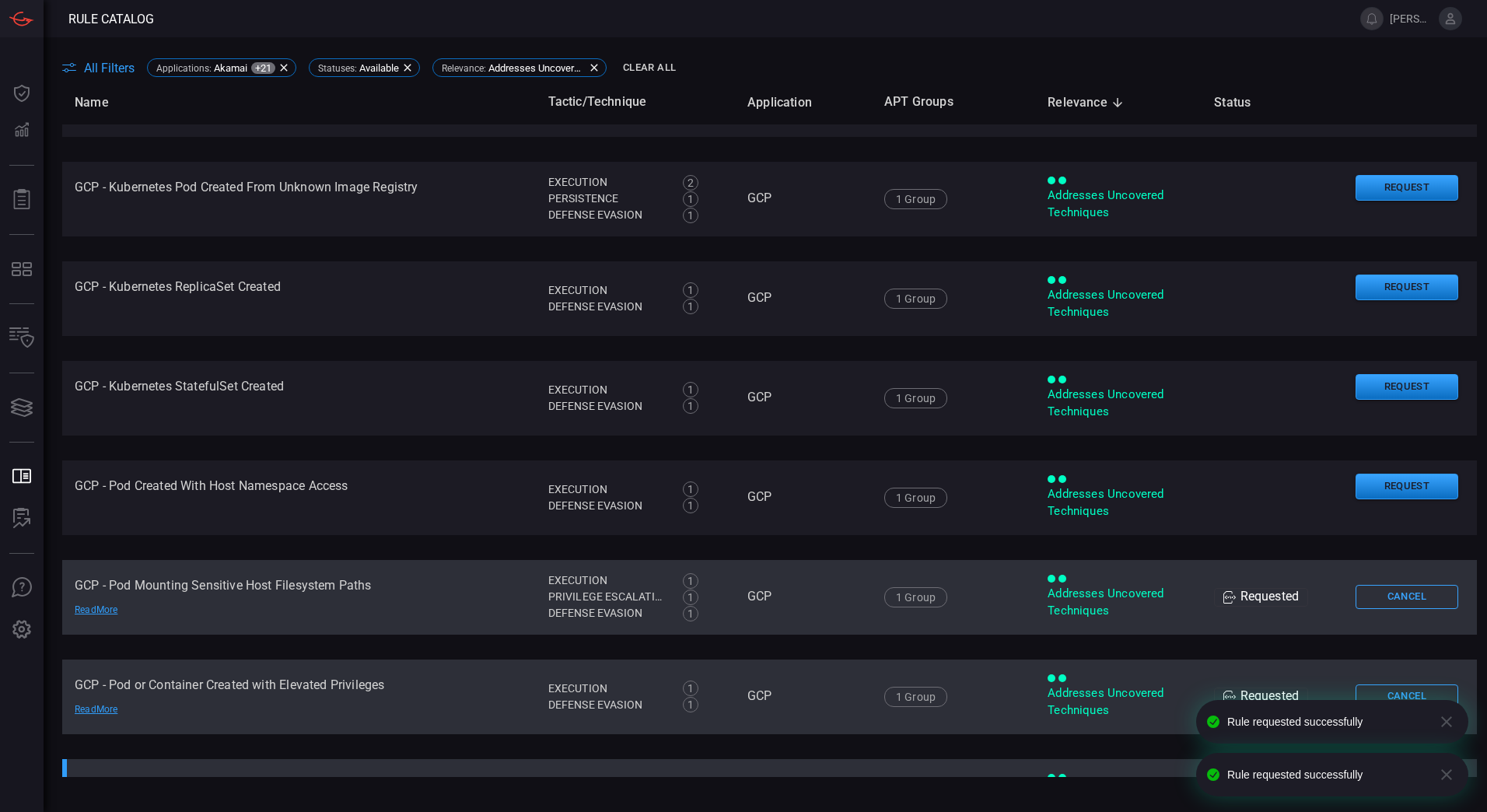
scroll to position [758, 0]
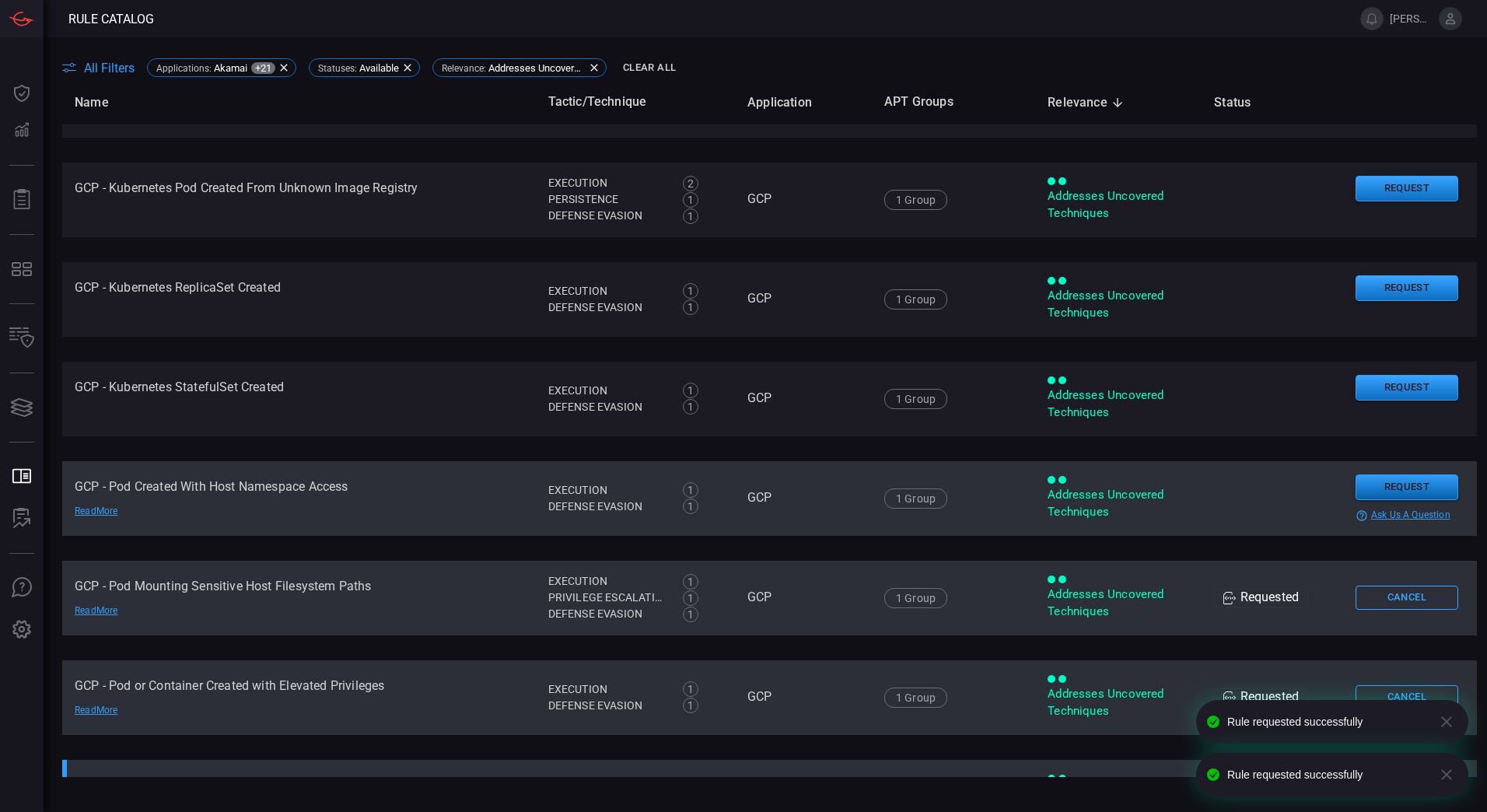
click at [1372, 485] on button "Request" at bounding box center [1406, 486] width 102 height 26
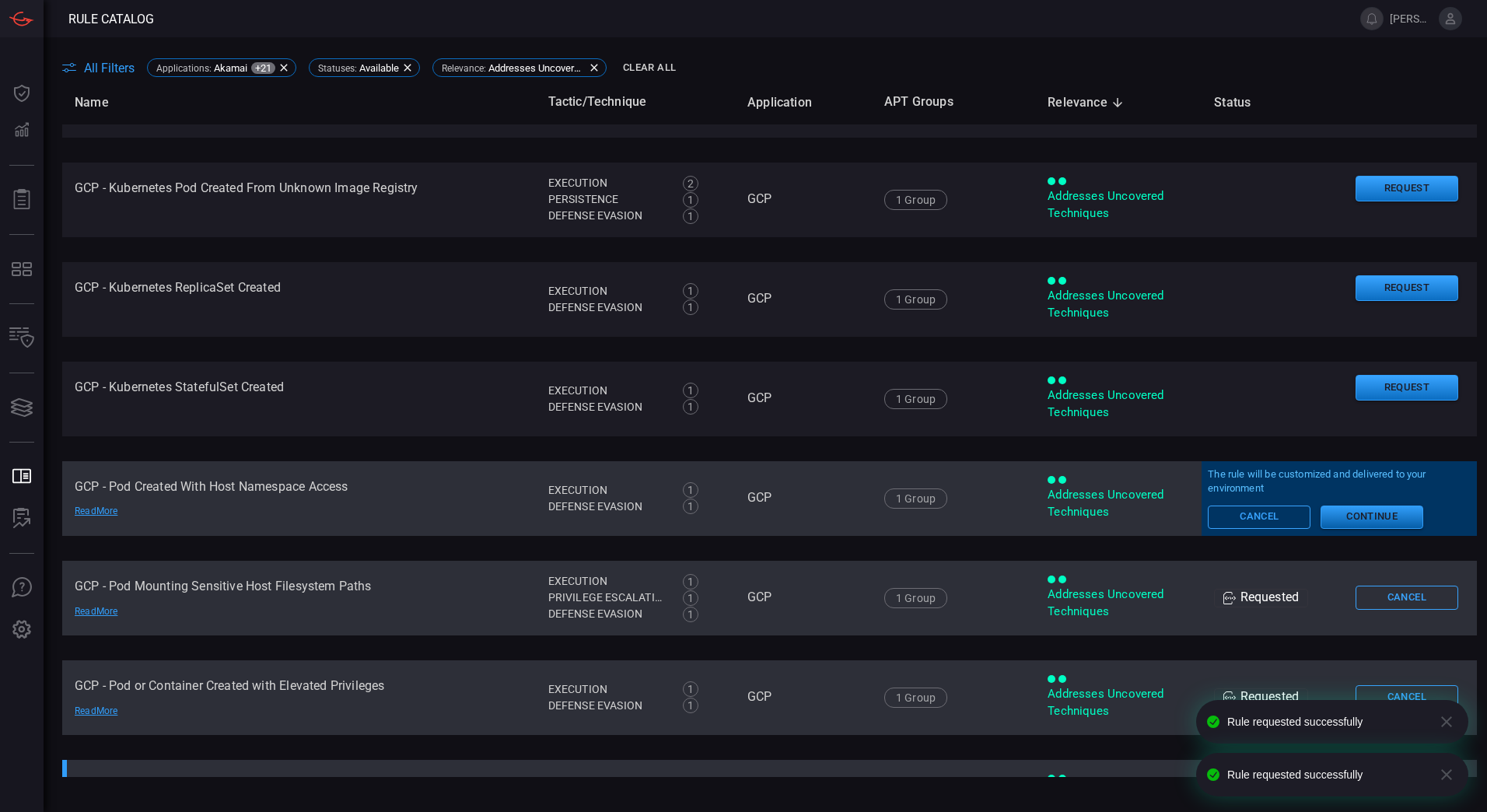
click at [1364, 510] on button "Continue" at bounding box center [1371, 517] width 102 height 23
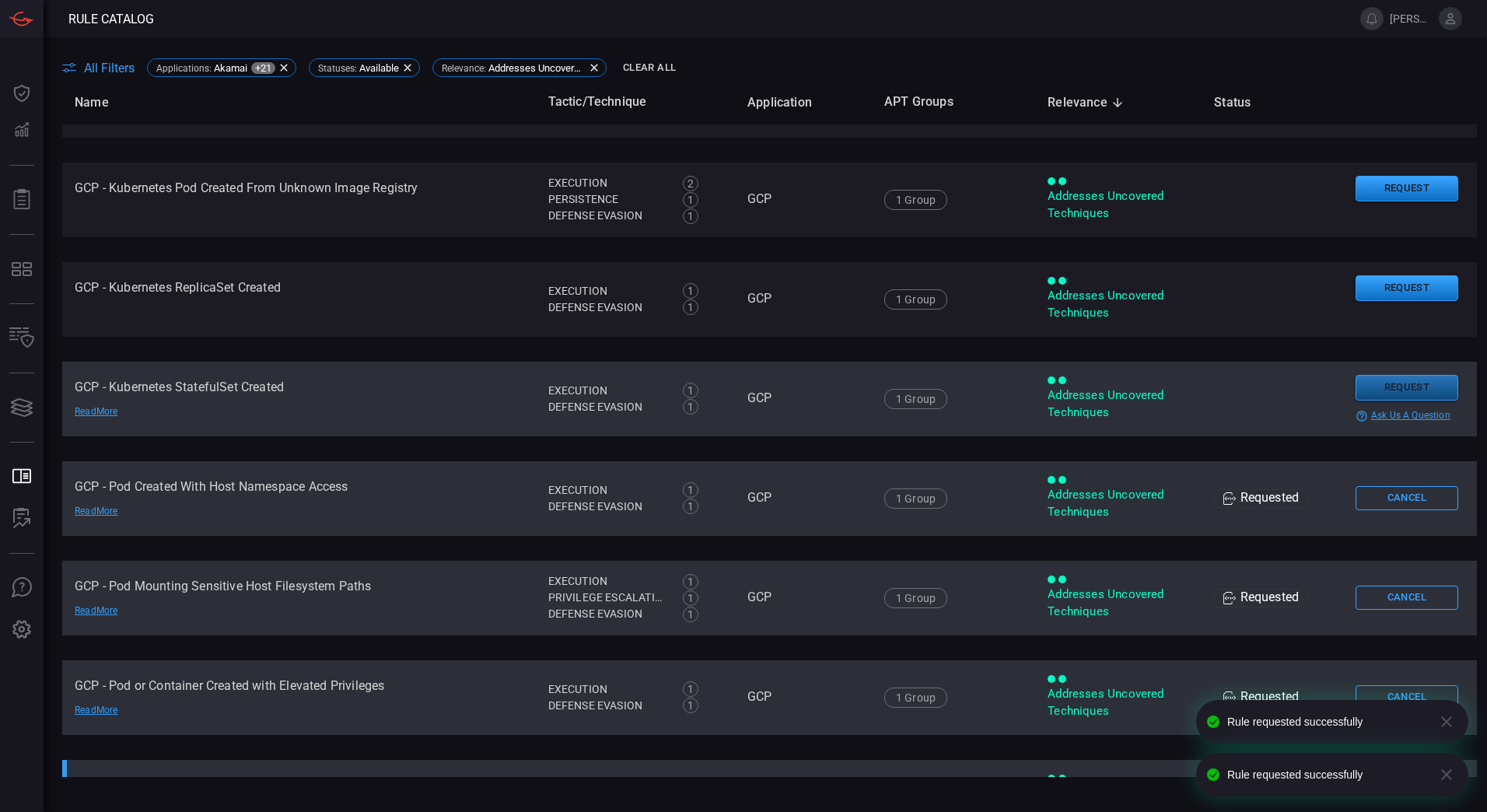
click at [1387, 391] on button "Request" at bounding box center [1406, 387] width 102 height 26
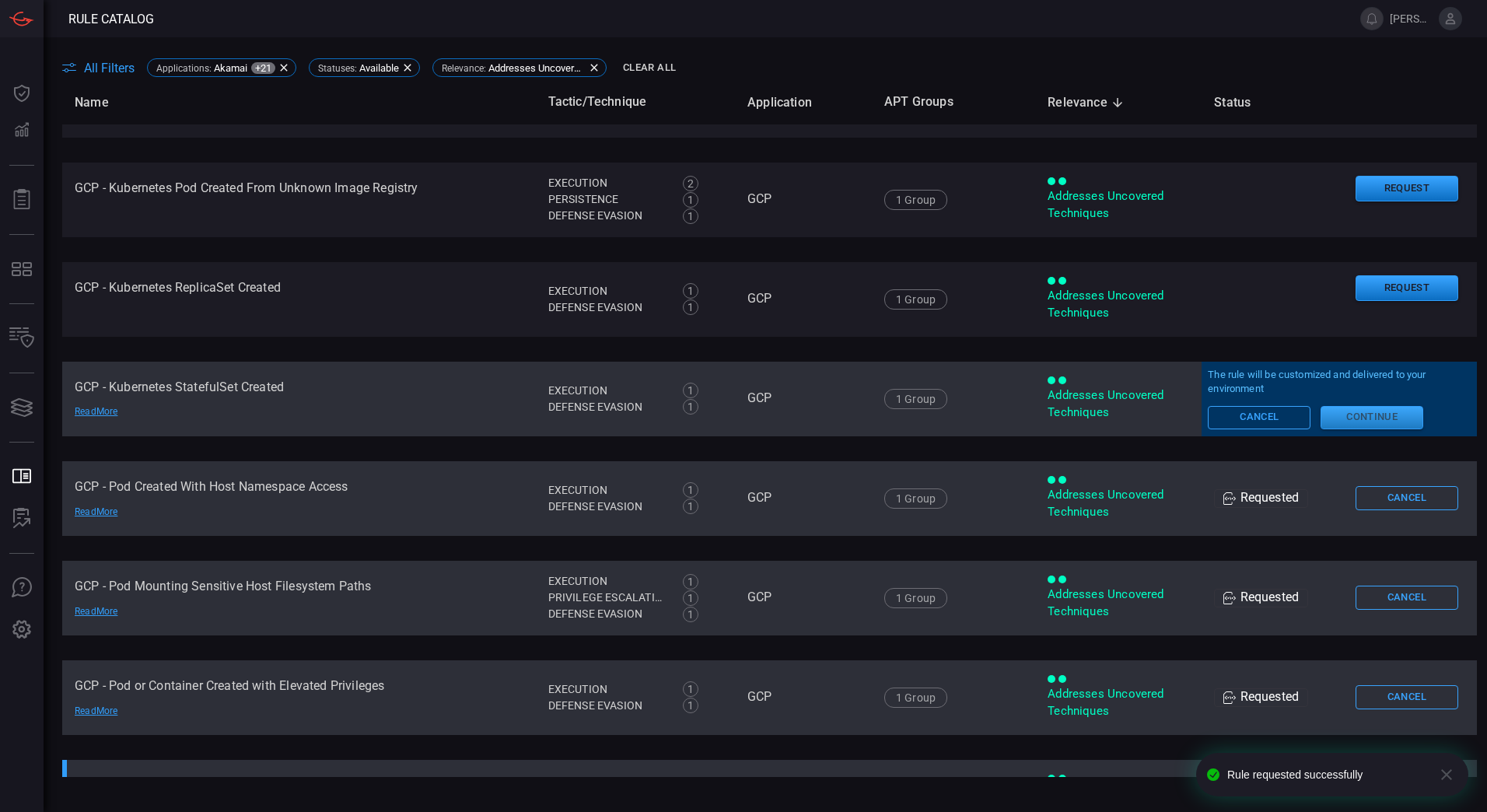
click at [1376, 426] on button "Continue" at bounding box center [1371, 417] width 102 height 23
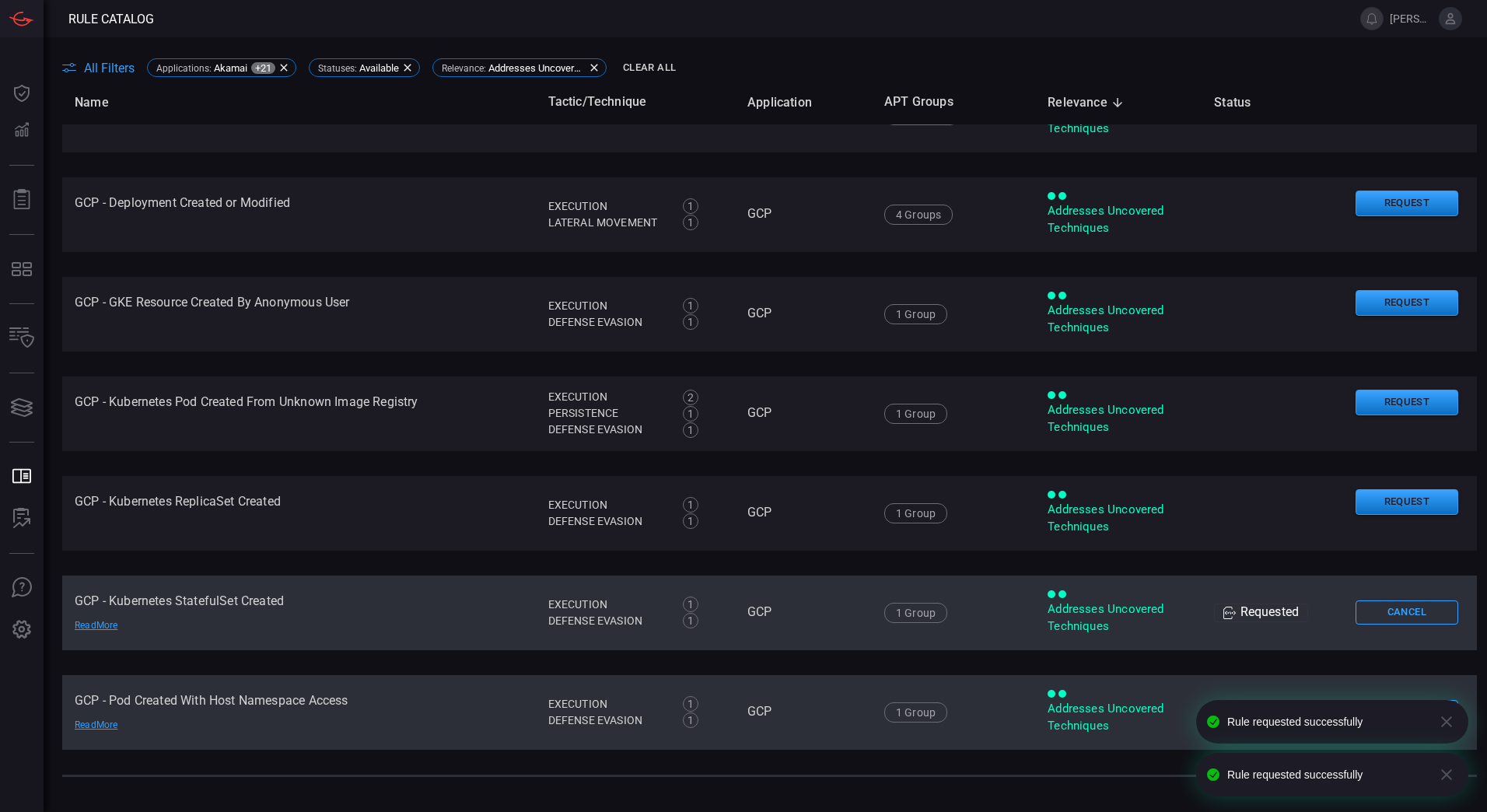
scroll to position [544, 0]
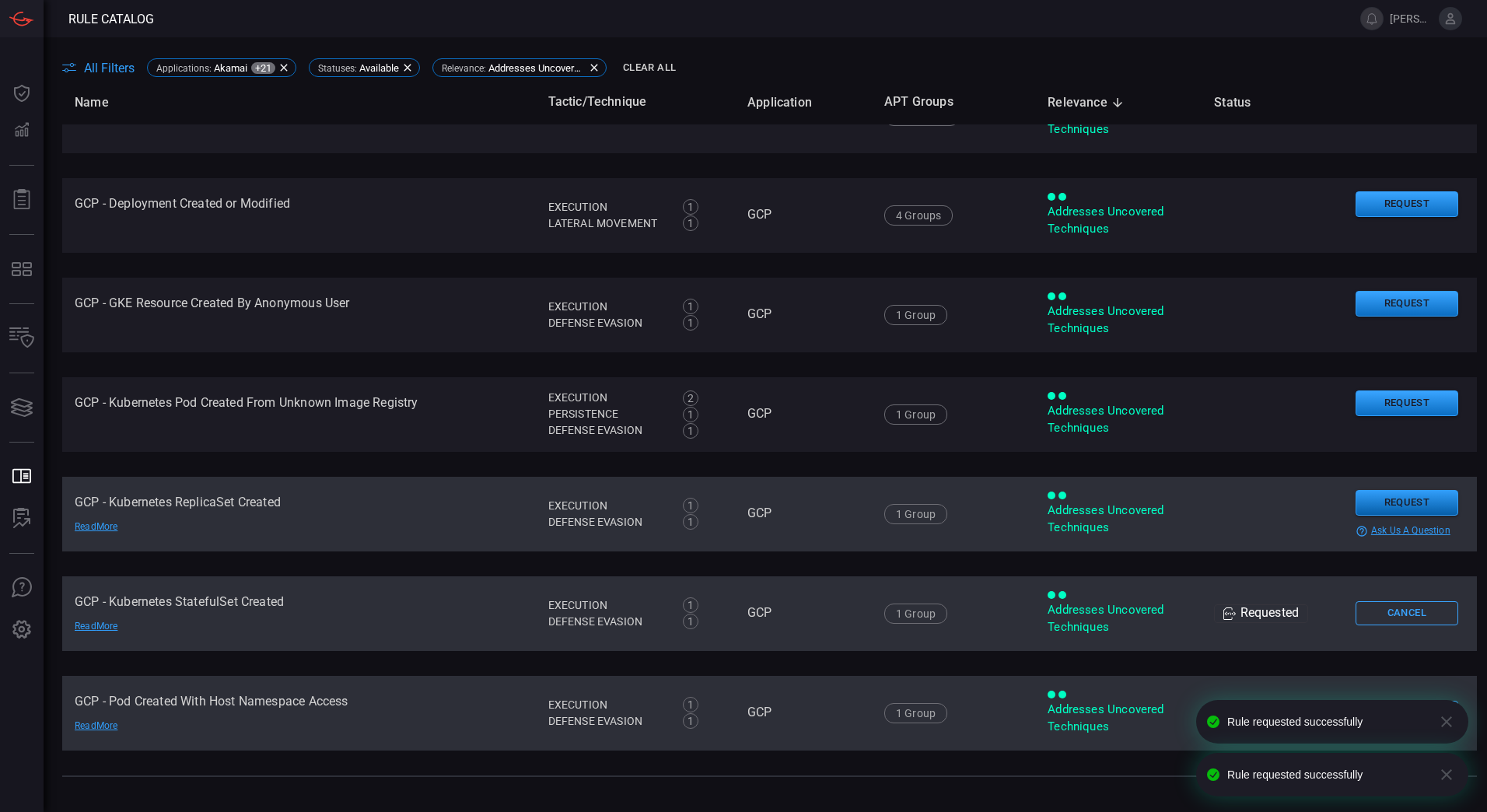
click at [1381, 504] on button "Request" at bounding box center [1406, 503] width 102 height 26
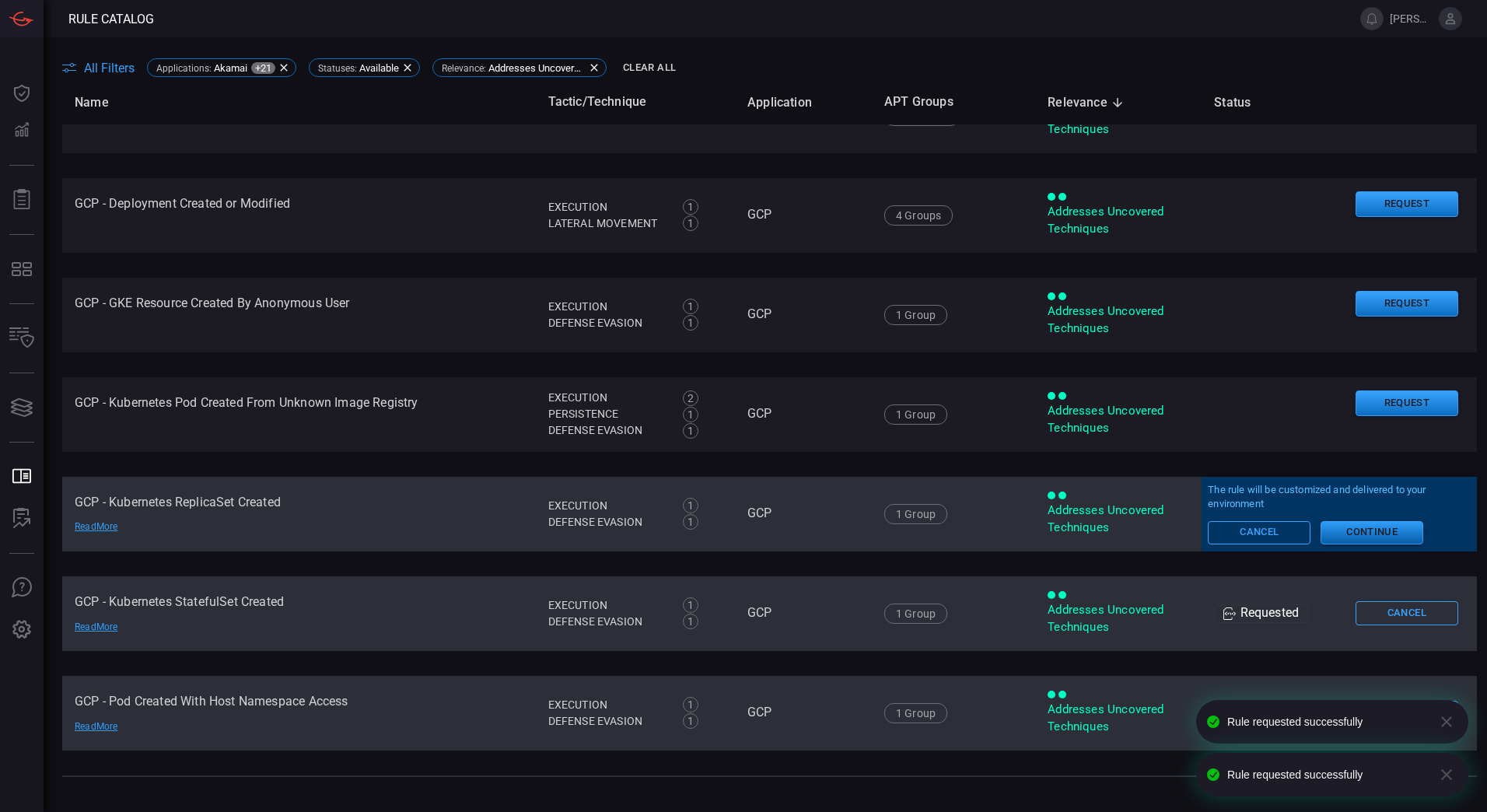
click at [1370, 531] on button "Continue" at bounding box center [1371, 532] width 102 height 23
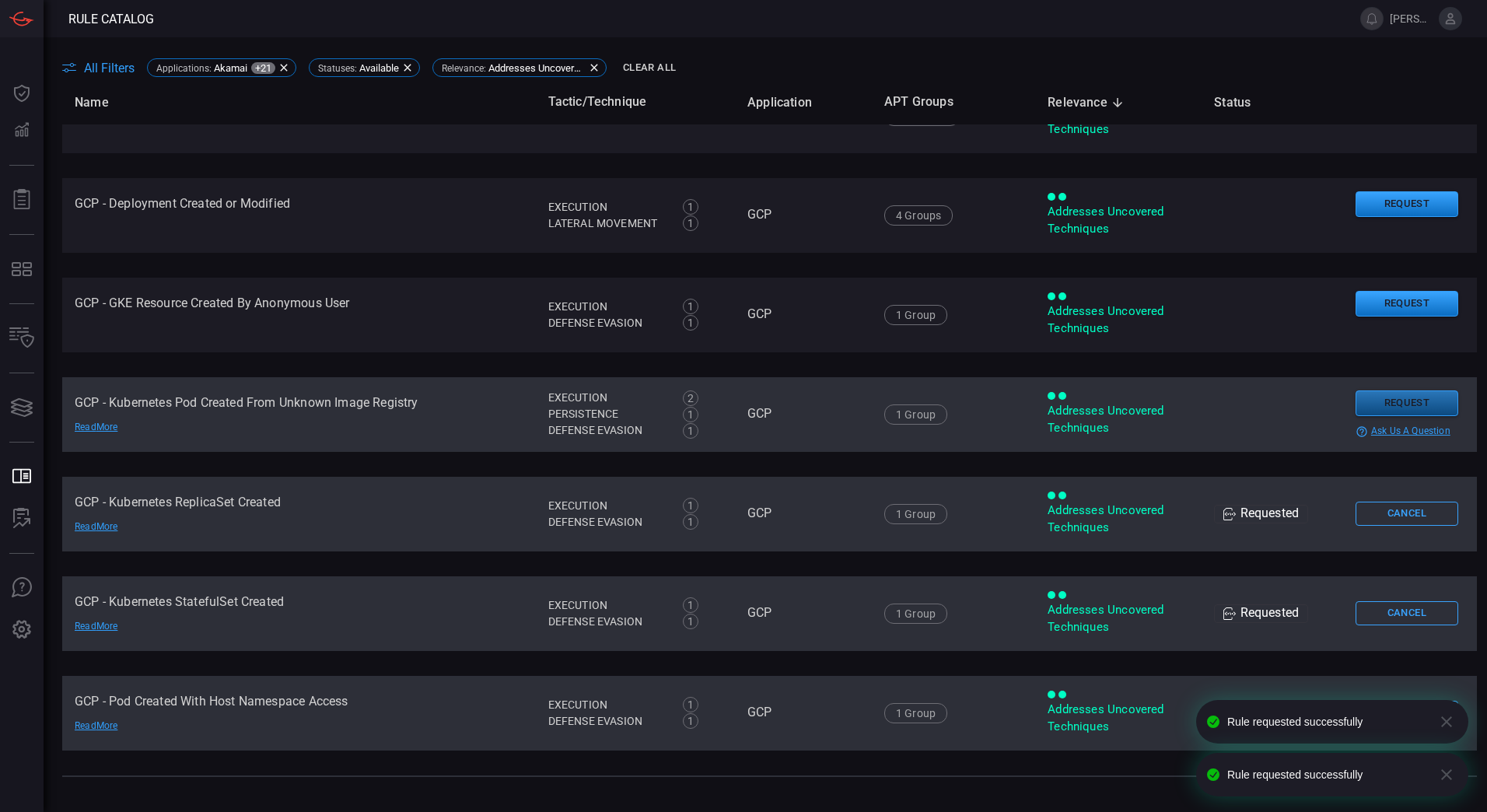
click at [1388, 408] on button "Request" at bounding box center [1406, 403] width 102 height 26
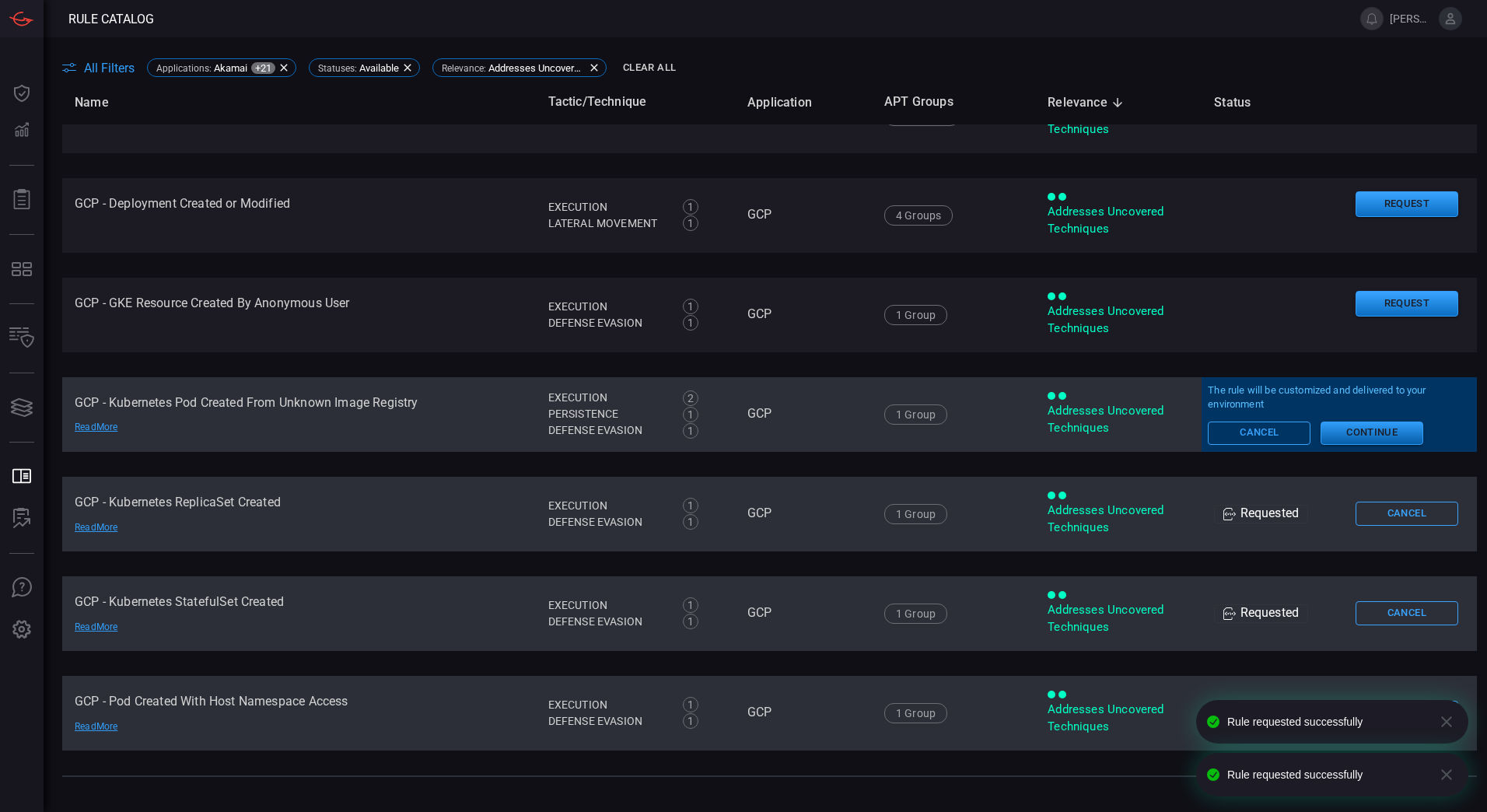
click at [1375, 433] on button "Continue" at bounding box center [1371, 433] width 102 height 23
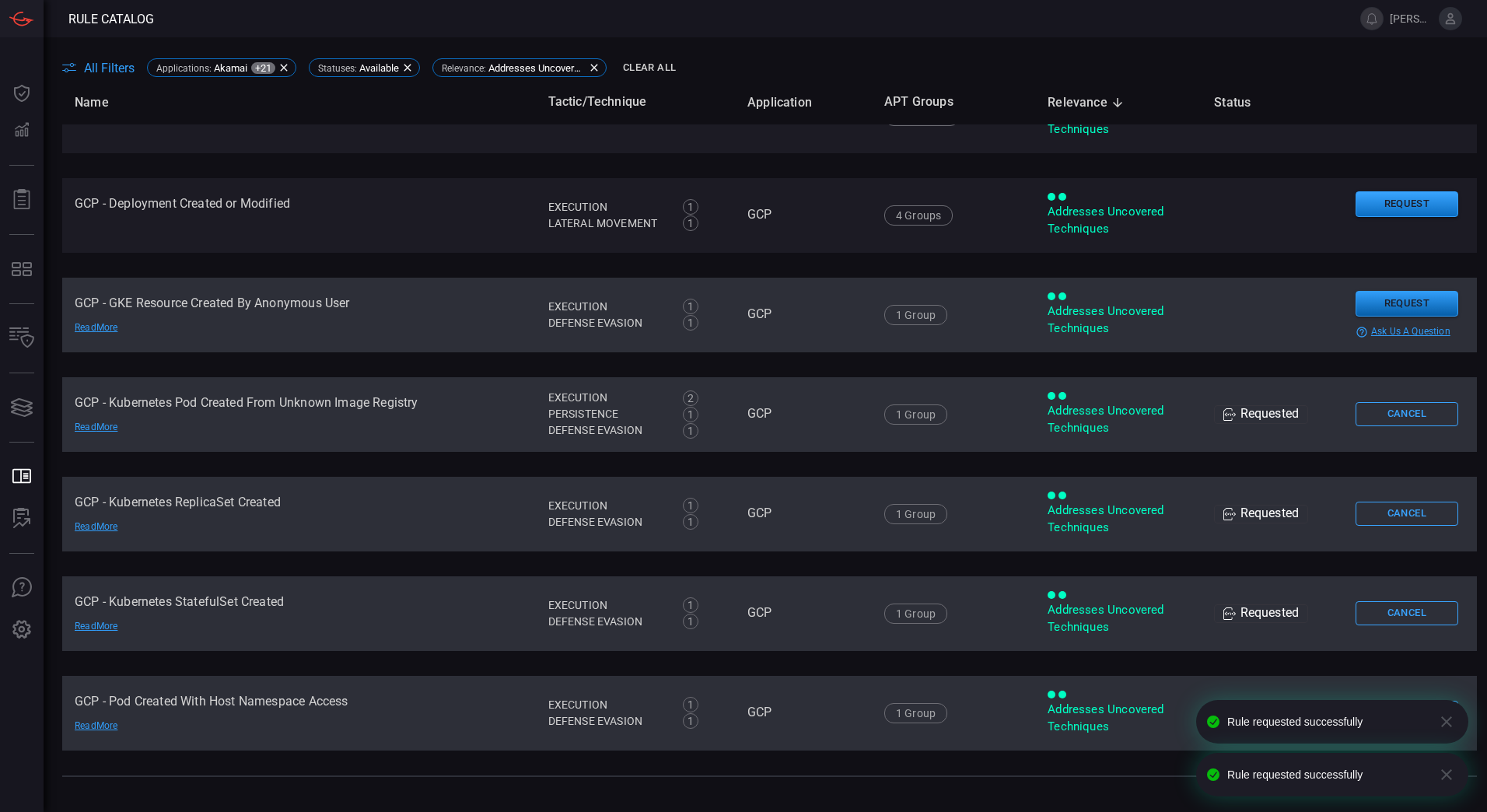
click at [1396, 308] on button "Request" at bounding box center [1406, 304] width 102 height 26
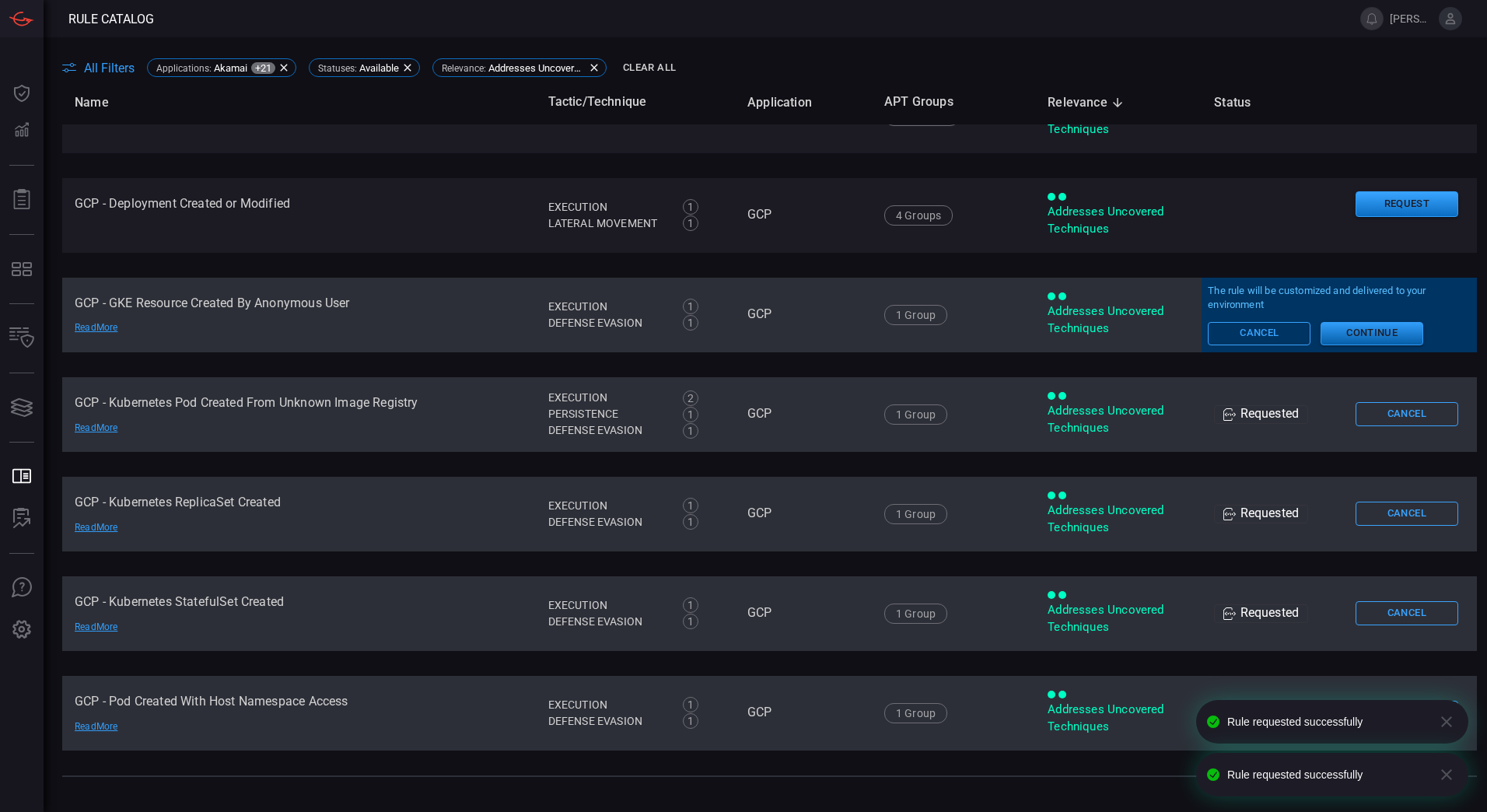
click at [1383, 337] on button "Continue" at bounding box center [1371, 333] width 102 height 23
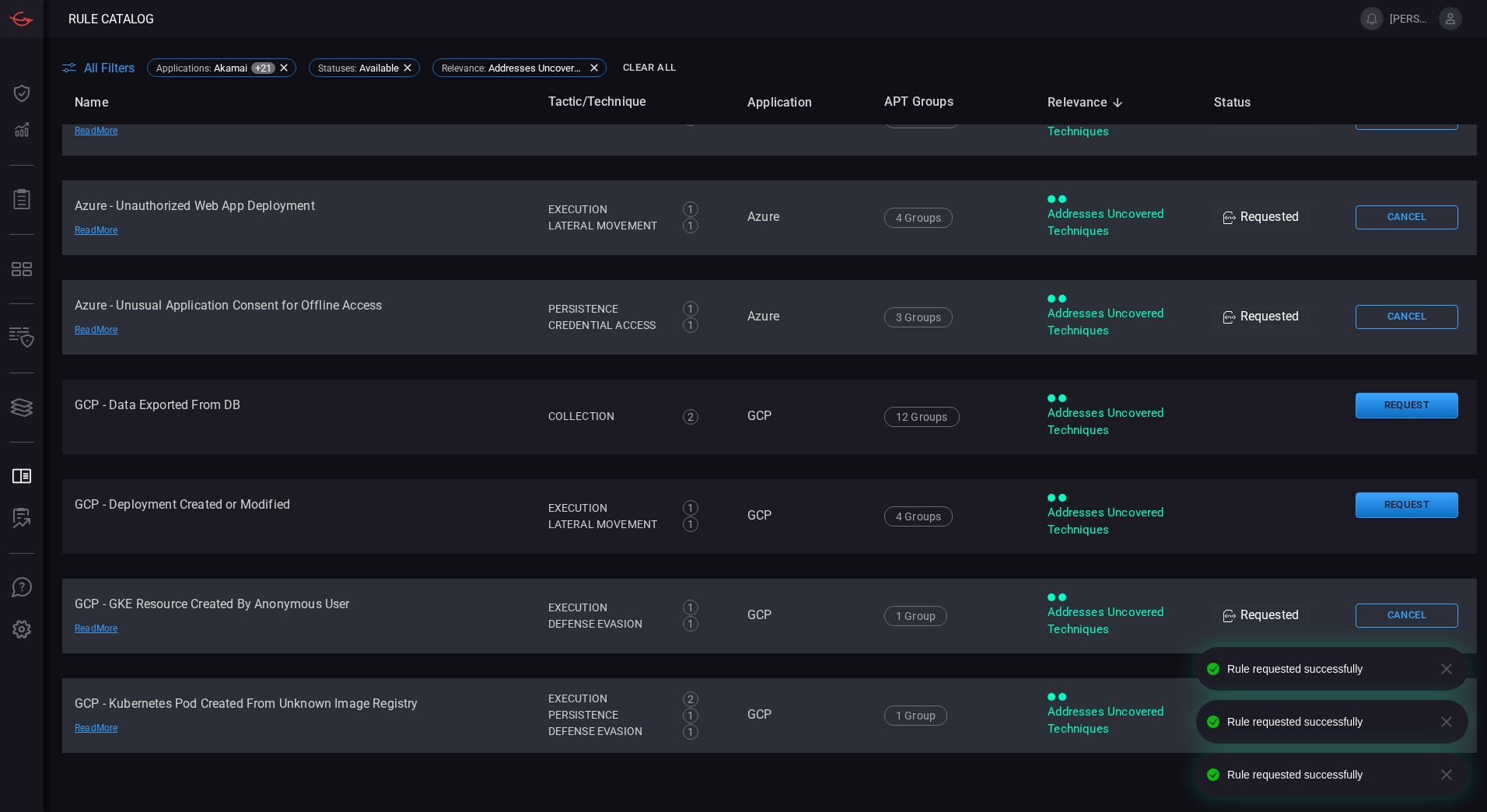
scroll to position [242, 0]
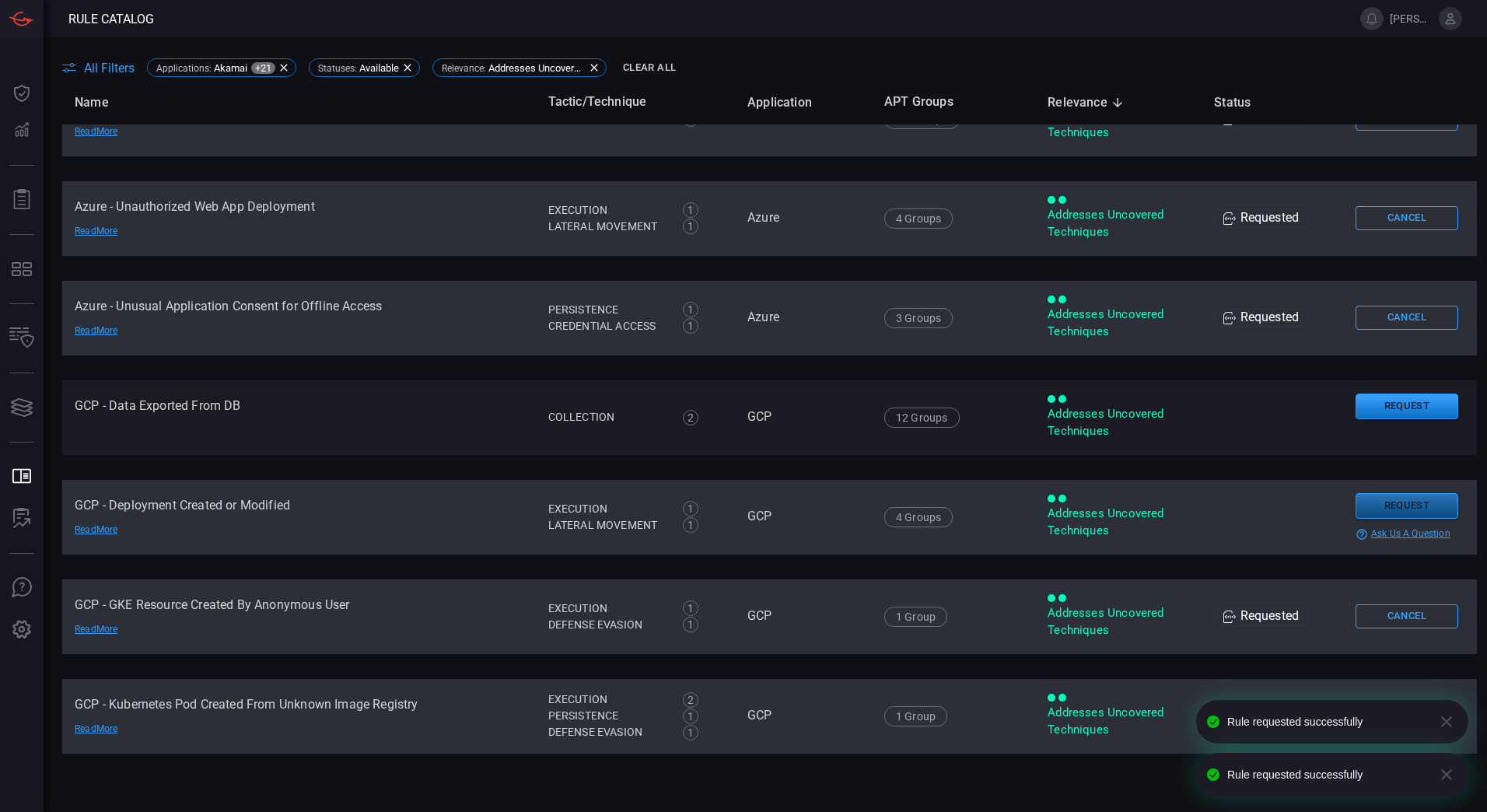
click at [1381, 500] on button "Request" at bounding box center [1406, 506] width 102 height 26
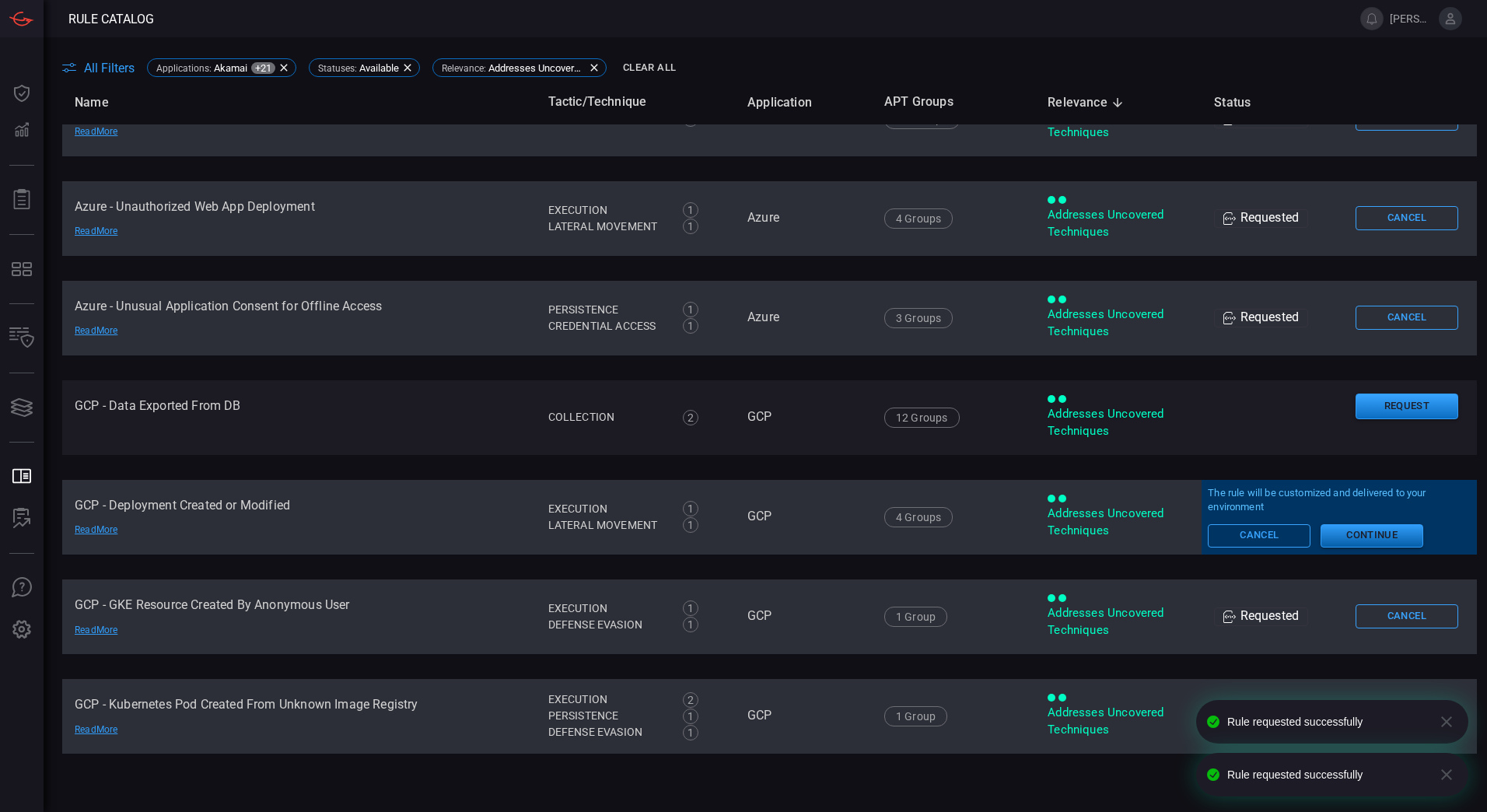
click at [1371, 535] on button "Continue" at bounding box center [1371, 535] width 102 height 23
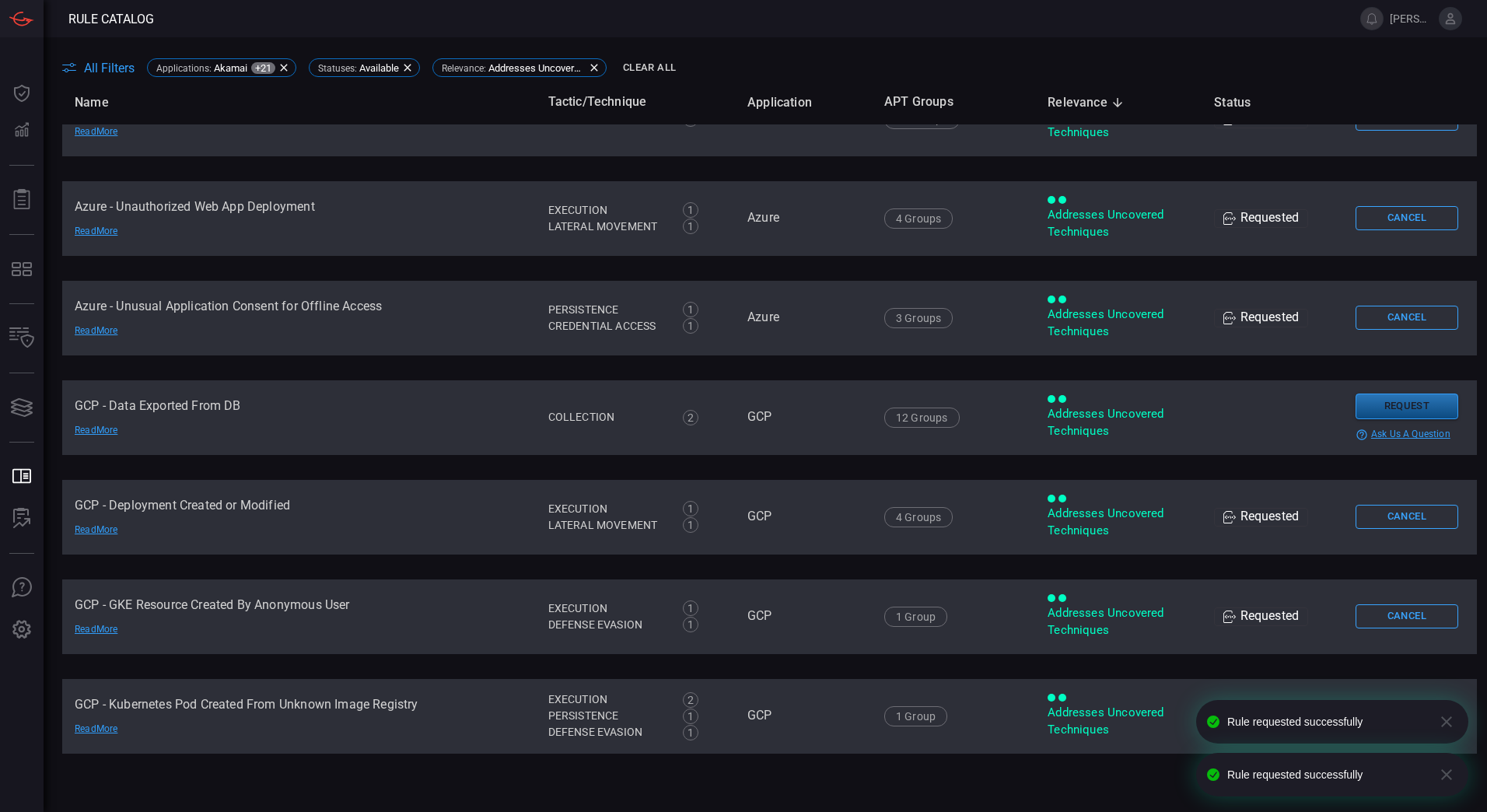
click at [1387, 398] on button "Request" at bounding box center [1406, 406] width 102 height 26
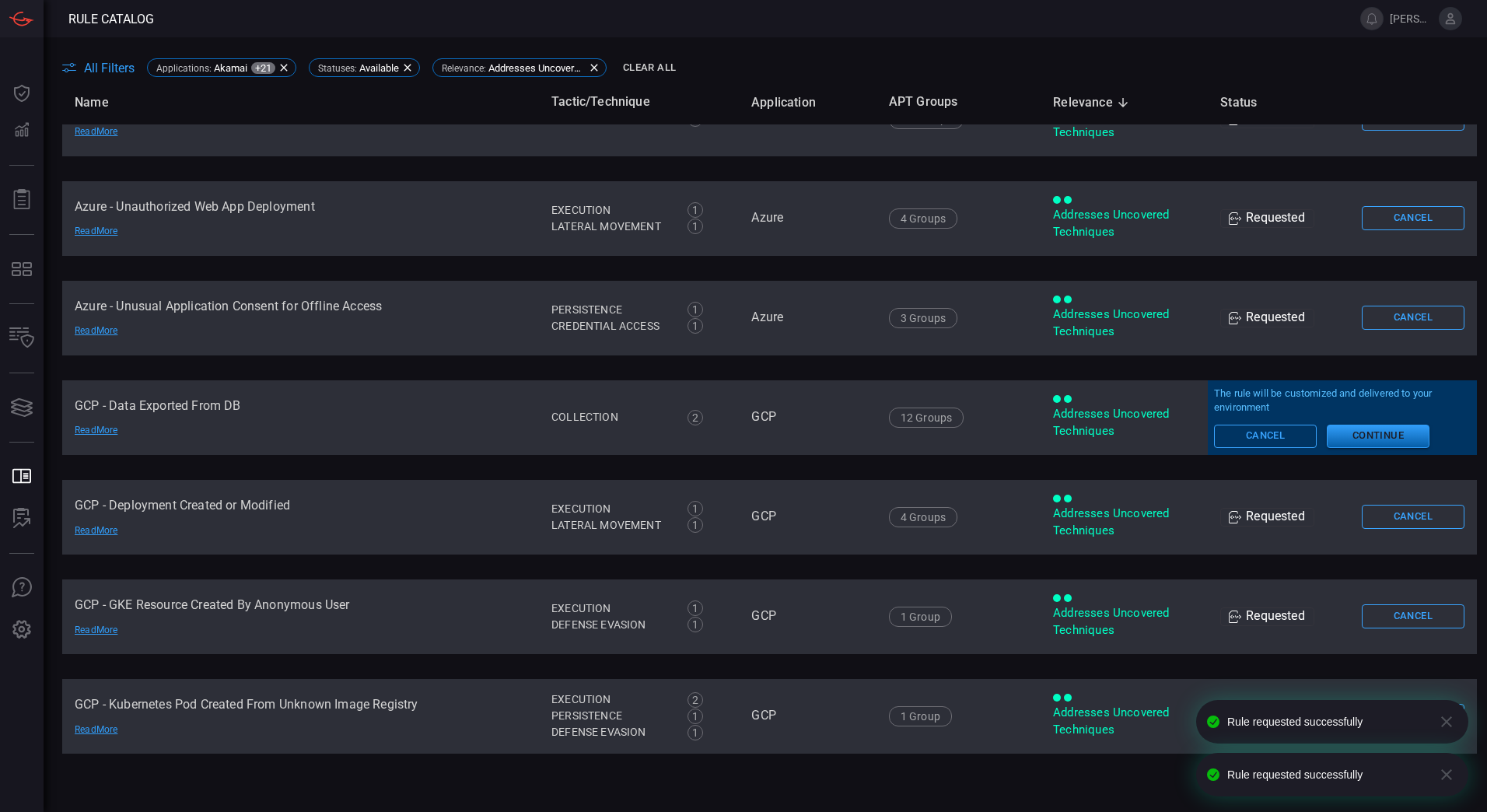
click at [1381, 430] on button "Continue" at bounding box center [1377, 436] width 102 height 23
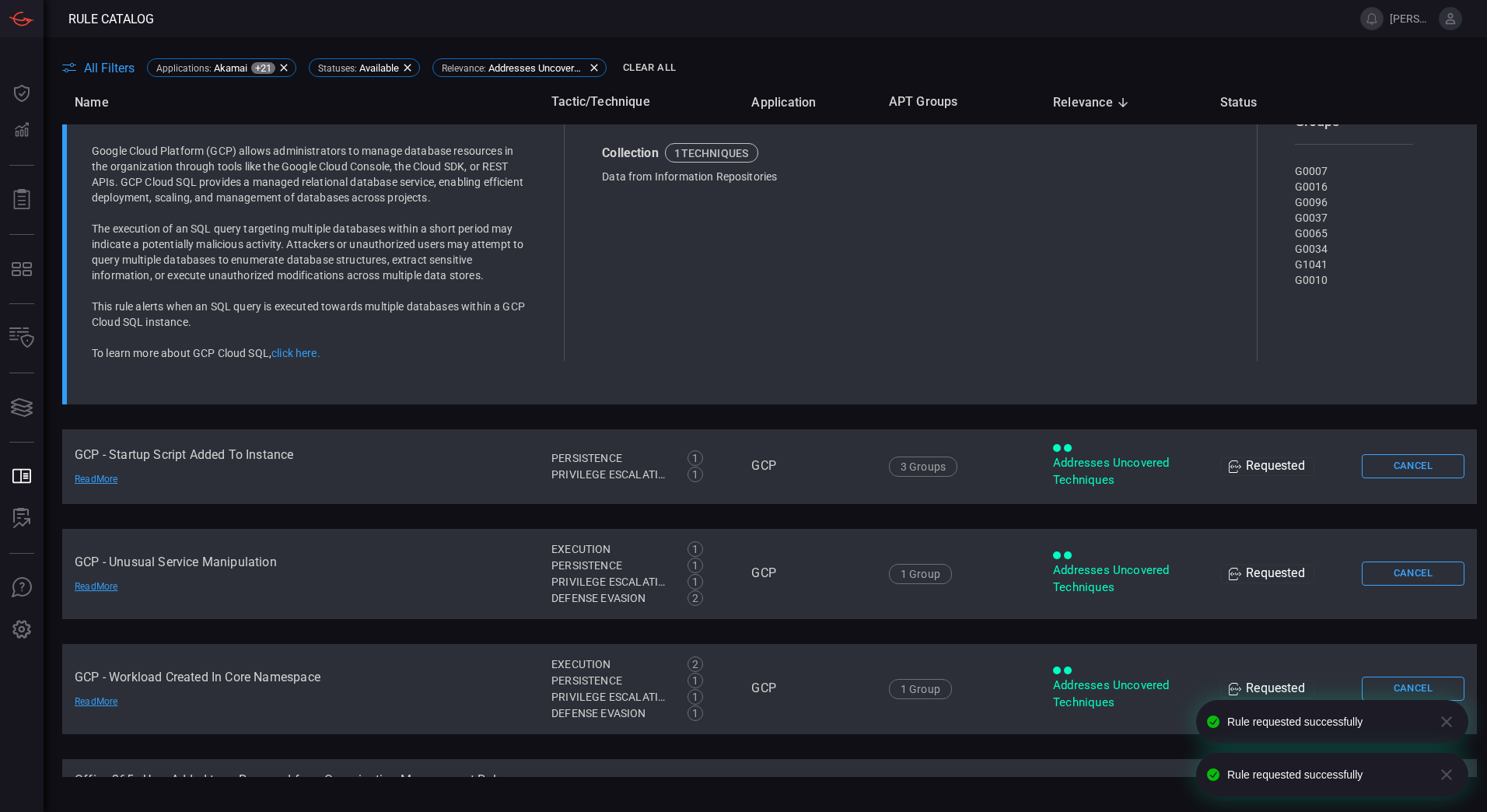
scroll to position [1723, 0]
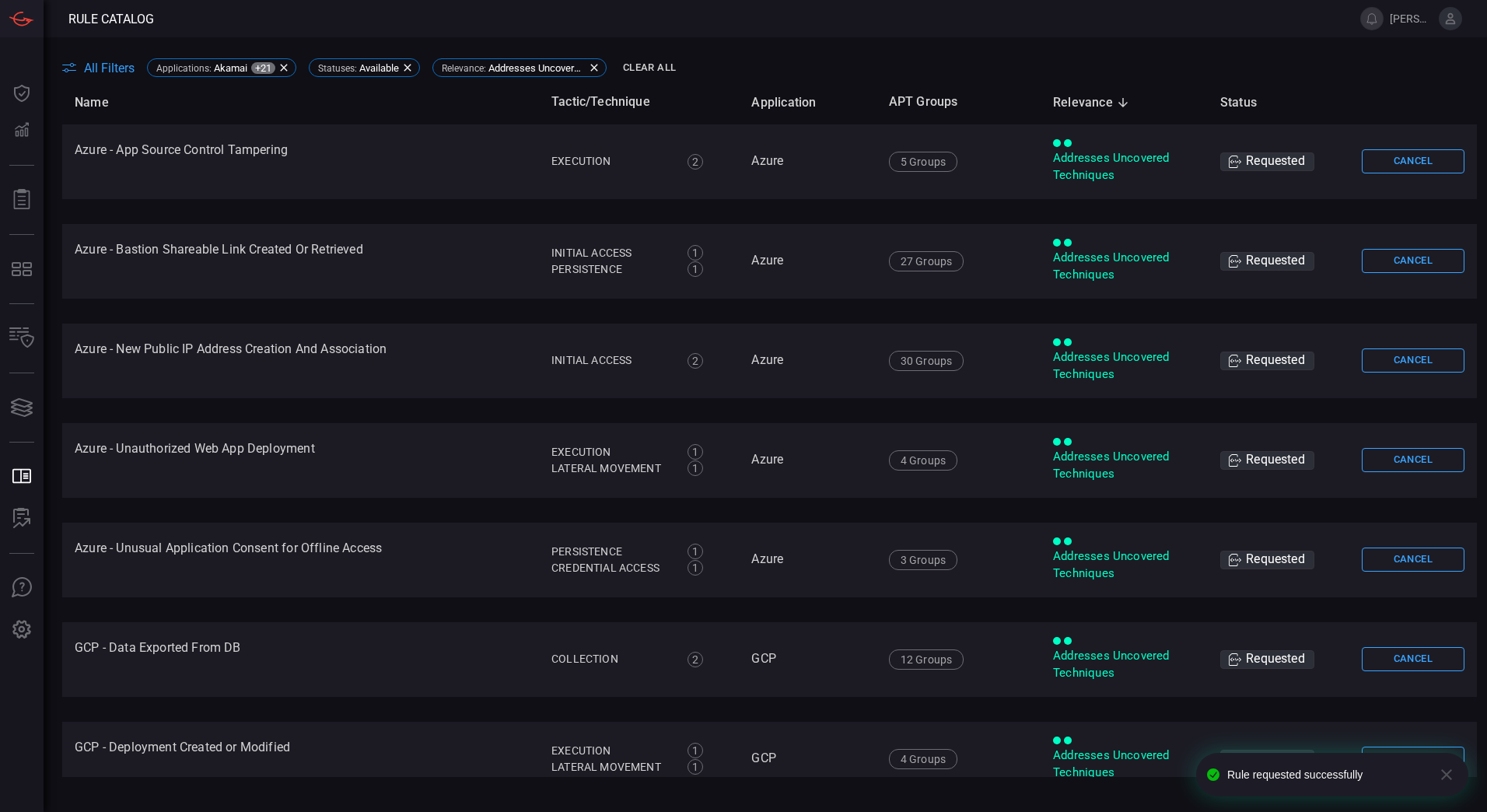
scroll to position [1723, 0]
